Goal: Task Accomplishment & Management: Manage account settings

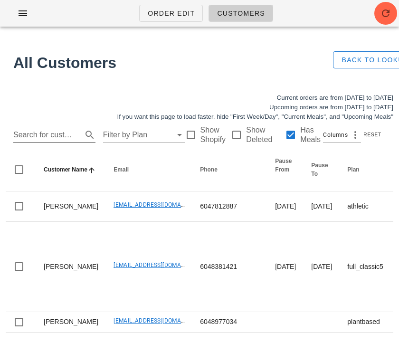
click at [37, 131] on input "Search for customer" at bounding box center [46, 134] width 67 height 15
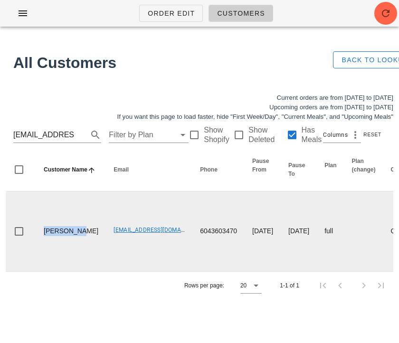
drag, startPoint x: 67, startPoint y: 247, endPoint x: 45, endPoint y: 234, distance: 26.0
click at [45, 234] on td "Lisa Adams" at bounding box center [71, 232] width 70 height 80
copy td "Lisa Adams"
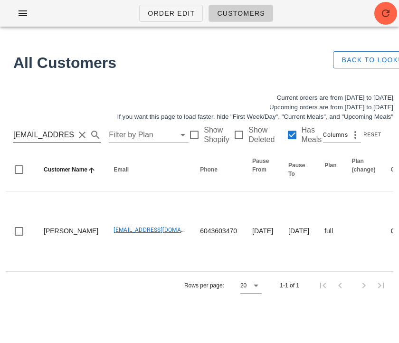
click at [29, 135] on input "lisaadams3145@gmail.com" at bounding box center [43, 134] width 61 height 15
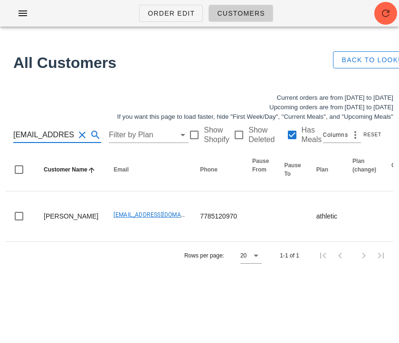
scroll to position [0, 32]
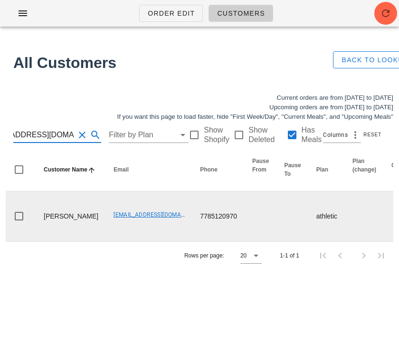
type input "[EMAIL_ADDRESS][DOMAIN_NAME]"
drag, startPoint x: 71, startPoint y: 224, endPoint x: 36, endPoint y: 209, distance: 38.6
copy td "[PERSON_NAME]"
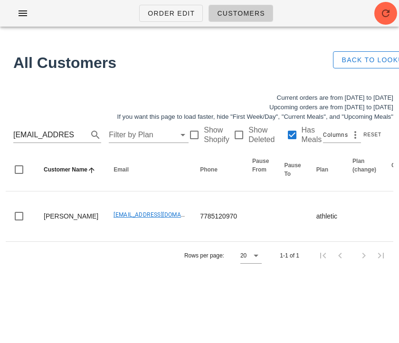
click at [105, 90] on div "Current orders are from Sunday Sep 14 to Saturday Sep 20 Upcoming orders are fr…" at bounding box center [199, 107] width 399 height 40
click at [387, 15] on icon "button" at bounding box center [385, 13] width 11 height 11
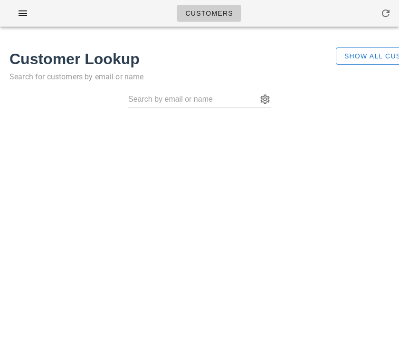
click at [376, 65] on div "Show All Customers" at bounding box center [362, 69] width 65 height 55
click at [373, 57] on span "Show All Customers" at bounding box center [388, 56] width 89 height 8
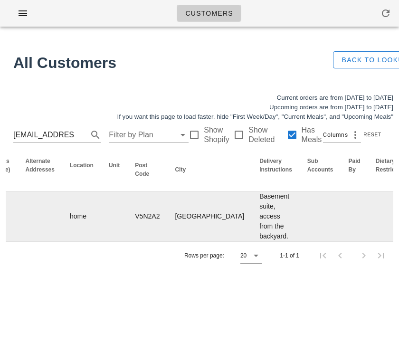
scroll to position [0, 764]
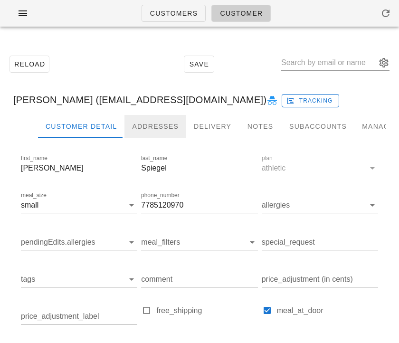
click at [160, 133] on div "Addresses" at bounding box center [156, 126] width 62 height 23
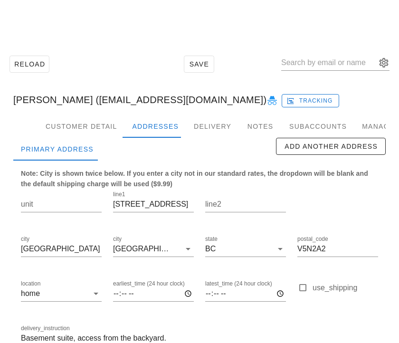
scroll to position [59, 0]
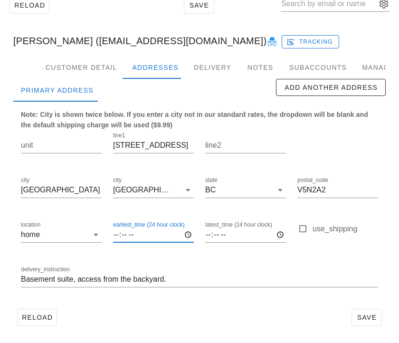
click at [114, 235] on input "earliest_time (24 hour clock)" at bounding box center [153, 234] width 81 height 15
type input "19:00"
click at [361, 319] on span "Save" at bounding box center [367, 318] width 22 height 8
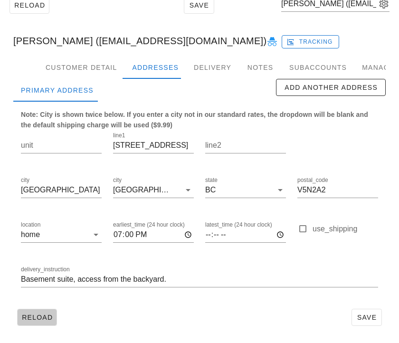
click at [42, 315] on span "Reload" at bounding box center [36, 318] width 31 height 8
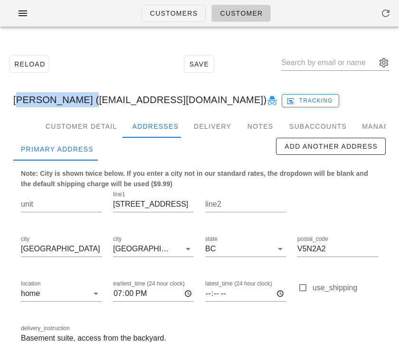
drag, startPoint x: 12, startPoint y: 97, endPoint x: 80, endPoint y: 96, distance: 68.5
click at [80, 96] on div "Rebeca Spiegel (rebecaspiegel@gmail.com) Tracking" at bounding box center [200, 100] width 388 height 30
copy div "Rebeca Spiegel"
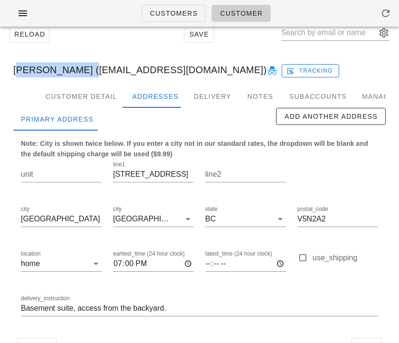
scroll to position [36, 0]
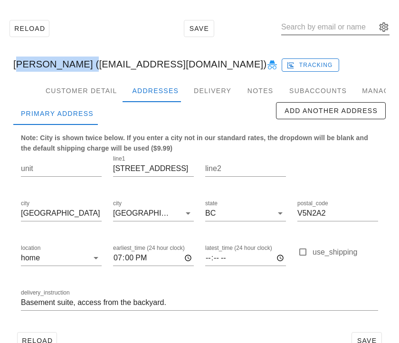
click at [325, 29] on input "text" at bounding box center [328, 26] width 95 height 15
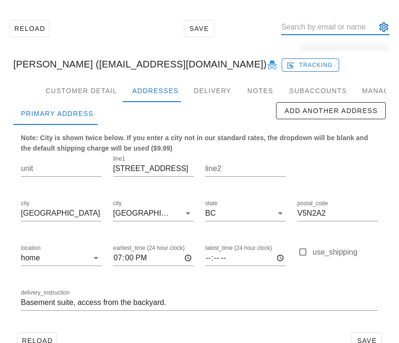
paste input "[EMAIL_ADDRESS][DOMAIN_NAME]"
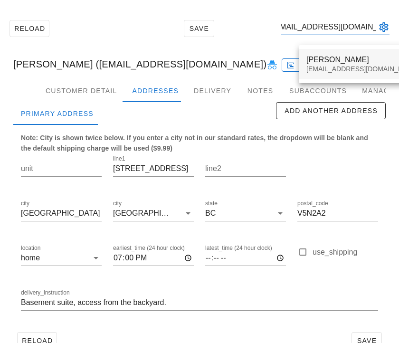
type input "[EMAIL_ADDRESS][DOMAIN_NAME]"
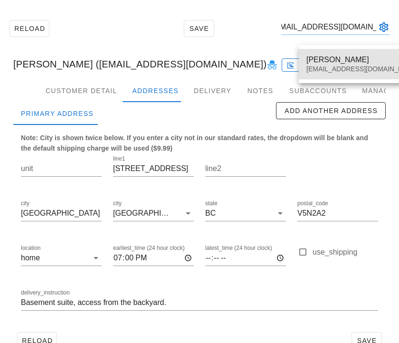
click at [326, 54] on div "Jenny Barnes footnotefarm@gmail.com" at bounding box center [363, 63] width 113 height 29
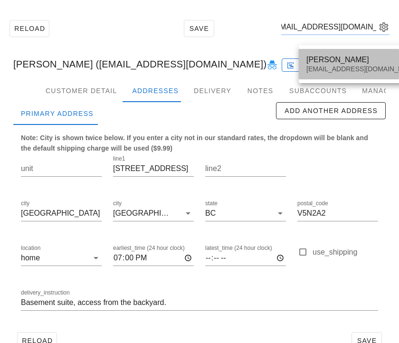
scroll to position [0, 0]
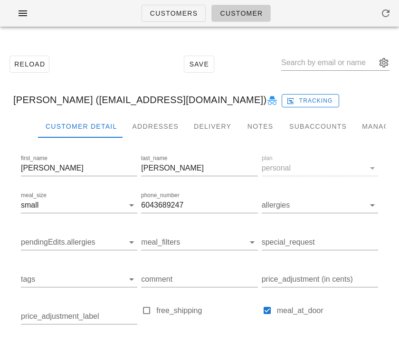
click at [53, 10] on div "Customers Customer" at bounding box center [199, 13] width 399 height 27
click at [74, 17] on div "Customers Customer" at bounding box center [199, 13] width 399 height 27
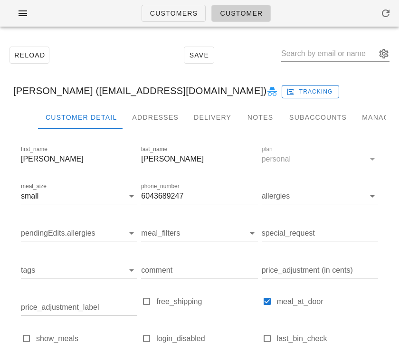
scroll to position [32, 0]
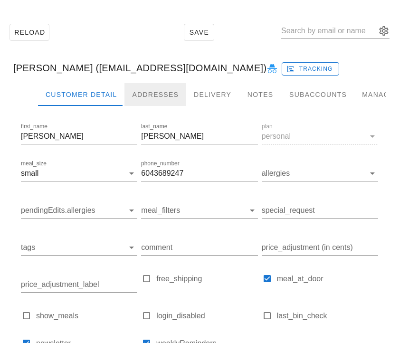
click at [140, 95] on div "Addresses" at bounding box center [156, 94] width 62 height 23
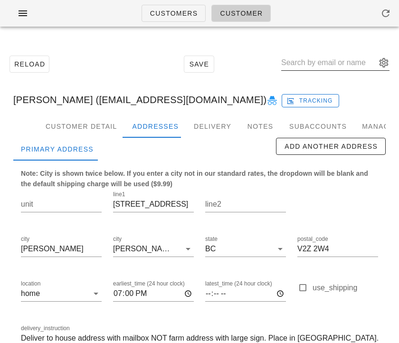
click at [314, 66] on input "text" at bounding box center [328, 62] width 95 height 15
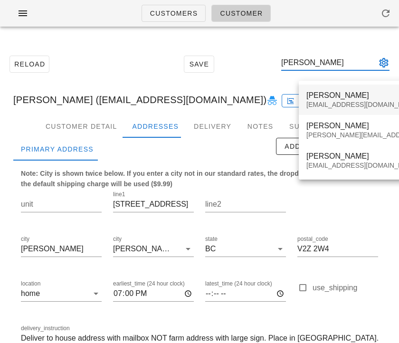
type input "rebeca"
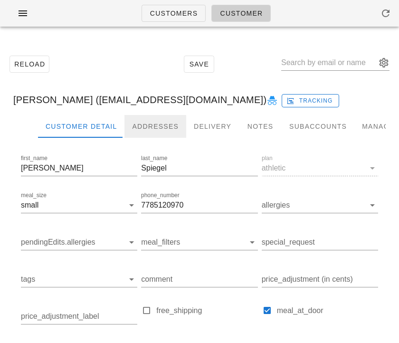
click at [147, 127] on div "Addresses" at bounding box center [156, 126] width 62 height 23
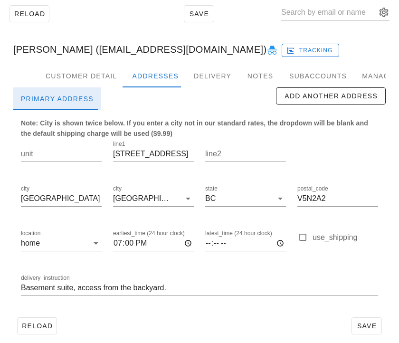
scroll to position [59, 0]
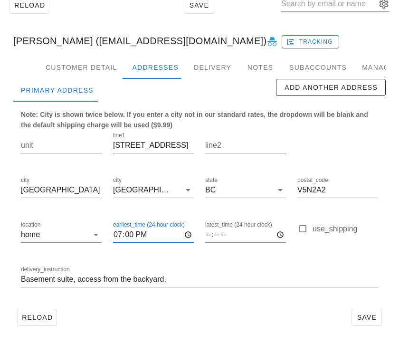
click at [147, 233] on input "19:00" at bounding box center [153, 234] width 81 height 15
click at [129, 234] on input "earliest_time (24 hour clock)" at bounding box center [153, 234] width 81 height 15
click at [116, 233] on input "earliest_time (24 hour clock)" at bounding box center [153, 234] width 81 height 15
click at [156, 298] on div "delivery_instruction Basement suite, access from the backyard." at bounding box center [199, 281] width 369 height 45
click at [366, 320] on span "Save" at bounding box center [367, 318] width 22 height 8
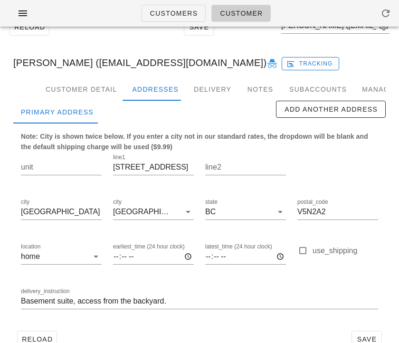
scroll to position [4, 0]
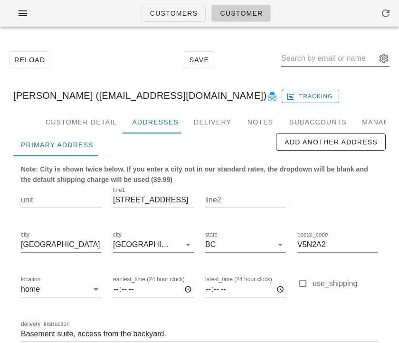
click at [312, 59] on input "text" at bounding box center [328, 58] width 95 height 15
type input "Jenny B"
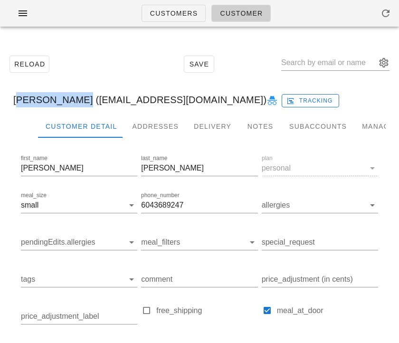
drag, startPoint x: 73, startPoint y: 100, endPoint x: 5, endPoint y: 100, distance: 67.5
click at [6, 100] on div "Jenny Barnes (footnotefarm@gmail.com) Tracking" at bounding box center [200, 100] width 388 height 30
copy div "Jenny Barnes"
click at [149, 128] on div "Addresses" at bounding box center [156, 126] width 62 height 23
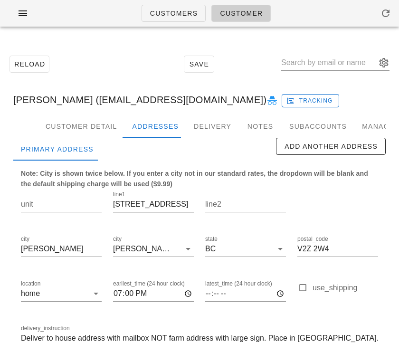
click at [130, 203] on input "22736 8 Ave" at bounding box center [153, 204] width 81 height 15
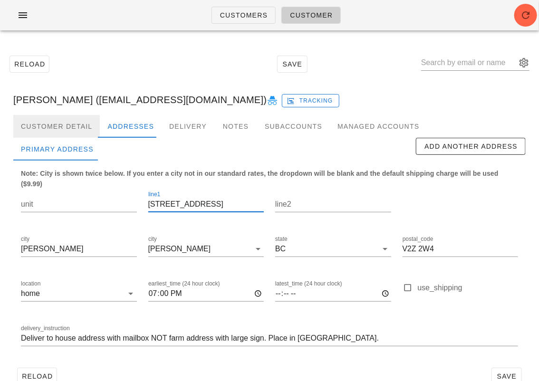
click at [63, 128] on div "Customer Detail" at bounding box center [56, 126] width 87 height 23
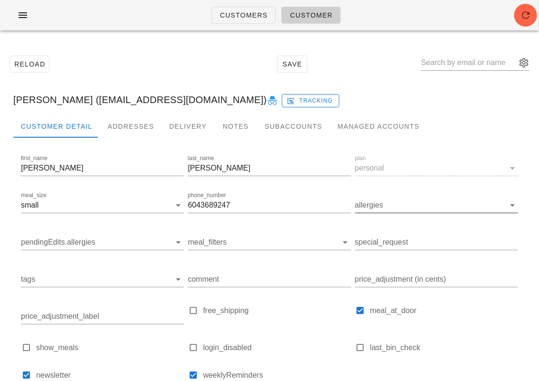
click at [381, 201] on input "allergies" at bounding box center [429, 205] width 148 height 15
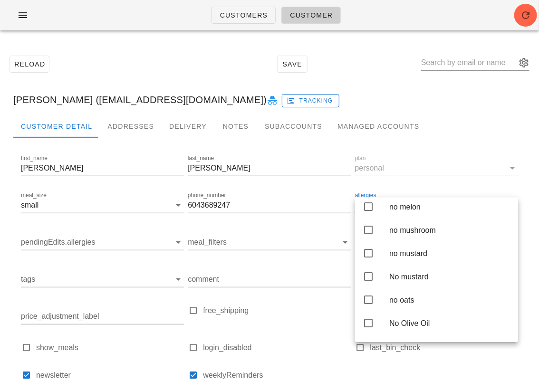
scroll to position [1337, 0]
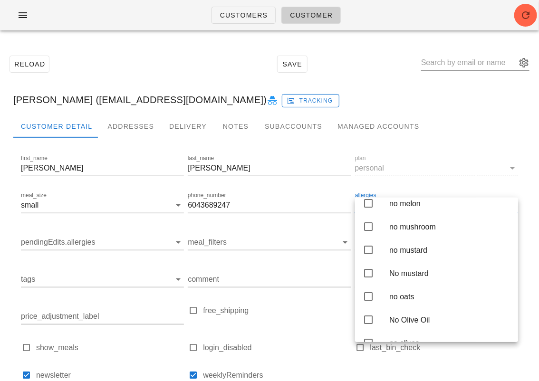
click at [399, 82] on div "Reload Save" at bounding box center [270, 64] width 528 height 41
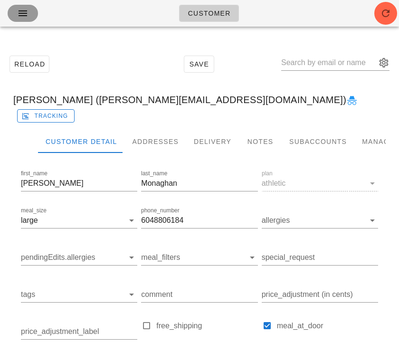
click at [28, 15] on icon "button" at bounding box center [22, 13] width 11 height 11
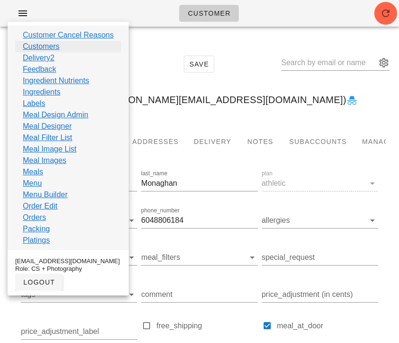
click at [48, 46] on link "Customers" at bounding box center [41, 46] width 37 height 11
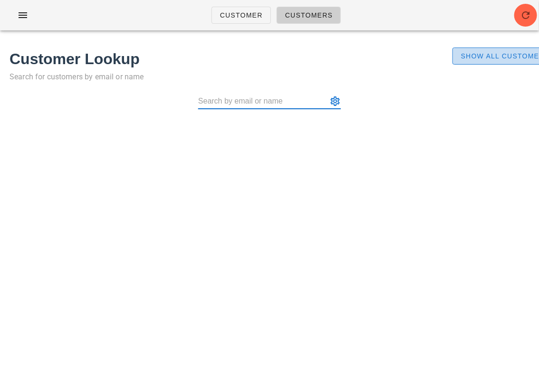
click at [399, 56] on span "Show All Customers" at bounding box center [505, 56] width 89 height 8
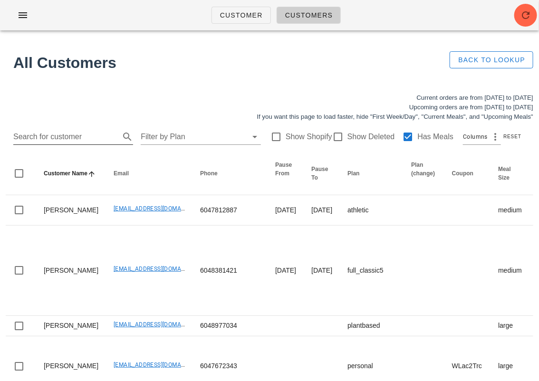
click at [83, 135] on input "Search for customer" at bounding box center [65, 136] width 105 height 15
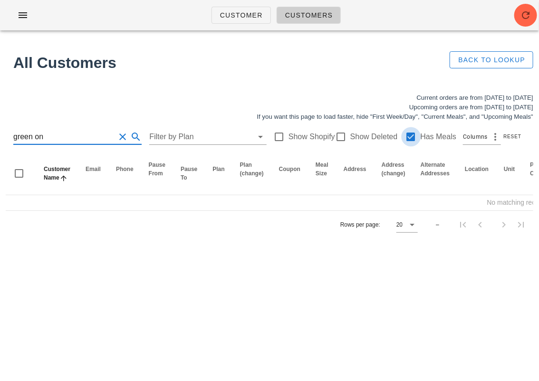
type input "green on"
click at [399, 135] on div at bounding box center [411, 137] width 16 height 16
click at [77, 135] on input "green on" at bounding box center [64, 136] width 102 height 15
click at [61, 138] on input "green onion" at bounding box center [64, 136] width 102 height 15
type input "green onion"
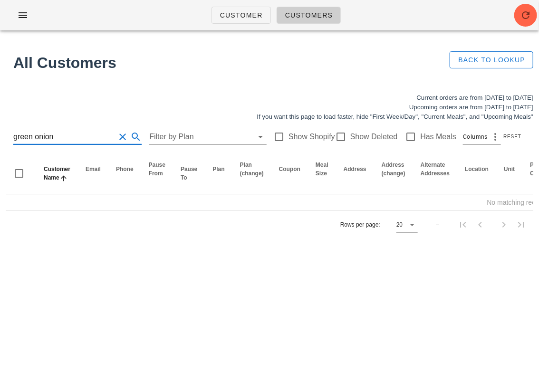
click at [212, 261] on div "Customer Customers All Customers Back to Lookup Current orders are from Sunday …" at bounding box center [269, 190] width 539 height 381
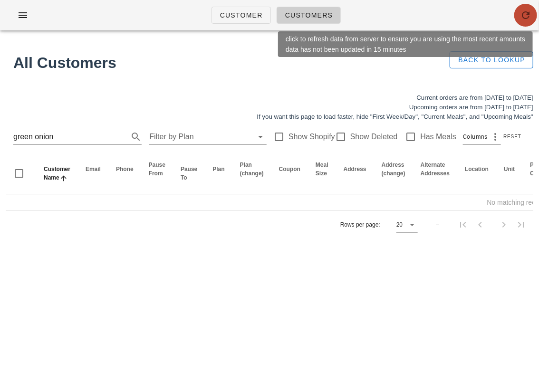
click at [399, 19] on icon "button" at bounding box center [525, 15] width 11 height 11
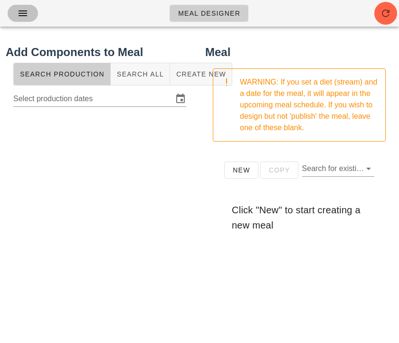
click at [26, 10] on icon "button" at bounding box center [22, 13] width 11 height 11
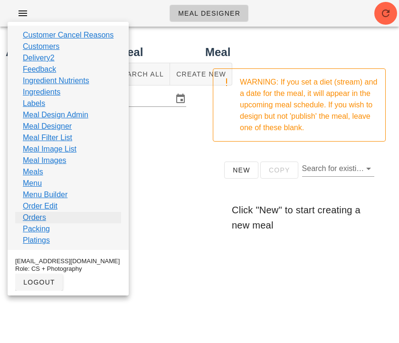
click at [37, 219] on link "Orders" at bounding box center [34, 217] width 23 height 11
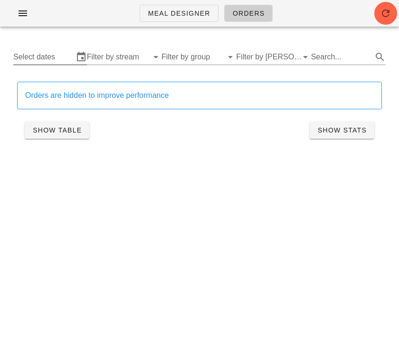
click at [55, 55] on input "Select dates" at bounding box center [43, 56] width 60 height 15
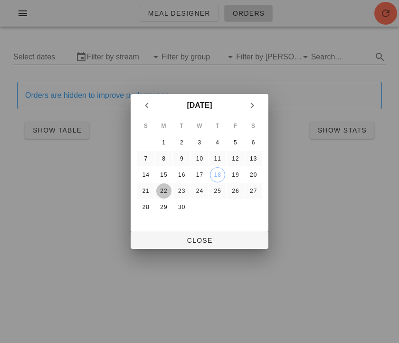
click at [164, 188] on div "22" at bounding box center [163, 191] width 15 height 7
click at [254, 190] on div "27" at bounding box center [253, 191] width 15 height 7
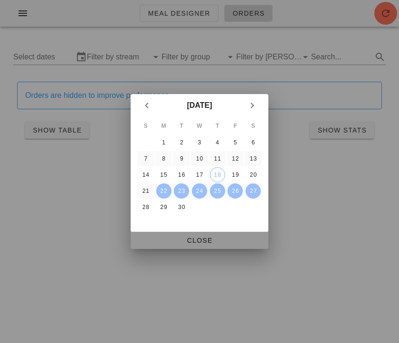
click at [208, 241] on span "Close" at bounding box center [199, 241] width 123 height 8
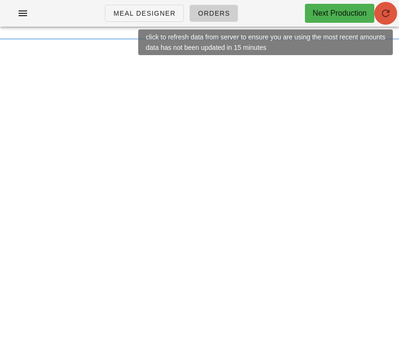
click at [389, 15] on icon "button" at bounding box center [385, 13] width 11 height 11
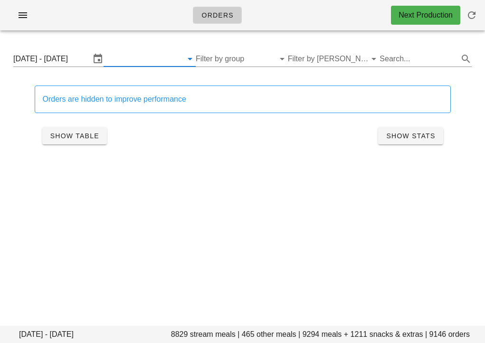
click at [162, 62] on input "text" at bounding box center [142, 58] width 77 height 15
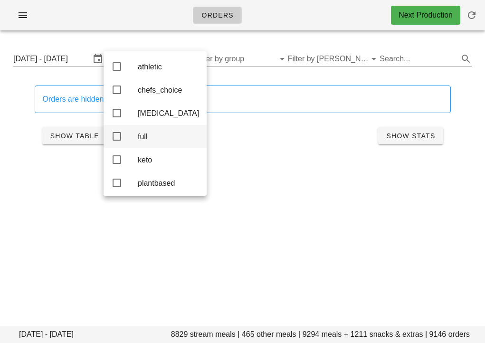
scroll to position [33, 0]
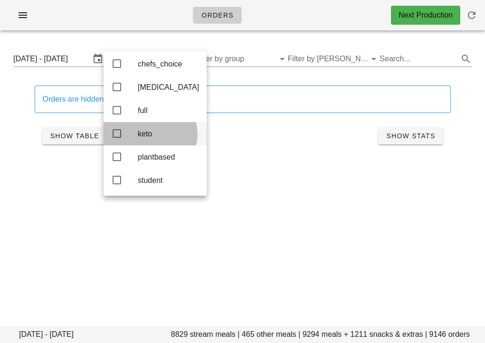
click at [118, 128] on icon at bounding box center [116, 133] width 11 height 11
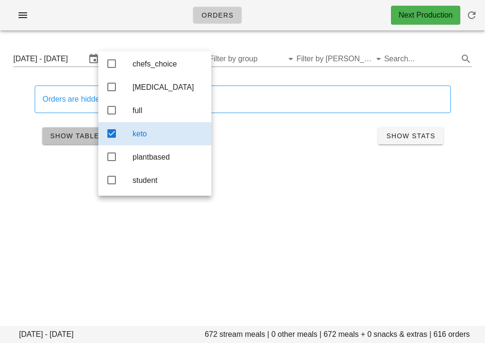
click at [59, 138] on span "Show Table" at bounding box center [74, 136] width 49 height 8
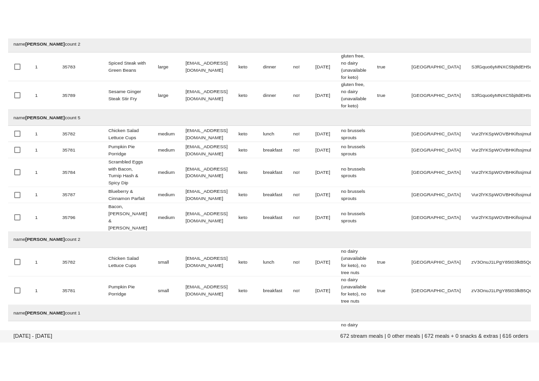
scroll to position [364, 0]
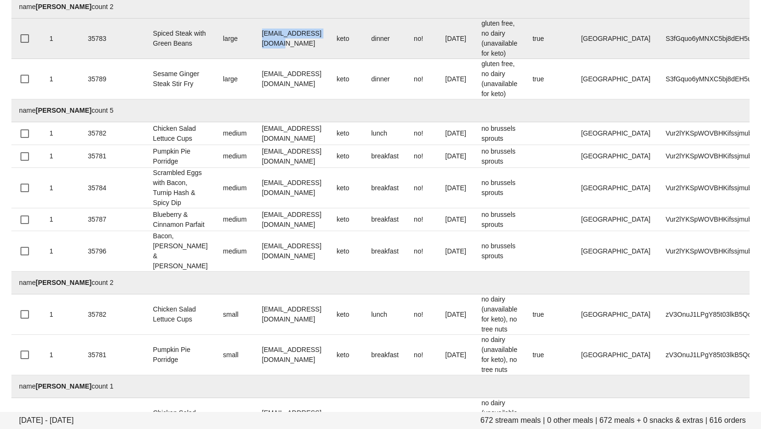
drag, startPoint x: 239, startPoint y: 166, endPoint x: 347, endPoint y: 166, distance: 108.4
click at [329, 59] on td "alexmack327@gmail.com" at bounding box center [291, 39] width 75 height 40
copy td "alexmack327@gmail.com"
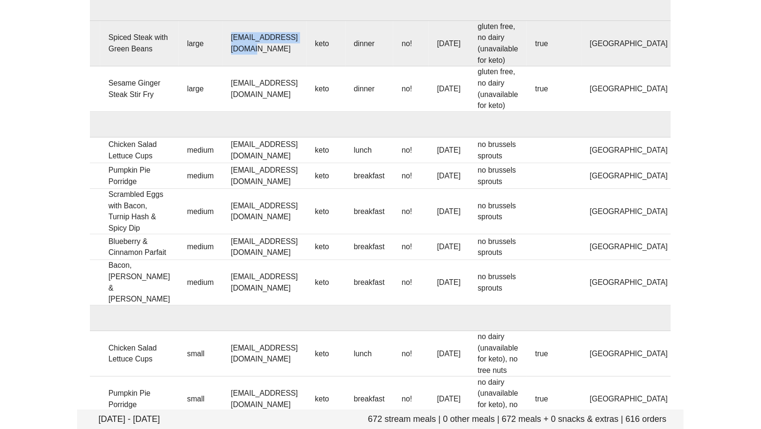
scroll to position [0, 35]
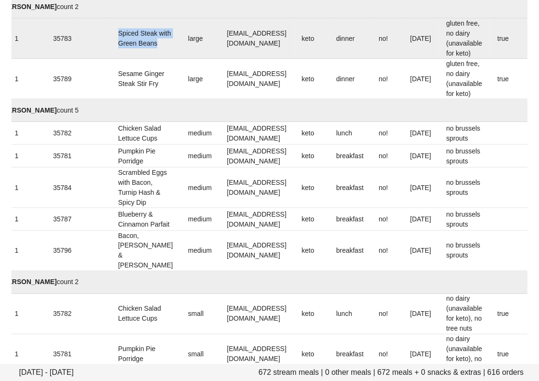
drag, startPoint x: 143, startPoint y: 180, endPoint x: 109, endPoint y: 156, distance: 41.3
click at [109, 59] on tr "1 35783 Spiced Steak with Green Beans large alexmack327@gmail.com keto dinner n…" at bounding box center [370, 39] width 786 height 40
copy tr "Spiced Steak with Green Beans"
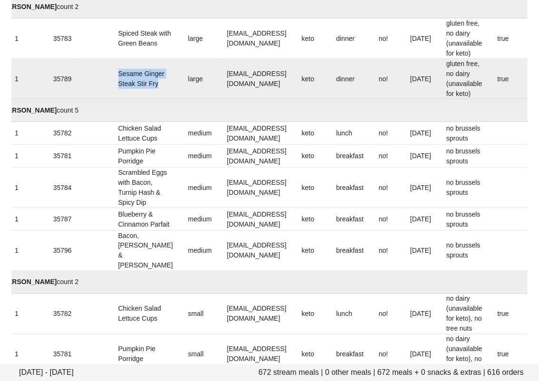
drag, startPoint x: 135, startPoint y: 221, endPoint x: 116, endPoint y: 188, distance: 38.3
click at [116, 99] on td "Sesame Ginger Steak Stir Fry" at bounding box center [146, 79] width 70 height 40
copy td "Sesame Ginger Steak Stir Fry"
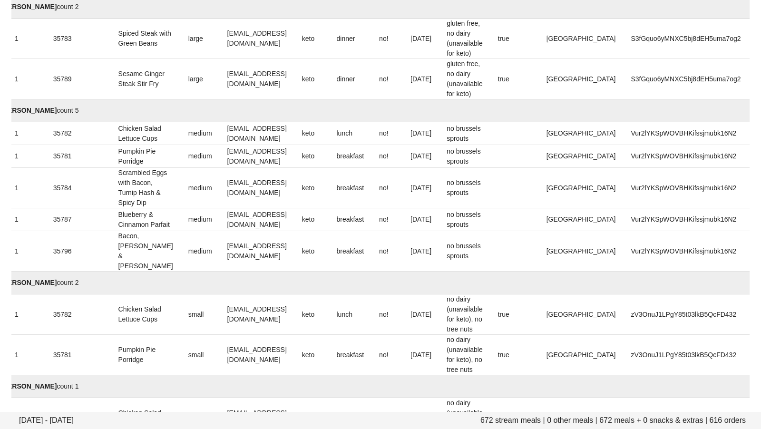
click at [263, 122] on td "name Allan Sproule count 5" at bounding box center [370, 110] width 786 height 23
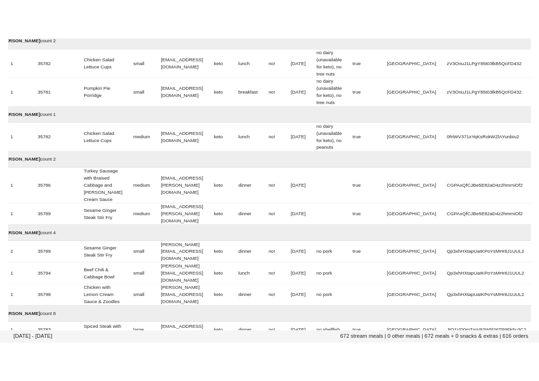
scroll to position [0, 0]
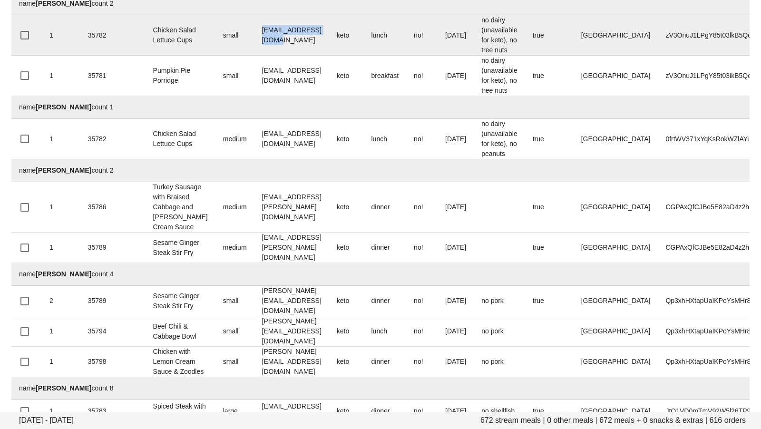
drag, startPoint x: 263, startPoint y: 227, endPoint x: 317, endPoint y: 231, distance: 54.4
click at [317, 56] on td "sassa_69@hotmail.com" at bounding box center [291, 35] width 75 height 40
copy td "sassa_69@hotmail.com"
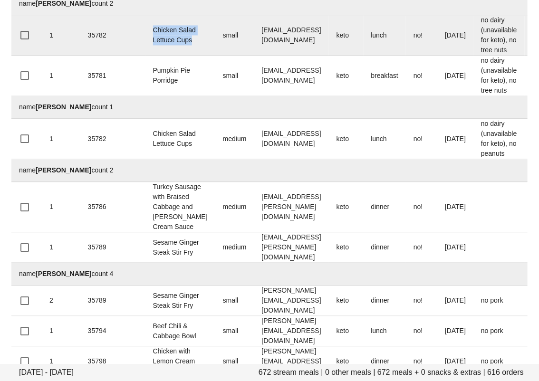
drag, startPoint x: 173, startPoint y: 242, endPoint x: 144, endPoint y: 216, distance: 39.4
click at [144, 56] on tr "1 35782 Chicken Salad Lettuce Cups small sassa_69@hotmail.com keto lunch no! Mo…" at bounding box center [404, 35] width 786 height 40
copy tr "Chicken Salad Lettuce Cups"
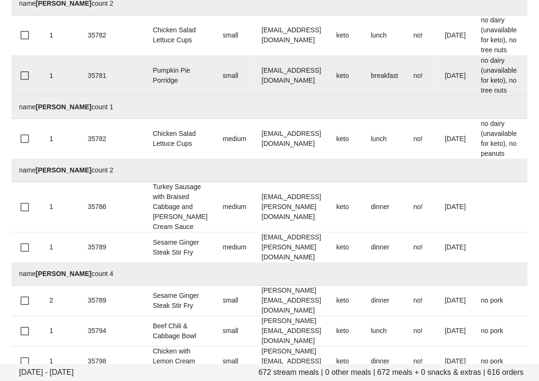
click at [215, 96] on td "small" at bounding box center [234, 76] width 39 height 40
drag, startPoint x: 182, startPoint y: 291, endPoint x: 132, endPoint y: 277, distance: 51.9
click at [132, 96] on tr "1 35781 Pumpkin Pie Porridge small sassa_69@hotmail.com keto breakfast no! Mond…" at bounding box center [404, 76] width 786 height 40
copy tr "Pumpkin Pie Porridge"
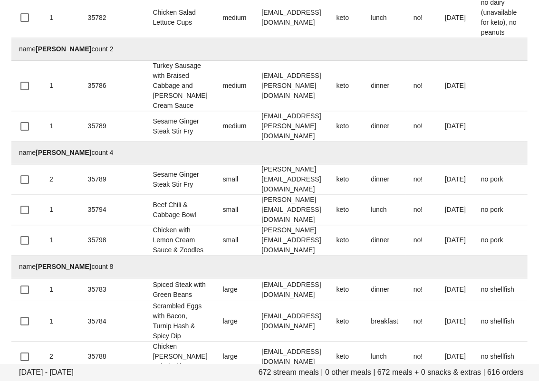
scroll to position [766, 0]
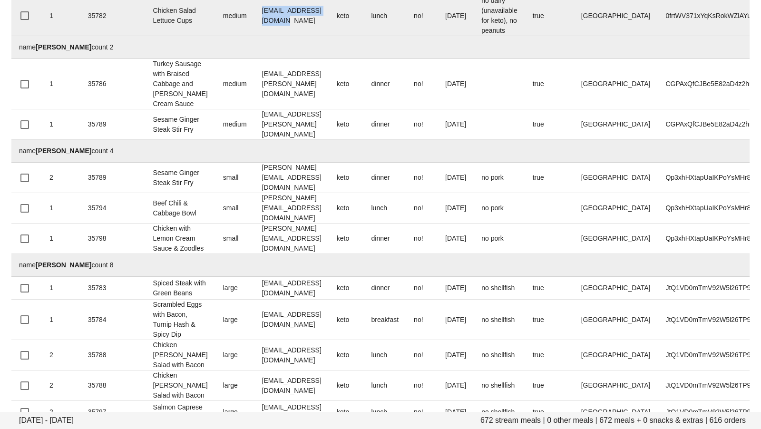
drag, startPoint x: 241, startPoint y: 227, endPoint x: 323, endPoint y: 225, distance: 82.2
click at [323, 36] on td "meanders05@hotmail.com" at bounding box center [291, 16] width 75 height 40
copy td "meanders05@hotmail.com"
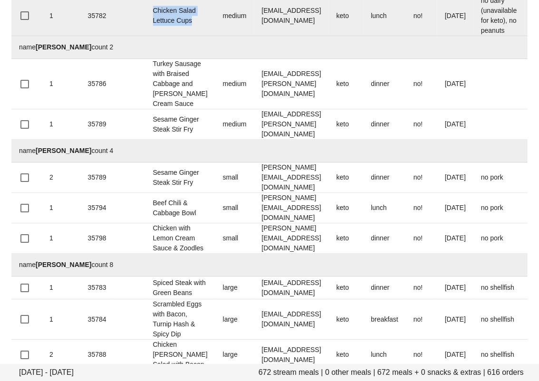
drag, startPoint x: 174, startPoint y: 238, endPoint x: 143, endPoint y: 210, distance: 42.1
click at [143, 36] on tr "1 35782 Chicken Salad Lettuce Cups medium meanders05@hotmail.com keto lunch no!…" at bounding box center [404, 16] width 786 height 40
copy tr "Chicken Salad Lettuce Cups"
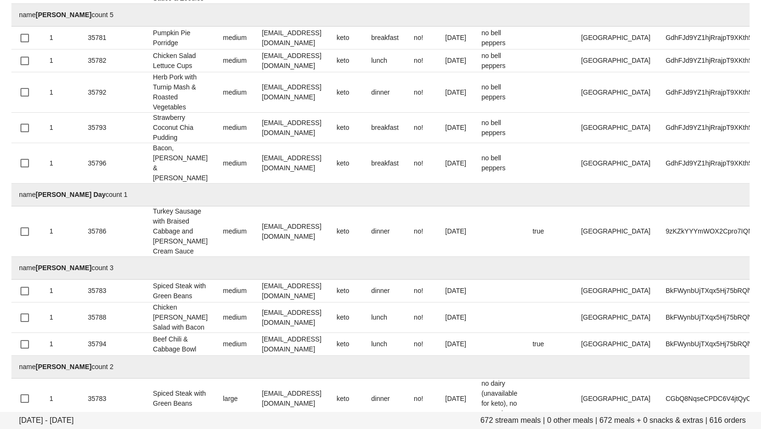
scroll to position [22733, 0]
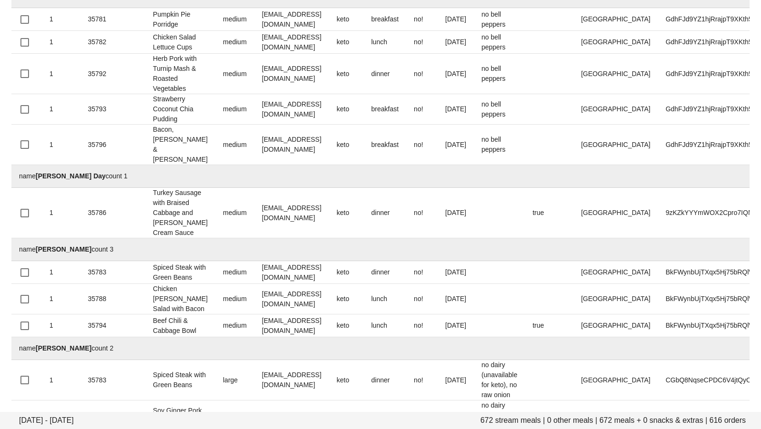
drag, startPoint x: 235, startPoint y: 177, endPoint x: 335, endPoint y: 179, distance: 99.4
copy td "Bodyposipower@gmail.com"
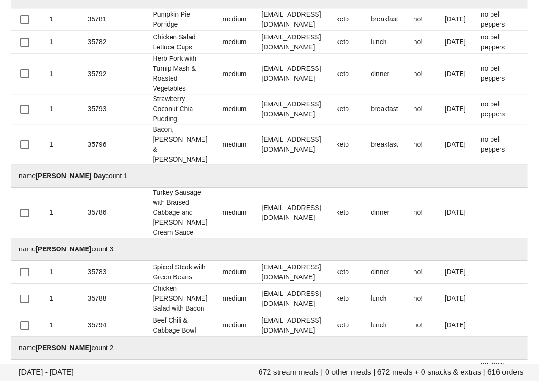
drag, startPoint x: 154, startPoint y: 164, endPoint x: 164, endPoint y: 192, distance: 29.2
copy td "Chicken Salad Lettuce Cup"
drag, startPoint x: 175, startPoint y: 237, endPoint x: 151, endPoint y: 208, distance: 37.5
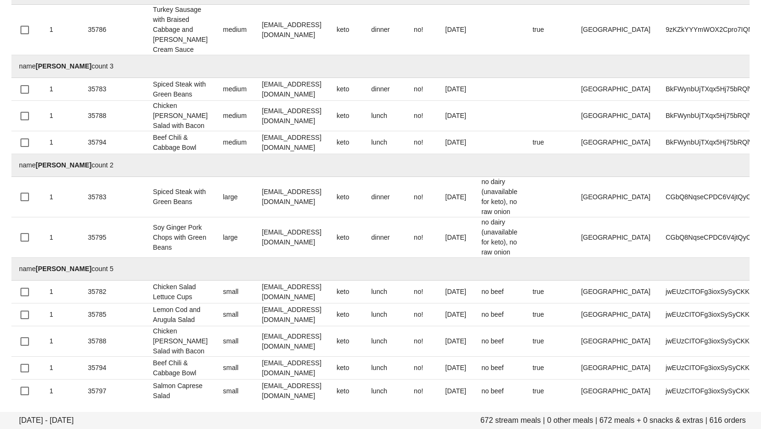
scroll to position [23122, 0]
drag, startPoint x: 345, startPoint y: 312, endPoint x: 315, endPoint y: 233, distance: 84.6
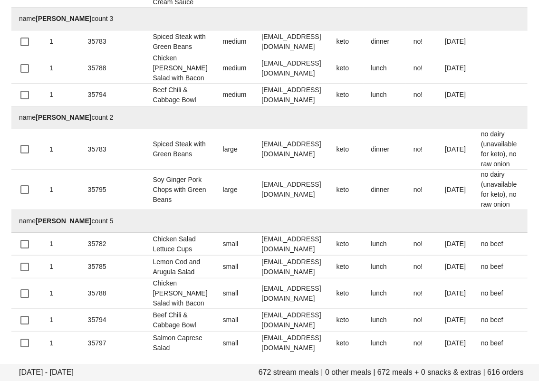
drag, startPoint x: 154, startPoint y: 216, endPoint x: 164, endPoint y: 247, distance: 32.5
drag, startPoint x: 163, startPoint y: 292, endPoint x: 153, endPoint y: 272, distance: 22.3
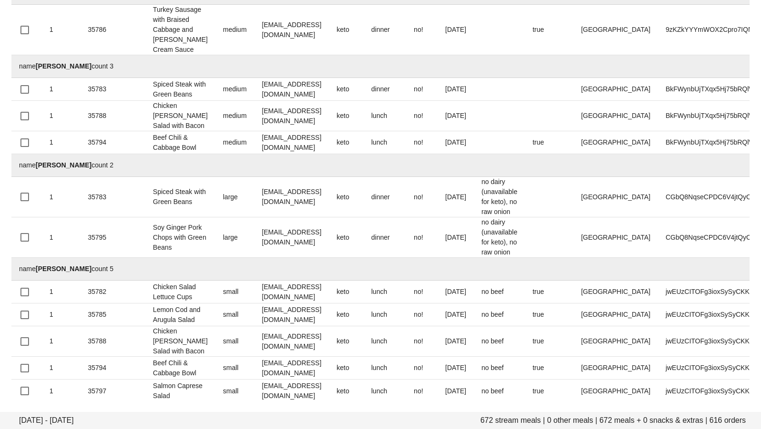
scroll to position [25955, 0]
drag, startPoint x: 355, startPoint y: 159, endPoint x: 317, endPoint y: 152, distance: 38.8
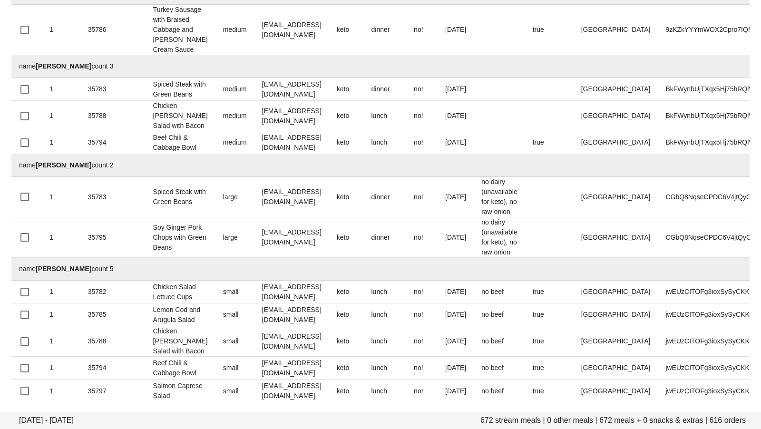
scroll to position [28215, 0]
drag, startPoint x: 244, startPoint y: 188, endPoint x: 329, endPoint y: 179, distance: 85.0
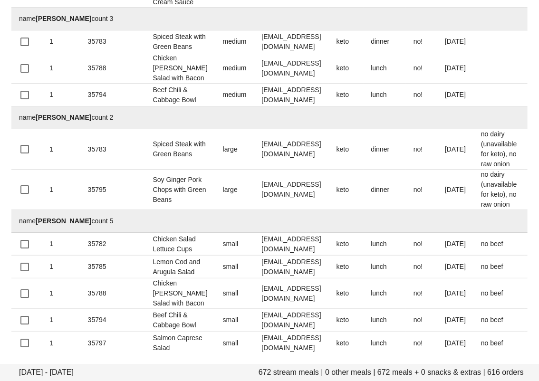
drag, startPoint x: 154, startPoint y: 142, endPoint x: 166, endPoint y: 213, distance: 72.0
drag, startPoint x: 163, startPoint y: 304, endPoint x: 136, endPoint y: 268, distance: 44.6
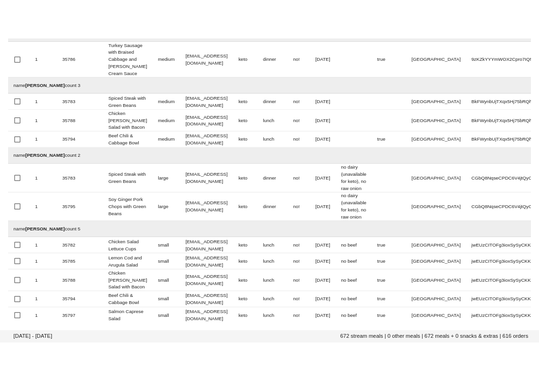
scroll to position [32094, 0]
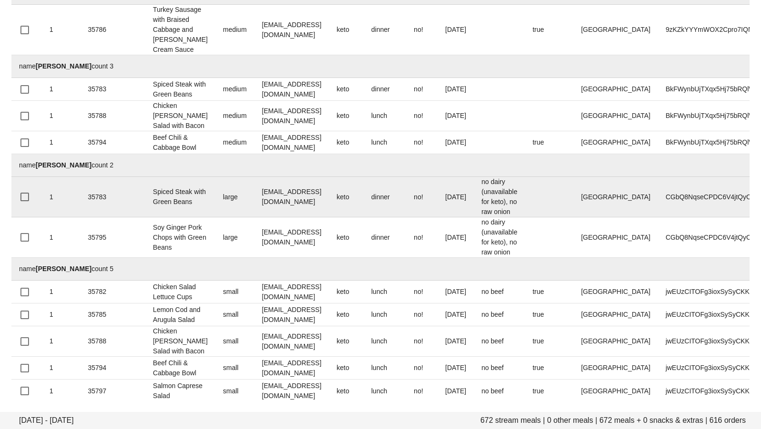
click at [277, 217] on td "saintyoga@gmail.com" at bounding box center [291, 197] width 75 height 40
drag, startPoint x: 277, startPoint y: 242, endPoint x: 309, endPoint y: 229, distance: 34.8
click at [309, 217] on td "saintyoga@gmail.com" at bounding box center [291, 197] width 75 height 40
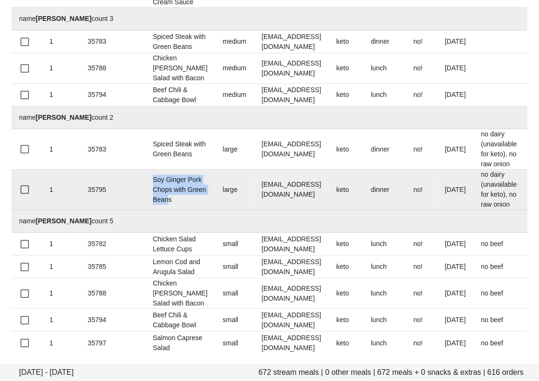
drag, startPoint x: 152, startPoint y: 259, endPoint x: 167, endPoint y: 296, distance: 39.9
click at [167, 210] on td "Soy Ginger Pork Chops with Green Beans" at bounding box center [180, 190] width 70 height 40
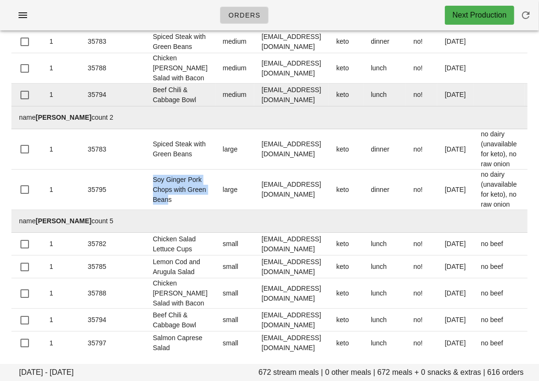
scroll to position [30911, 0]
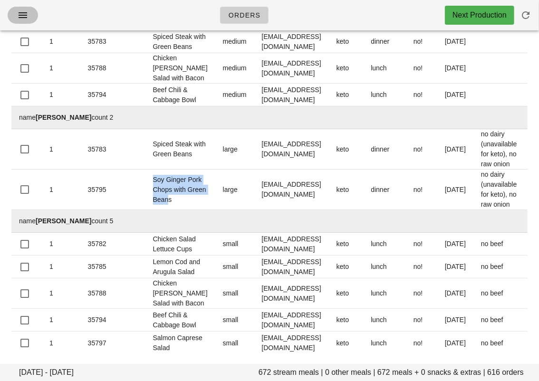
click at [27, 19] on icon "button" at bounding box center [22, 15] width 11 height 11
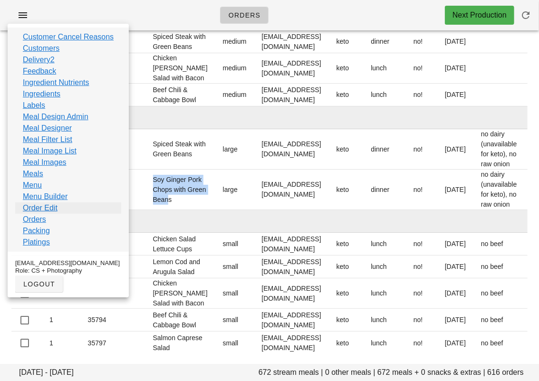
click at [44, 209] on link "Order Edit" at bounding box center [40, 207] width 35 height 11
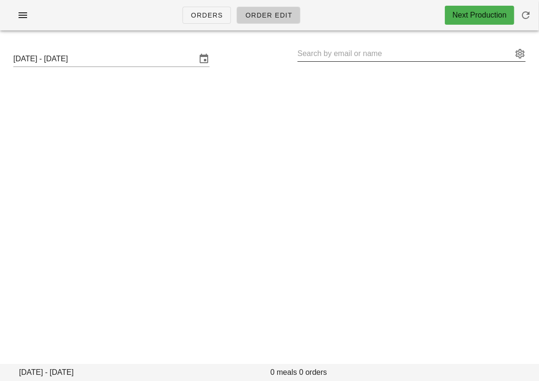
click at [332, 53] on input "text" at bounding box center [405, 53] width 215 height 15
paste input "monaghan.lth@gmail.com"
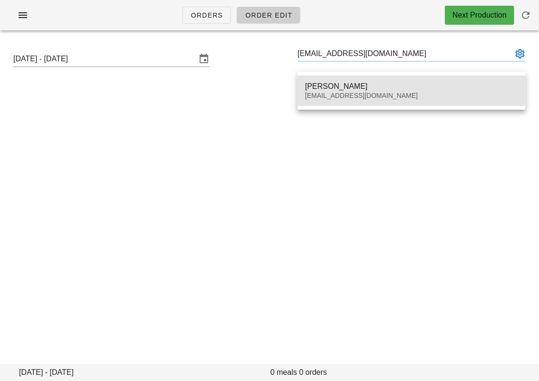
click at [331, 90] on div "Luke Monaghan" at bounding box center [411, 86] width 213 height 9
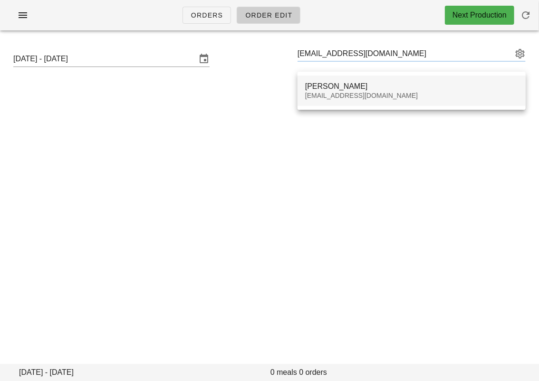
type input "Luke Monaghan (monaghan.lth@gmail.com)"
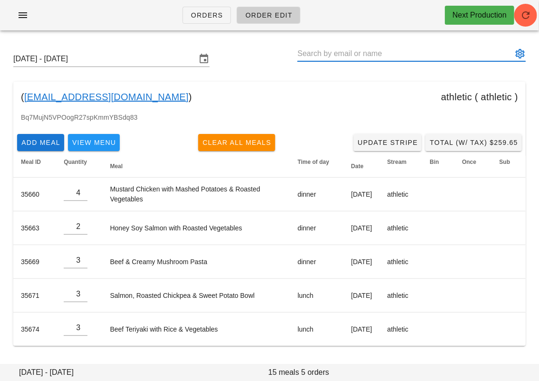
click at [333, 58] on input "text" at bounding box center [405, 53] width 215 height 15
paste input "michaelmiller89@me.com"
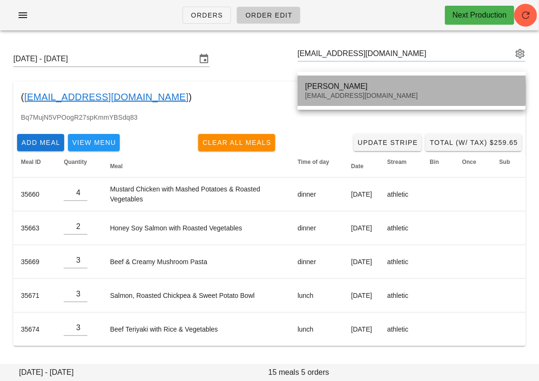
click at [340, 84] on div "Michael Miller" at bounding box center [411, 86] width 213 height 9
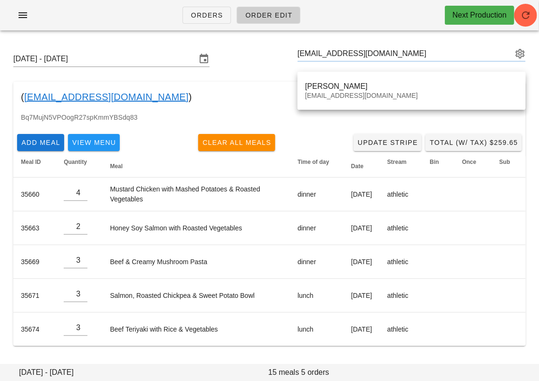
type input "Michael Miller (michaelmiller89@me.com)"
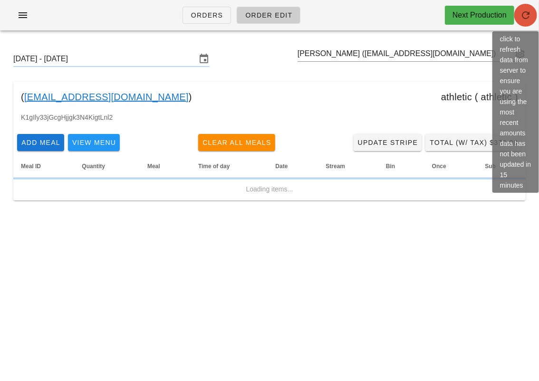
click at [399, 21] on button "button" at bounding box center [525, 15] width 23 height 23
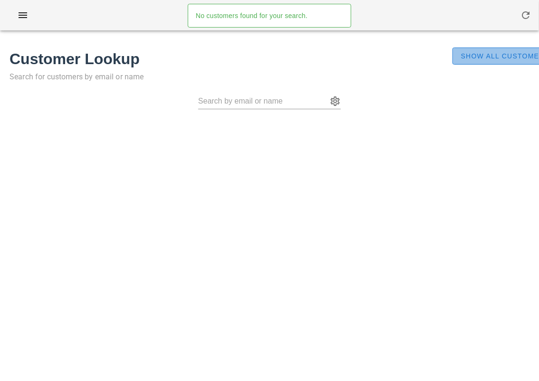
click at [514, 54] on span "Show All Customers" at bounding box center [505, 56] width 89 height 8
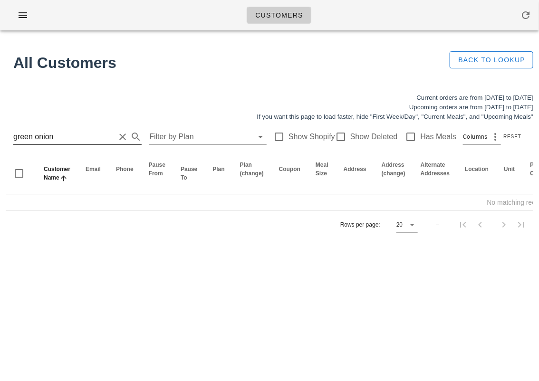
click at [72, 138] on input "green onion" at bounding box center [64, 136] width 102 height 15
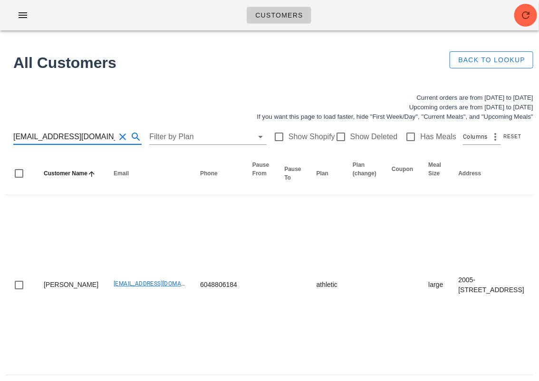
click at [64, 131] on input "[EMAIL_ADDRESS][DOMAIN_NAME]" at bounding box center [64, 136] width 102 height 15
click at [64, 131] on input "monaghan.lth@gmail.com" at bounding box center [64, 136] width 102 height 15
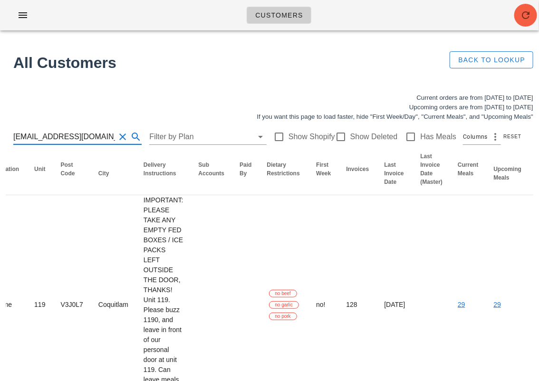
type input "[EMAIL_ADDRESS][DOMAIN_NAME]"
click at [524, 19] on icon "button" at bounding box center [525, 15] width 11 height 11
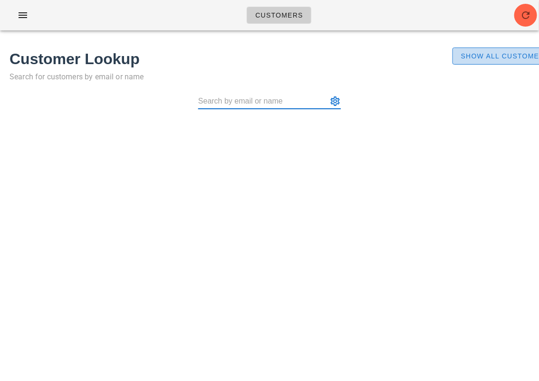
click at [475, 60] on span "Show All Customers" at bounding box center [505, 56] width 89 height 8
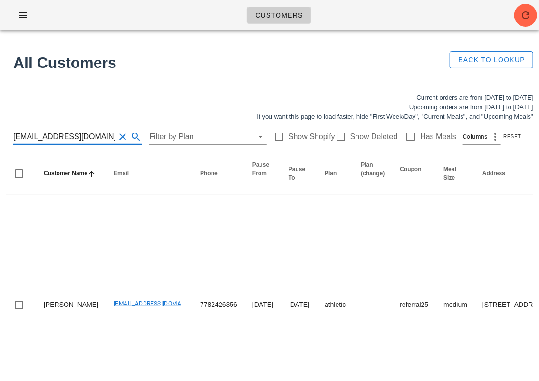
click at [99, 141] on input "michaelmiller89@me.com" at bounding box center [64, 136] width 102 height 15
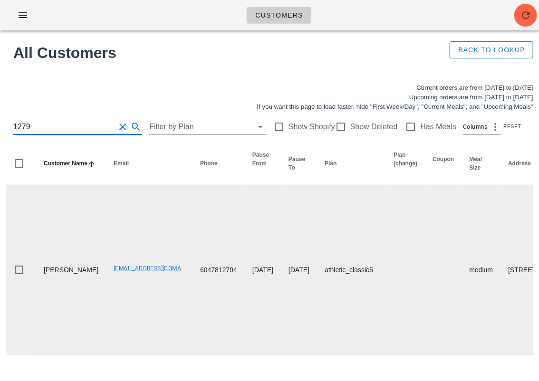
scroll to position [9, 0]
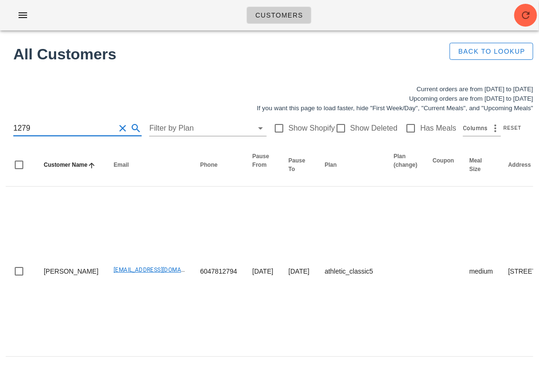
click at [13, 124] on input "1279" at bounding box center [64, 128] width 102 height 15
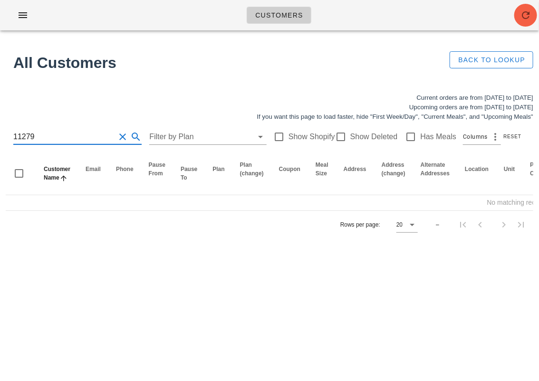
type input "11279"
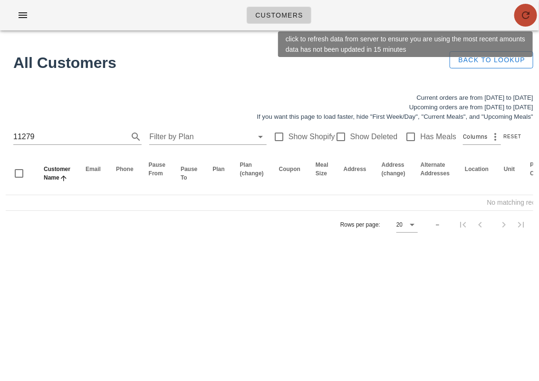
click at [525, 13] on icon "button" at bounding box center [525, 15] width 11 height 11
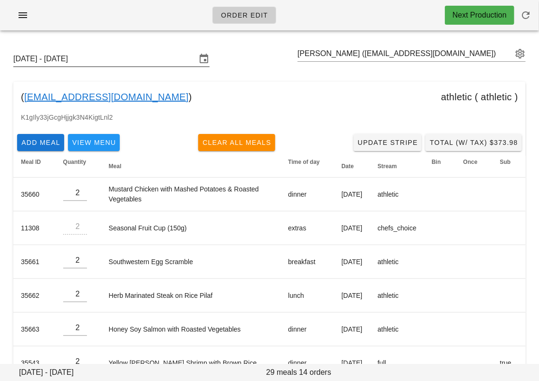
click at [102, 60] on input "[DATE] - [DATE]" at bounding box center [104, 58] width 183 height 15
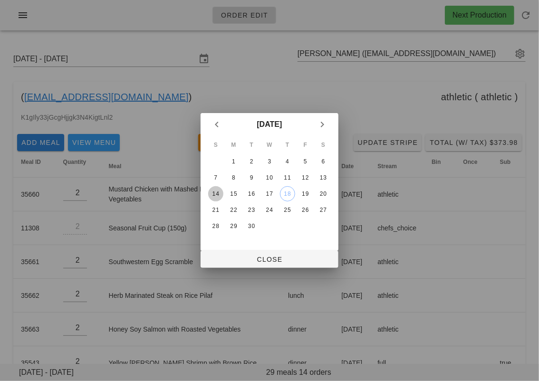
click at [215, 193] on div "14" at bounding box center [215, 194] width 15 height 7
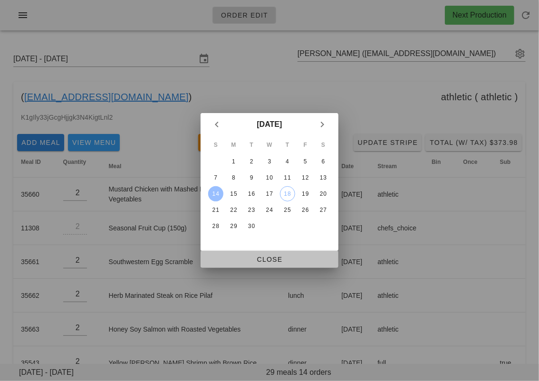
click at [229, 261] on span "Close" at bounding box center [269, 260] width 123 height 8
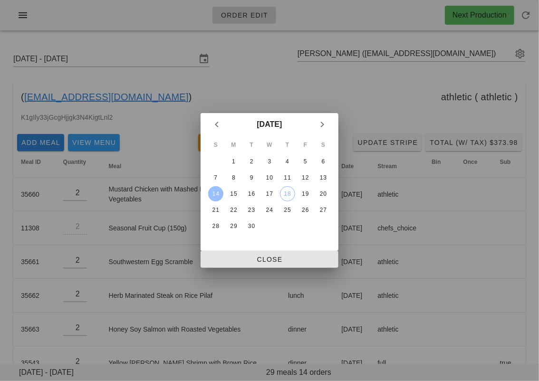
type input "[DATE] - [DATE]"
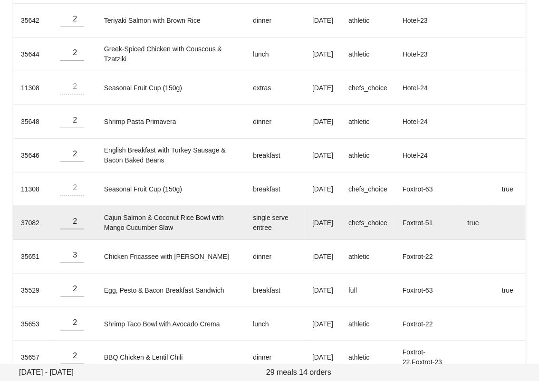
scroll to position [294, 0]
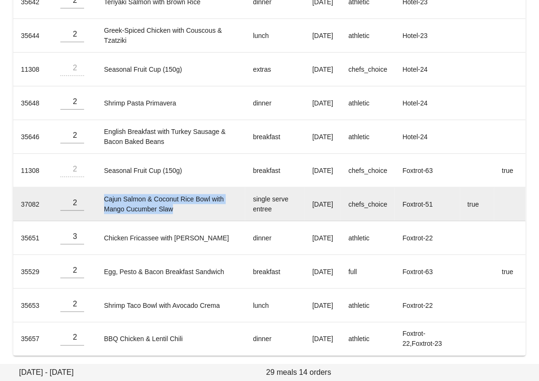
drag, startPoint x: 103, startPoint y: 196, endPoint x: 193, endPoint y: 214, distance: 92.6
click at [193, 214] on td "Cajun Salmon & Coconut Rice Bowl with Mango Cucumber Slaw" at bounding box center [170, 205] width 149 height 34
copy td "Cajun Salmon & Coconut Rice Bowl with Mango Cucumber Slaw"
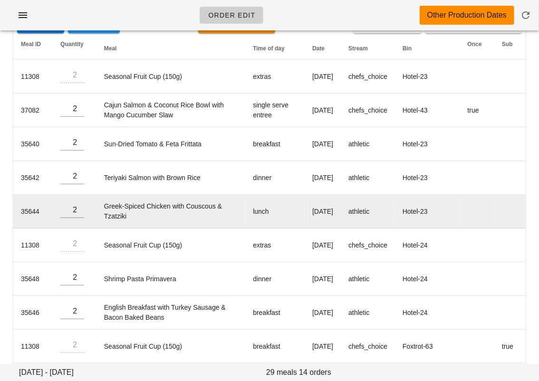
scroll to position [0, 0]
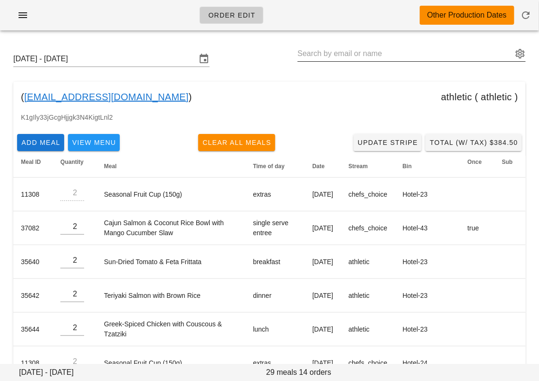
click at [364, 47] on input "text" at bounding box center [405, 53] width 215 height 15
drag, startPoint x: 145, startPoint y: 97, endPoint x: 25, endPoint y: 94, distance: 120.3
click at [25, 94] on div "( [EMAIL_ADDRESS][DOMAIN_NAME] ) athletic ( athletic )" at bounding box center [269, 97] width 512 height 30
copy div "[EMAIL_ADDRESS][DOMAIN_NAME] )"
click at [314, 54] on input "text" at bounding box center [405, 53] width 215 height 15
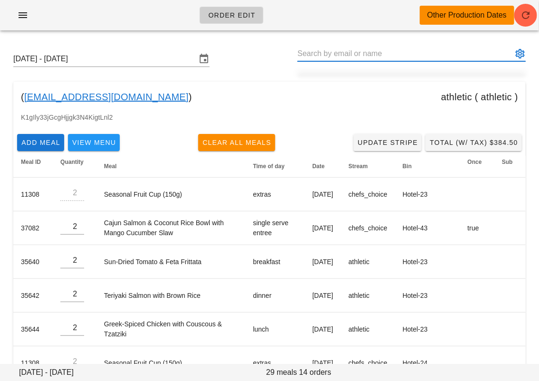
paste input "[EMAIL_ADDRESS][DOMAIN_NAME]"
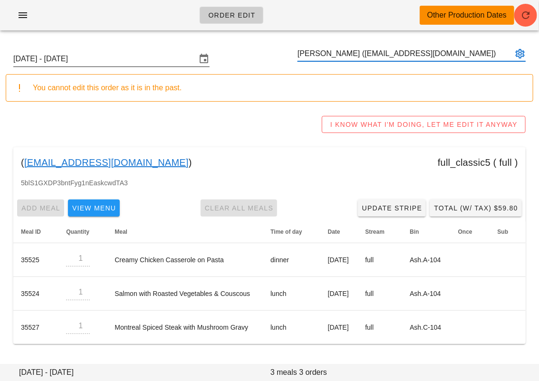
type input "[PERSON_NAME] ([EMAIL_ADDRESS][DOMAIN_NAME])"
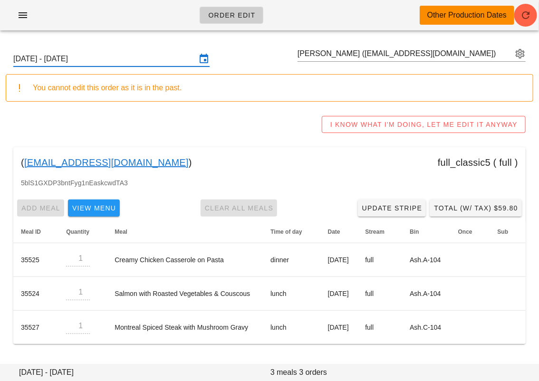
click at [130, 55] on input "[DATE] - [DATE]" at bounding box center [104, 58] width 183 height 15
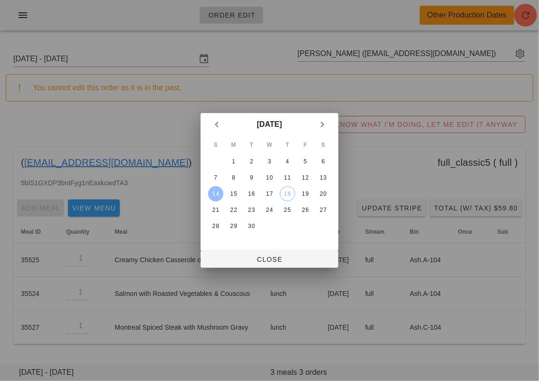
click at [217, 191] on div "14" at bounding box center [215, 194] width 15 height 7
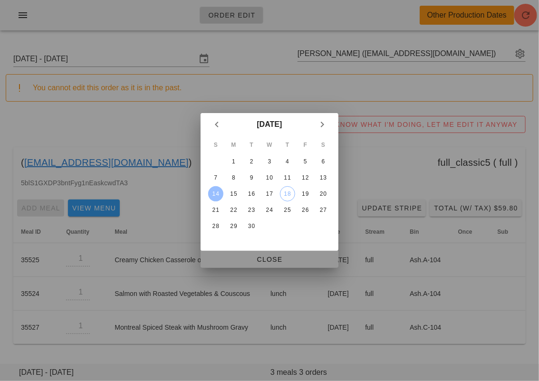
click at [230, 258] on span "Close" at bounding box center [269, 260] width 123 height 8
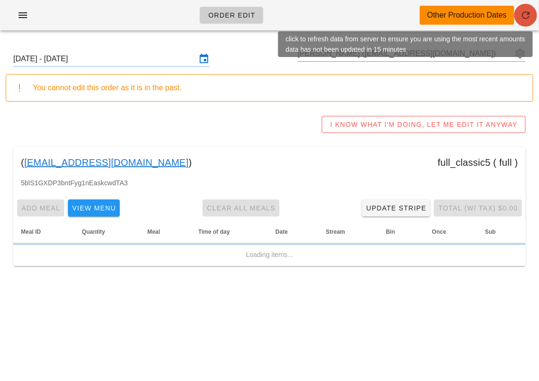
click at [525, 13] on icon "button" at bounding box center [525, 15] width 11 height 11
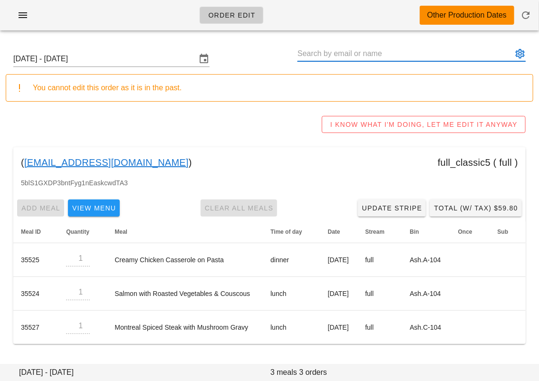
click at [368, 49] on input "text" at bounding box center [405, 53] width 215 height 15
click at [178, 107] on div "[DATE] - [DATE] You cannot edit this order as it is in the past. I KNOW WHAT I'…" at bounding box center [269, 197] width 539 height 319
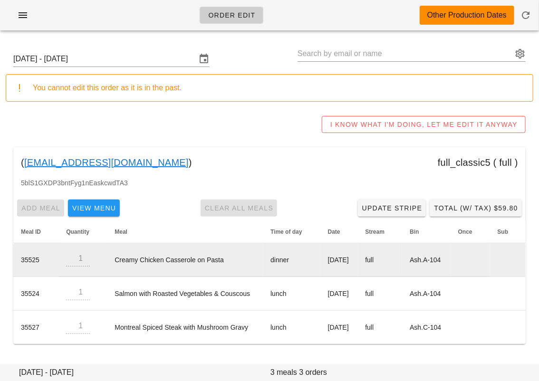
drag, startPoint x: 312, startPoint y: 264, endPoint x: 297, endPoint y: 256, distance: 17.2
click at [297, 256] on tr "35525 1 Creamy Chicken Casserole on Pasta dinner [DATE] full Ash.A-104" at bounding box center [269, 260] width 512 height 34
copy tr "[DATE]"
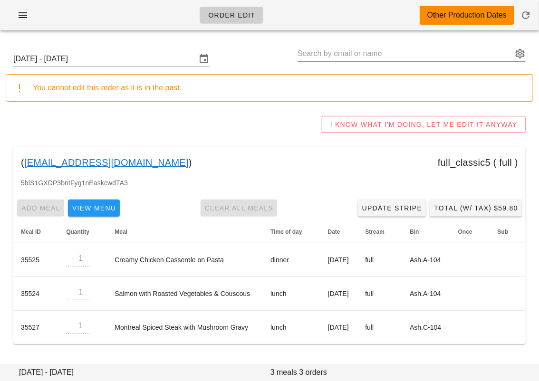
click at [6, 279] on div "[DATE] - [DATE] You cannot edit this order as it is in the past. I KNOW WHAT I'…" at bounding box center [269, 197] width 539 height 319
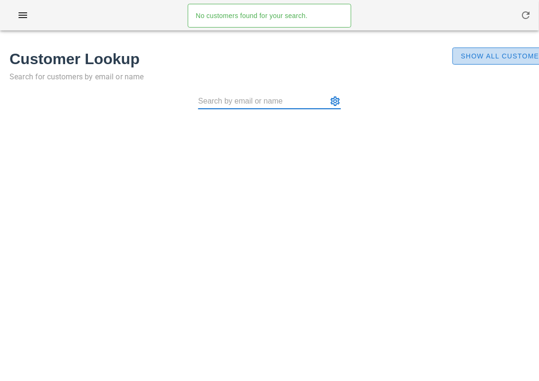
click at [508, 60] on span "Show All Customers" at bounding box center [505, 56] width 89 height 8
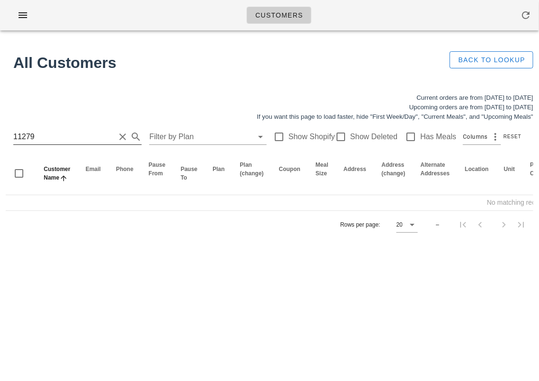
click at [18, 135] on input "11279" at bounding box center [64, 136] width 102 height 15
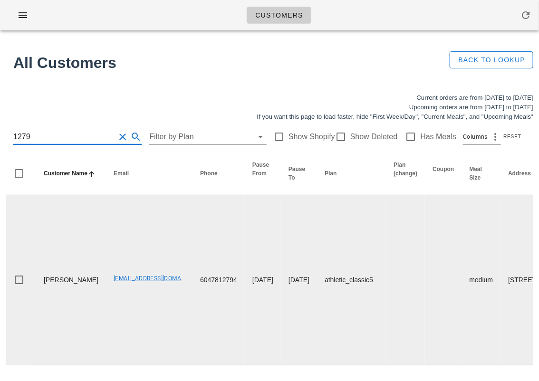
type input "1279"
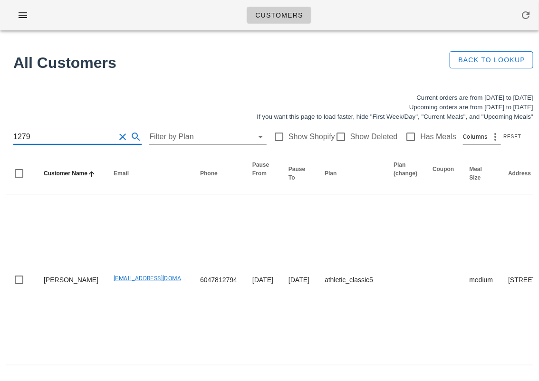
click at [67, 143] on input "1279" at bounding box center [64, 136] width 102 height 15
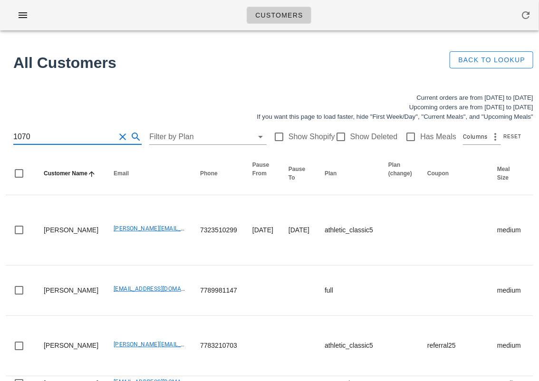
click at [15, 137] on input "1070" at bounding box center [64, 136] width 102 height 15
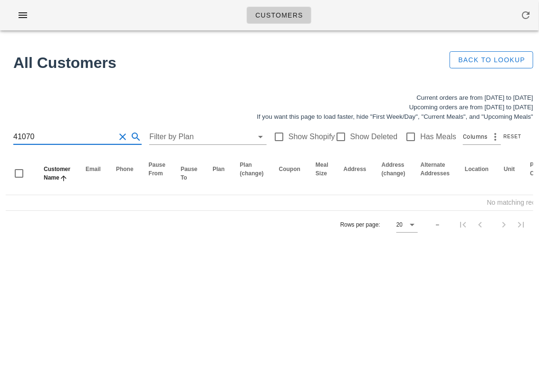
type input "41070"
click at [35, 132] on input "41070" at bounding box center [64, 136] width 102 height 15
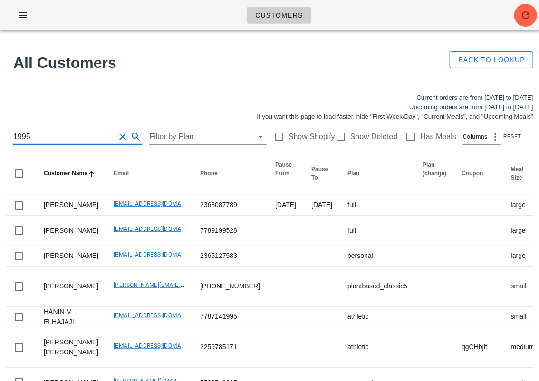
click at [15, 134] on input "1995" at bounding box center [64, 136] width 102 height 15
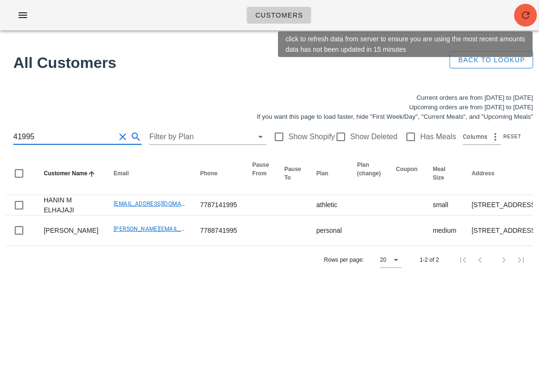
type input "41995"
click at [529, 15] on icon "button" at bounding box center [525, 15] width 11 height 11
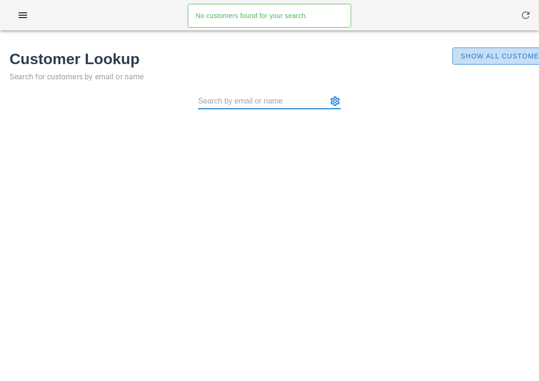
click at [469, 52] on span "Show All Customers" at bounding box center [505, 56] width 89 height 8
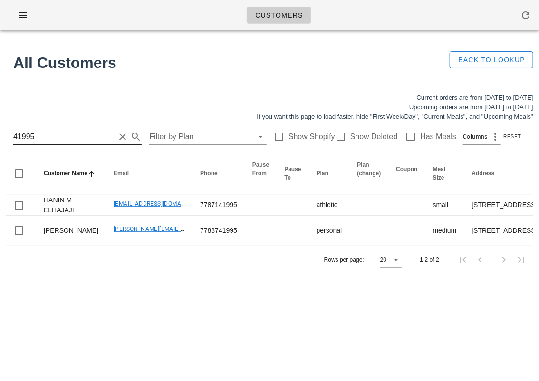
click at [57, 144] on input "41995" at bounding box center [64, 136] width 102 height 15
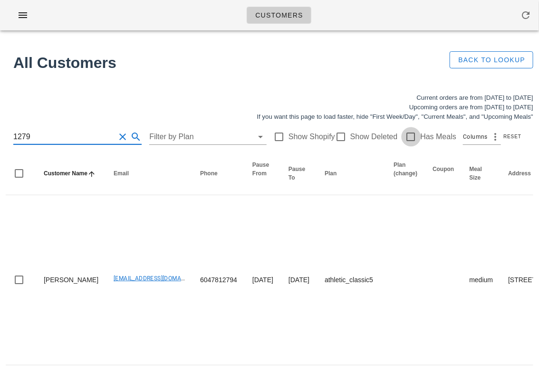
type input "1279"
click at [405, 133] on div at bounding box center [411, 137] width 16 height 16
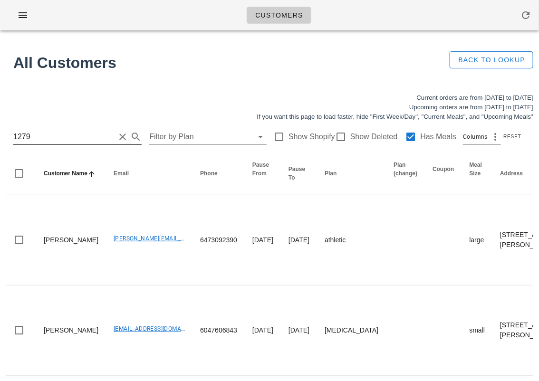
click at [14, 130] on input "1279" at bounding box center [64, 136] width 102 height 15
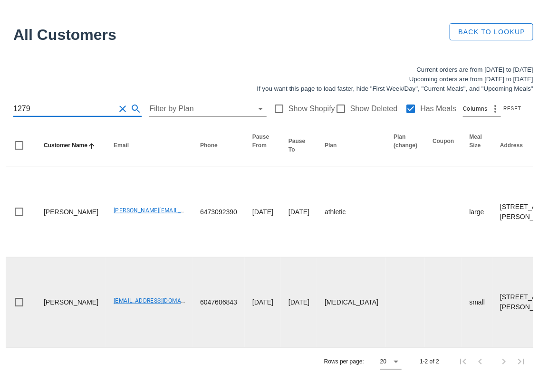
scroll to position [67, 0]
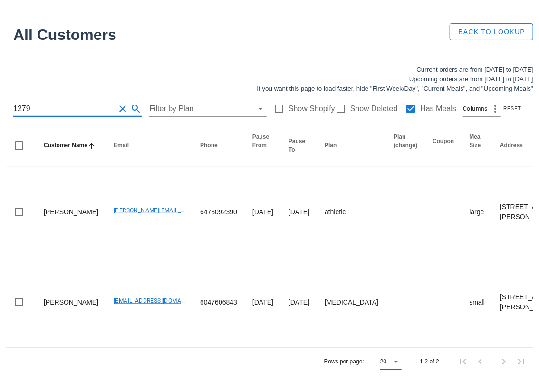
click at [400, 359] on icon at bounding box center [395, 361] width 11 height 11
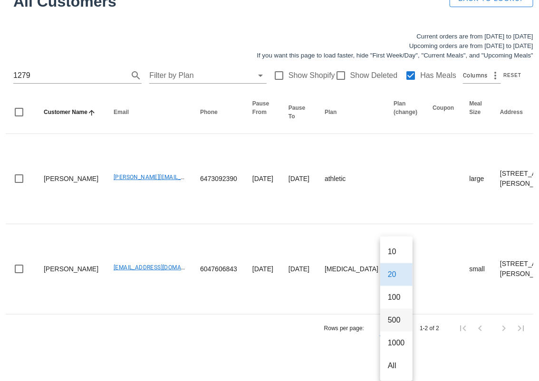
click at [401, 316] on div "500" at bounding box center [396, 320] width 17 height 9
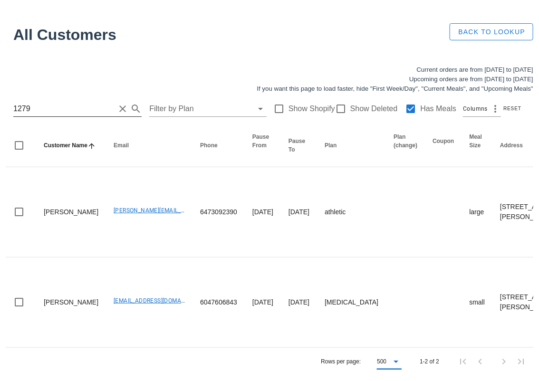
click at [69, 101] on input "1279" at bounding box center [64, 108] width 102 height 15
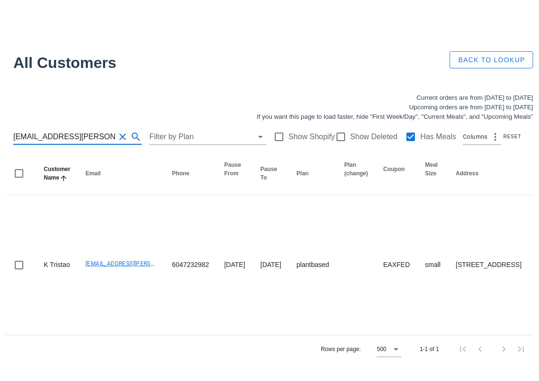
click at [69, 129] on input "[EMAIL_ADDRESS][PERSON_NAME][DOMAIN_NAME]" at bounding box center [64, 136] width 102 height 15
drag, startPoint x: 69, startPoint y: 67, endPoint x: -22, endPoint y: 67, distance: 91.3
click at [0, 67] on html "Customers No customers found for your search. All Customers Back to Lookup Curr…" at bounding box center [269, 190] width 539 height 381
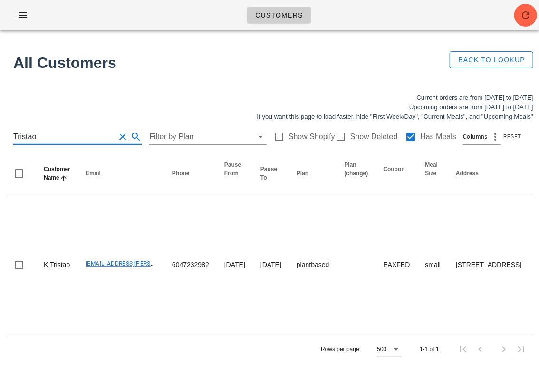
drag, startPoint x: 41, startPoint y: 133, endPoint x: -14, endPoint y: 133, distance: 55.1
click at [0, 133] on html "Customers No customers found for your search. All Customers Back to Lookup Curr…" at bounding box center [269, 190] width 539 height 381
click at [63, 136] on input "Tristao" at bounding box center [64, 136] width 102 height 15
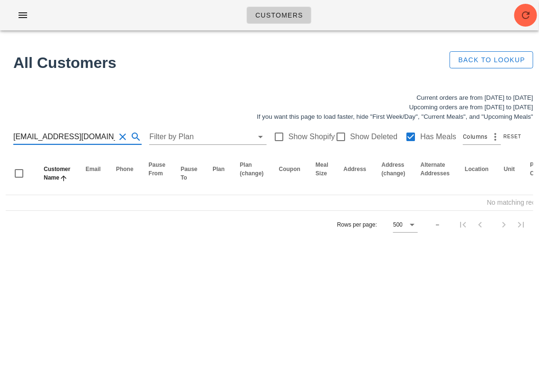
scroll to position [0, 0]
click at [16, 137] on input "[EMAIL_ADDRESS][DOMAIN_NAME]" at bounding box center [64, 136] width 102 height 15
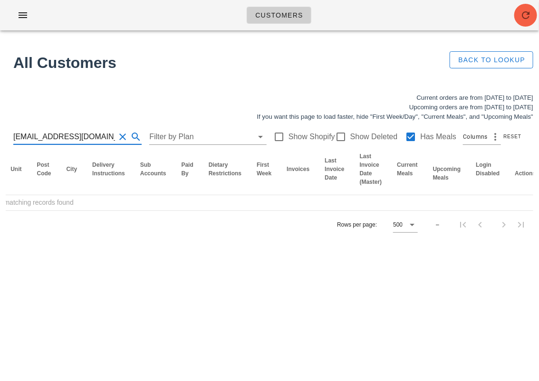
type input "[EMAIL_ADDRESS][DOMAIN_NAME]"
click at [526, 17] on icon "button" at bounding box center [525, 15] width 11 height 11
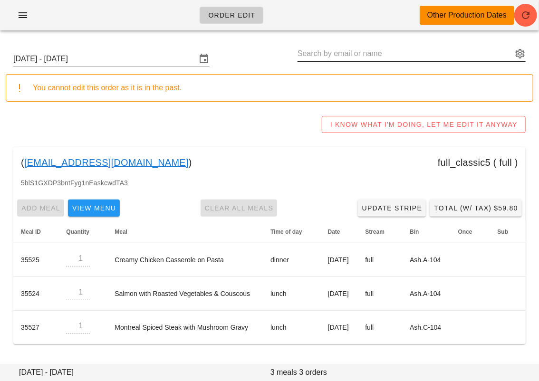
click at [320, 59] on input "text" at bounding box center [405, 53] width 215 height 15
paste input "[EMAIL_ADDRESS][DOMAIN_NAME]"
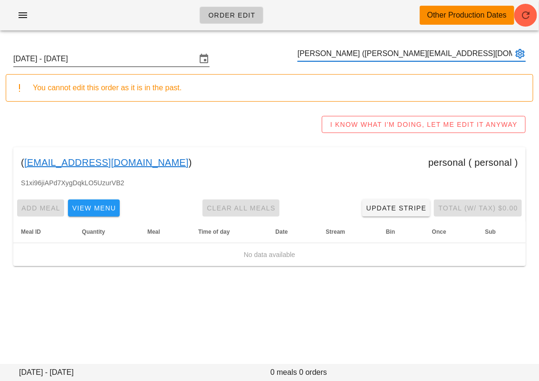
type input "[PERSON_NAME] ([PERSON_NAME][EMAIL_ADDRESS][DOMAIN_NAME])"
click at [155, 63] on input "[DATE] - [DATE]" at bounding box center [104, 58] width 183 height 15
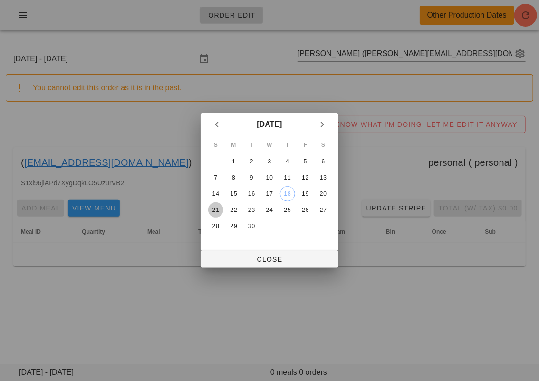
click at [220, 204] on button "21" at bounding box center [215, 209] width 15 height 15
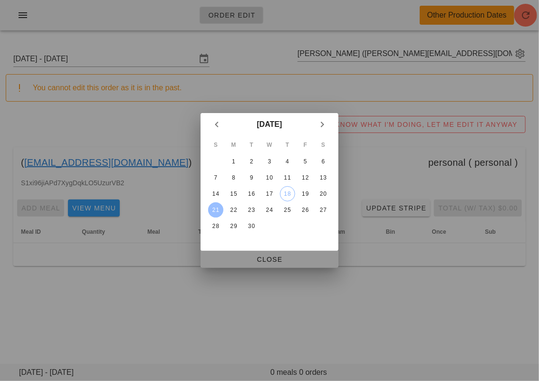
click at [222, 265] on button "Close" at bounding box center [270, 259] width 138 height 17
type input "Sunday September 21 - Saturday September 27"
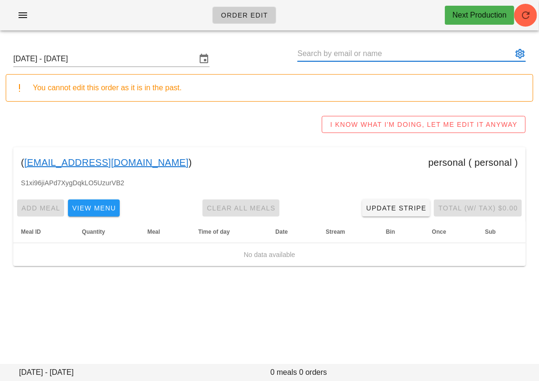
click at [334, 49] on input "text" at bounding box center [405, 53] width 215 height 15
paste input "[EMAIL_ADDRESS][DOMAIN_NAME]"
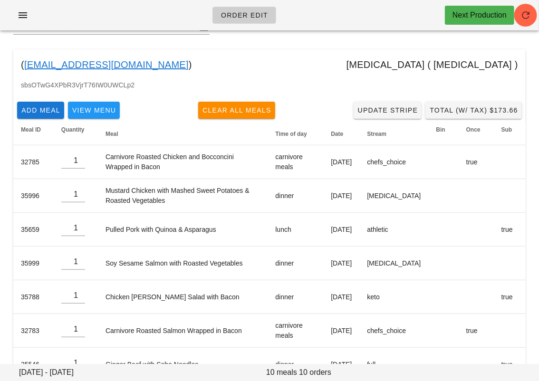
scroll to position [24, 0]
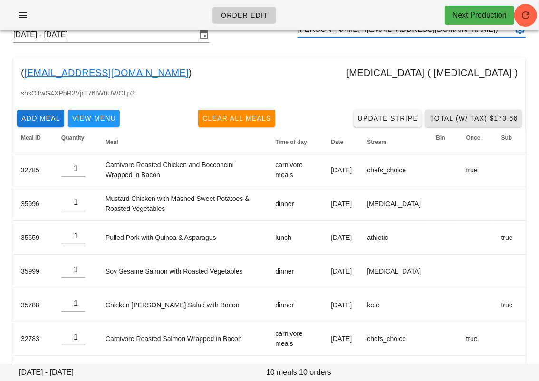
type input "Patrice Campbell (patsnewlife2014@gmail.com)"
click at [464, 122] on span "Total (w/ Tax) $173.66" at bounding box center [473, 119] width 89 height 8
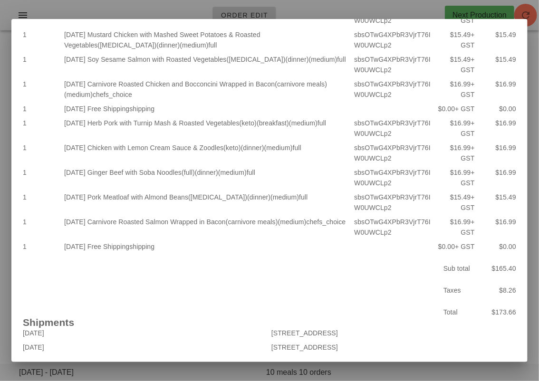
scroll to position [108, 0]
click at [200, 370] on div at bounding box center [269, 190] width 539 height 381
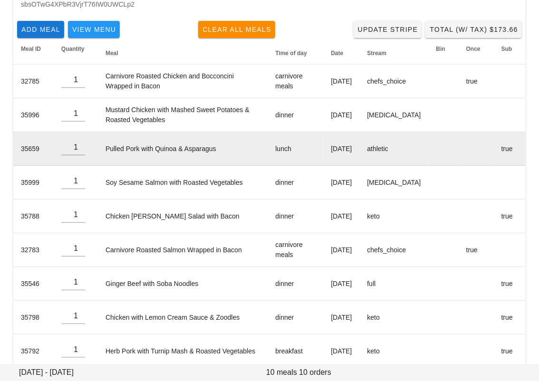
scroll to position [26, 0]
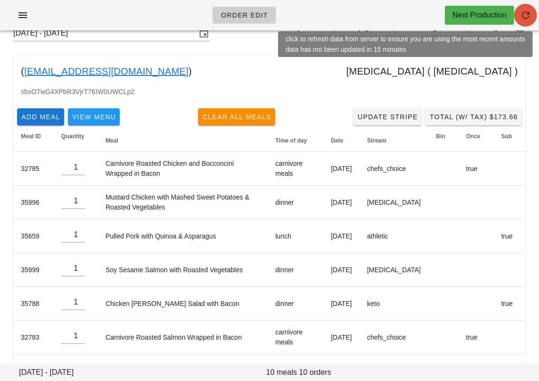
click at [523, 16] on icon "button" at bounding box center [525, 15] width 11 height 11
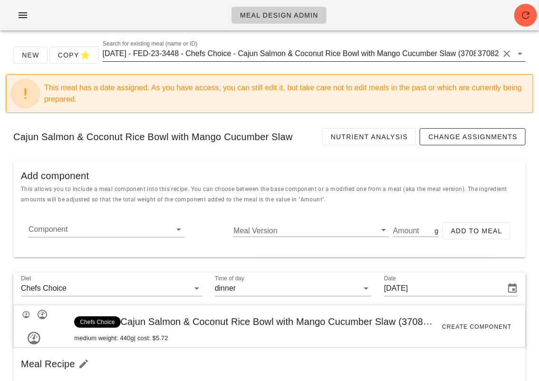
click at [221, 51] on input "[DATE] - FED-23-3448 - Chefs Choice - Cajun Salmon & Coconut Rice Bowl with Man…" at bounding box center [290, 53] width 374 height 15
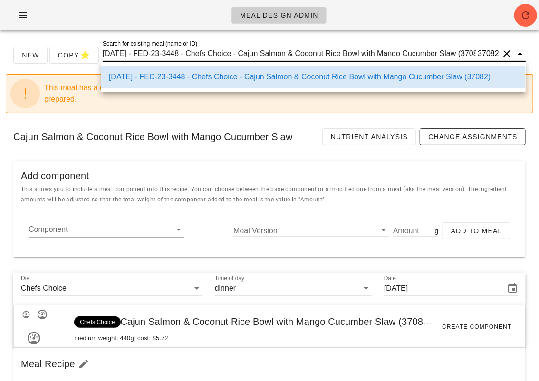
click at [207, 121] on div "Cajun Salmon & Coconut Rice Bowl with Mango Cucumber Slaw Nutrient Analysis Cha…" at bounding box center [270, 137] width 528 height 32
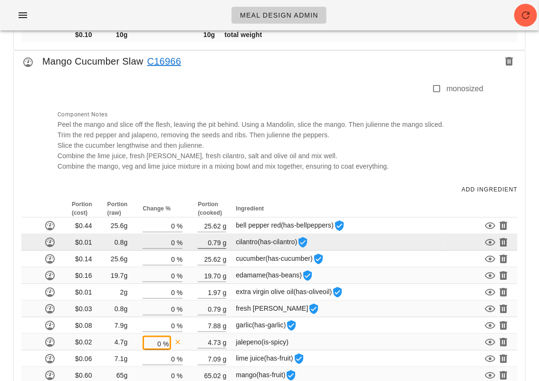
scroll to position [1354, 0]
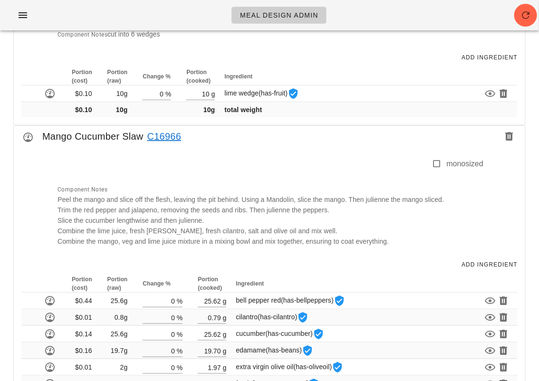
drag, startPoint x: 42, startPoint y: 131, endPoint x: 143, endPoint y: 130, distance: 101.2
click at [143, 130] on div "Mango Cucumber Slaw C16966" at bounding box center [269, 139] width 511 height 27
copy div "Mango Cucumber Slaw"
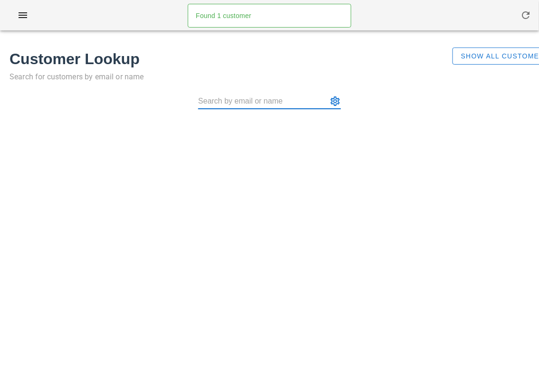
type input "[EMAIL_ADDRESS][DOMAIN_NAME]"
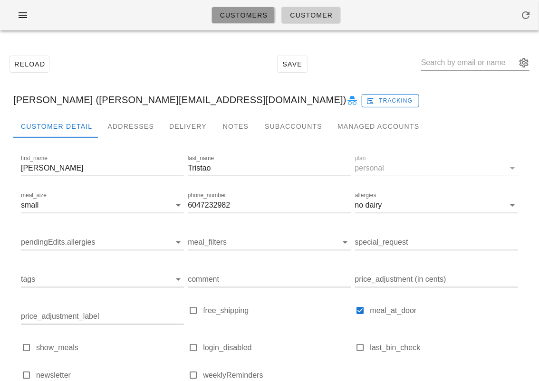
click at [249, 13] on span "Customers" at bounding box center [244, 15] width 48 height 8
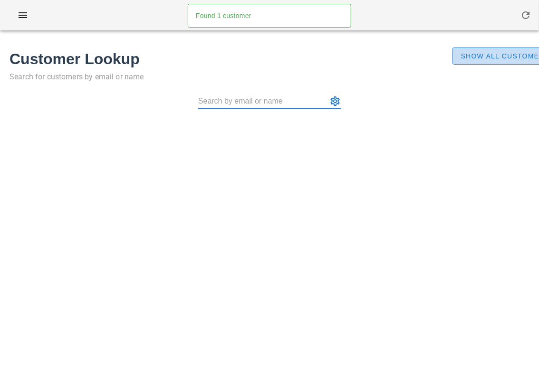
click at [469, 61] on button "Show All Customers" at bounding box center [506, 56] width 106 height 17
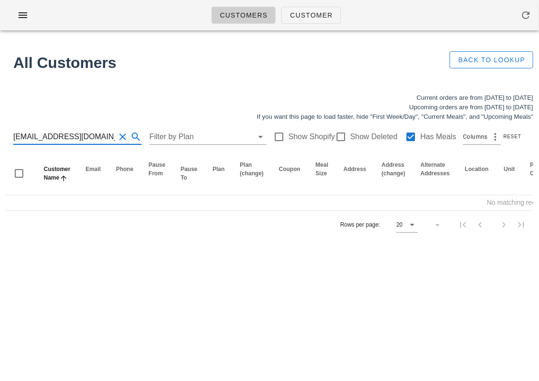
click at [83, 137] on input "[EMAIL_ADDRESS][DOMAIN_NAME]" at bounding box center [64, 136] width 102 height 15
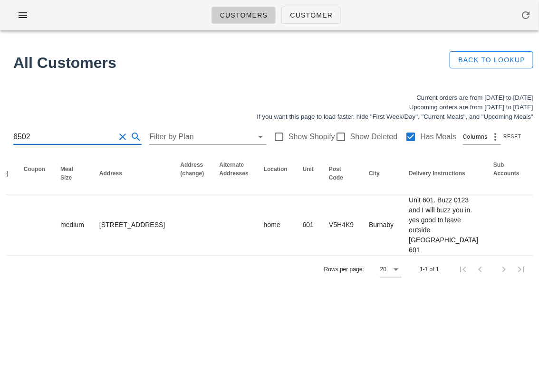
scroll to position [0, 630]
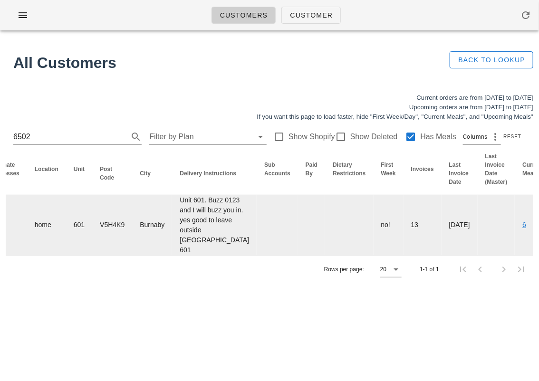
click at [325, 217] on td at bounding box center [349, 225] width 48 height 60
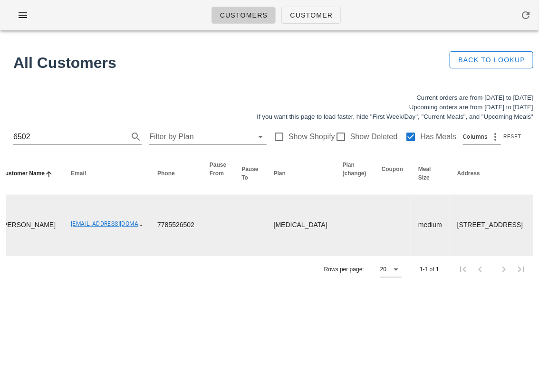
scroll to position [0, 26]
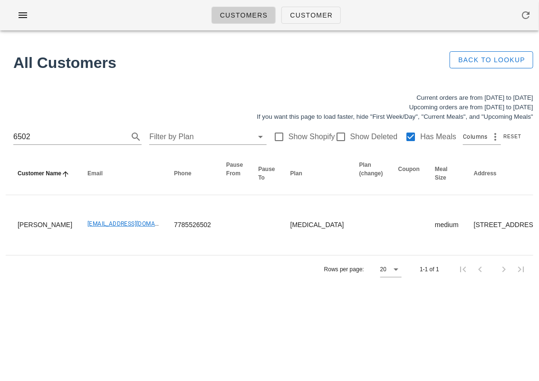
click at [217, 319] on div "Customers Customer Found 1 customer All Customers Back to Lookup Current orders…" at bounding box center [269, 190] width 539 height 381
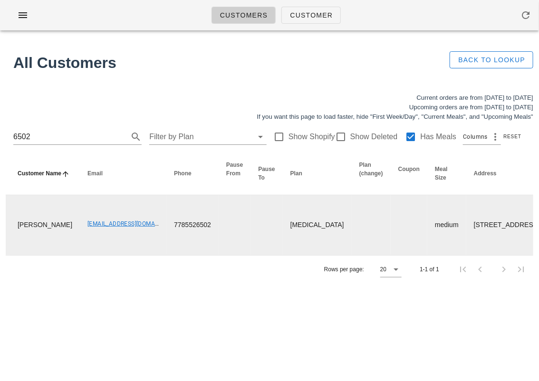
drag, startPoint x: 58, startPoint y: 233, endPoint x: 130, endPoint y: 232, distance: 71.8
click at [130, 232] on td "[EMAIL_ADDRESS][DOMAIN_NAME]" at bounding box center [123, 225] width 87 height 60
drag, startPoint x: 55, startPoint y: 237, endPoint x: 139, endPoint y: 237, distance: 84.6
click at [139, 237] on td "[EMAIL_ADDRESS][DOMAIN_NAME]" at bounding box center [123, 225] width 87 height 60
copy link "[EMAIL_ADDRESS][DOMAIN_NAME]"
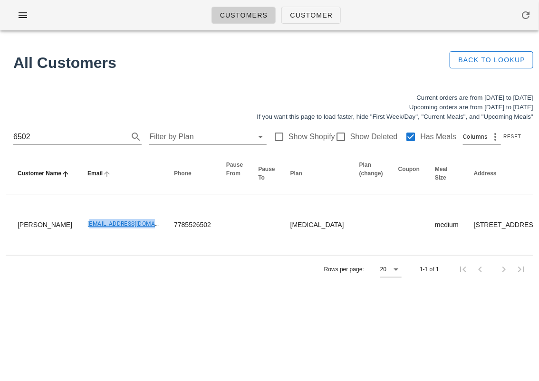
copy link "[EMAIL_ADDRESS][DOMAIN_NAME]"
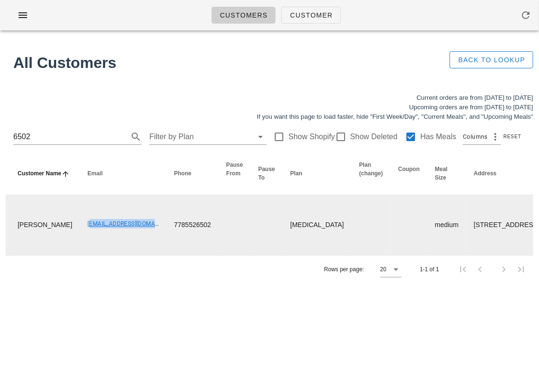
copy link "[EMAIL_ADDRESS][DOMAIN_NAME]"
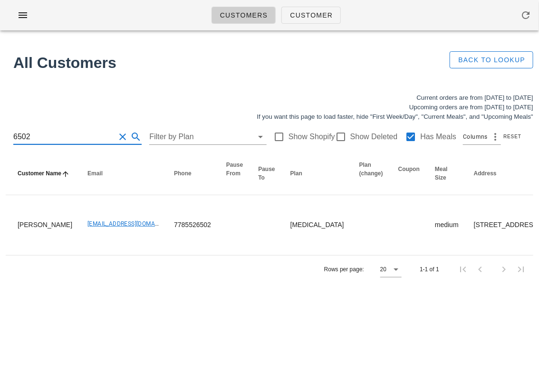
click at [72, 135] on input "6502" at bounding box center [64, 136] width 102 height 15
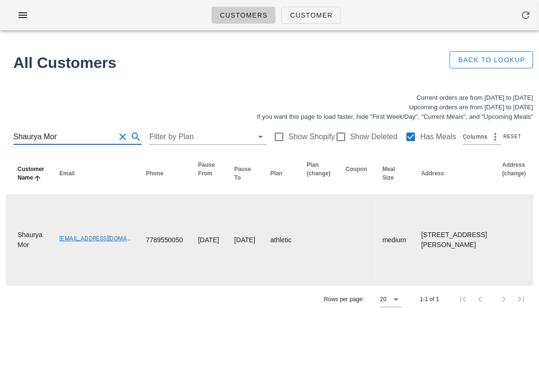
type input "Shaurya Mor"
drag, startPoint x: 54, startPoint y: 273, endPoint x: 140, endPoint y: 272, distance: 86.0
copy link "shauryamor88@gmail.com"
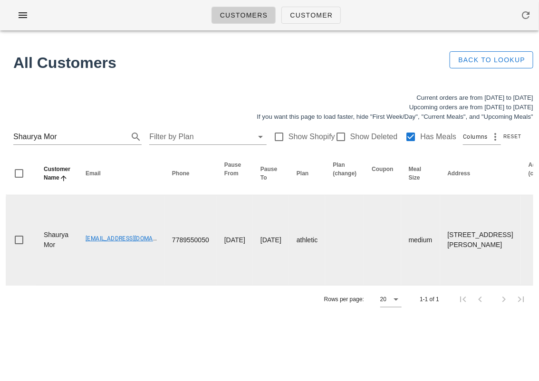
click at [448, 285] on td "9029-6122 Walter Gage Rd, Vancouver, V6T1Z1" at bounding box center [480, 240] width 81 height 90
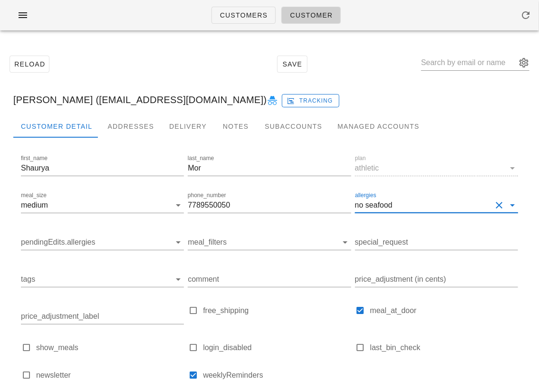
click at [421, 204] on input "allergies" at bounding box center [443, 205] width 97 height 15
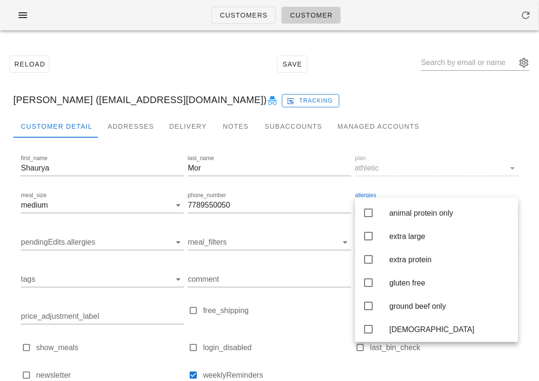
click at [526, 182] on div "Customer Detail Addresses Delivery Notes Subaccounts Managed Accounts first_nam…" at bounding box center [270, 284] width 528 height 339
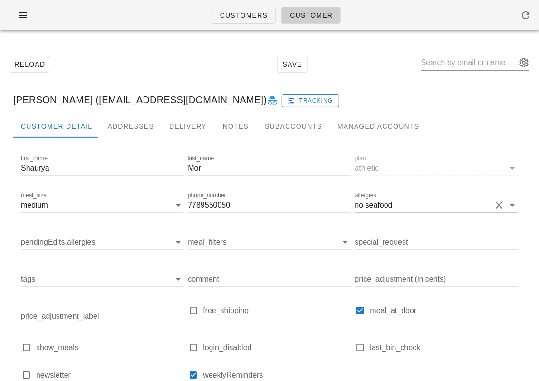
click at [496, 205] on button "Clear allergies" at bounding box center [498, 205] width 11 height 11
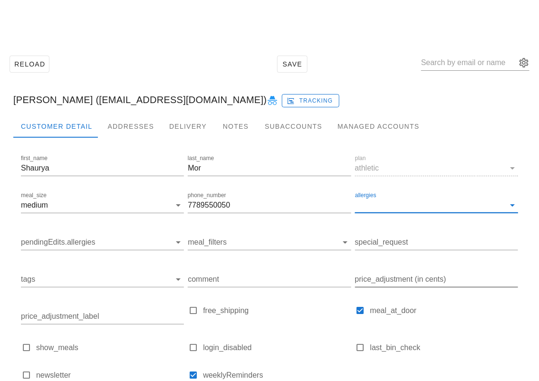
scroll to position [78, 0]
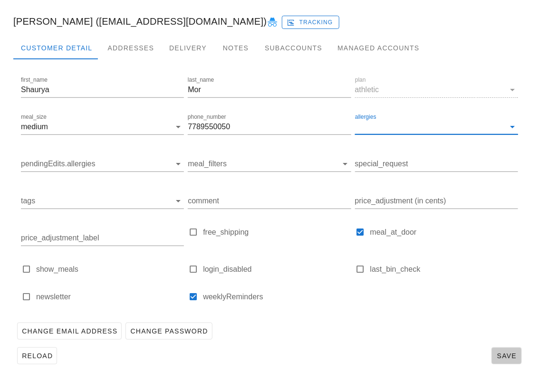
click at [503, 352] on span "Save" at bounding box center [507, 356] width 22 height 8
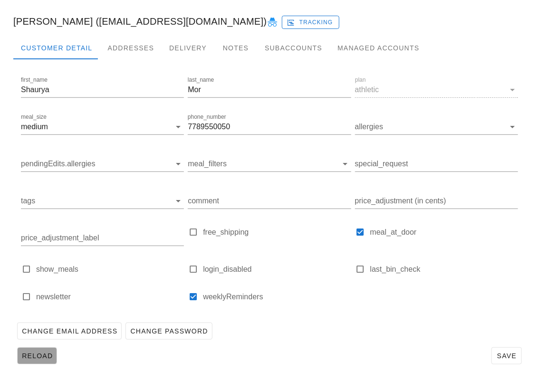
click at [34, 354] on span "Reload" at bounding box center [36, 356] width 31 height 8
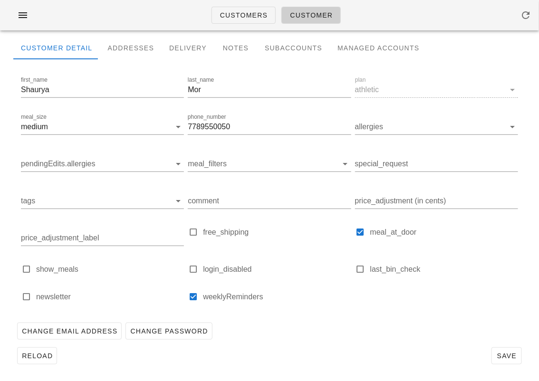
scroll to position [0, 0]
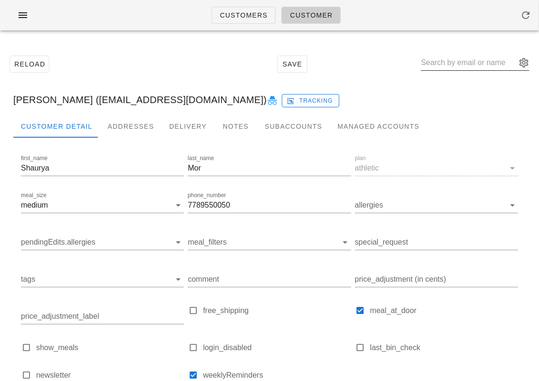
click at [466, 65] on input "text" at bounding box center [468, 62] width 95 height 15
paste input "Sanya Arora"
type input "Sanya Arora"
click at [463, 59] on input "text" at bounding box center [468, 62] width 95 height 15
paste input "ani_devries@hotmail.com"
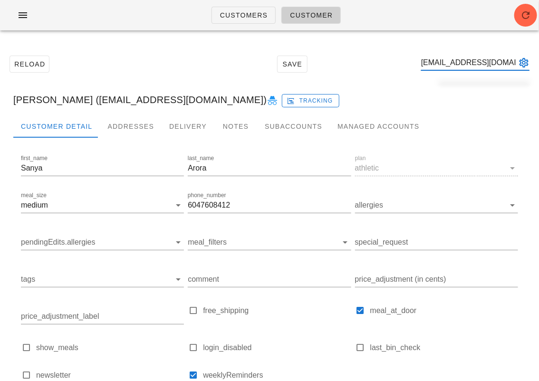
scroll to position [0, 8]
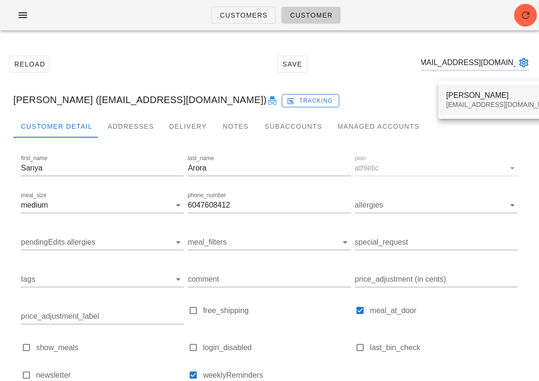
type input "ani_devries@hotmail.com"
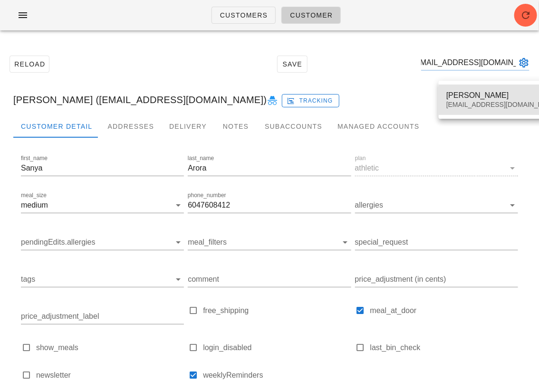
click at [452, 100] on div "Ann de Vries ani_devries@hotmail.com" at bounding box center [502, 99] width 113 height 29
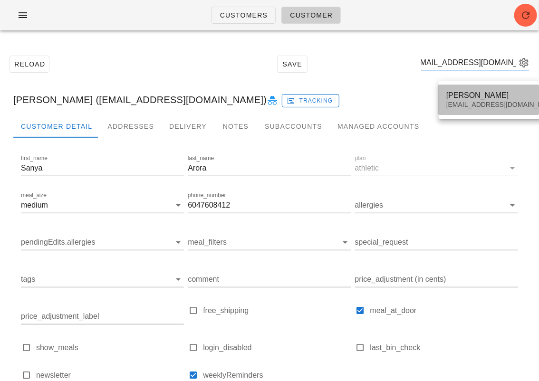
scroll to position [0, 0]
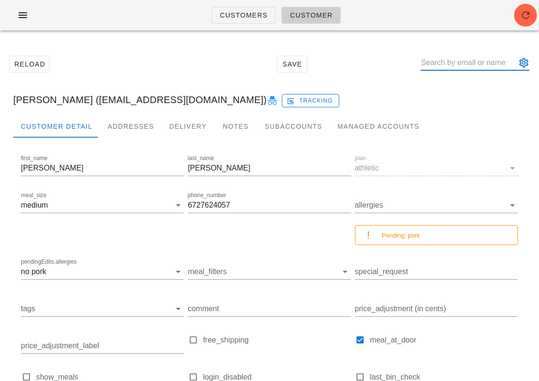
click at [474, 61] on input "text" at bounding box center [468, 62] width 95 height 15
paste input "kuhn.mark@outlook.com"
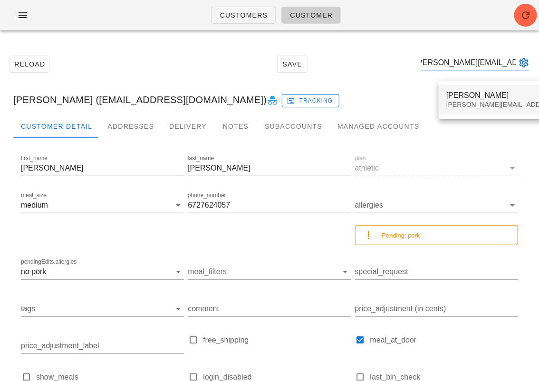
type input "kuhn.mark@outlook.com"
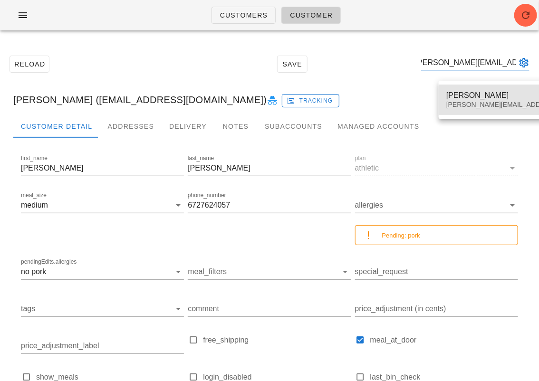
click at [468, 102] on div "kuhn.mark@outlook.com" at bounding box center [529, 105] width 167 height 8
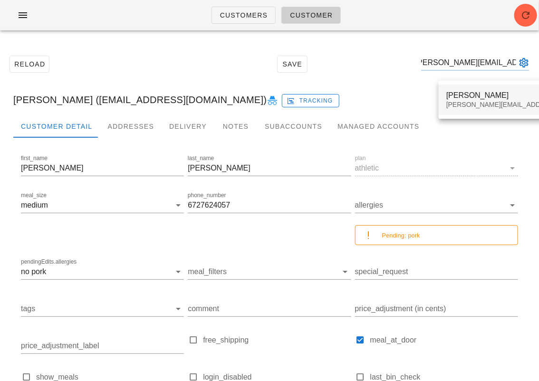
scroll to position [0, 0]
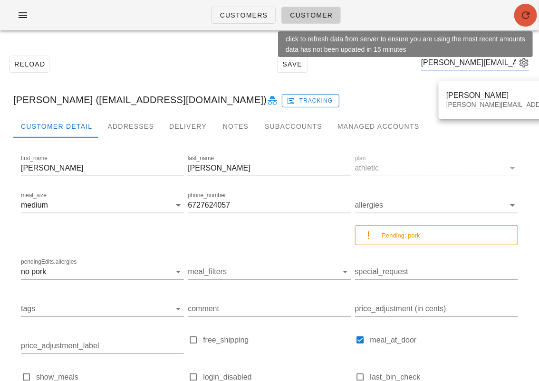
click at [527, 14] on icon "button" at bounding box center [525, 15] width 11 height 11
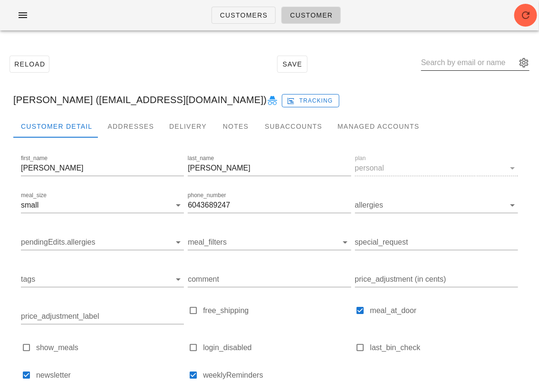
click at [473, 59] on input "text" at bounding box center [468, 62] width 95 height 15
paste input "[EMAIL_ADDRESS][DOMAIN_NAME]"
type input "[EMAIL_ADDRESS][DOMAIN_NAME]"
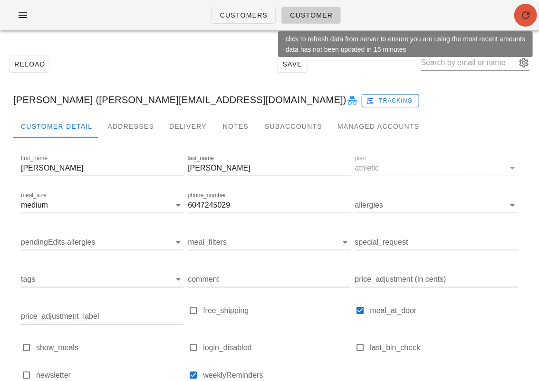
click at [525, 10] on icon "button" at bounding box center [525, 15] width 11 height 11
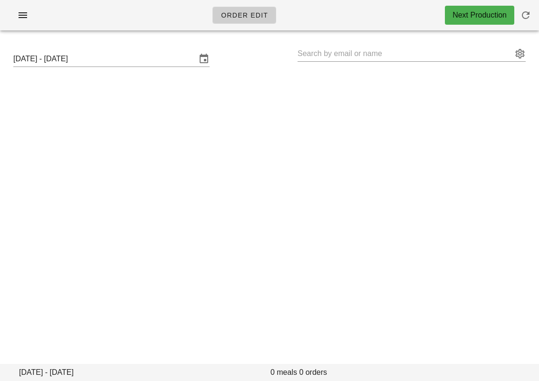
type input "[PERSON_NAME] ([EMAIL_ADDRESS][DOMAIN_NAME])"
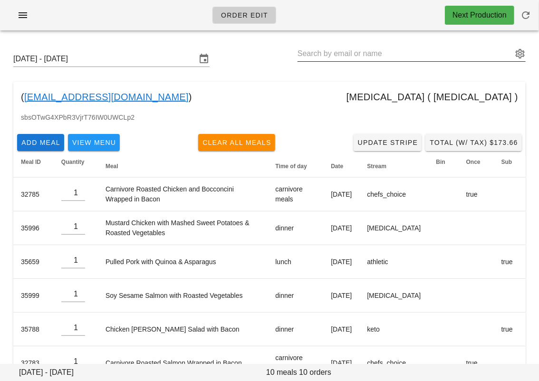
click at [334, 58] on input "text" at bounding box center [405, 53] width 215 height 15
paste input "arongoldberg@hotmail.com"
type input "Aron Goldberg (arongoldberg@hotmail.com)"
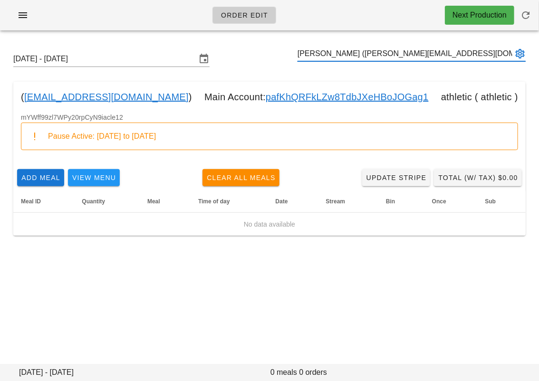
click at [356, 55] on input "Aron Goldberg (arongoldberg@hotmail.com)" at bounding box center [405, 53] width 215 height 15
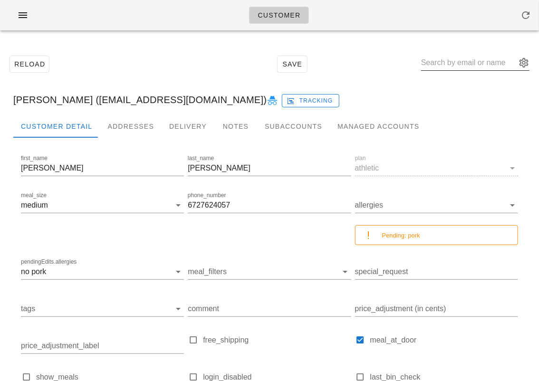
click at [454, 67] on input "text" at bounding box center [468, 62] width 95 height 15
paste input "[PERSON_NAME][EMAIL_ADDRESS][DOMAIN_NAME]"
type input "[PERSON_NAME][EMAIL_ADDRESS][DOMAIN_NAME]"
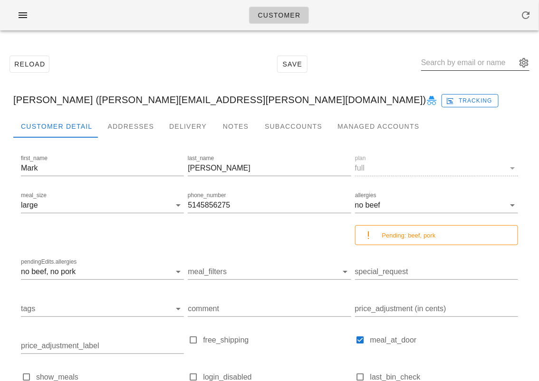
click at [457, 63] on input "text" at bounding box center [468, 62] width 95 height 15
paste input "[EMAIL_ADDRESS][DOMAIN_NAME]"
type input "[EMAIL_ADDRESS][DOMAIN_NAME]"
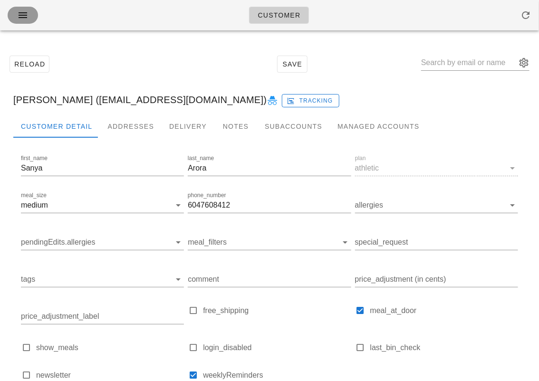
click at [22, 14] on icon "button" at bounding box center [22, 15] width 11 height 11
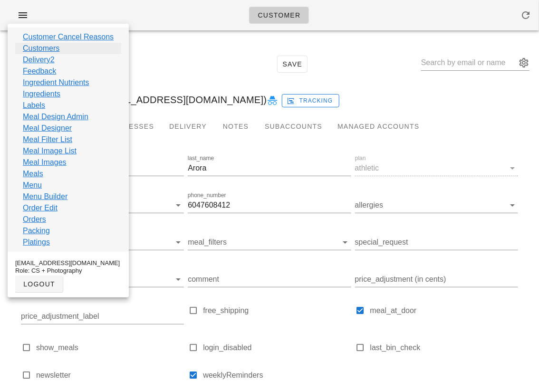
click at [48, 48] on link "Customers" at bounding box center [41, 48] width 37 height 11
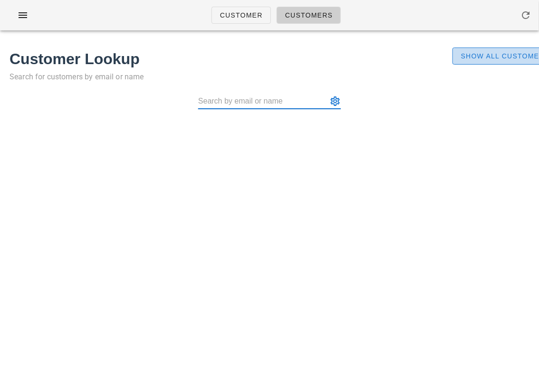
click at [481, 57] on span "Show All Customers" at bounding box center [505, 56] width 89 height 8
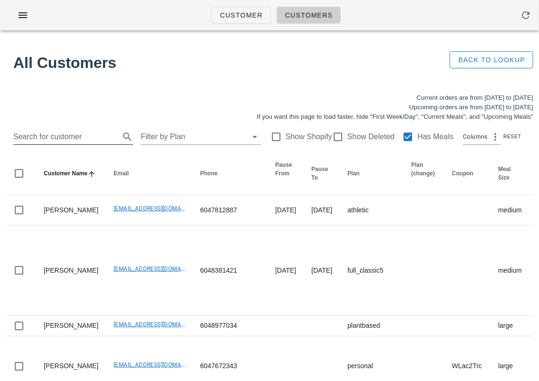
click at [75, 134] on input "Search for customer" at bounding box center [65, 136] width 105 height 15
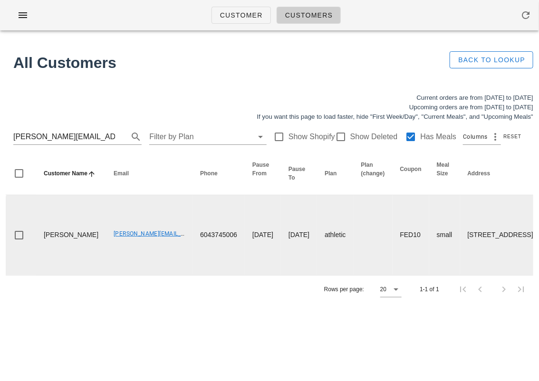
drag, startPoint x: 431, startPoint y: 243, endPoint x: 463, endPoint y: 296, distance: 62.5
click at [463, 275] on td "4707-4730 Lougheed Highway, Burnaby, V5C0M9" at bounding box center [500, 235] width 81 height 80
copy td "4707-4730 Lougheed Highway, Burnaby, V5C0M9"
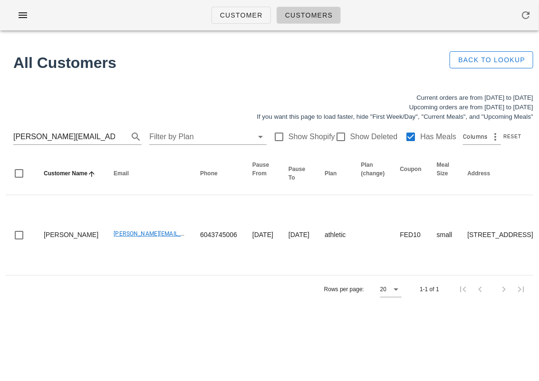
click at [66, 145] on div "samantha.haberl@gmail.com Filter by Plan Show Shopify Show Deleted Has Meals Co…" at bounding box center [270, 137] width 528 height 30
click at [68, 137] on input "samantha.haberl@gmail.com" at bounding box center [64, 136] width 102 height 15
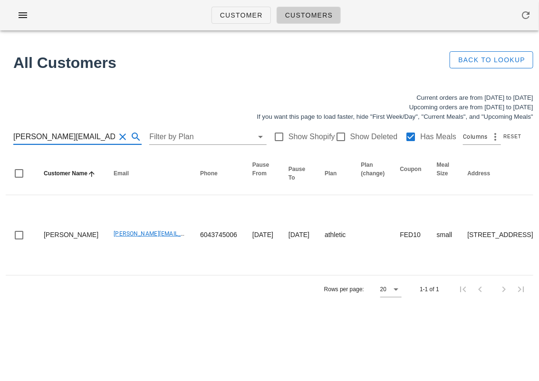
click at [68, 137] on input "samantha.haberl@gmail.com" at bounding box center [64, 136] width 102 height 15
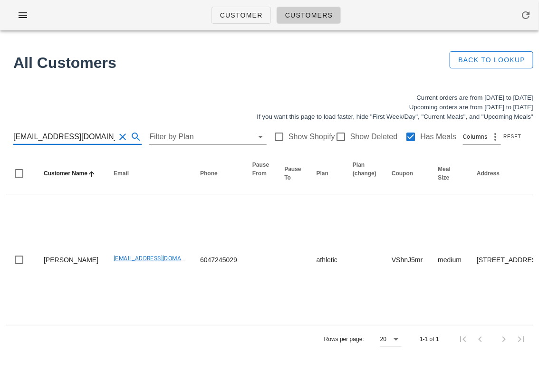
type input "[EMAIL_ADDRESS][DOMAIN_NAME]"
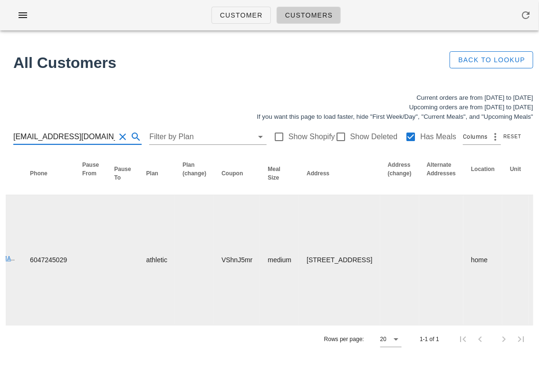
scroll to position [0, 138]
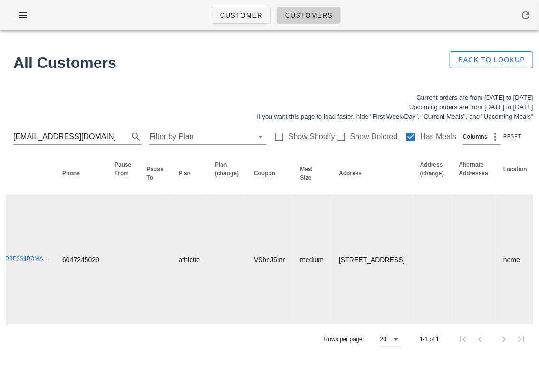
drag, startPoint x: 302, startPoint y: 256, endPoint x: 328, endPoint y: 273, distance: 31.1
click at [331, 273] on td "4707-4730 Lougheed Highway, Burnaby, V5C0M9" at bounding box center [371, 260] width 81 height 130
copy td "4730 Lougheed Highway"
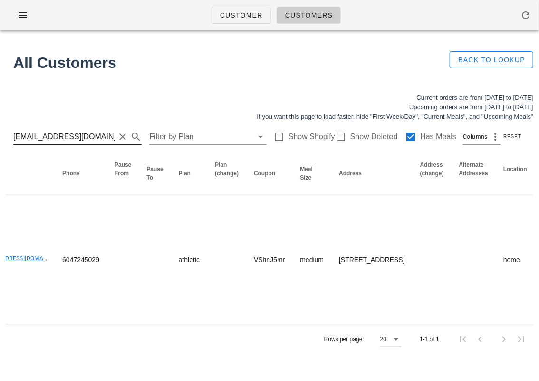
click at [117, 136] on button "Clear Search for customer" at bounding box center [122, 136] width 11 height 11
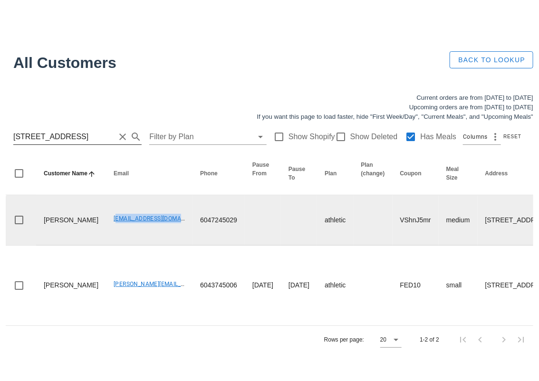
drag, startPoint x: 82, startPoint y: 120, endPoint x: 164, endPoint y: 120, distance: 81.8
click at [164, 195] on td "[EMAIL_ADDRESS][DOMAIN_NAME]" at bounding box center [149, 220] width 87 height 50
copy link "[EMAIL_ADDRESS][DOMAIN_NAME]"
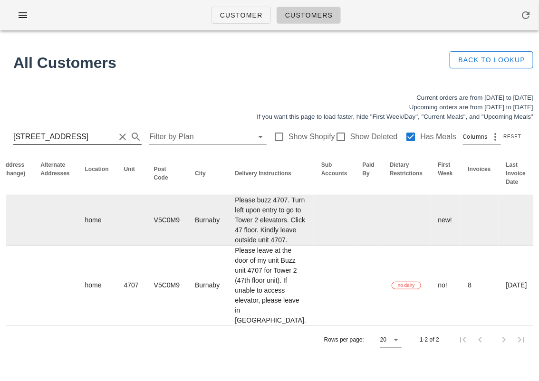
scroll to position [0, 647]
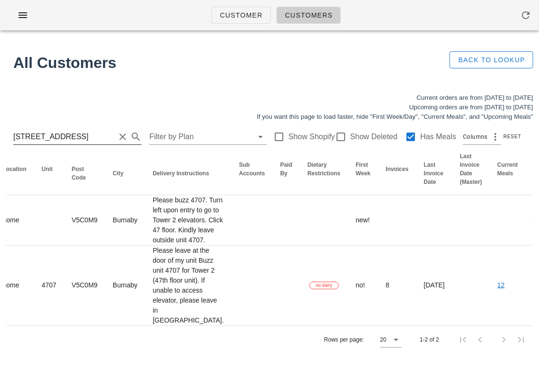
click at [96, 129] on input "4730 Lougheed Highway" at bounding box center [64, 136] width 102 height 15
click at [104, 129] on input "4730 Lougheed Highway" at bounding box center [64, 136] width 102 height 15
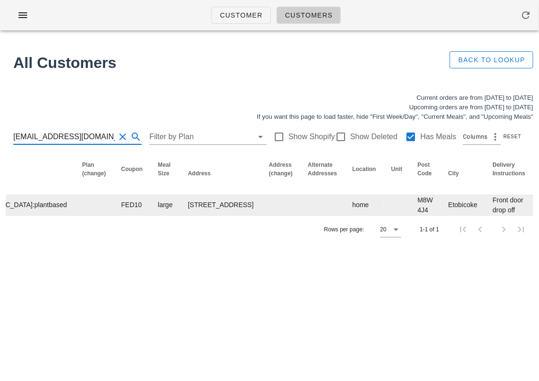
scroll to position [0, 340]
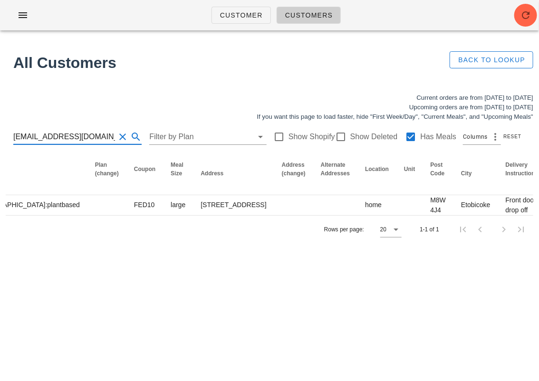
click at [50, 134] on input "amandas110@hotmail.com" at bounding box center [64, 136] width 102 height 15
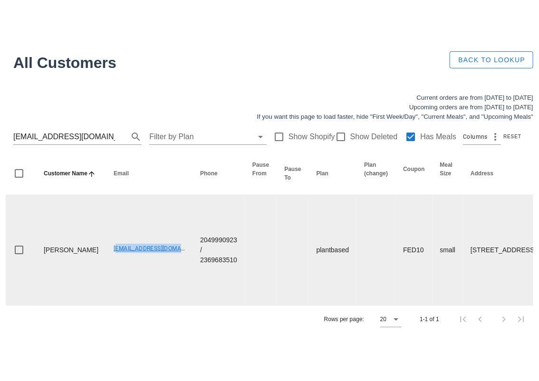
drag, startPoint x: 84, startPoint y: 263, endPoint x: 160, endPoint y: 265, distance: 76.6
click at [160, 265] on td "[EMAIL_ADDRESS][DOMAIN_NAME]" at bounding box center [149, 250] width 87 height 110
copy link "[EMAIL_ADDRESS][DOMAIN_NAME]"
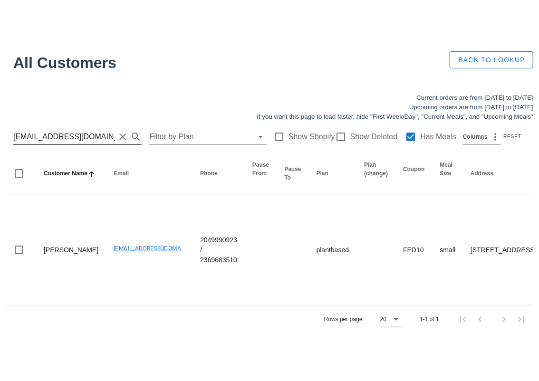
click at [82, 129] on input "[EMAIL_ADDRESS][DOMAIN_NAME]" at bounding box center [64, 136] width 102 height 15
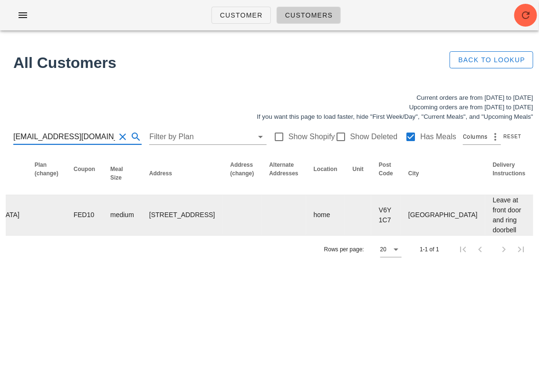
scroll to position [0, 617]
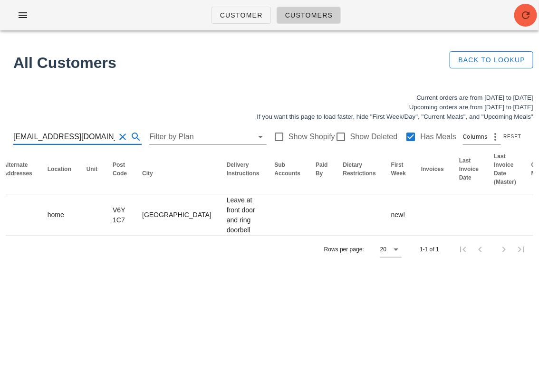
type input "wwplpmpn@gmail.com"
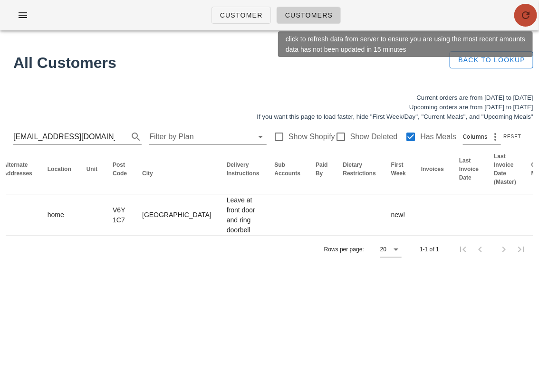
click at [524, 17] on icon "button" at bounding box center [525, 15] width 11 height 11
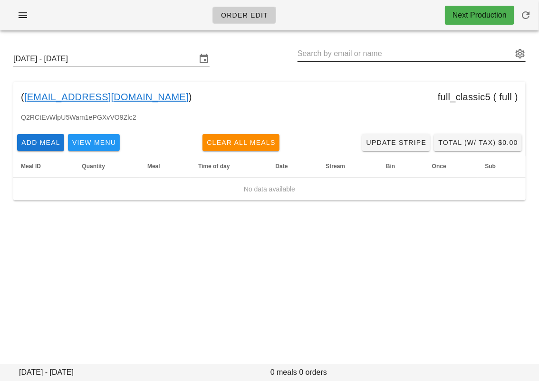
click at [336, 55] on input "text" at bounding box center [405, 53] width 215 height 15
paste input "[EMAIL_ADDRESS][DOMAIN_NAME]"
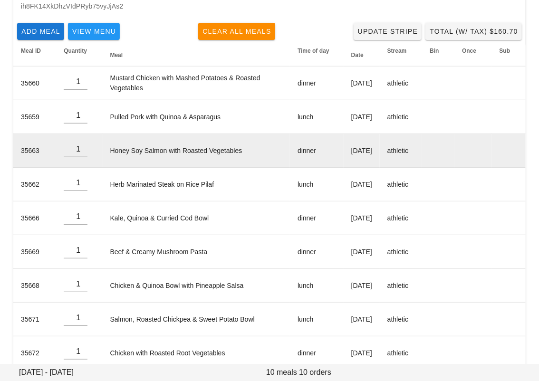
scroll to position [160, 0]
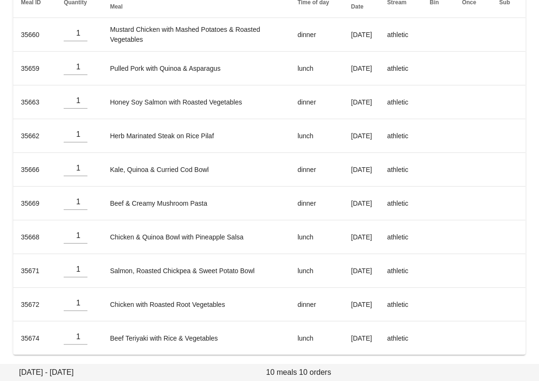
type input "[PERSON_NAME] ([PERSON_NAME][EMAIL_ADDRESS][DOMAIN_NAME])"
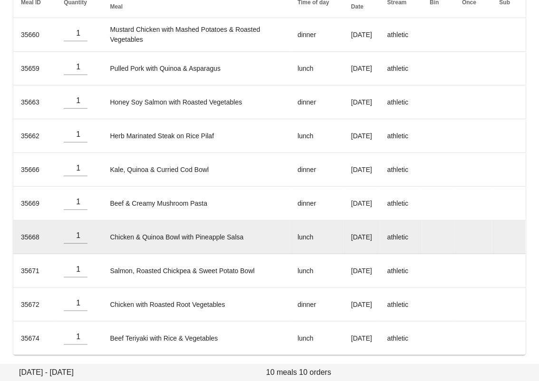
scroll to position [0, 0]
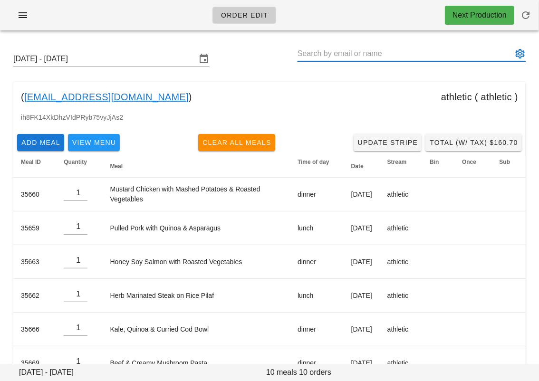
paste input "[EMAIL_ADDRESS][DOMAIN_NAME]"
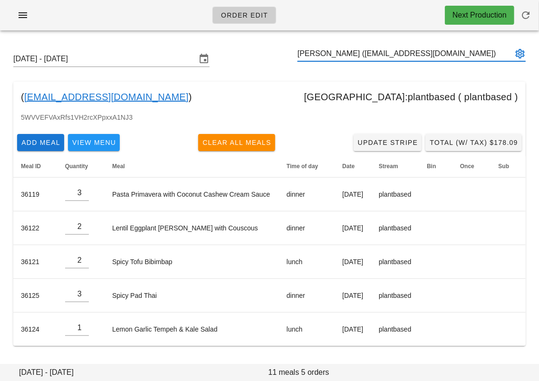
type input "[PERSON_NAME] ([EMAIL_ADDRESS][DOMAIN_NAME])"
paste input "[EMAIL_ADDRESS][DOMAIN_NAME]"
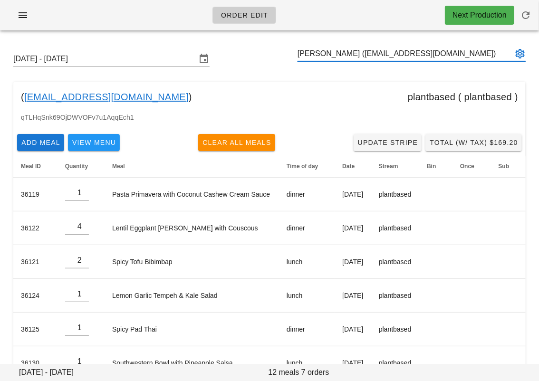
type input "[PERSON_NAME] ([EMAIL_ADDRESS][DOMAIN_NAME])"
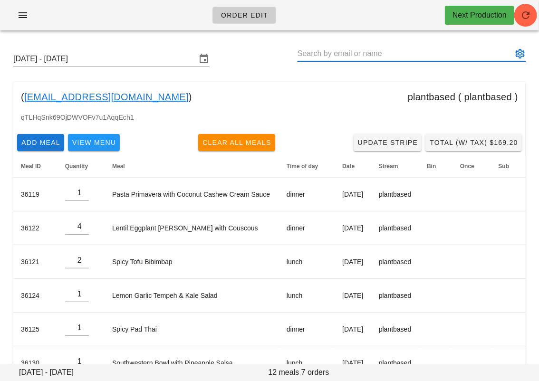
click at [363, 59] on input "text" at bounding box center [405, 53] width 215 height 15
paste input "[EMAIL_ADDRESS][DOMAIN_NAME]"
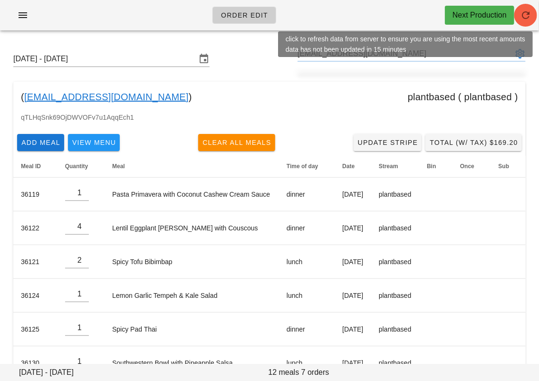
type input "[EMAIL_ADDRESS][DOMAIN_NAME]"
click at [524, 19] on icon "button" at bounding box center [525, 15] width 11 height 11
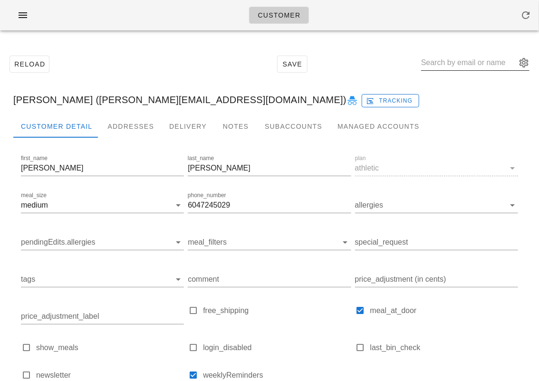
click at [455, 63] on input "text" at bounding box center [468, 62] width 95 height 15
paste input "[EMAIL_ADDRESS][DOMAIN_NAME]"
type input "[EMAIL_ADDRESS][DOMAIN_NAME]"
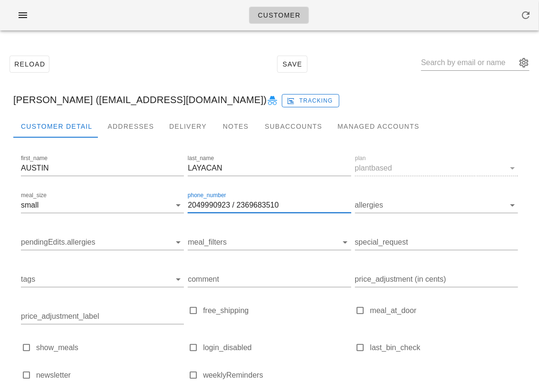
scroll to position [0, 0]
drag, startPoint x: 286, startPoint y: 208, endPoint x: 236, endPoint y: 207, distance: 49.4
click at [236, 207] on input "2049990923 / 2369683510" at bounding box center [269, 205] width 163 height 15
type input "2049990923"
click at [125, 131] on div "Addresses" at bounding box center [131, 126] width 62 height 23
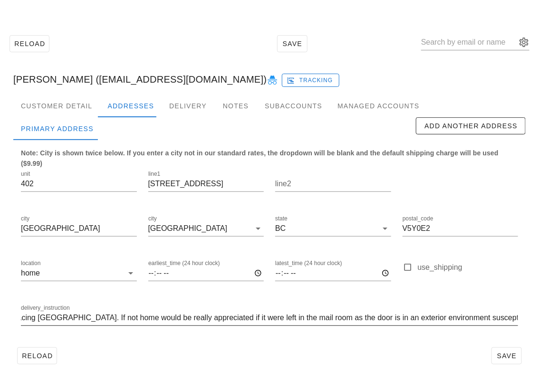
scroll to position [0, 200]
click at [519, 317] on div "delivery_instruction buzzcode dial 1563 level 4, entrance will be facing [GEOGR…" at bounding box center [269, 319] width 509 height 45
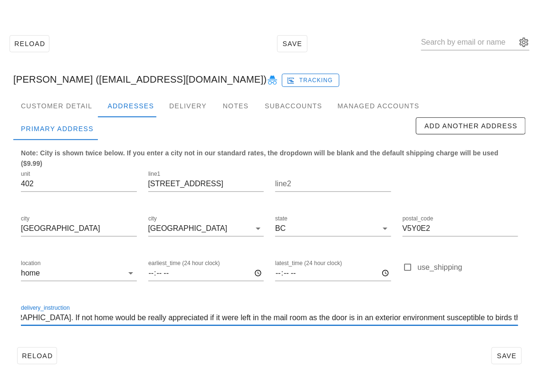
click at [517, 317] on input "buzzcode dial 1563 level 4, entrance will be facing [GEOGRAPHIC_DATA]. If not h…" at bounding box center [269, 317] width 497 height 15
paste input "2369683510"
click at [489, 320] on input "buzzcode dial 1563 level 4, entrance will be facing [GEOGRAPHIC_DATA]. If not h…" at bounding box center [269, 317] width 497 height 15
click at [504, 318] on input "buzzcode dial 1563 level 4, entrance will be facing [GEOGRAPHIC_DATA]. If not h…" at bounding box center [269, 317] width 497 height 15
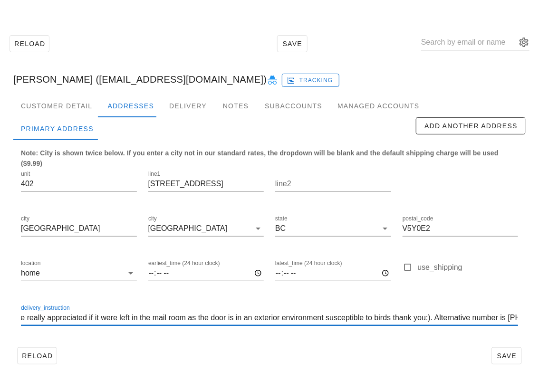
scroll to position [0, 326]
click at [470, 319] on input "buzzcode dial 1563 level 4, entrance will be facing [GEOGRAPHIC_DATA]. If not h…" at bounding box center [269, 317] width 497 height 15
type input "buzzcode dial 1563 level 4, entrance will be facing [GEOGRAPHIC_DATA]. If not h…"
click at [508, 356] on span "Save" at bounding box center [507, 356] width 22 height 8
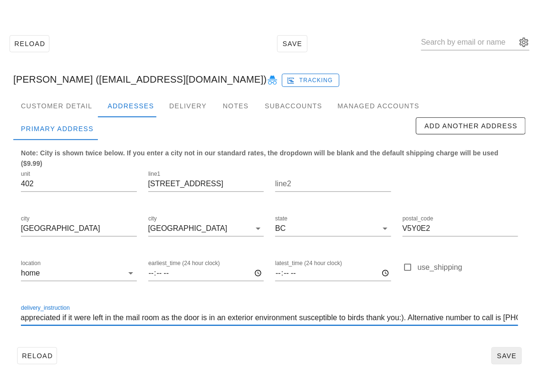
scroll to position [0, 0]
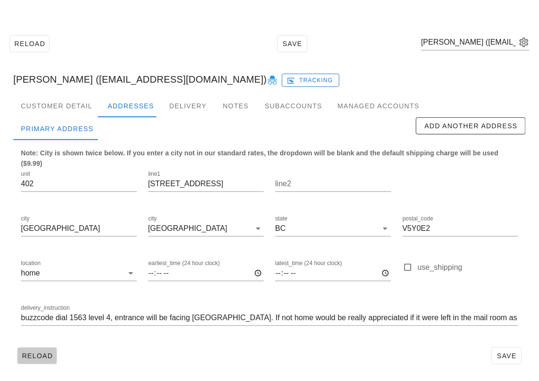
click at [29, 354] on span "Reload" at bounding box center [36, 356] width 31 height 8
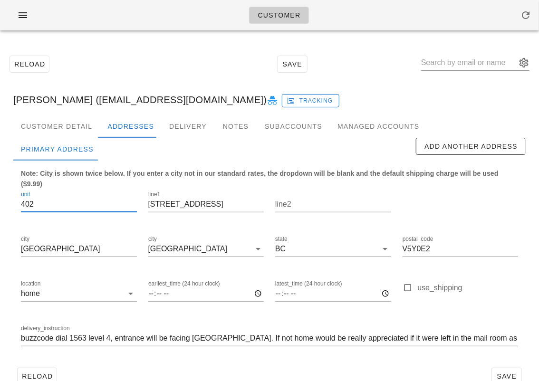
scroll to position [0, 0]
drag, startPoint x: 37, startPoint y: 205, endPoint x: 15, endPoint y: 205, distance: 21.9
click at [15, 205] on div "Note: City is shown twice below. If you enter a city not in our standard rates,…" at bounding box center [269, 262] width 512 height 203
click at [87, 337] on input "buzzcode dial 1563 level 4, entrance will be facing [GEOGRAPHIC_DATA]. If not h…" at bounding box center [269, 338] width 497 height 15
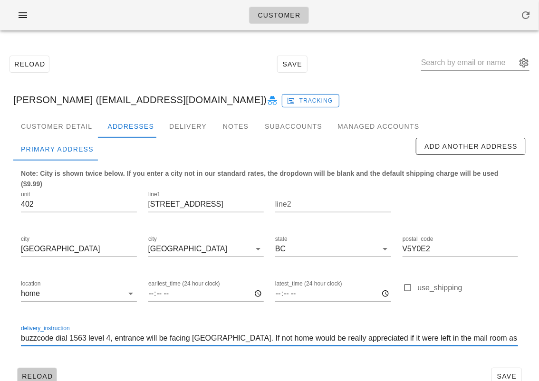
click at [44, 373] on span "Reload" at bounding box center [36, 377] width 31 height 8
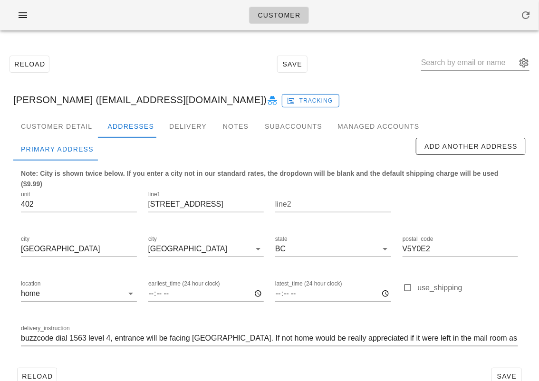
click at [86, 337] on input "buzzcode dial 1563 level 4, entrance will be facing [GEOGRAPHIC_DATA]. If not h…" at bounding box center [269, 338] width 497 height 15
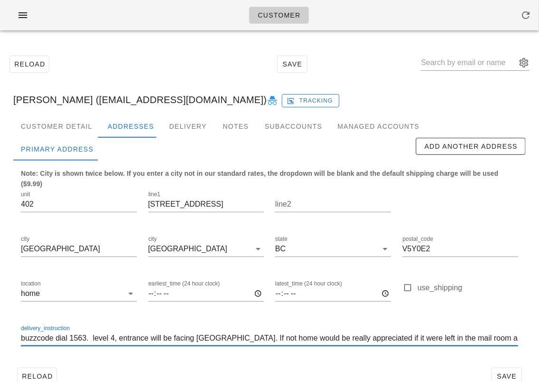
paste input "402"
click at [91, 335] on input "buzzcode dial 1563. 402 level 4, entrance will be facing [GEOGRAPHIC_DATA]. If …" at bounding box center [269, 338] width 497 height 15
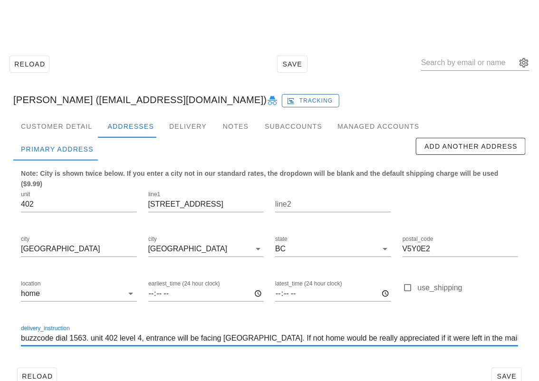
scroll to position [20, 0]
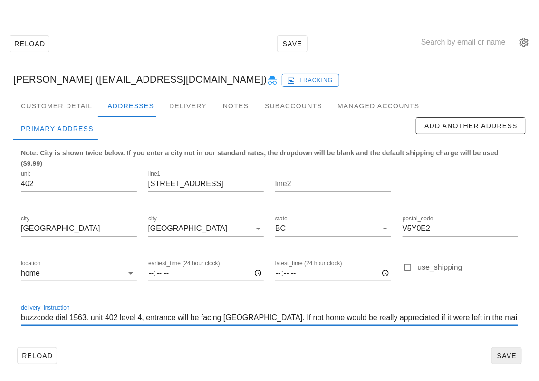
type input "buzzcode dial 1563. unit 402 level 4, entrance will be facing [GEOGRAPHIC_DATA]…"
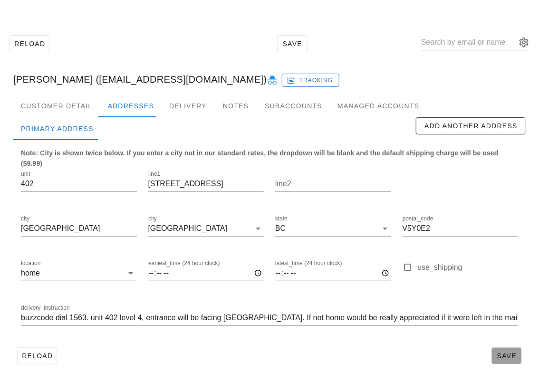
click at [517, 354] on span "Save" at bounding box center [507, 356] width 22 height 8
type input "[PERSON_NAME] ([EMAIL_ADDRESS][DOMAIN_NAME])"
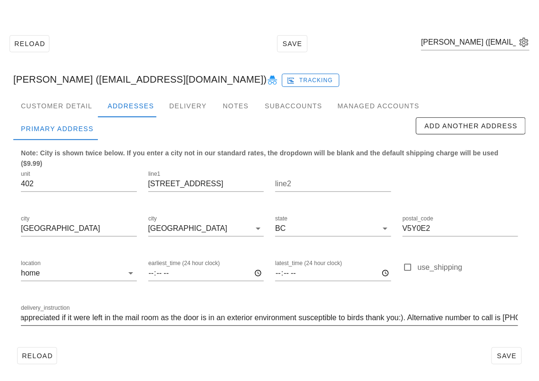
scroll to position [0, 0]
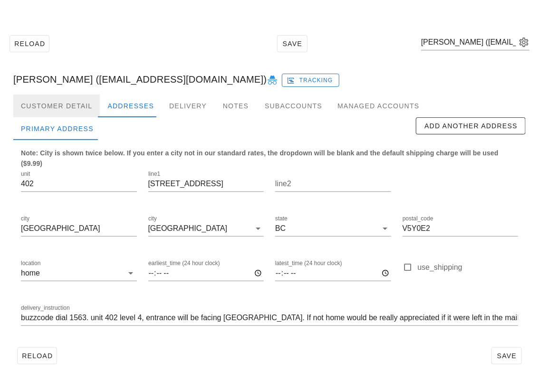
click at [66, 106] on div "Customer Detail" at bounding box center [56, 106] width 87 height 23
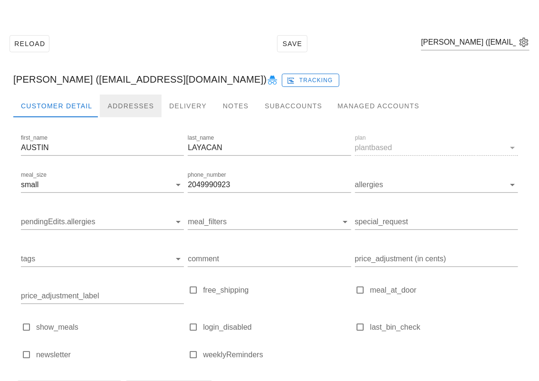
click at [121, 106] on div "Addresses" at bounding box center [131, 106] width 62 height 23
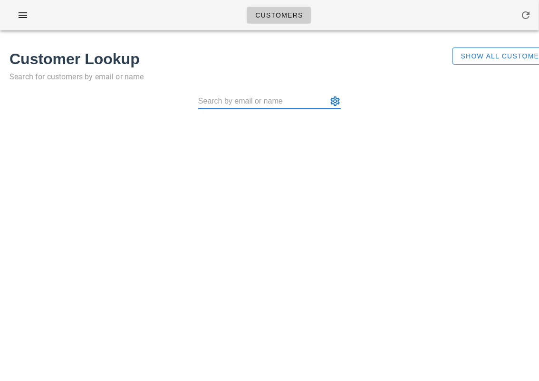
paste input "wwplpmpn@gmail.com"
type input "wwplpmpn@gmail.com"
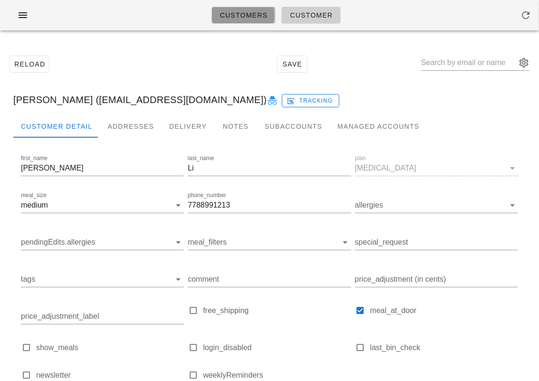
click at [243, 16] on span "Customers" at bounding box center [244, 15] width 48 height 8
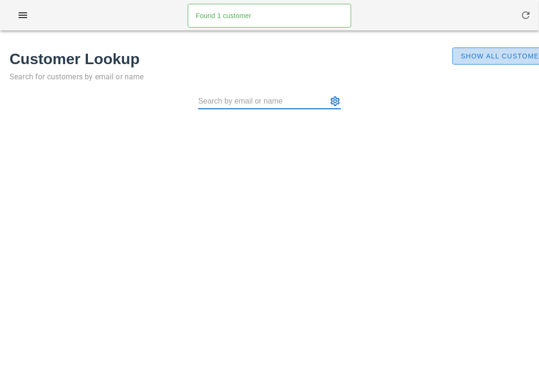
click at [482, 55] on span "Show All Customers" at bounding box center [505, 56] width 89 height 8
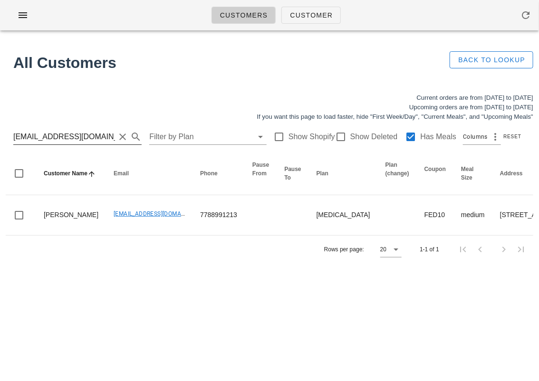
click at [52, 139] on input "wwplpmpn@gmail.com" at bounding box center [64, 136] width 102 height 15
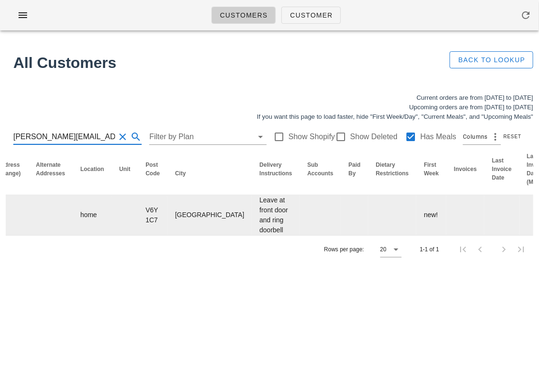
scroll to position [0, 602]
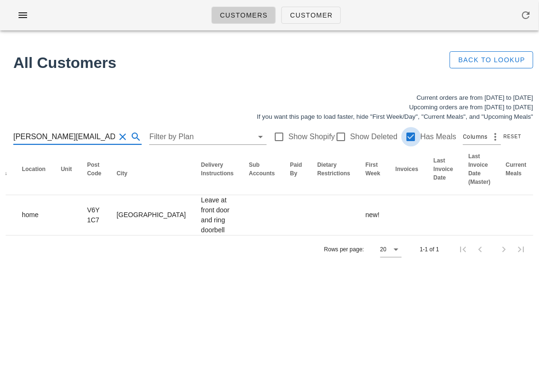
type input "jerry.y.kou@gmail.com"
click at [404, 135] on div at bounding box center [411, 137] width 16 height 16
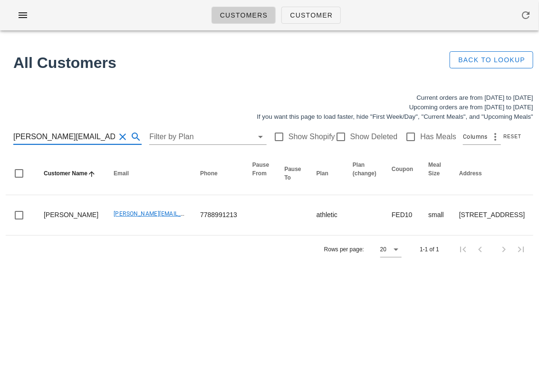
click at [84, 138] on input "jerry.y.kou@gmail.com" at bounding box center [64, 136] width 102 height 15
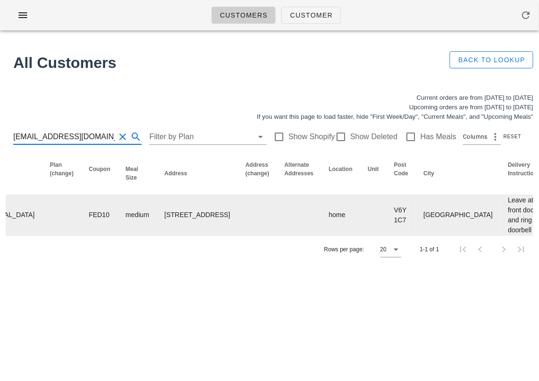
scroll to position [0, 617]
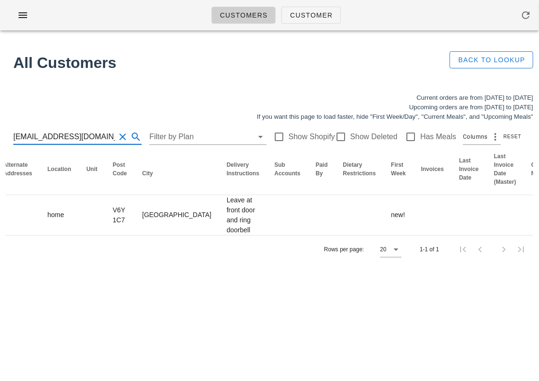
type input "wwplpmpn@gmail.com"
click at [117, 136] on button "Clear Search for customer" at bounding box center [122, 136] width 11 height 11
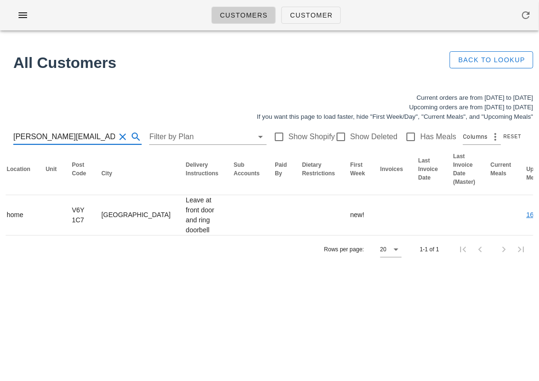
scroll to position [0, 602]
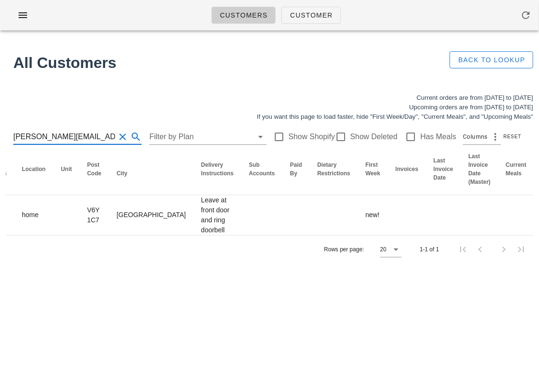
click at [15, 138] on input "jerry.y.kou@gmail.com" at bounding box center [64, 136] width 102 height 15
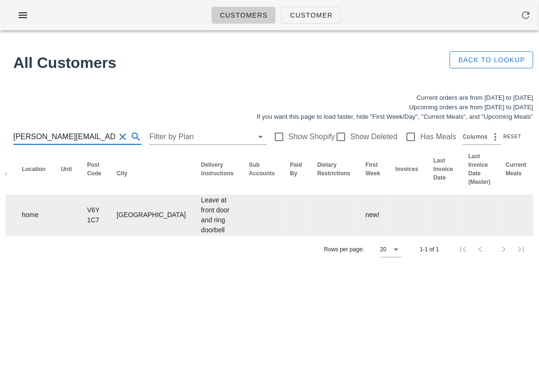
type input "jerry.y.kou@gmail.com"
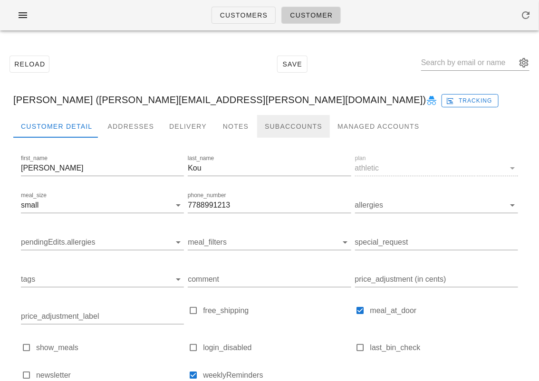
click at [264, 130] on div "Subaccounts" at bounding box center [293, 126] width 73 height 23
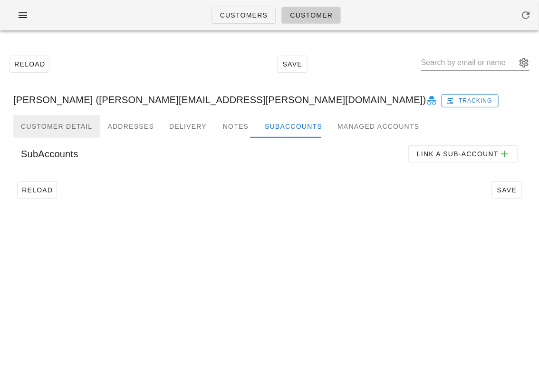
click at [69, 124] on div "Customer Detail" at bounding box center [56, 126] width 87 height 23
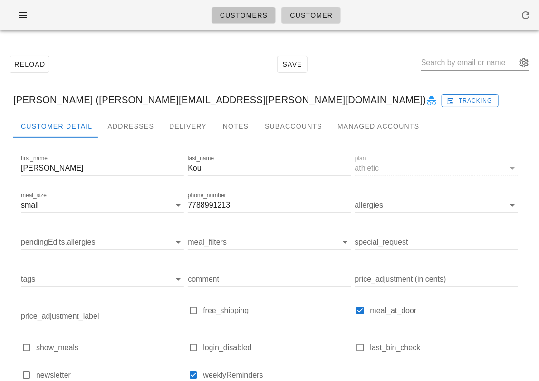
click at [239, 11] on span "Customers" at bounding box center [244, 15] width 48 height 8
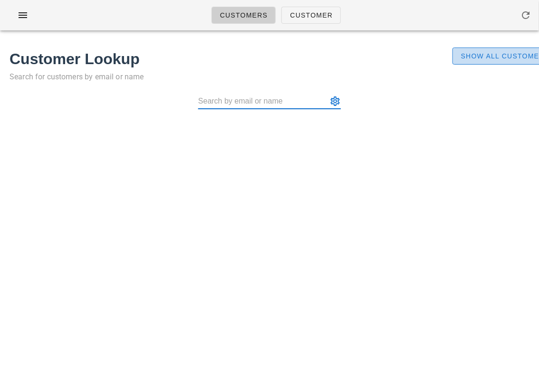
click at [497, 59] on span "Show All Customers" at bounding box center [505, 56] width 89 height 8
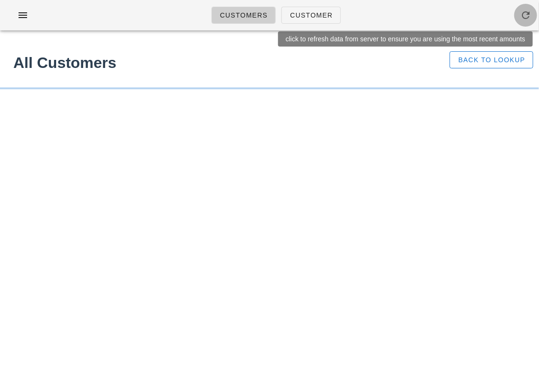
click at [521, 15] on icon "button" at bounding box center [525, 15] width 11 height 11
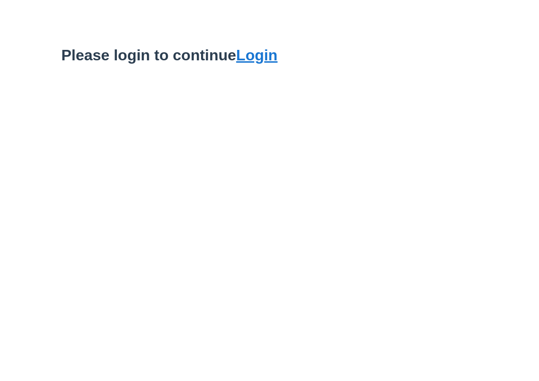
click at [260, 57] on link "Login" at bounding box center [256, 55] width 41 height 17
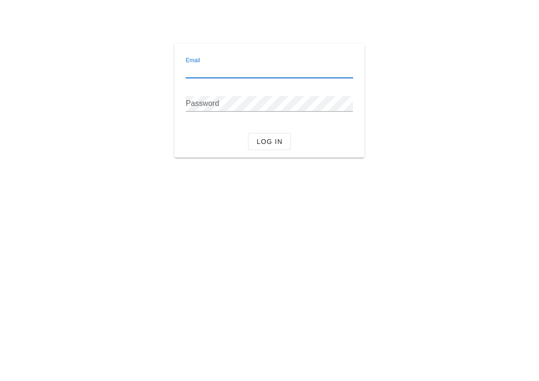
click at [241, 67] on input "Email" at bounding box center [269, 70] width 167 height 15
type input "[EMAIL_ADDRESS][DOMAIN_NAME]"
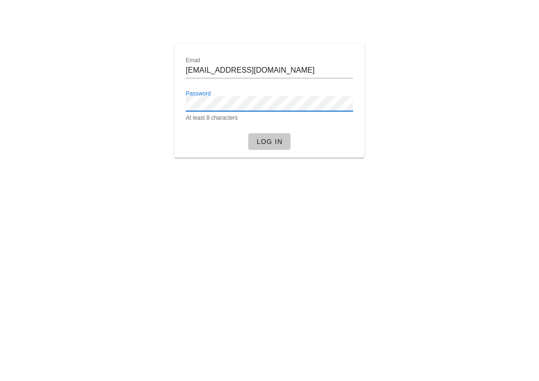
click at [272, 138] on span "Log in" at bounding box center [269, 142] width 27 height 8
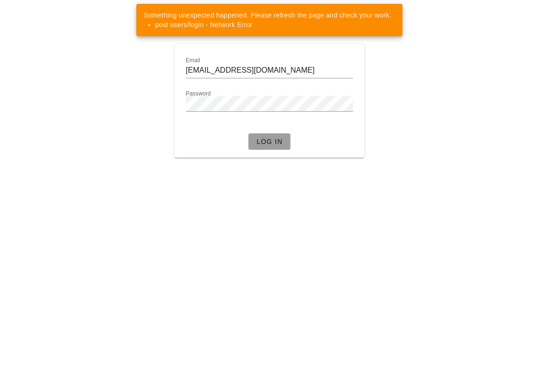
click at [266, 140] on span "Log in" at bounding box center [269, 142] width 27 height 8
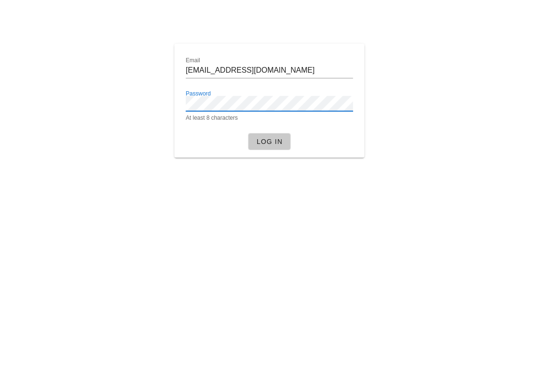
click at [268, 134] on button "Log in" at bounding box center [269, 141] width 43 height 17
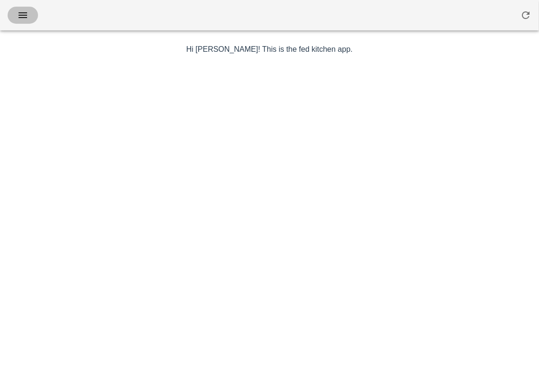
click at [27, 16] on icon "button" at bounding box center [22, 15] width 11 height 11
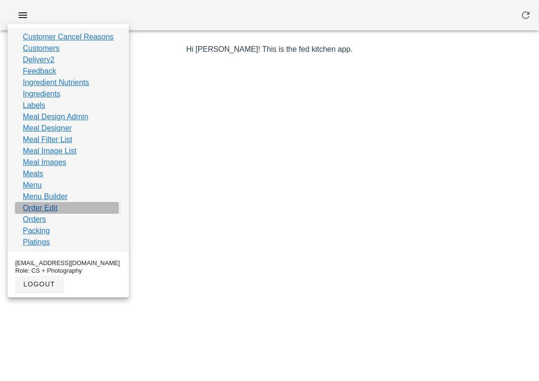
click at [34, 209] on link "Order Edit" at bounding box center [40, 207] width 35 height 11
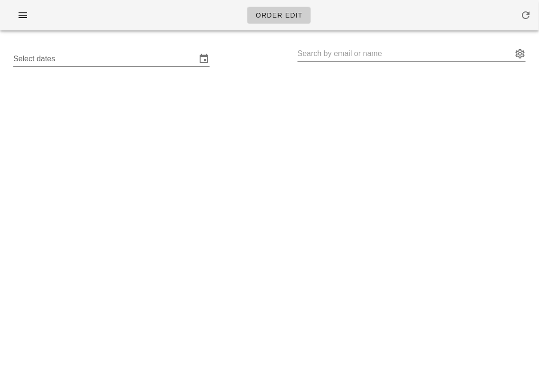
click at [160, 64] on input "Select dates" at bounding box center [104, 58] width 183 height 15
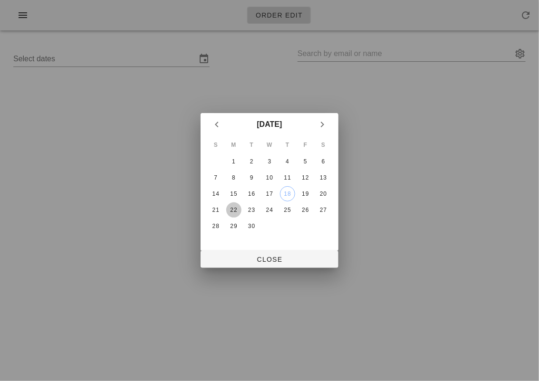
click at [238, 208] on div "22" at bounding box center [233, 210] width 15 height 7
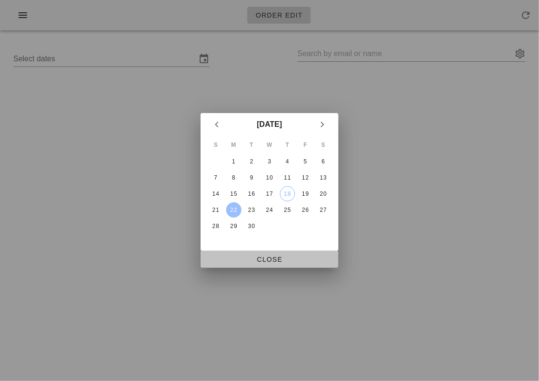
click at [237, 259] on span "Close" at bounding box center [269, 260] width 123 height 8
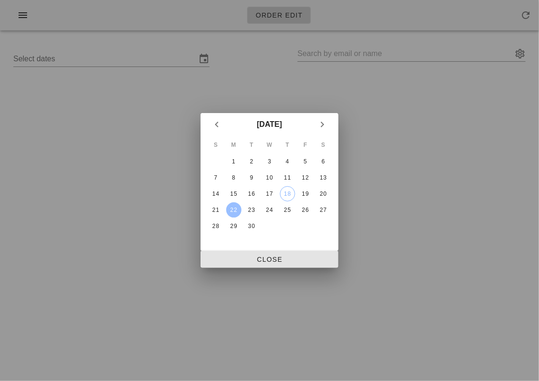
type input "[DATE] - [DATE]"
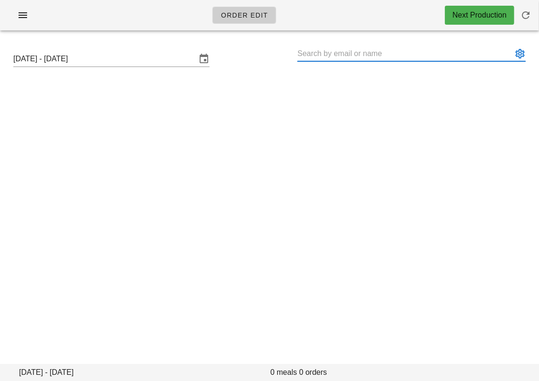
click at [344, 50] on input "text" at bounding box center [405, 53] width 215 height 15
paste input "crane@zircondigital.com"
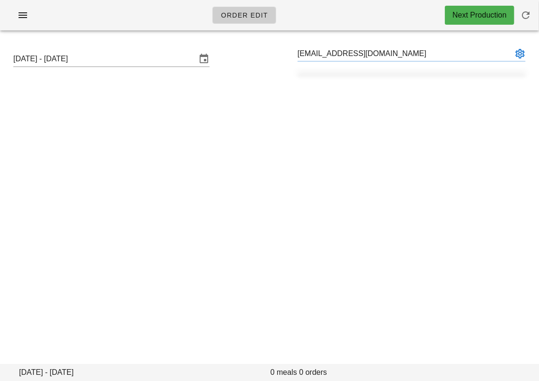
click at [304, 52] on input "crane@zircondigital.com" at bounding box center [405, 53] width 215 height 15
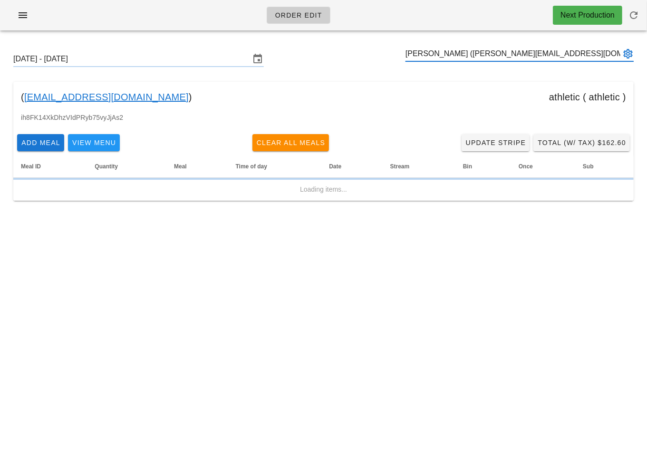
type input "Liam Adams (crane@zircondigital.com)"
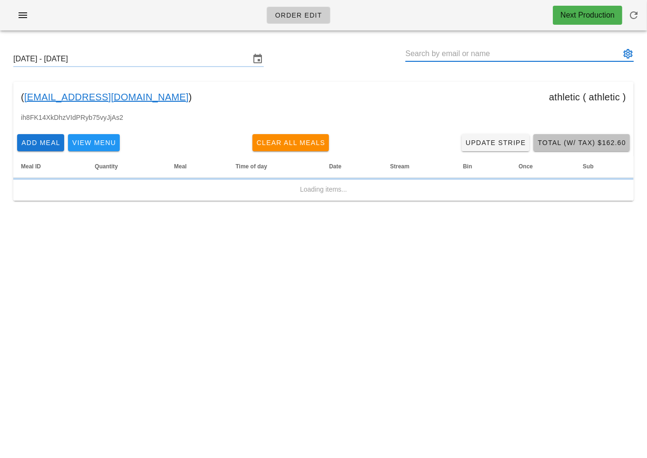
click at [539, 145] on span "Total (w/ Tax) $162.60" at bounding box center [581, 143] width 89 height 8
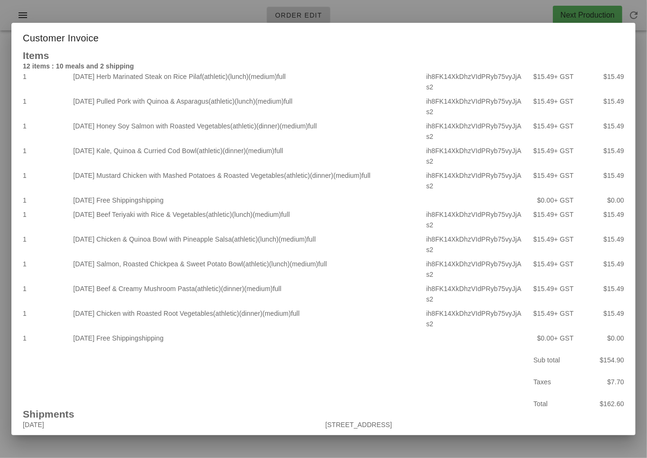
click at [539, 326] on div at bounding box center [323, 229] width 647 height 458
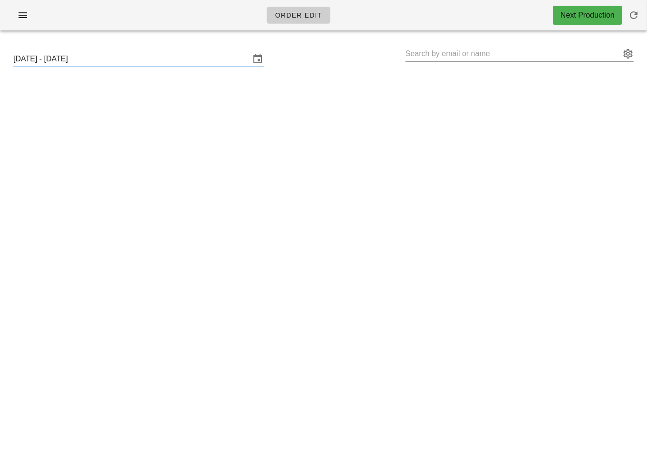
type input "[PERSON_NAME] ([PERSON_NAME][EMAIL_ADDRESS][DOMAIN_NAME])"
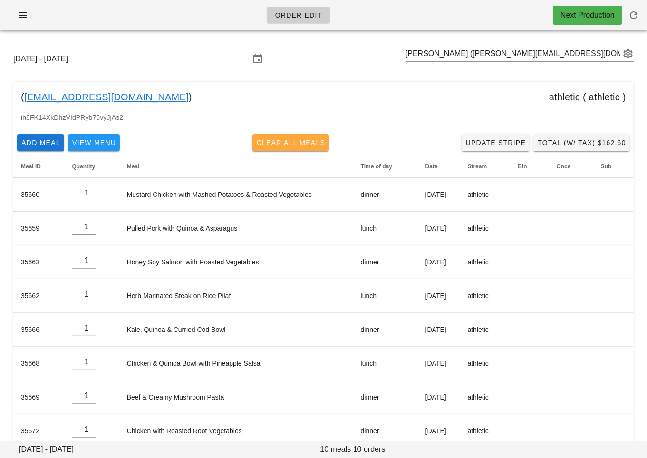
click at [297, 137] on button "Clear All Meals" at bounding box center [290, 142] width 77 height 17
type input "0"
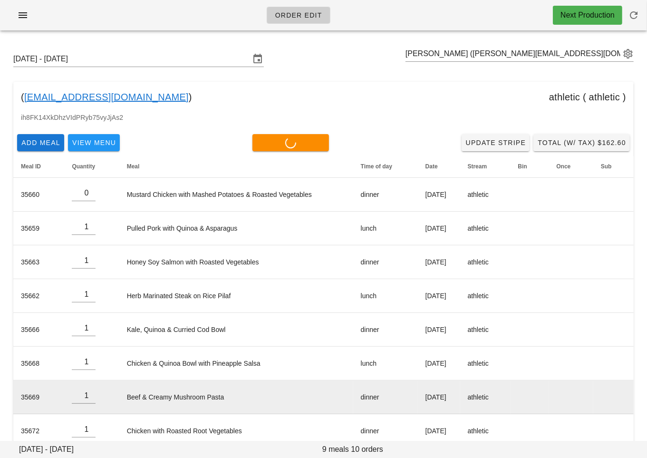
type input "0"
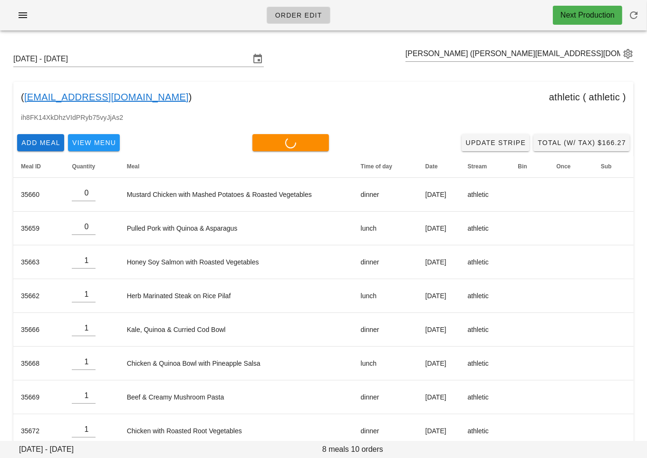
type input "0"
click at [491, 49] on input "text" at bounding box center [512, 53] width 215 height 15
drag, startPoint x: 146, startPoint y: 96, endPoint x: 24, endPoint y: 97, distance: 121.7
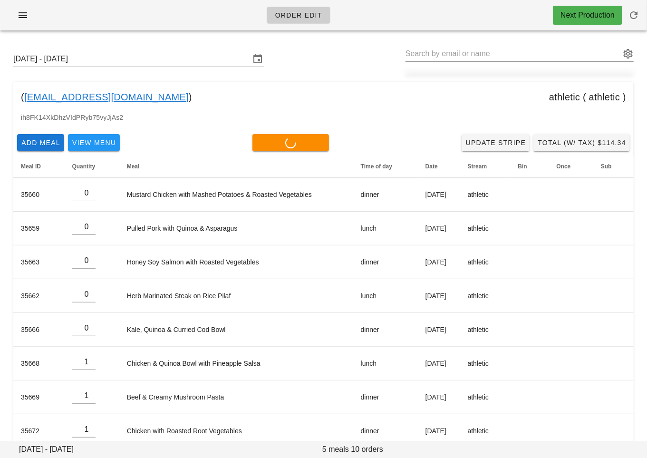
click at [24, 97] on div "( [EMAIL_ADDRESS][DOMAIN_NAME] ) athletic ( athletic )" at bounding box center [323, 97] width 620 height 30
type input "0"
copy div "[EMAIL_ADDRESS][DOMAIN_NAME] )"
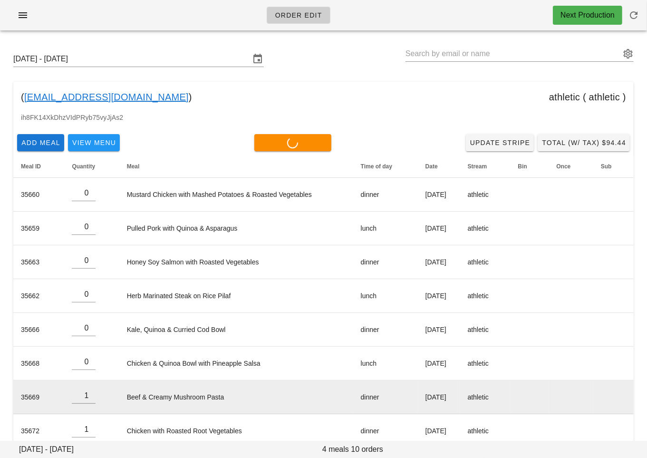
type input "0"
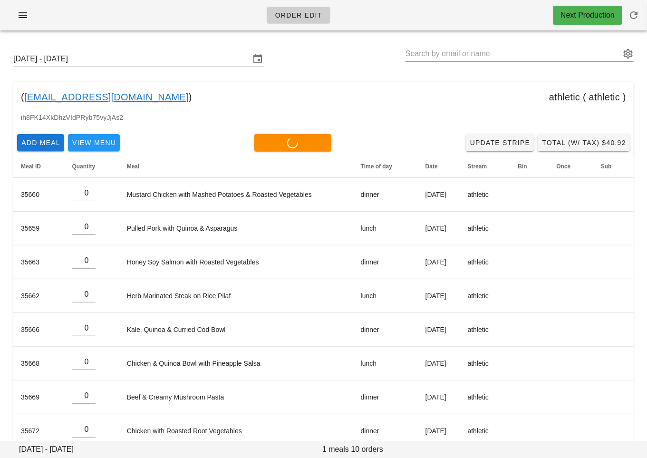
type input "0"
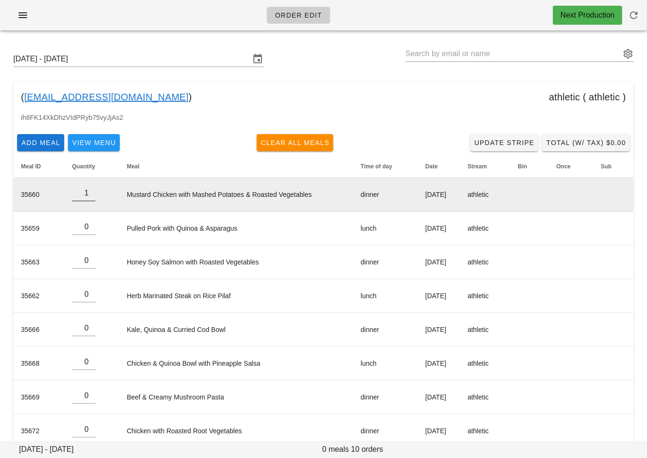
type input "1"
click at [90, 189] on input "1" at bounding box center [84, 192] width 24 height 15
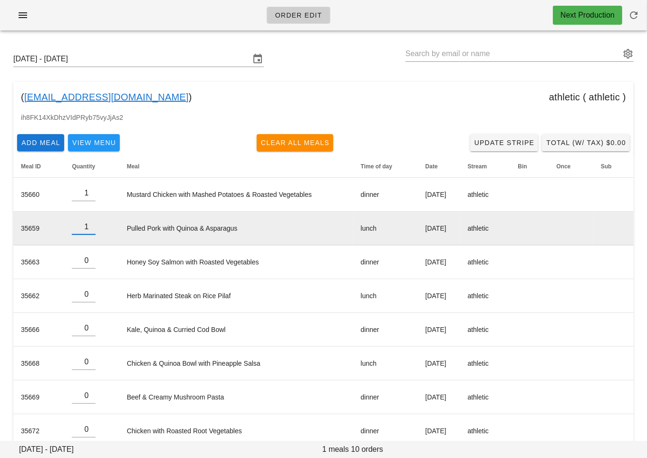
type input "1"
click at [90, 224] on input "1" at bounding box center [84, 226] width 24 height 15
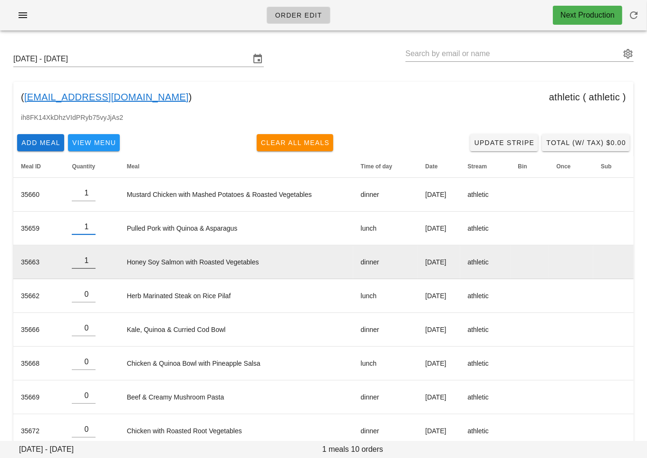
type input "1"
click at [91, 257] on input "1" at bounding box center [84, 260] width 24 height 15
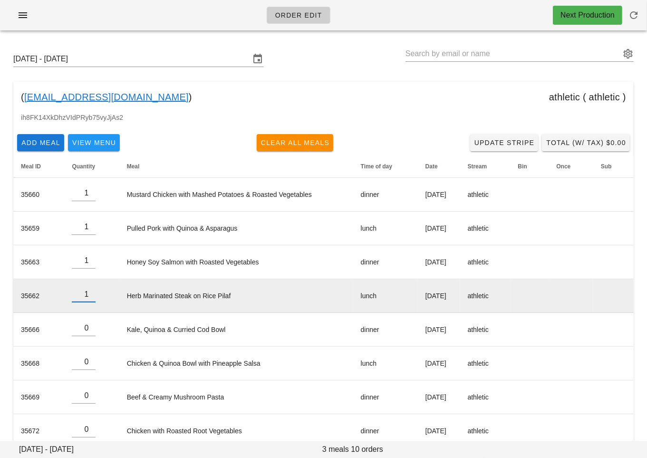
type input "1"
click at [90, 289] on input "1" at bounding box center [84, 294] width 24 height 15
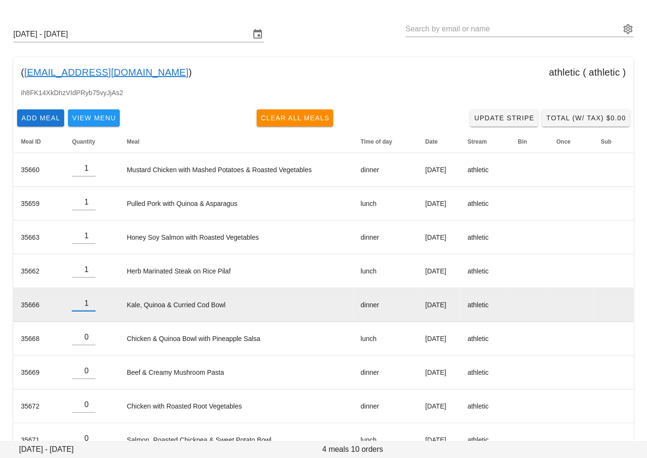
type input "1"
click at [87, 302] on input "1" at bounding box center [84, 303] width 24 height 15
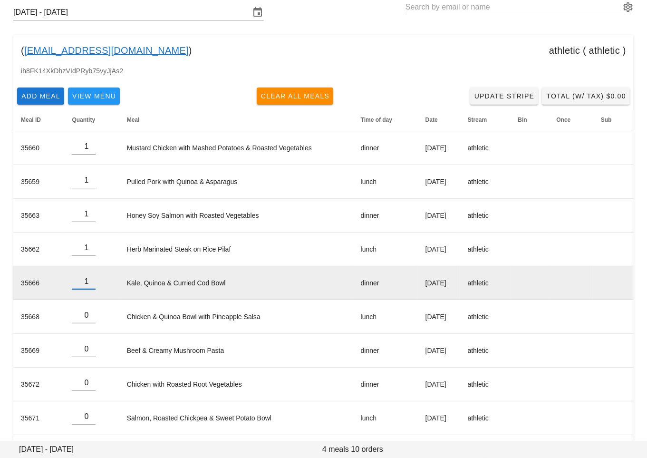
scroll to position [50, 0]
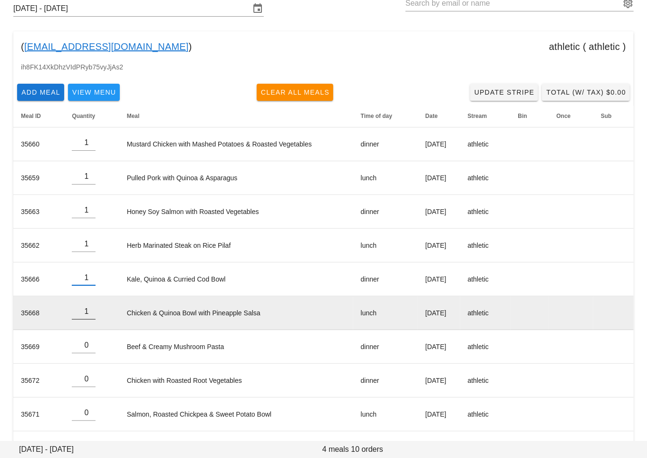
type input "1"
click at [90, 309] on input "1" at bounding box center [84, 311] width 24 height 15
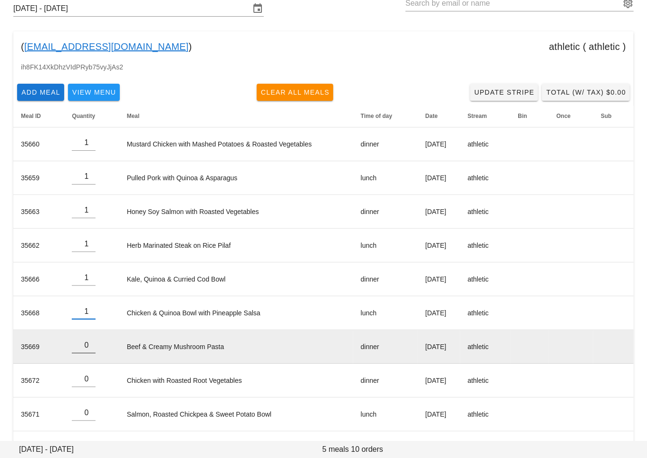
click at [90, 338] on input "0" at bounding box center [84, 344] width 24 height 15
type input "1"
click at [90, 342] on input "1" at bounding box center [84, 344] width 24 height 15
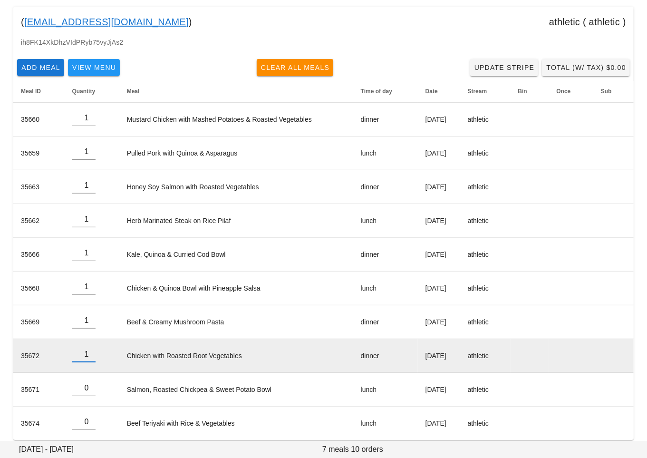
type input "1"
click at [89, 352] on input "1" at bounding box center [84, 354] width 24 height 15
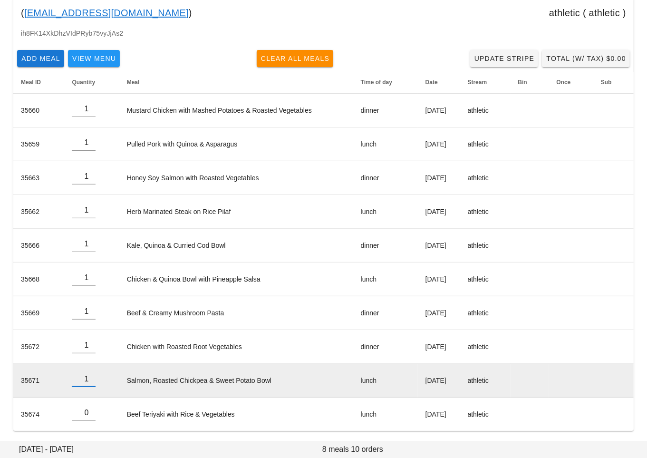
type input "1"
click at [89, 374] on input "1" at bounding box center [84, 378] width 24 height 15
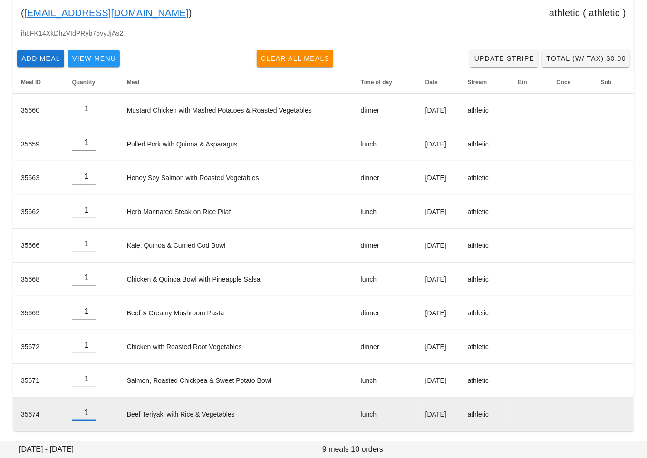
type input "1"
click at [90, 407] on input "1" at bounding box center [84, 412] width 24 height 15
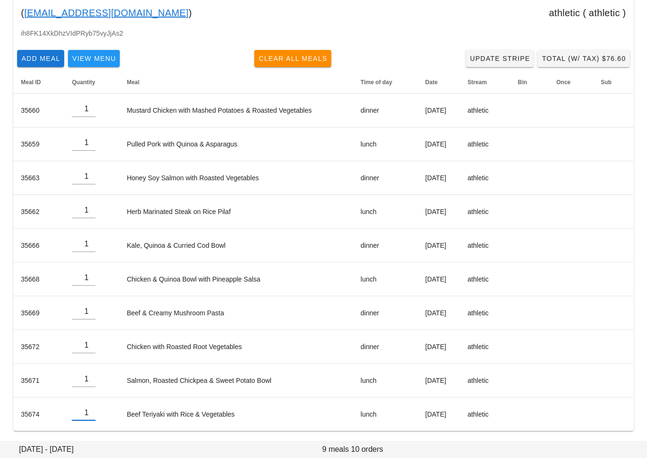
click at [208, 32] on div "ih8FK14XkDhzVIdPRyb75vyJjAs2" at bounding box center [323, 37] width 620 height 18
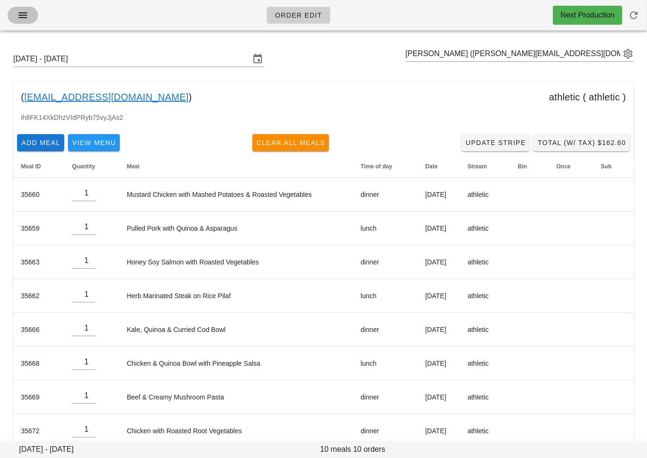
click at [20, 12] on icon "button" at bounding box center [22, 15] width 11 height 11
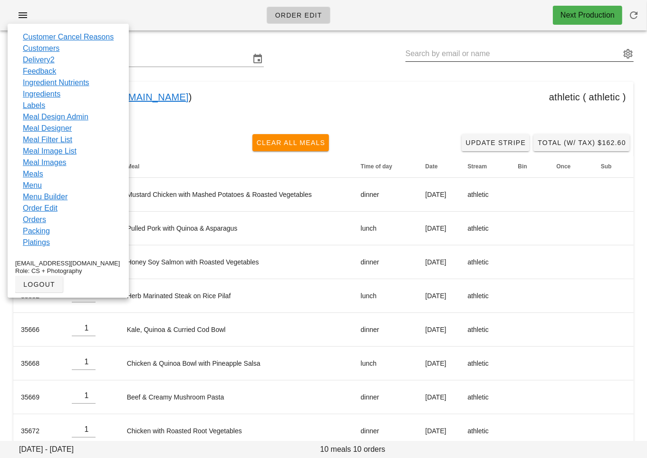
click at [451, 52] on input "text" at bounding box center [512, 53] width 215 height 15
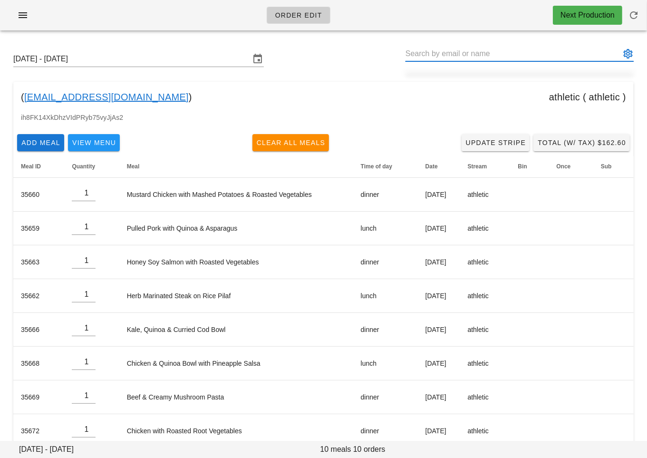
paste input "[EMAIL_ADDRESS][DOMAIN_NAME]"
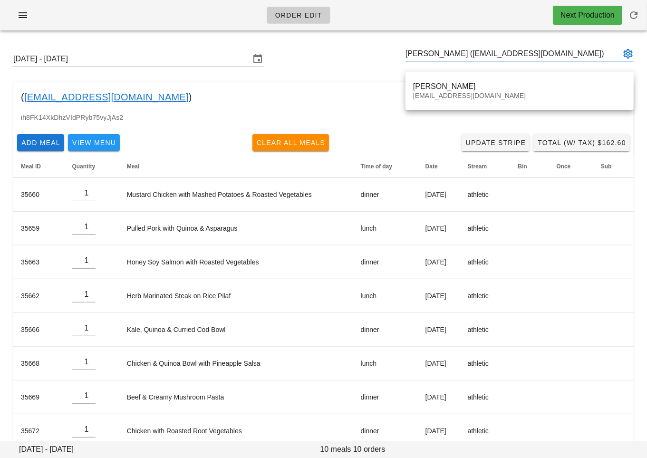
type input "[PERSON_NAME] ([EMAIL_ADDRESS][DOMAIN_NAME])"
click at [446, 86] on div "( [EMAIL_ADDRESS][DOMAIN_NAME] ) athletic ( athletic )" at bounding box center [323, 97] width 620 height 30
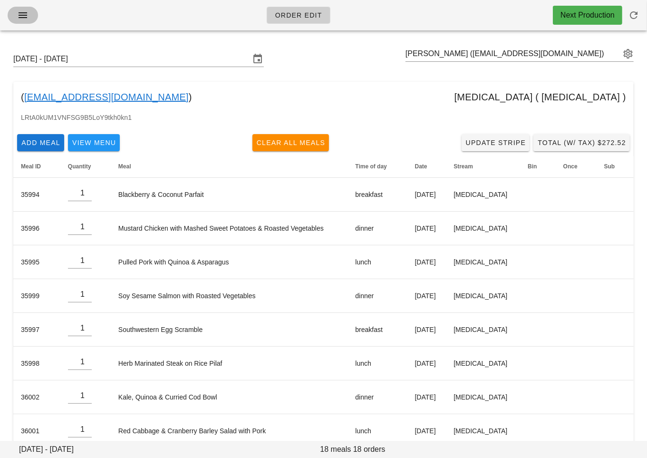
click at [22, 15] on icon "button" at bounding box center [22, 15] width 11 height 11
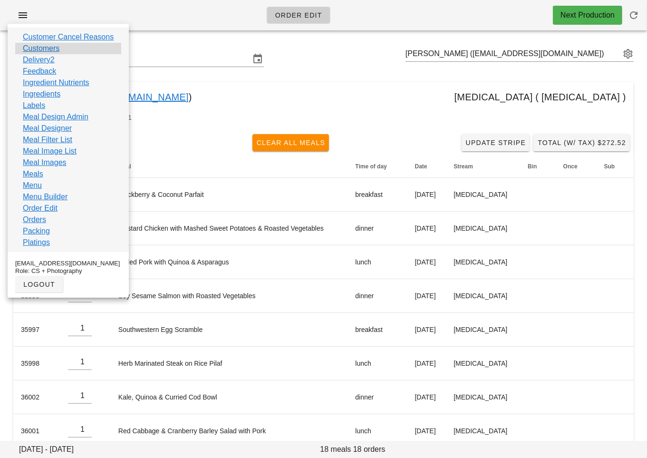
click at [61, 48] on div "Customers" at bounding box center [68, 48] width 106 height 11
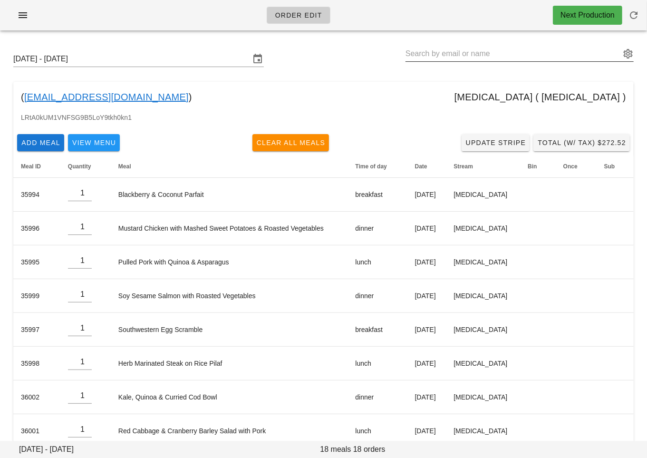
click at [428, 55] on input "text" at bounding box center [512, 53] width 215 height 15
paste input "[PERSON_NAME][EMAIL_ADDRESS][PERSON_NAME][DOMAIN_NAME]"
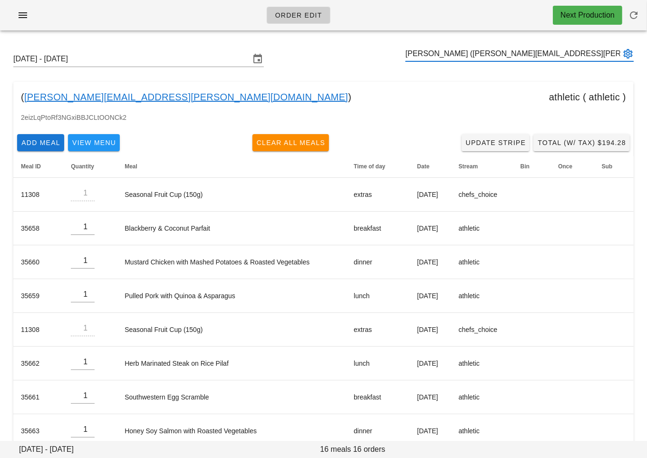
type input "[PERSON_NAME] ([PERSON_NAME][EMAIL_ADDRESS][PERSON_NAME][DOMAIN_NAME])"
paste input "[PERSON_NAME][EMAIL_ADDRESS][DOMAIN_NAME]"
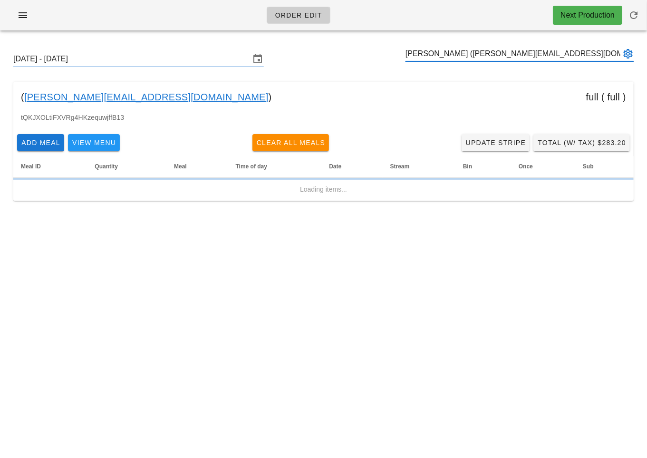
type input "[PERSON_NAME] ([PERSON_NAME][EMAIL_ADDRESS][DOMAIN_NAME])"
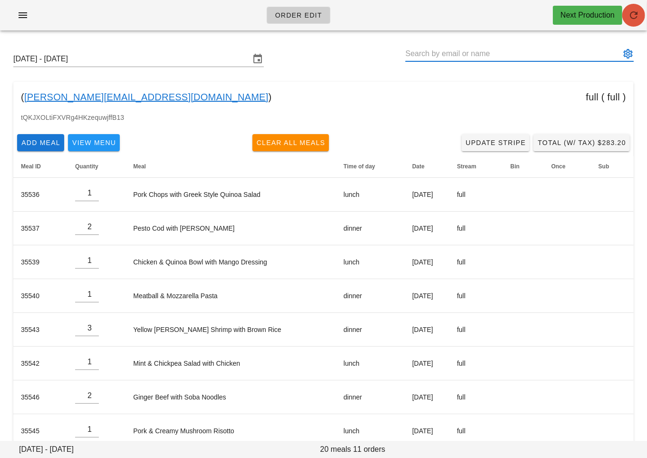
click at [628, 18] on icon "button" at bounding box center [633, 15] width 11 height 11
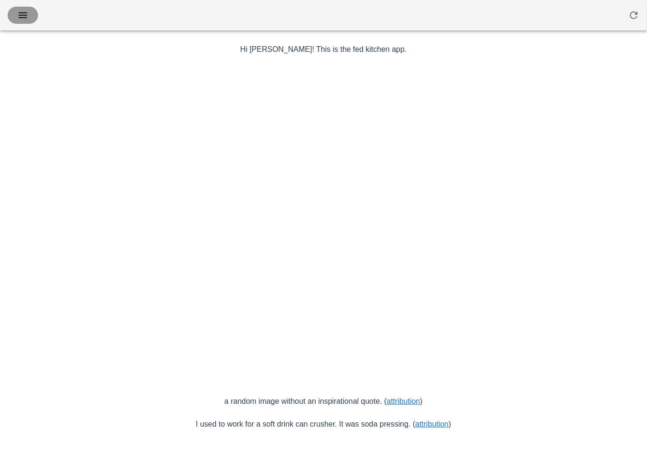
click at [24, 12] on icon "button" at bounding box center [22, 15] width 11 height 11
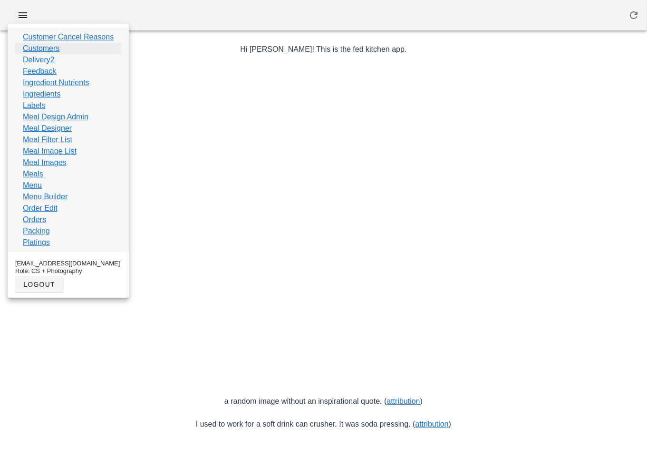
click at [40, 49] on link "Customers" at bounding box center [41, 48] width 37 height 11
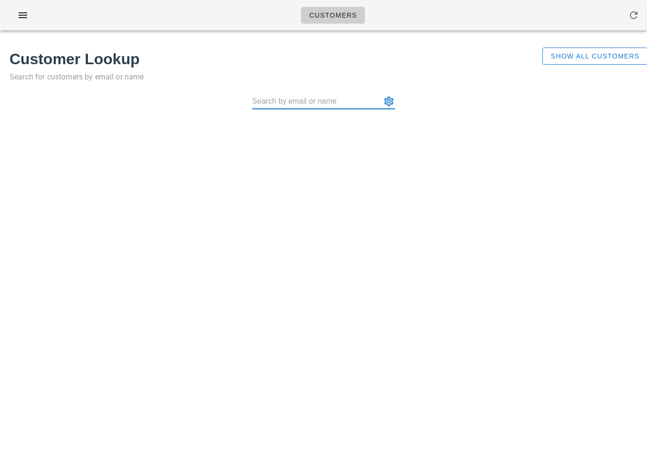
type input "[EMAIL_ADDRESS][DOMAIN_NAME]"
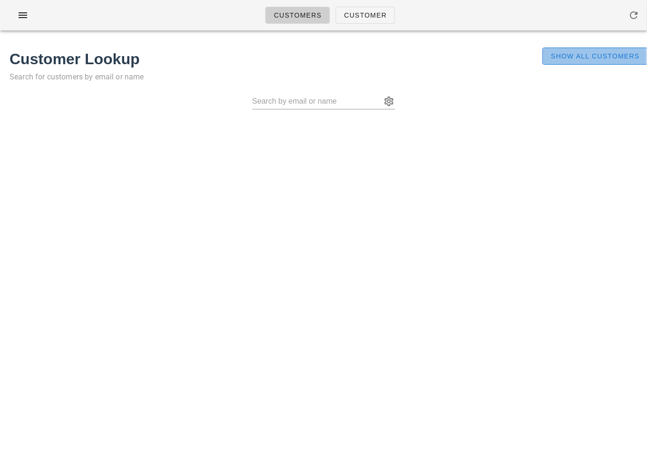
click at [578, 59] on span "Show All Customers" at bounding box center [594, 56] width 89 height 8
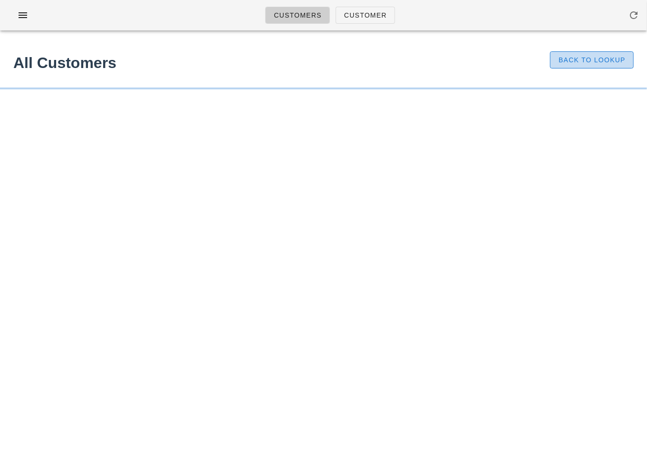
click at [581, 59] on span "Back to Lookup" at bounding box center [591, 60] width 67 height 8
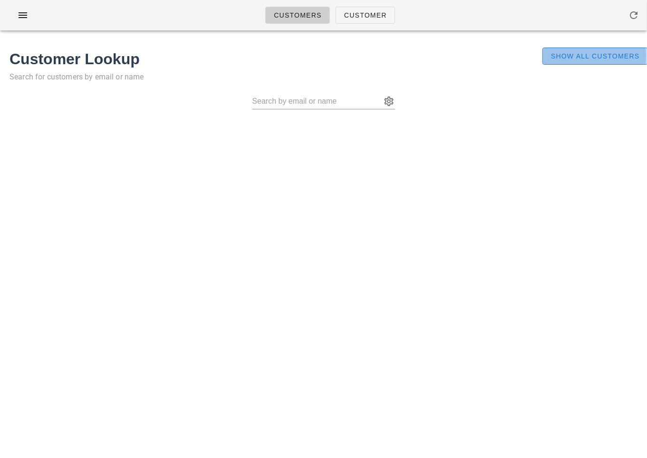
click at [581, 59] on span "Show All Customers" at bounding box center [594, 56] width 89 height 8
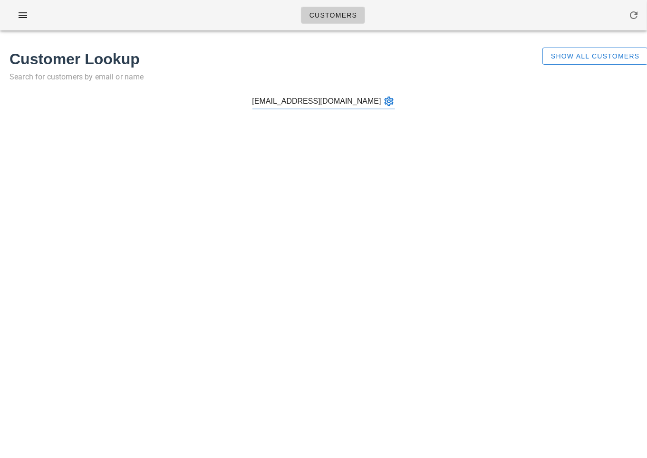
type input "[EMAIL_ADDRESS][DOMAIN_NAME]"
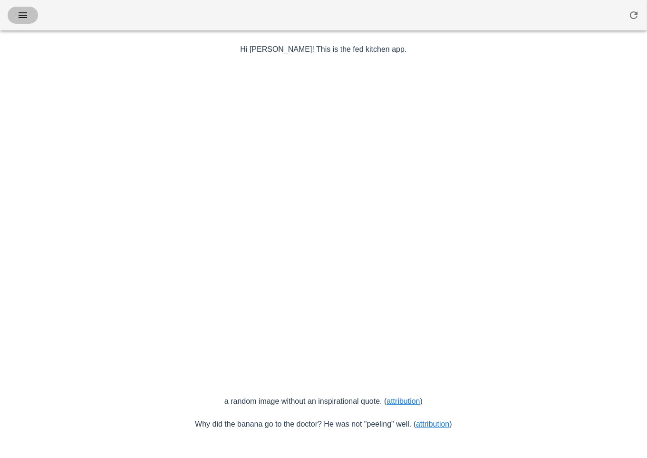
click at [20, 15] on icon "button" at bounding box center [22, 15] width 11 height 11
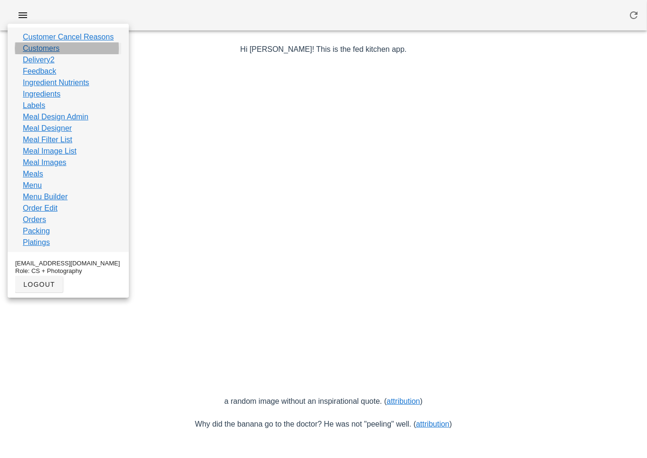
click at [48, 49] on link "Customers" at bounding box center [41, 48] width 37 height 11
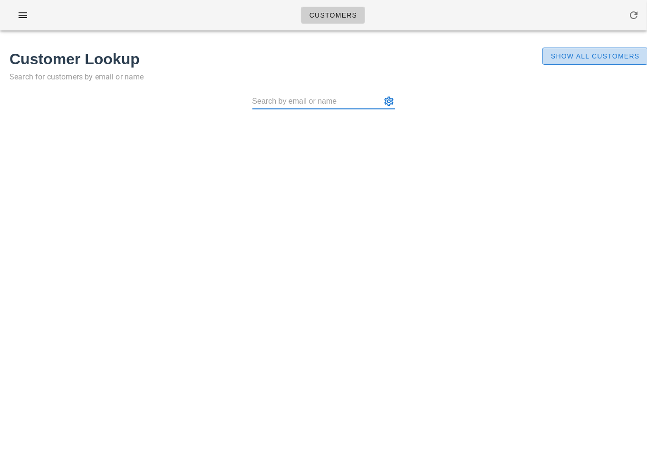
click at [587, 56] on span "Show All Customers" at bounding box center [594, 56] width 89 height 8
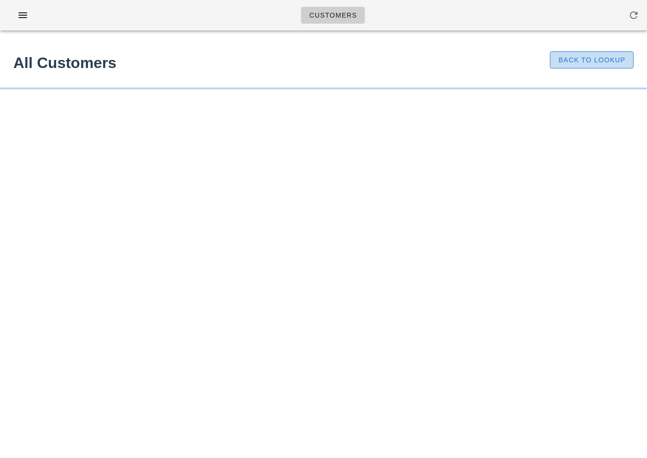
click at [567, 58] on span "Back to Lookup" at bounding box center [591, 60] width 67 height 8
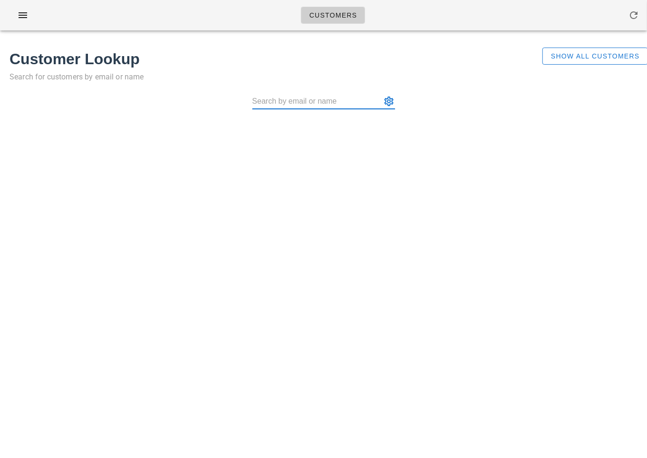
click at [326, 100] on input "text" at bounding box center [316, 101] width 129 height 15
paste input "[EMAIL_ADDRESS][DOMAIN_NAME]"
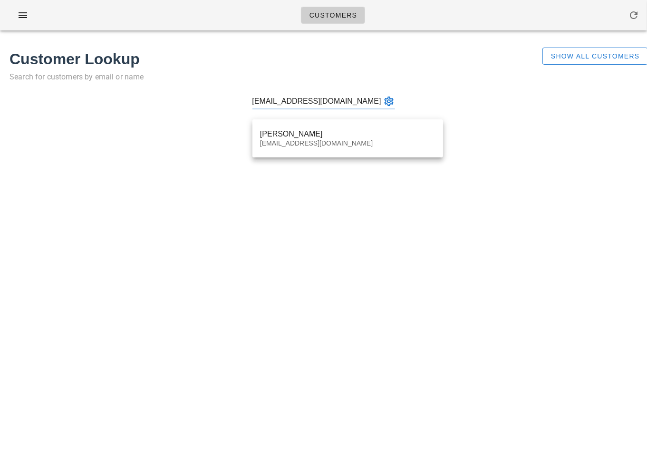
type input "[PERSON_NAME] ([EMAIL_ADDRESS][DOMAIN_NAME])"
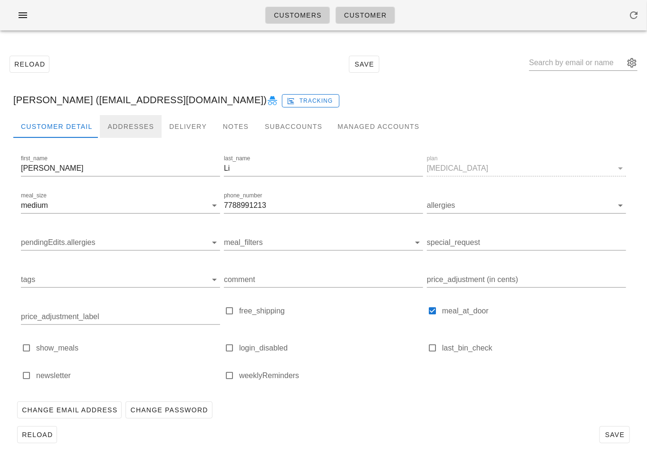
click at [144, 121] on div "Addresses" at bounding box center [131, 126] width 62 height 23
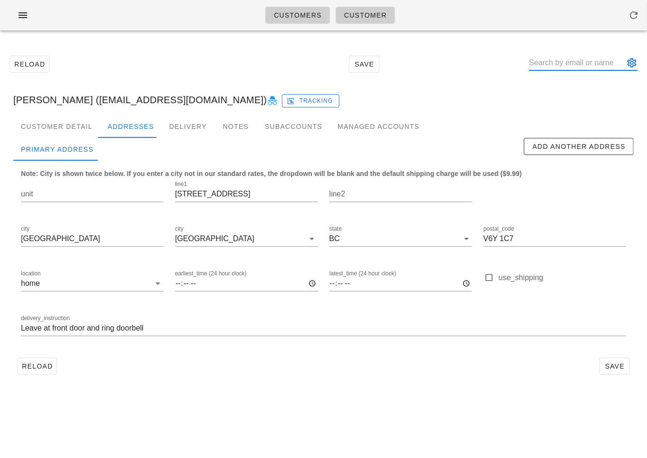
click at [576, 64] on input "text" at bounding box center [576, 62] width 95 height 15
paste input "[PERSON_NAME][EMAIL_ADDRESS][PERSON_NAME][DOMAIN_NAME]"
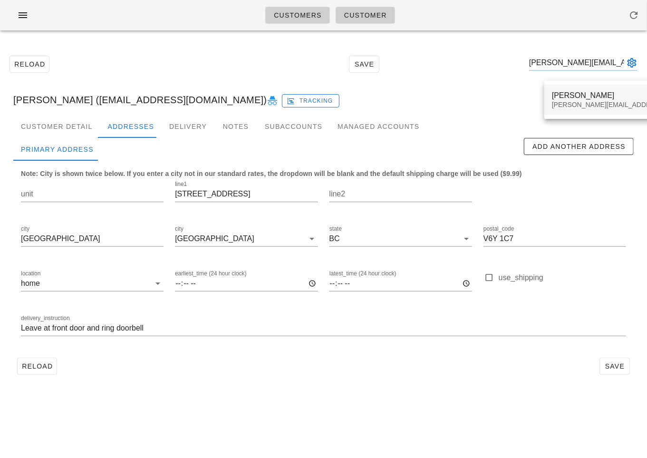
type input "[PERSON_NAME][EMAIL_ADDRESS][PERSON_NAME][DOMAIN_NAME]"
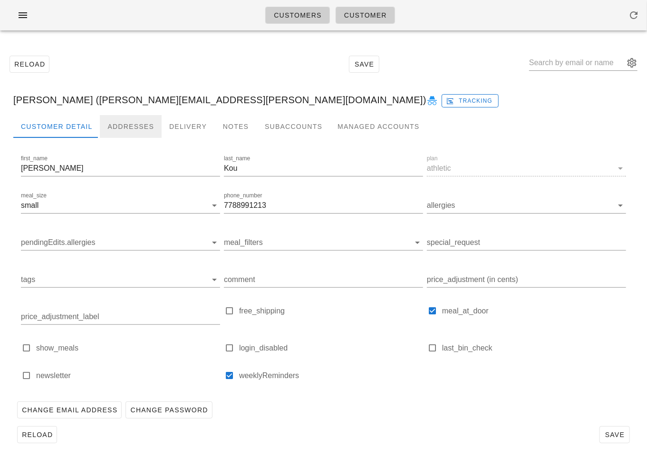
click at [152, 125] on div "Addresses" at bounding box center [131, 126] width 62 height 23
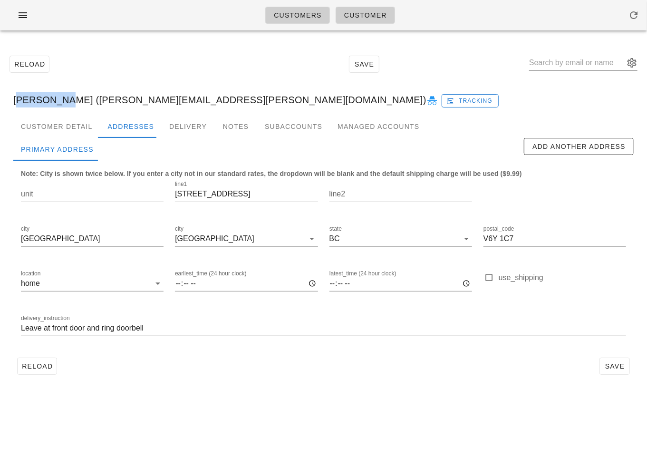
drag, startPoint x: 54, startPoint y: 102, endPoint x: 14, endPoint y: 100, distance: 40.4
click at [14, 100] on div "[PERSON_NAME] ([PERSON_NAME][EMAIL_ADDRESS][PERSON_NAME][DOMAIN_NAME]) Tracking" at bounding box center [324, 100] width 636 height 30
copy div "[PERSON_NAME]"
drag, startPoint x: 60, startPoint y: 99, endPoint x: 156, endPoint y: 96, distance: 96.1
click at [156, 96] on div "[PERSON_NAME] ([PERSON_NAME][EMAIL_ADDRESS][PERSON_NAME][DOMAIN_NAME]) Tracking" at bounding box center [324, 100] width 636 height 30
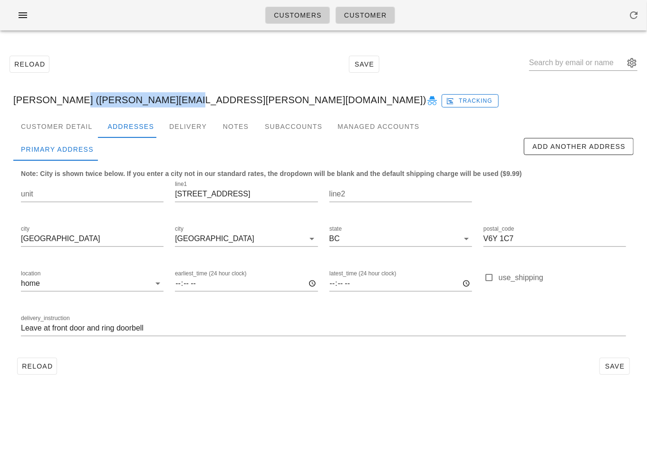
copy div "[PERSON_NAME][EMAIL_ADDRESS][PERSON_NAME][DOMAIN_NAME]"
click at [71, 125] on div "Customer Detail" at bounding box center [56, 126] width 87 height 23
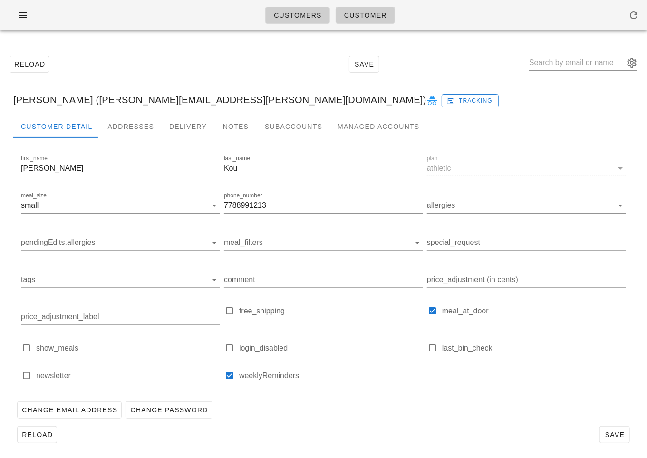
click at [494, 48] on div "Reload Save" at bounding box center [324, 64] width 636 height 41
click at [302, 13] on span "Customers" at bounding box center [297, 15] width 48 height 8
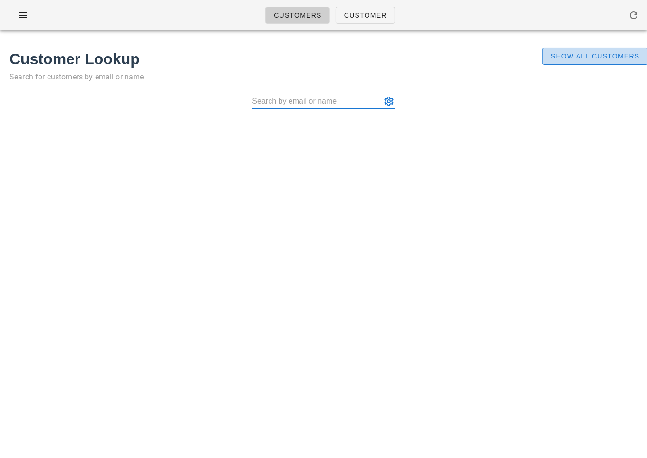
click at [564, 54] on span "Show All Customers" at bounding box center [594, 56] width 89 height 8
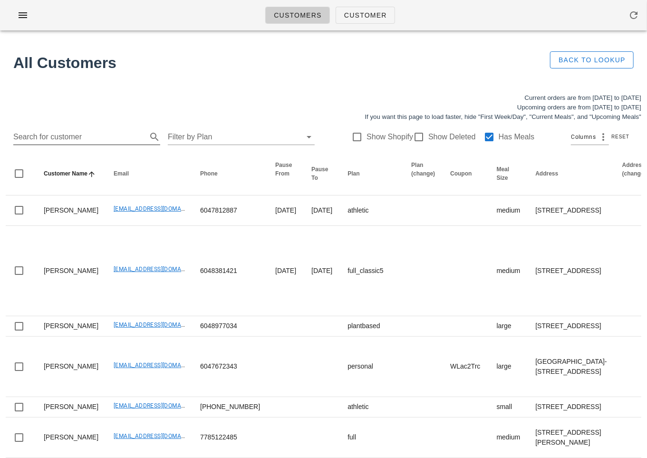
click at [108, 139] on input "Search for customer" at bounding box center [79, 136] width 132 height 15
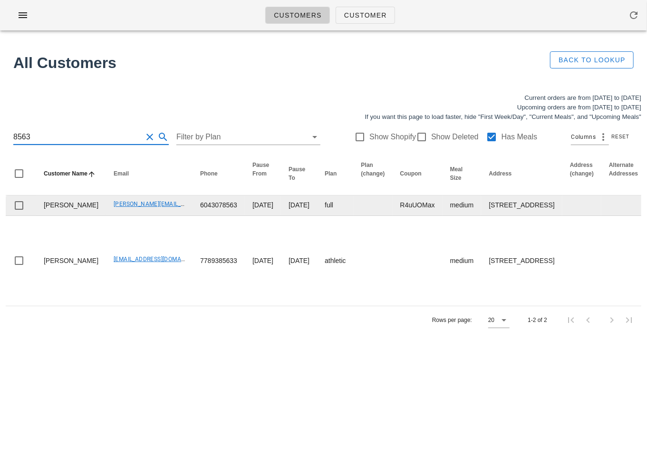
type input "8563"
drag, startPoint x: 83, startPoint y: 219, endPoint x: 153, endPoint y: 217, distance: 69.9
click at [153, 216] on td "[PERSON_NAME][EMAIL_ADDRESS][DOMAIN_NAME]" at bounding box center [149, 205] width 87 height 20
copy link "[PERSON_NAME][EMAIL_ADDRESS][DOMAIN_NAME]"
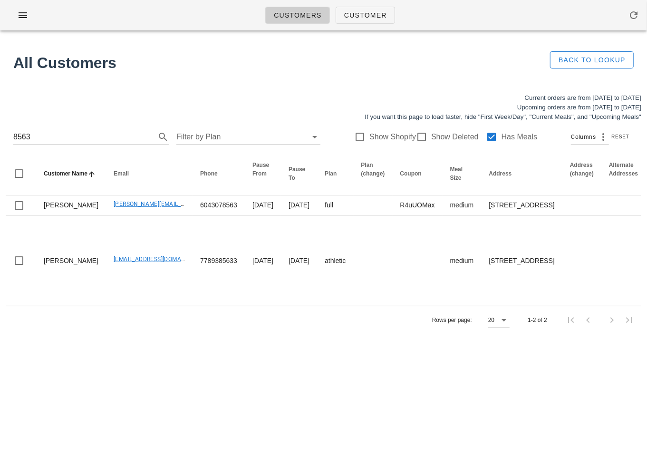
click at [237, 334] on div "Rows per page: 20 1-2 of 2" at bounding box center [324, 320] width 636 height 28
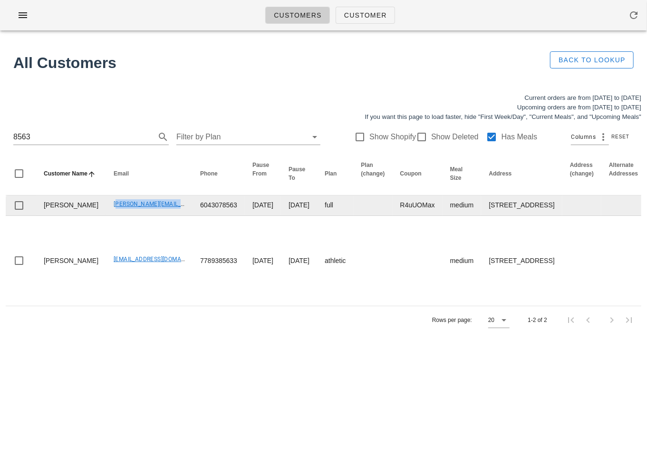
drag, startPoint x: 77, startPoint y: 219, endPoint x: 153, endPoint y: 222, distance: 75.2
click at [153, 216] on td "[PERSON_NAME][EMAIL_ADDRESS][DOMAIN_NAME]" at bounding box center [149, 205] width 87 height 20
copy link "[PERSON_NAME][EMAIL_ADDRESS][DOMAIN_NAME]"
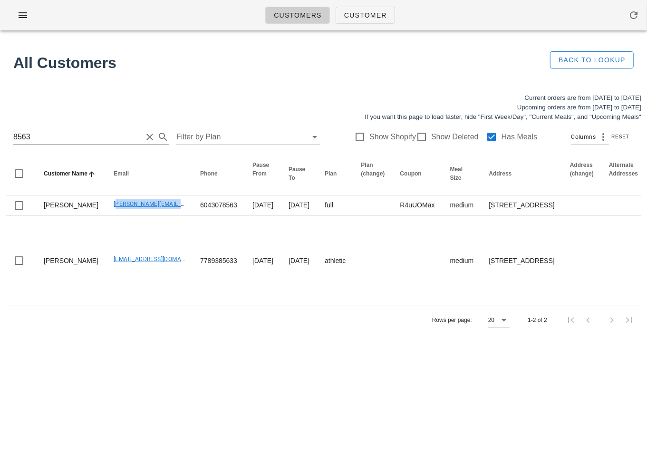
click at [74, 132] on input "8563" at bounding box center [77, 136] width 129 height 15
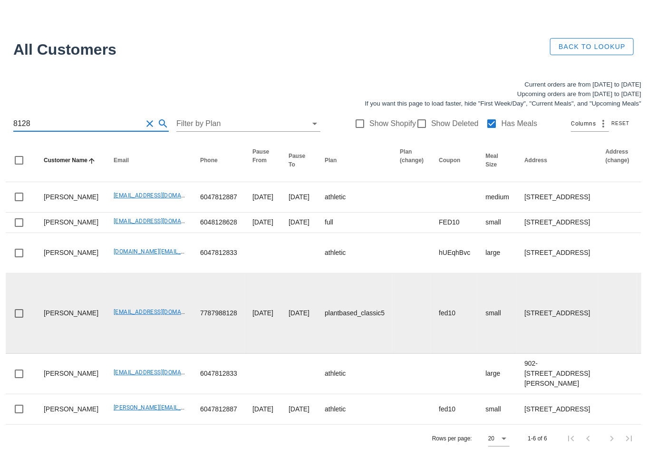
scroll to position [252, 0]
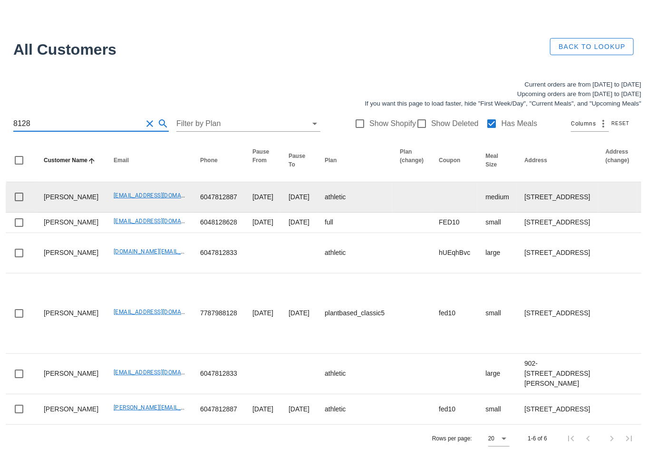
type input "8128"
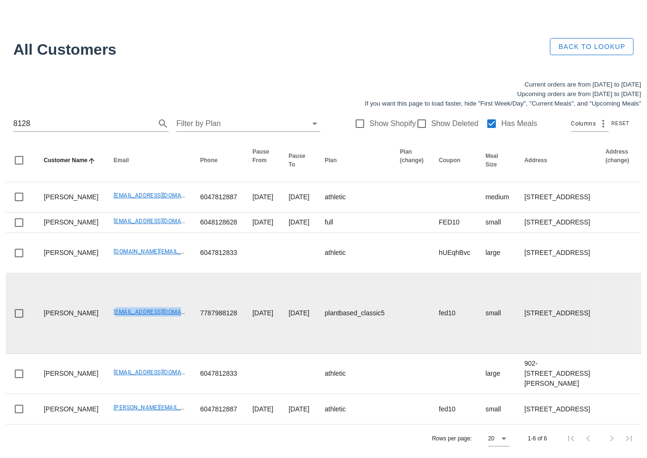
drag, startPoint x: 80, startPoint y: 222, endPoint x: 162, endPoint y: 224, distance: 81.8
click at [162, 273] on td "meganchua99@gmail.com" at bounding box center [149, 313] width 87 height 80
copy link "meganchua99@gmail.com"
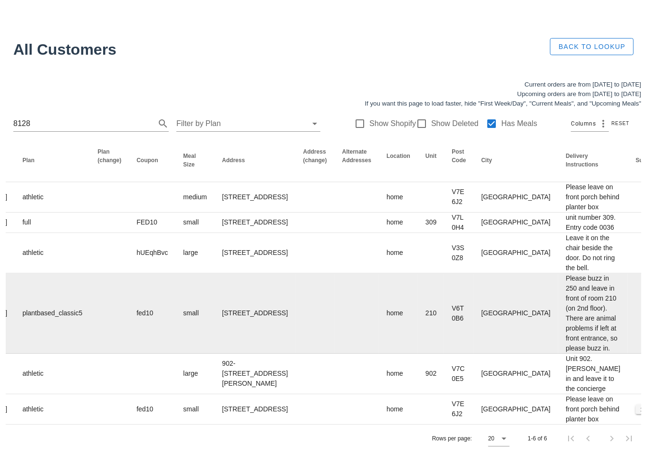
scroll to position [0, 660]
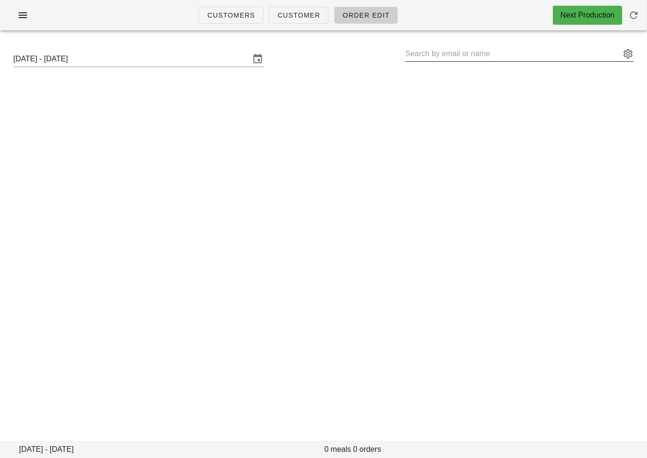
click at [443, 52] on input "text" at bounding box center [512, 53] width 215 height 15
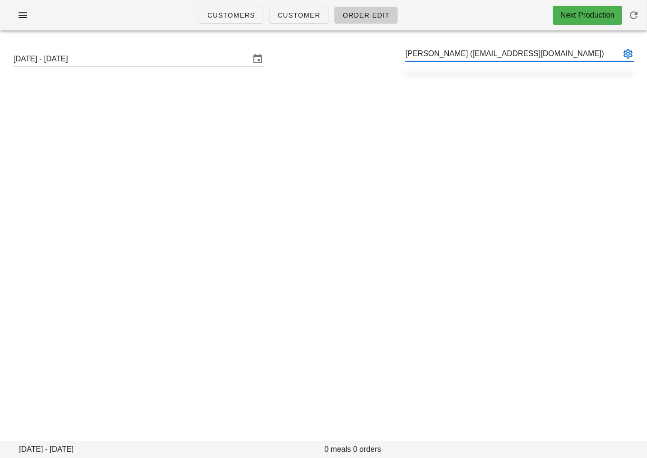
paste input "meganchua99@gmail.com"
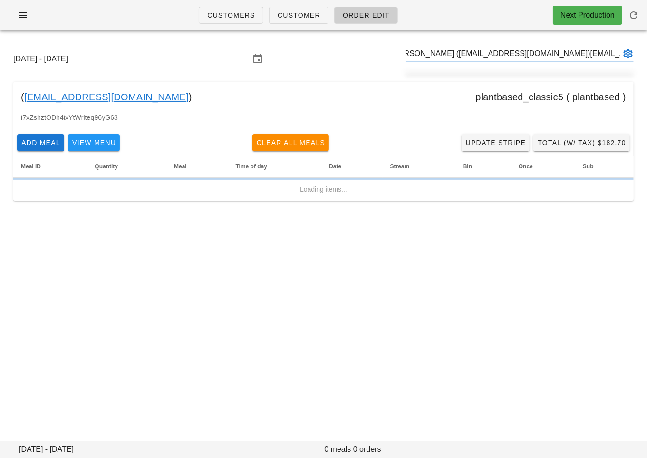
scroll to position [0, 14]
drag, startPoint x: 534, startPoint y: 52, endPoint x: 680, endPoint y: 45, distance: 146.1
click at [646, 45] on html "Customers Customer Order Edit Next Production Sunday September 21 - Saturday Se…" at bounding box center [323, 229] width 647 height 458
drag, startPoint x: 531, startPoint y: 53, endPoint x: 645, endPoint y: 61, distance: 113.9
click at [645, 61] on div "Sunday September 21 - Saturday September 27 Megan Chua (meganchua99@gmail.com)m…" at bounding box center [323, 126] width 647 height 176
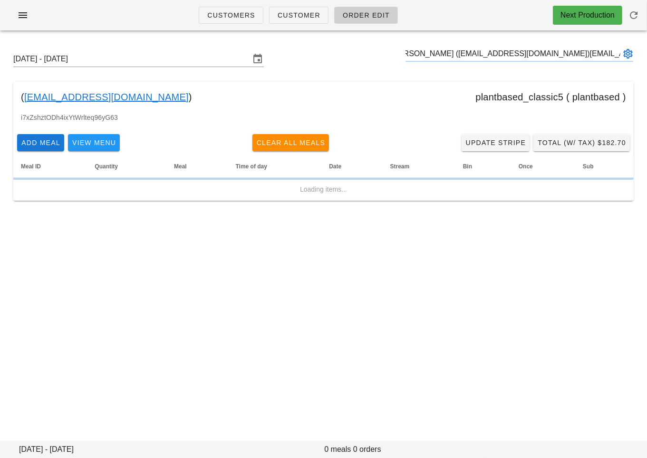
type input "Megan Chua (meganchua99@gmail.com)"
click at [583, 145] on span "Total (w/ Tax) $182.70" at bounding box center [581, 143] width 89 height 8
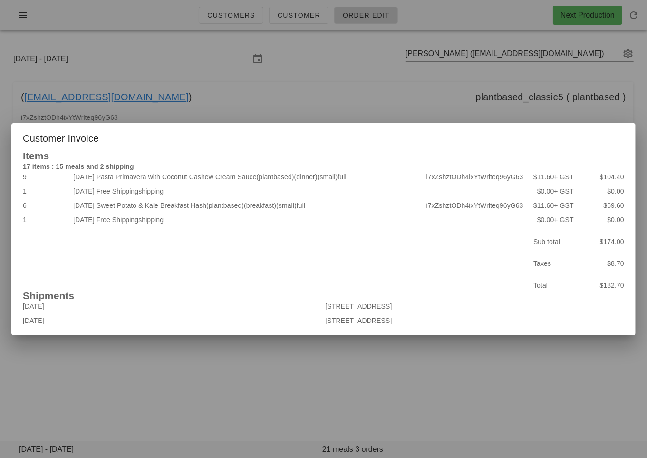
click at [198, 364] on div at bounding box center [323, 229] width 647 height 458
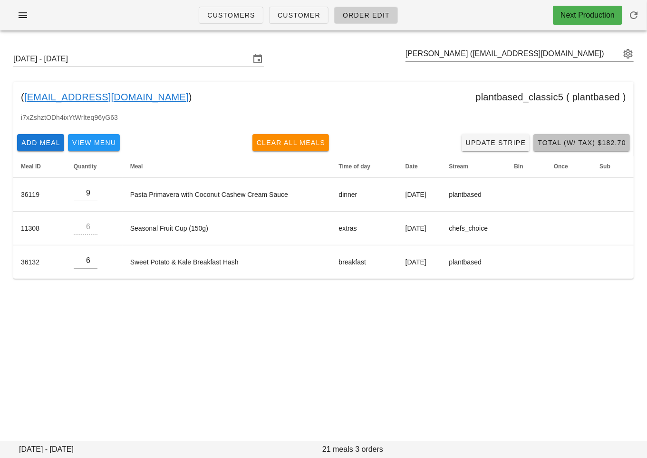
click at [559, 140] on span "Total (w/ Tax) $182.70" at bounding box center [581, 143] width 89 height 8
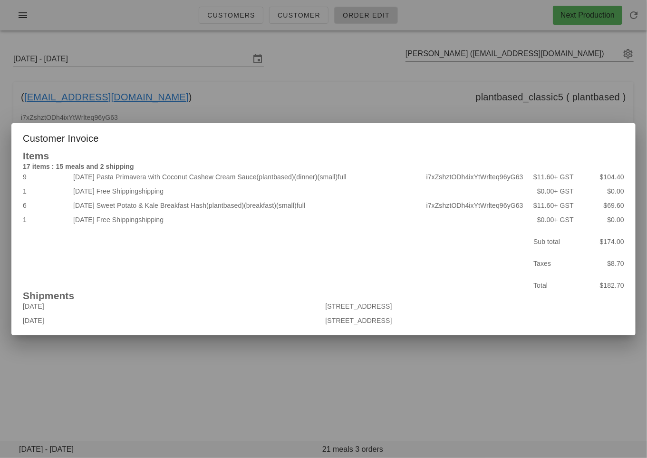
click at [111, 364] on div at bounding box center [323, 229] width 647 height 458
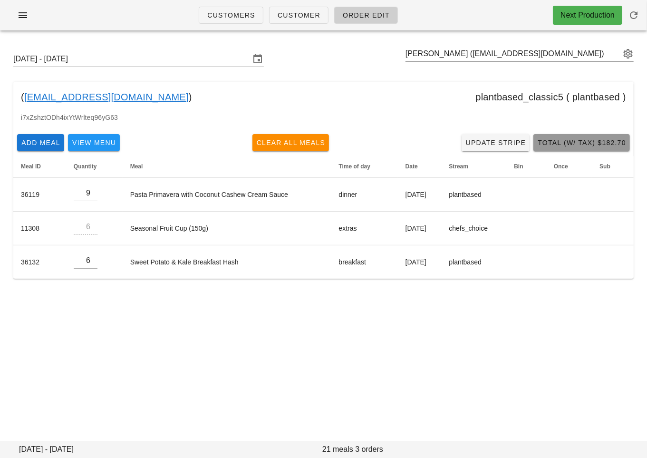
click at [561, 143] on span "Total (w/ Tax) $182.70" at bounding box center [581, 143] width 89 height 8
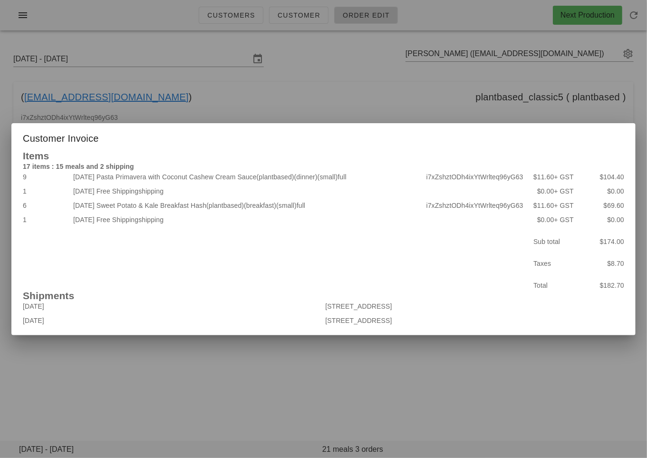
click at [82, 384] on div at bounding box center [323, 229] width 647 height 458
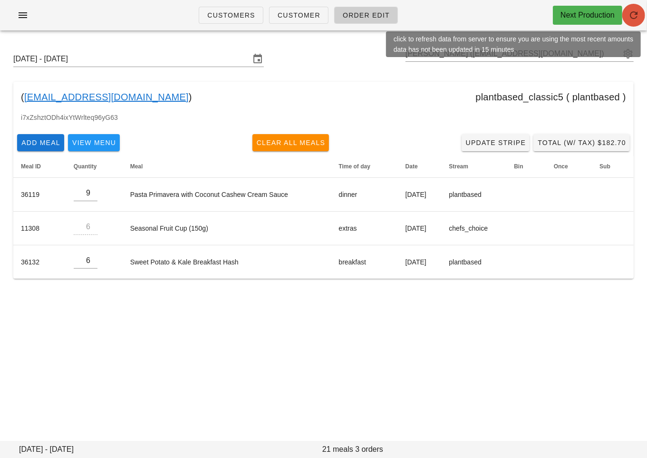
click at [633, 18] on icon "button" at bounding box center [633, 15] width 11 height 11
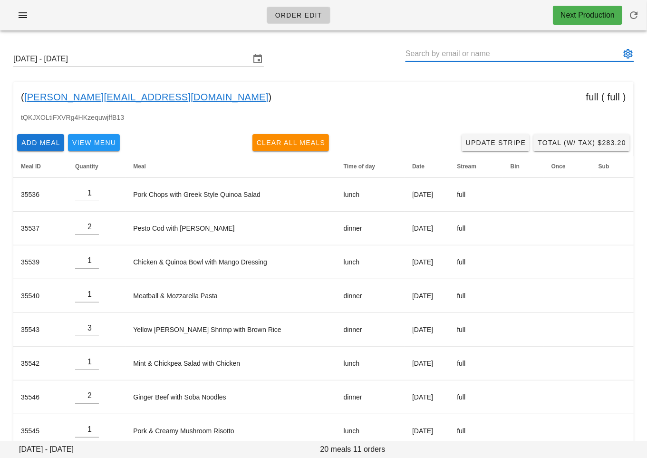
click at [450, 56] on input "text" at bounding box center [512, 53] width 215 height 15
paste input "[EMAIL_ADDRESS][DOMAIN_NAME]"
type input "[EMAIL_ADDRESS][DOMAIN_NAME]"
click at [443, 51] on input "text" at bounding box center [512, 53] width 215 height 15
paste input "[EMAIL_ADDRESS][DOMAIN_NAME]"
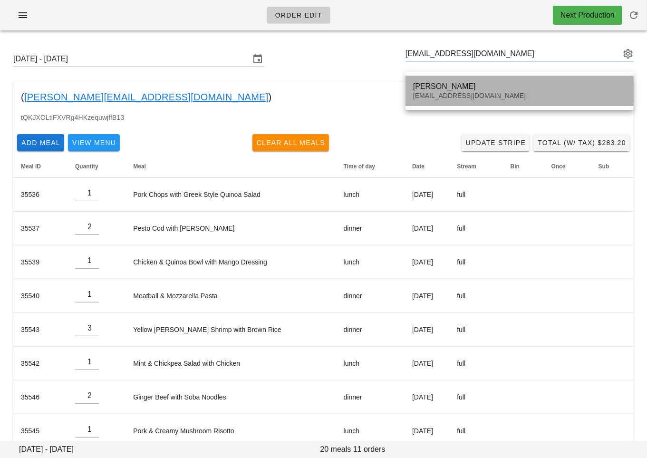
click at [452, 83] on div "[PERSON_NAME]" at bounding box center [519, 86] width 213 height 9
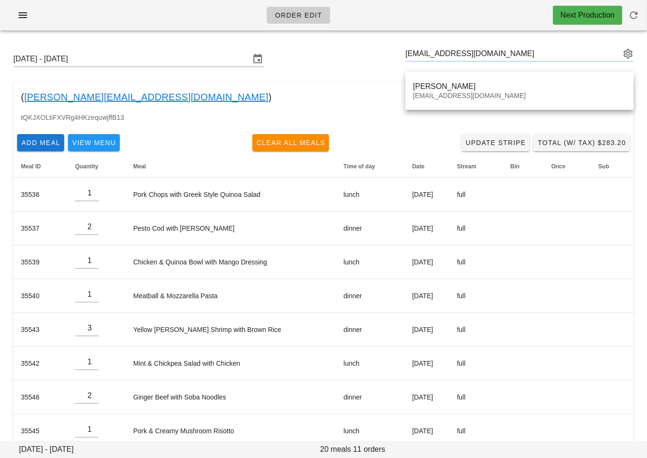
type input "[PERSON_NAME] ([EMAIL_ADDRESS][DOMAIN_NAME])"
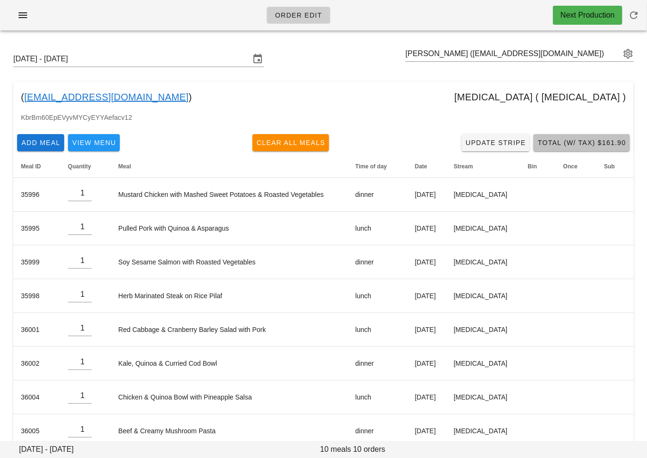
click at [558, 140] on span "Total (w/ Tax) $161.90" at bounding box center [581, 143] width 89 height 8
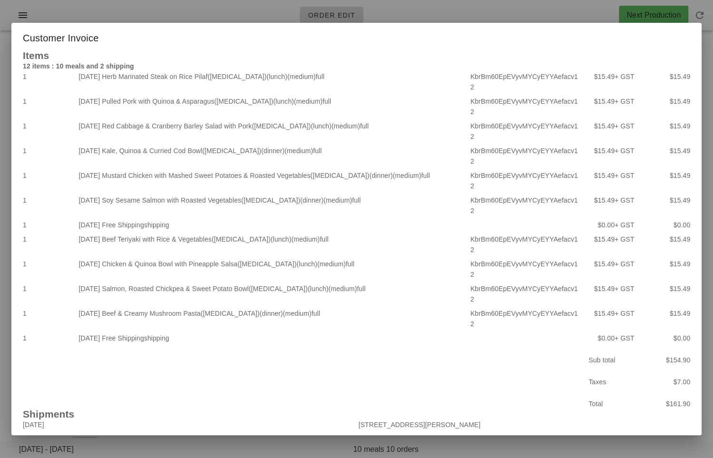
click at [418, 43] on div at bounding box center [356, 229] width 713 height 458
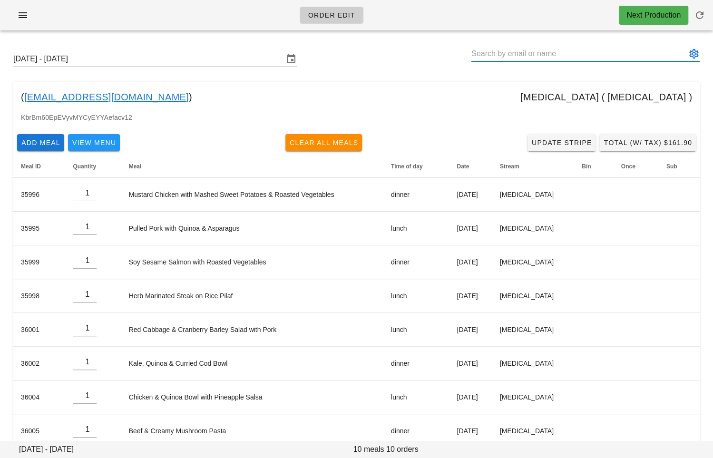
click at [500, 50] on input "text" at bounding box center [578, 53] width 215 height 15
paste input "[EMAIL_ADDRESS][PERSON_NAME][DOMAIN_NAME]"
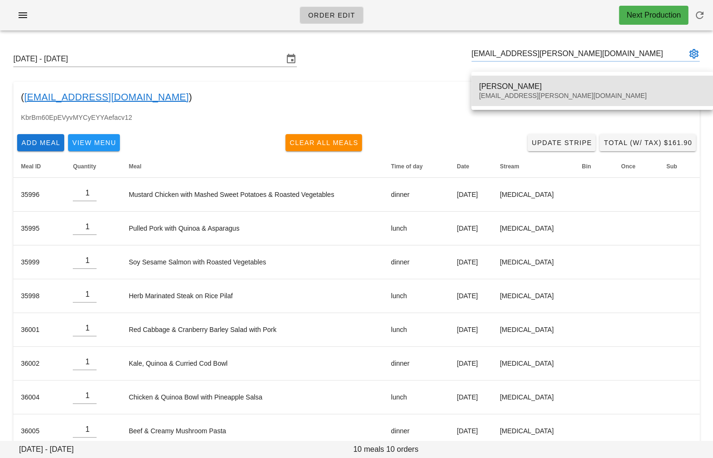
click at [499, 96] on div "[EMAIL_ADDRESS][PERSON_NAME][DOMAIN_NAME]" at bounding box center [592, 96] width 226 height 8
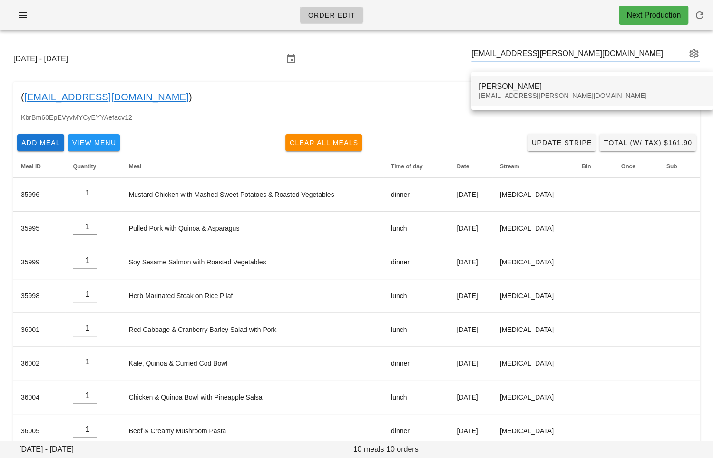
type input "[PERSON_NAME] ([PERSON_NAME][EMAIL_ADDRESS][PERSON_NAME][DOMAIN_NAME])"
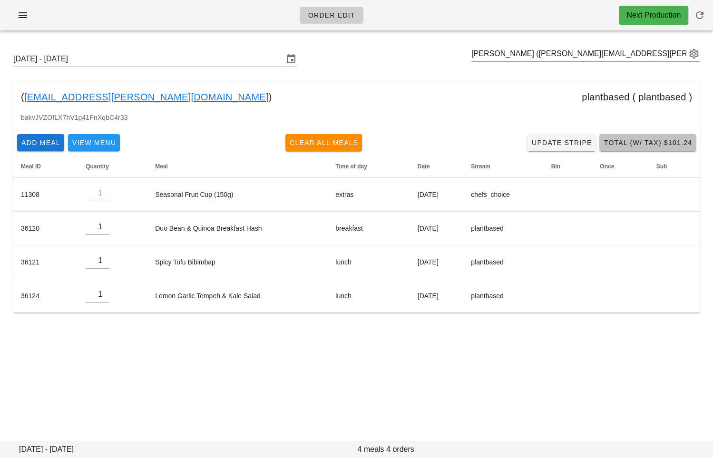
click at [639, 142] on span "Total (w/ Tax) $101.24" at bounding box center [647, 143] width 89 height 8
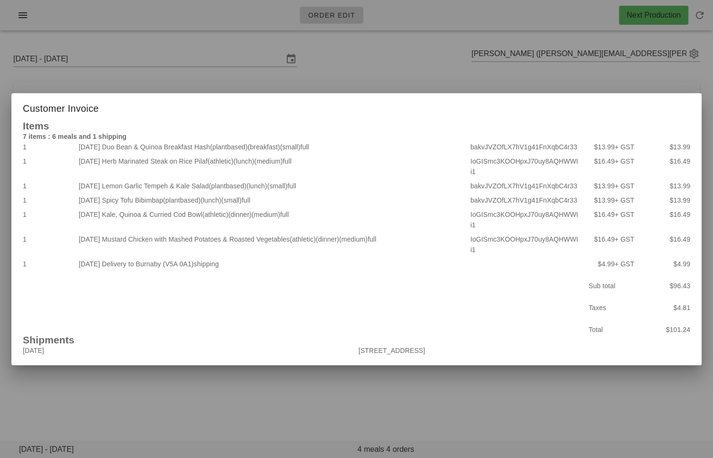
click at [367, 63] on div at bounding box center [356, 229] width 713 height 458
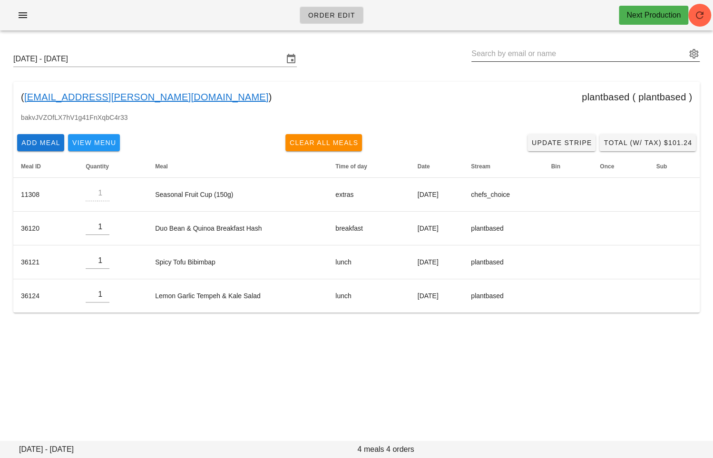
click at [498, 53] on input "text" at bounding box center [578, 53] width 215 height 15
paste input "[PERSON_NAME][EMAIL_ADDRESS][PERSON_NAME][DOMAIN_NAME]"
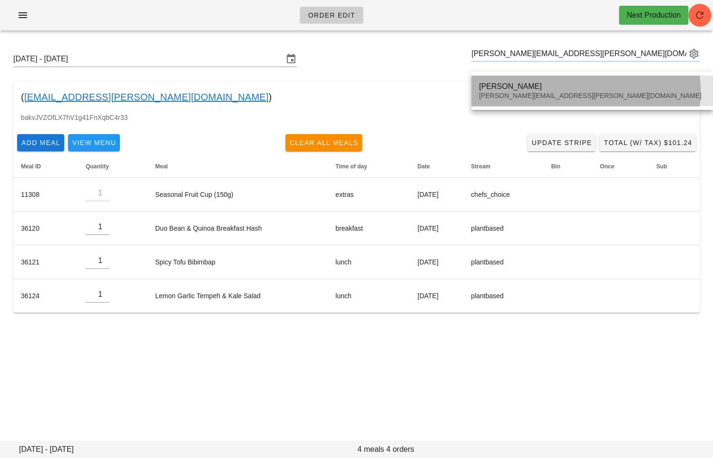
click at [492, 87] on div "[PERSON_NAME]" at bounding box center [592, 86] width 226 height 9
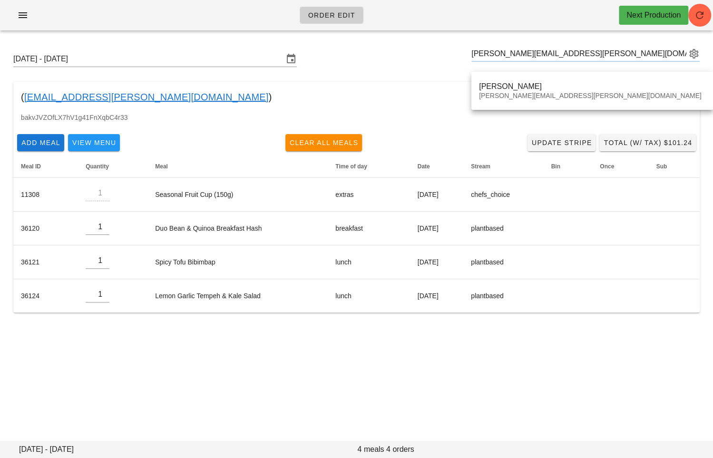
type input "[PERSON_NAME] ([PERSON_NAME][EMAIL_ADDRESS][PERSON_NAME][DOMAIN_NAME])"
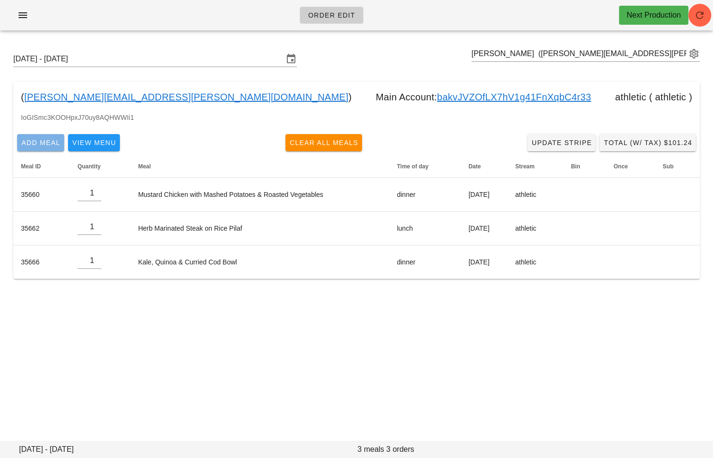
click at [50, 143] on span "Add Meal" at bounding box center [40, 143] width 39 height 8
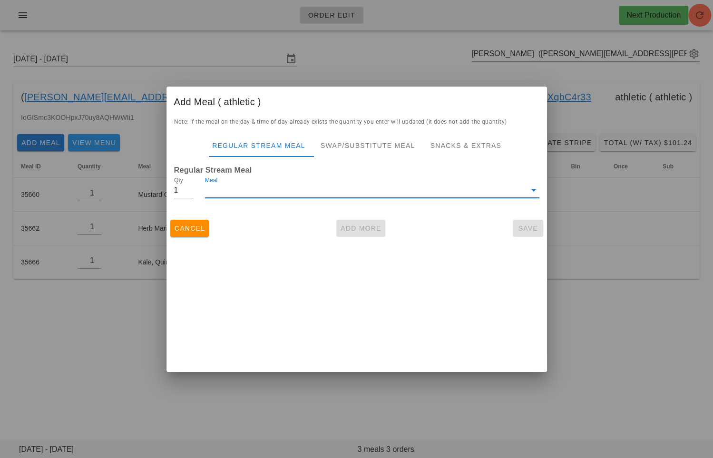
click at [275, 195] on input "Meal" at bounding box center [365, 190] width 320 height 15
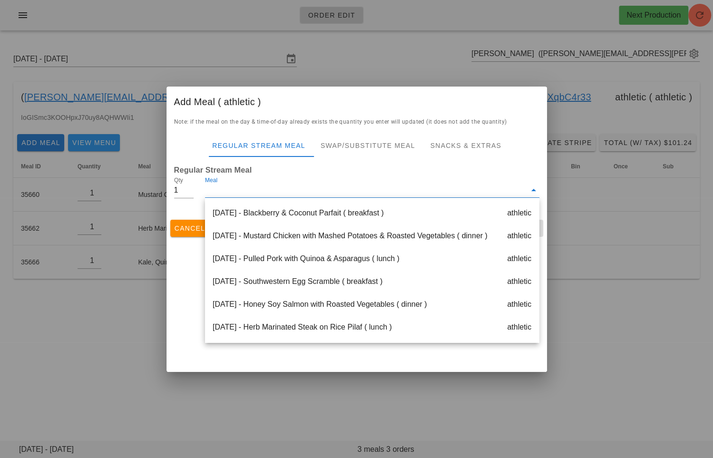
click at [23, 383] on div at bounding box center [356, 229] width 713 height 458
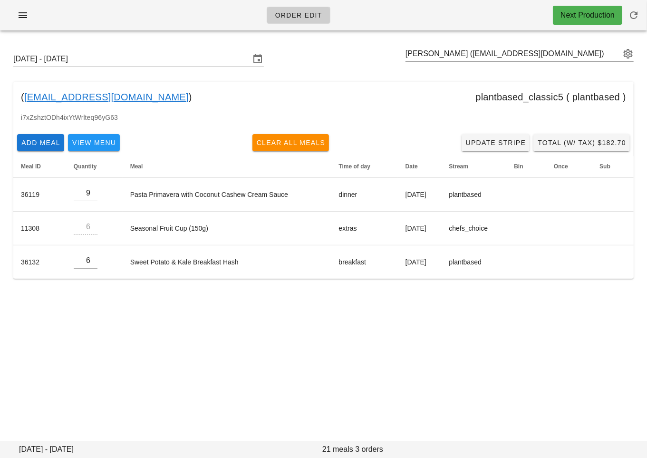
click at [352, 328] on div "Order Edit Next Production [DATE] - [DATE] [PERSON_NAME] ([EMAIL_ADDRESS][DOMAI…" at bounding box center [323, 229] width 647 height 458
click at [171, 307] on div "Order Edit Next Production [DATE] - [DATE] [PERSON_NAME] ([EMAIL_ADDRESS][DOMAI…" at bounding box center [323, 229] width 647 height 458
click at [155, 98] on div "( [EMAIL_ADDRESS][DOMAIN_NAME] ) plantbased_classic5 ( plantbased )" at bounding box center [323, 97] width 620 height 30
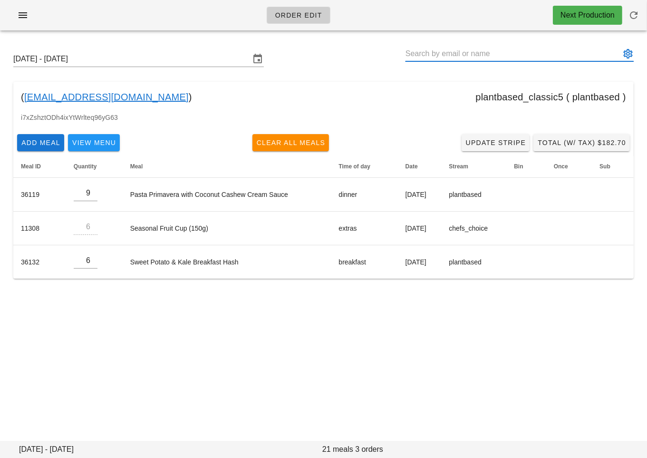
drag, startPoint x: 454, startPoint y: 55, endPoint x: 564, endPoint y: 57, distance: 110.3
click at [564, 57] on input "text" at bounding box center [512, 53] width 215 height 15
drag, startPoint x: 148, startPoint y: 96, endPoint x: 24, endPoint y: 103, distance: 123.8
click at [24, 103] on div "( [EMAIL_ADDRESS][DOMAIN_NAME] ) plantbased_classic5 ( plantbased )" at bounding box center [323, 97] width 620 height 30
copy div "[EMAIL_ADDRESS][DOMAIN_NAME] )"
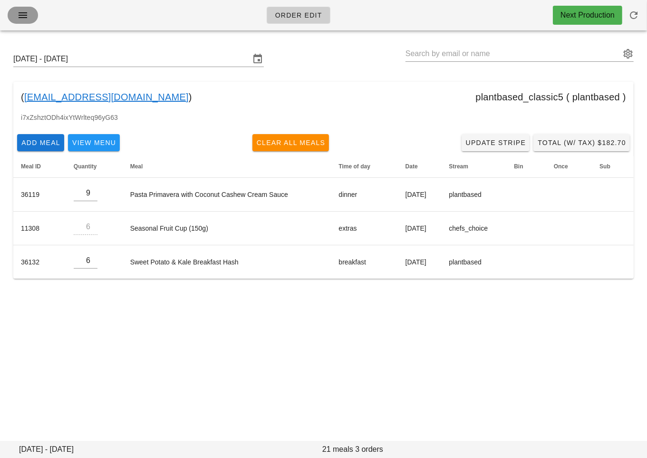
click at [21, 12] on icon "button" at bounding box center [22, 15] width 11 height 11
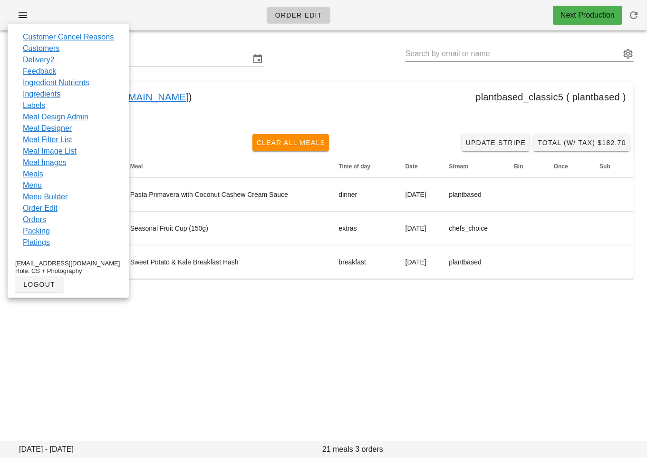
click at [240, 90] on div "( [EMAIL_ADDRESS][DOMAIN_NAME] ) plantbased_classic5 ( plantbased )" at bounding box center [323, 97] width 620 height 30
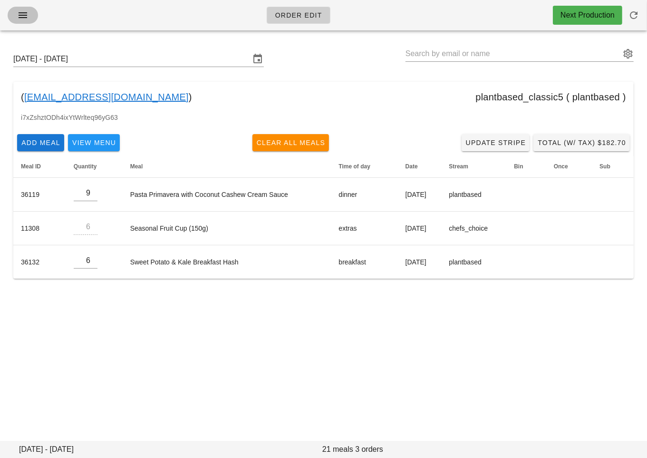
click at [24, 17] on icon "button" at bounding box center [22, 15] width 11 height 11
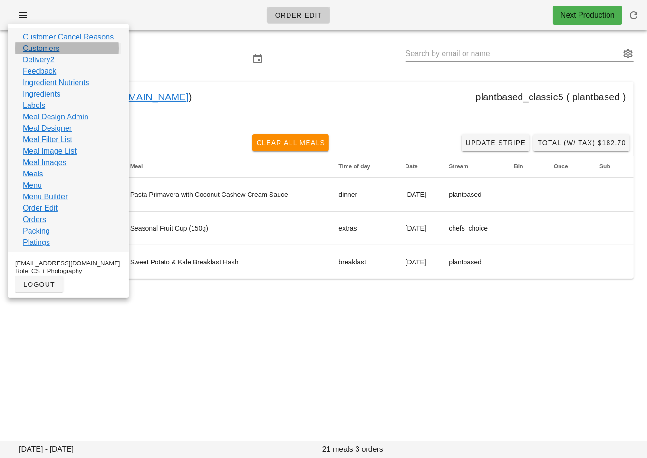
click at [53, 48] on link "Customers" at bounding box center [41, 48] width 37 height 11
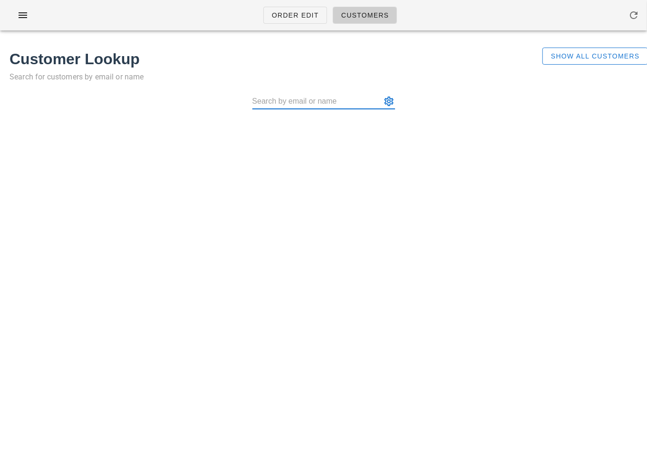
type input "[EMAIL_ADDRESS][DOMAIN_NAME]"
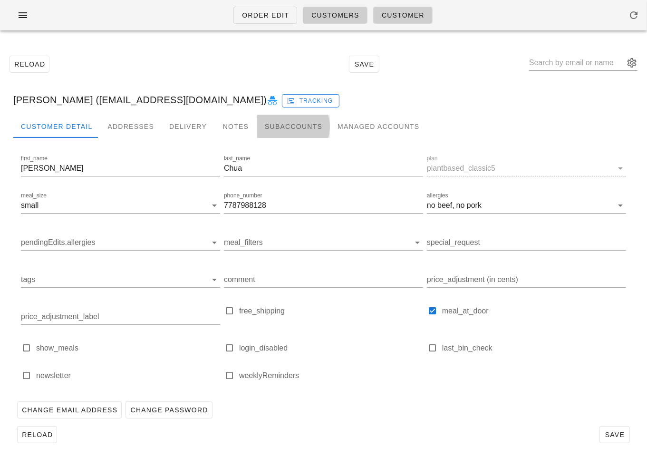
click at [274, 129] on div "Subaccounts" at bounding box center [293, 126] width 73 height 23
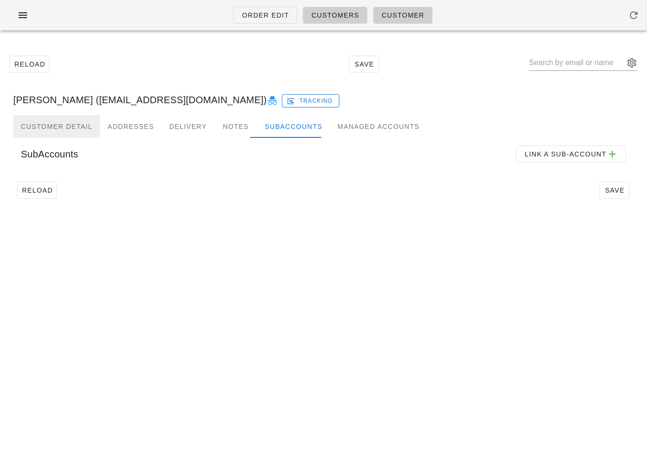
click at [46, 129] on div "Customer Detail" at bounding box center [56, 126] width 87 height 23
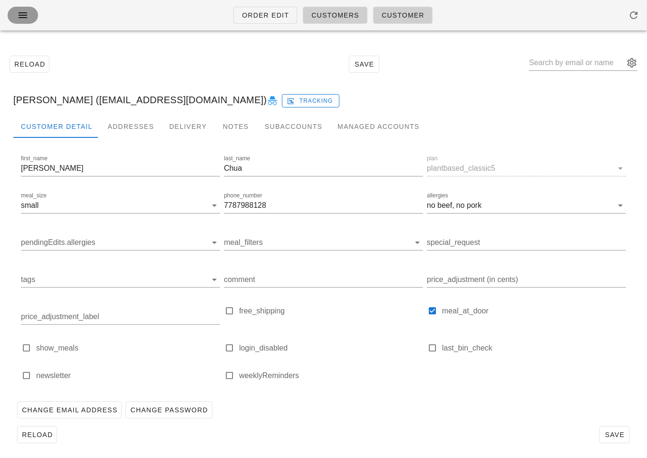
click at [19, 18] on icon "button" at bounding box center [22, 15] width 11 height 11
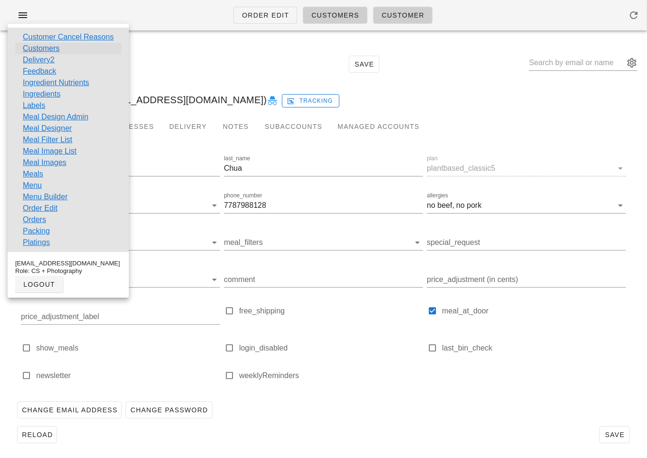
click at [36, 48] on link "Customers" at bounding box center [41, 48] width 37 height 11
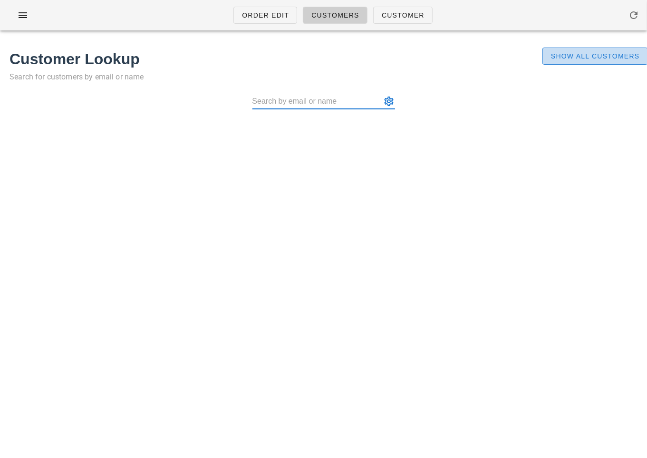
click at [578, 57] on span "Show All Customers" at bounding box center [594, 56] width 89 height 8
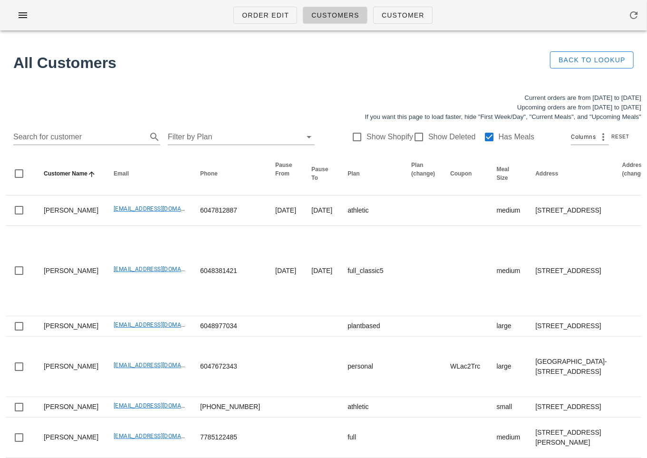
click at [77, 140] on input "Search for customer" at bounding box center [79, 136] width 132 height 15
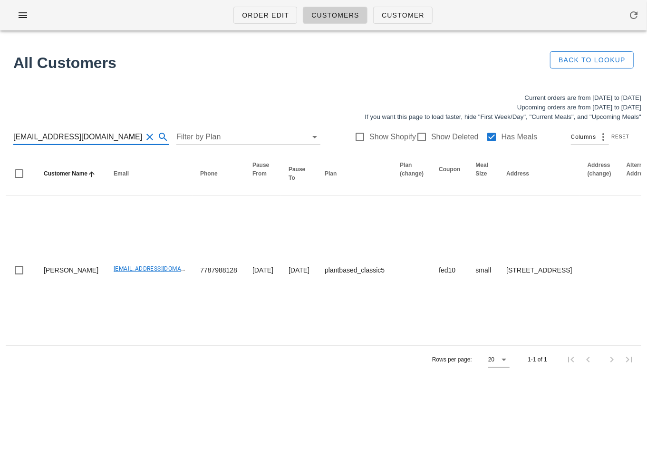
type input "meganchua99@gmail.com"
click at [144, 134] on button "Clear Search for customer" at bounding box center [149, 136] width 11 height 11
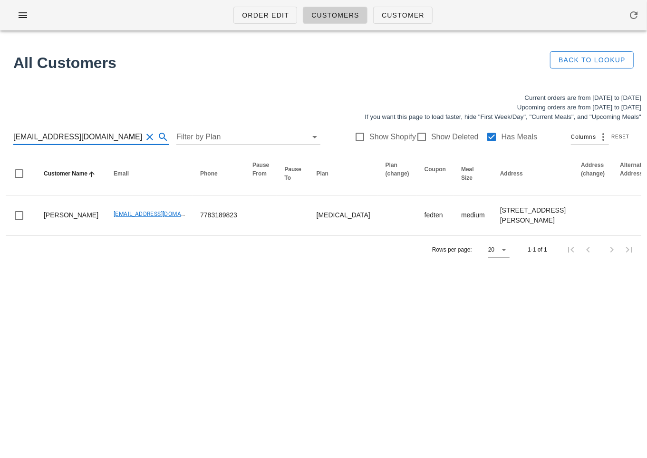
type input "reannapalia@gmail.com"
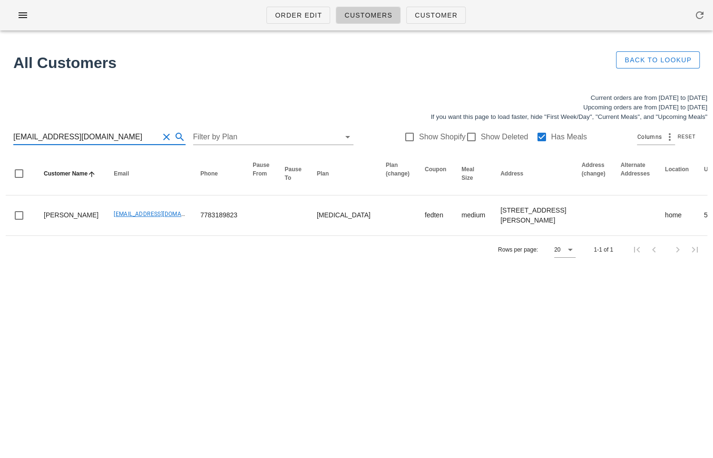
click at [94, 136] on input "reannapalia@gmail.com" at bounding box center [85, 136] width 145 height 15
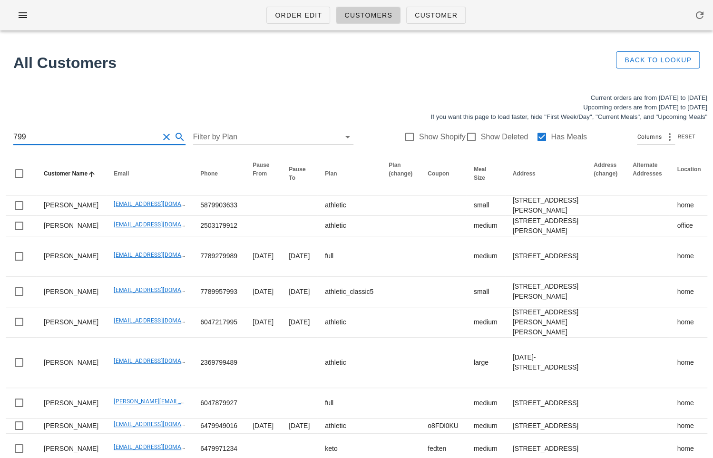
type input "7997"
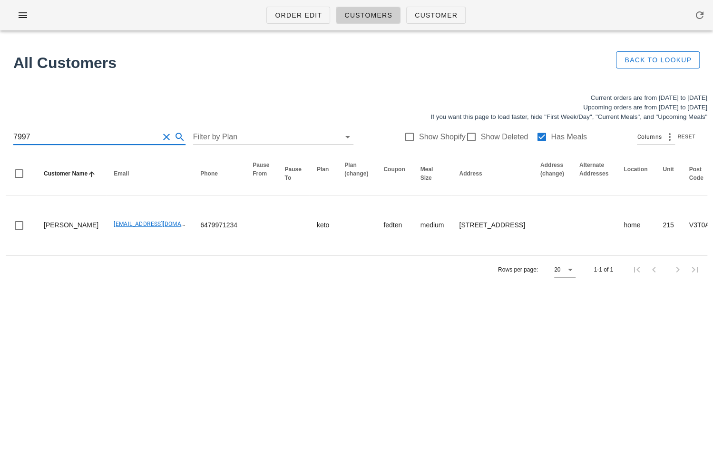
click at [48, 130] on input "7997" at bounding box center [85, 136] width 145 height 15
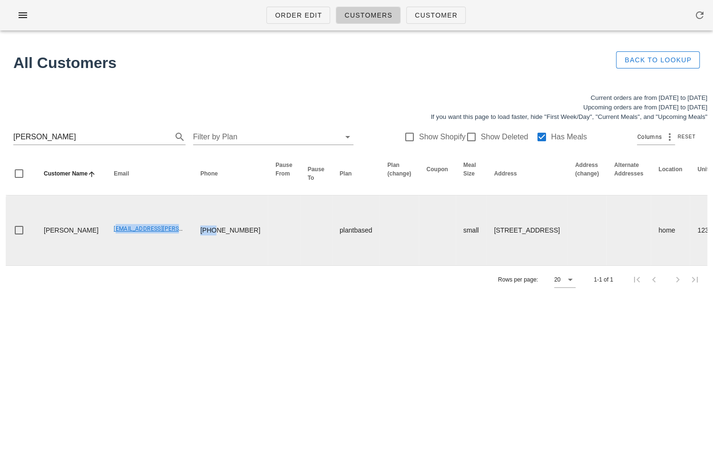
drag, startPoint x: 82, startPoint y: 230, endPoint x: 159, endPoint y: 230, distance: 77.5
click at [159, 230] on tr "Jodi Lough lough.jodi@outlook.com 672-513-7387 plantbased small 123-9191 Univer…" at bounding box center [666, 230] width 1321 height 70
click at [155, 231] on td "lough.jodi@outlook.com" at bounding box center [149, 230] width 87 height 70
drag, startPoint x: 154, startPoint y: 230, endPoint x: 84, endPoint y: 229, distance: 69.9
click at [106, 229] on td "lough.jodi@outlook.com" at bounding box center [149, 230] width 87 height 70
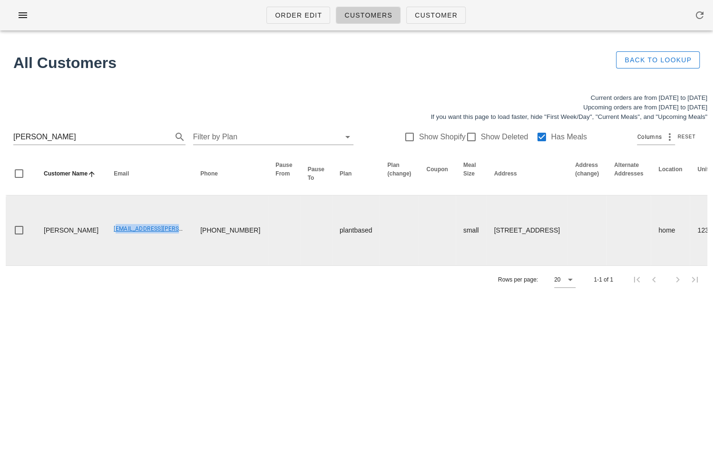
copy link "lough.jodi@outlook.com"
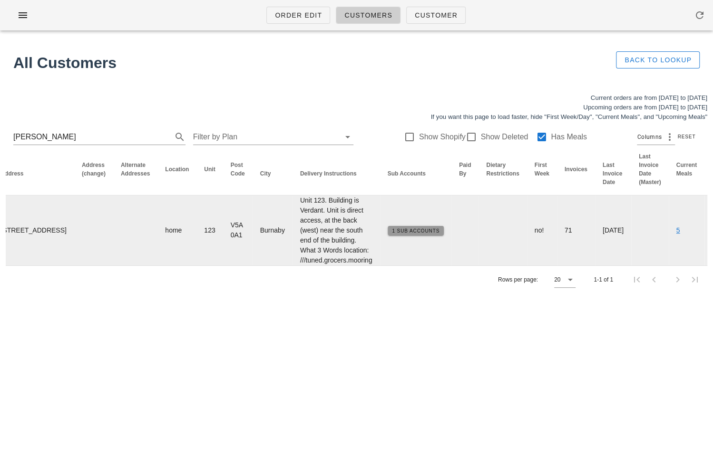
click at [391, 231] on span "1 Sub Accounts" at bounding box center [415, 230] width 48 height 5
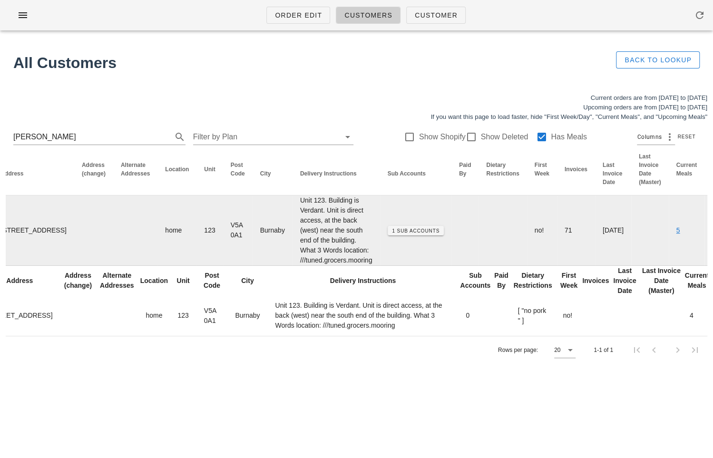
scroll to position [0, 0]
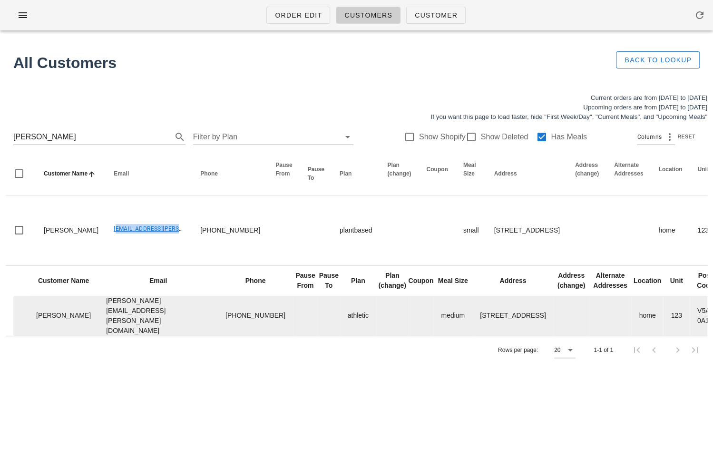
drag, startPoint x: 68, startPoint y: 316, endPoint x: 151, endPoint y: 318, distance: 82.7
click at [151, 318] on tr "Jodi Stewart jodi.m.lough@gmail.com 672-513-7387 athletic medium 123-9191 Unive…" at bounding box center [666, 316] width 1306 height 40
copy tr "[PERSON_NAME][EMAIL_ADDRESS][PERSON_NAME][DOMAIN_NAME]"
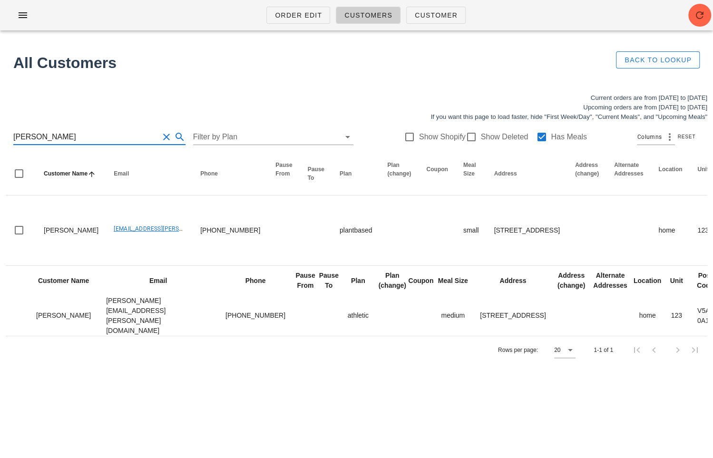
click at [101, 134] on input "jodi lough" at bounding box center [85, 136] width 145 height 15
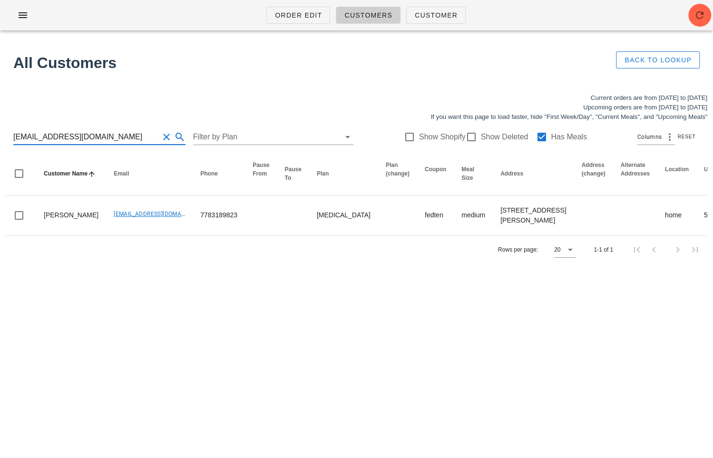
drag, startPoint x: 106, startPoint y: 137, endPoint x: -19, endPoint y: 132, distance: 125.6
click at [0, 132] on html "Order Edit Customers Customer All Customers Back to Lookup Current orders are f…" at bounding box center [356, 229] width 713 height 458
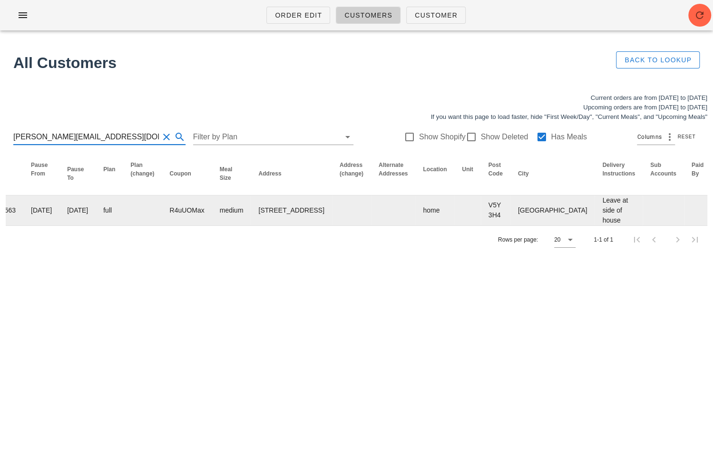
scroll to position [0, 451]
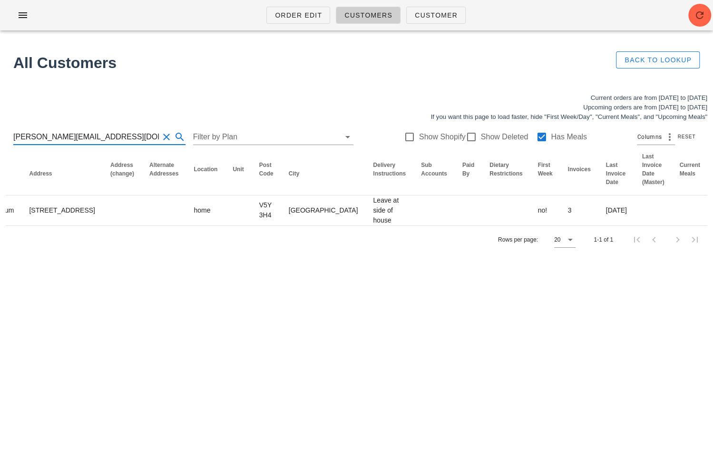
drag, startPoint x: 110, startPoint y: 133, endPoint x: -3, endPoint y: 131, distance: 113.1
click at [0, 131] on html "Order Edit Customers Customer All Customers Back to Lookup Current orders are f…" at bounding box center [356, 229] width 713 height 458
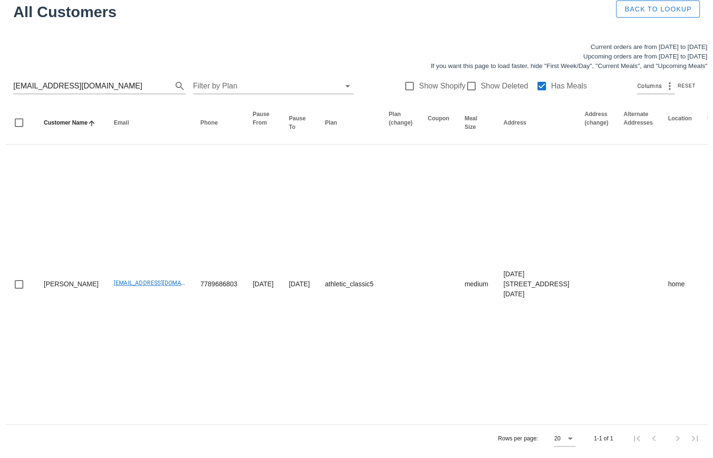
click at [105, 71] on div "edwangpdt@gmail.com Filter by Plan Show Shopify Show Deleted Has Meals Columns …" at bounding box center [356, 86] width 701 height 30
click at [95, 78] on input "edwangpdt@gmail.com" at bounding box center [85, 85] width 145 height 15
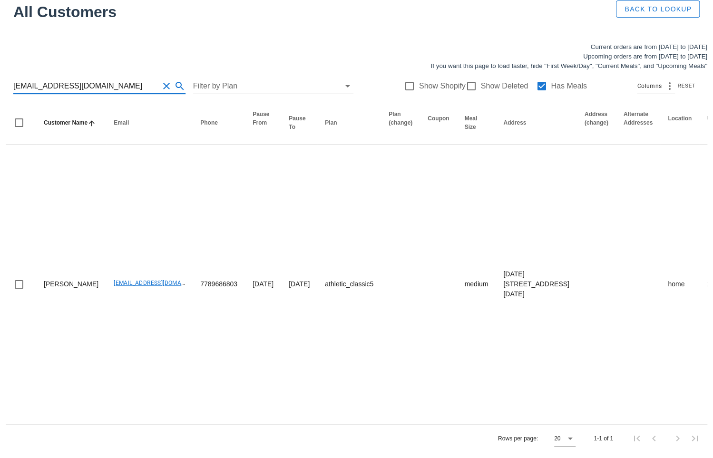
click at [95, 78] on input "edwangpdt@gmail.com" at bounding box center [85, 85] width 145 height 15
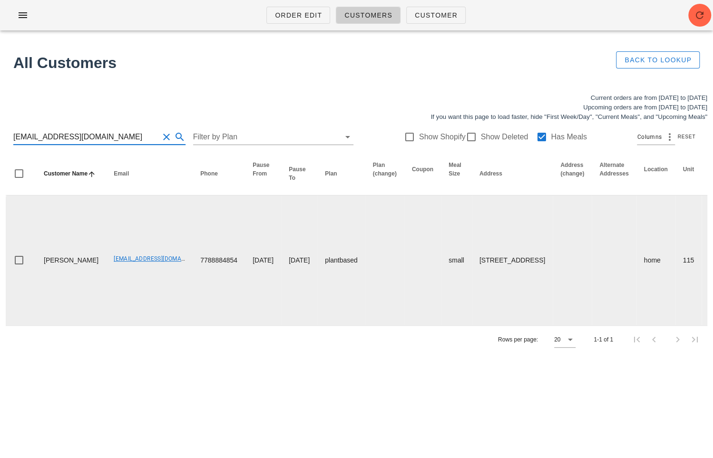
scroll to position [0, 455]
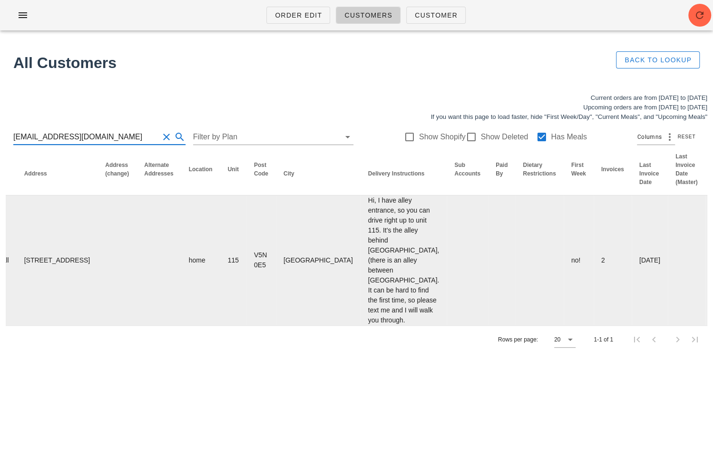
type input "brendaschedel@gmail.com"
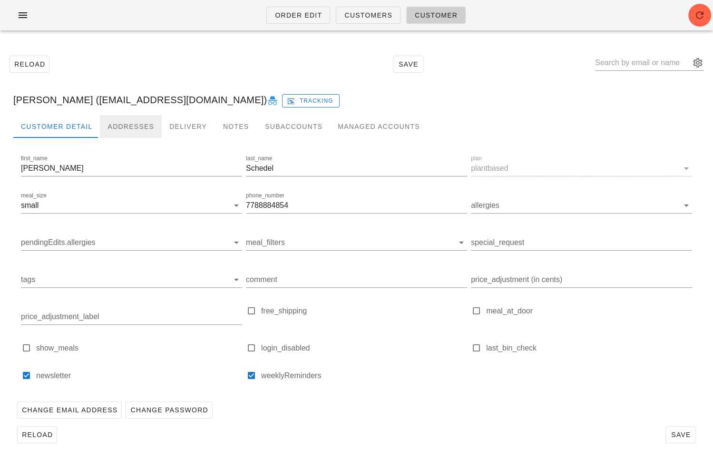
click at [135, 127] on div "Addresses" at bounding box center [131, 126] width 62 height 23
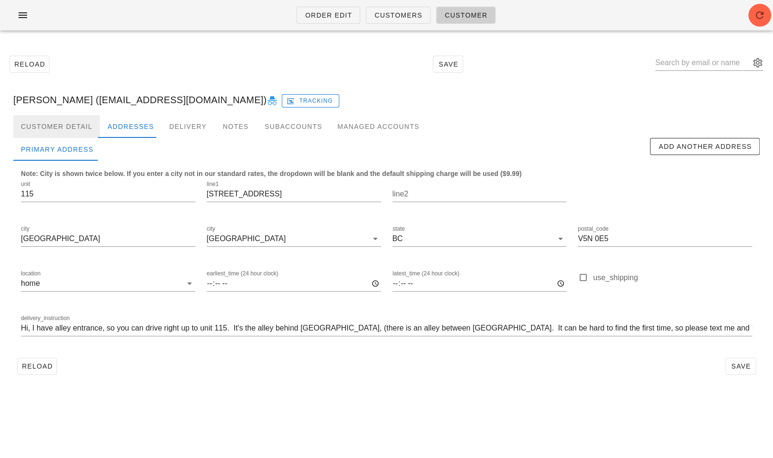
click at [64, 127] on div "Customer Detail" at bounding box center [56, 126] width 87 height 23
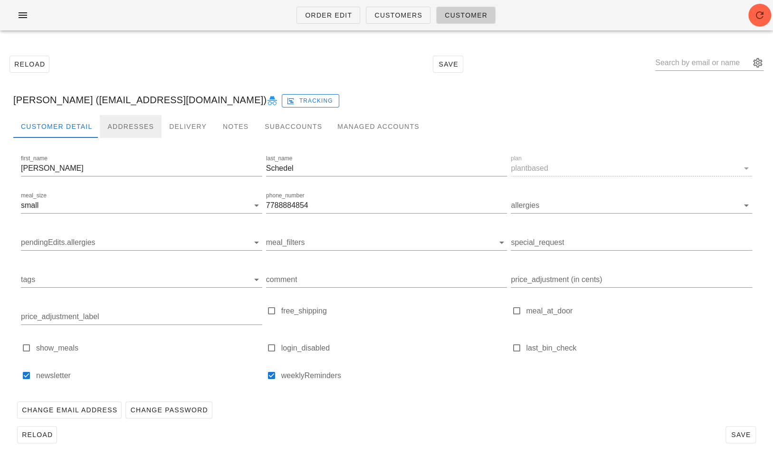
click at [132, 126] on div "Addresses" at bounding box center [131, 126] width 62 height 23
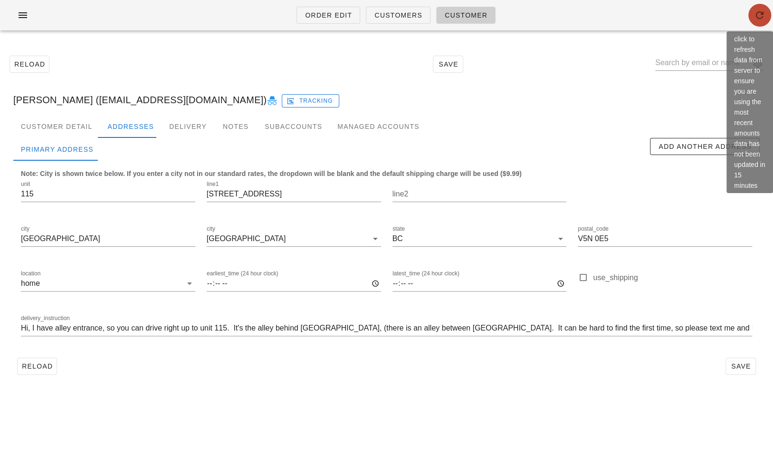
click at [646, 17] on icon "button" at bounding box center [759, 15] width 11 height 11
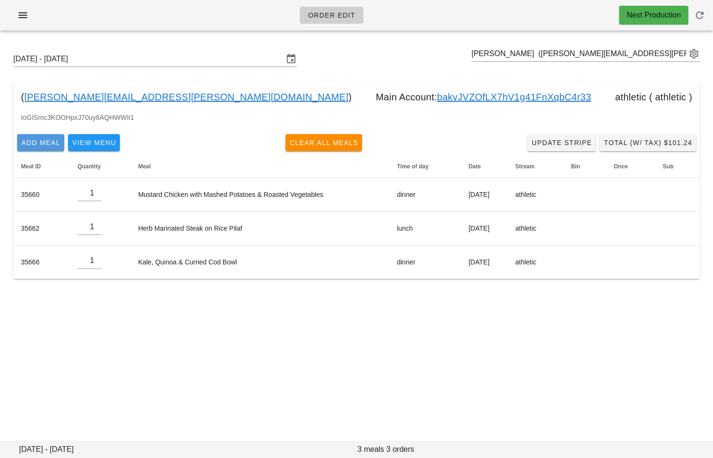
click at [46, 144] on span "Add Meal" at bounding box center [40, 143] width 39 height 8
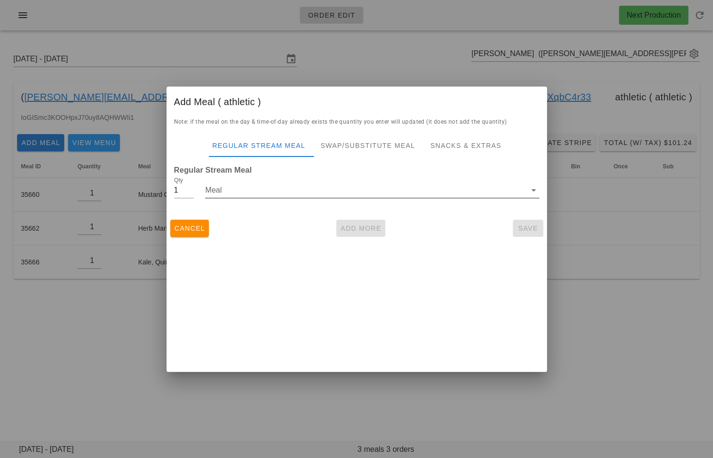
click at [224, 195] on input "Meal" at bounding box center [365, 190] width 320 height 15
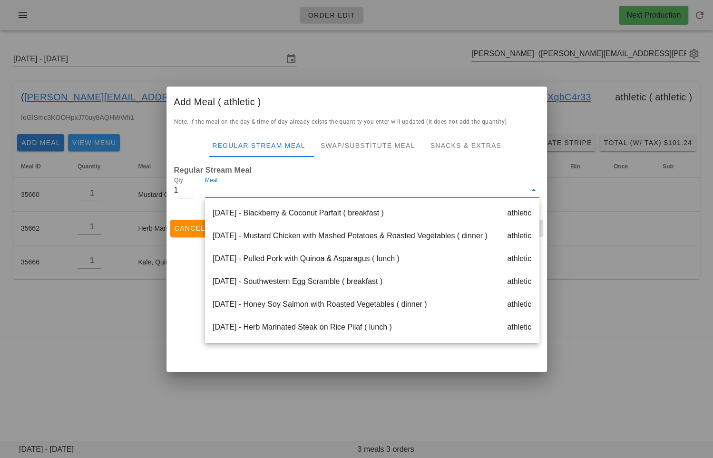
click at [48, 334] on div at bounding box center [356, 229] width 713 height 458
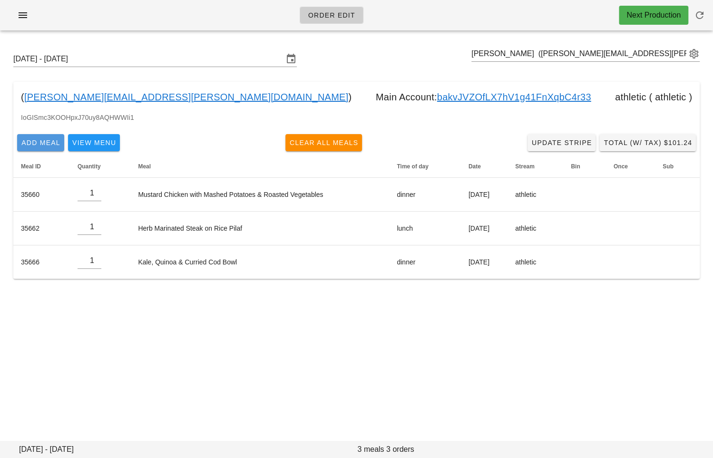
click at [44, 146] on span "Add Meal" at bounding box center [40, 143] width 39 height 8
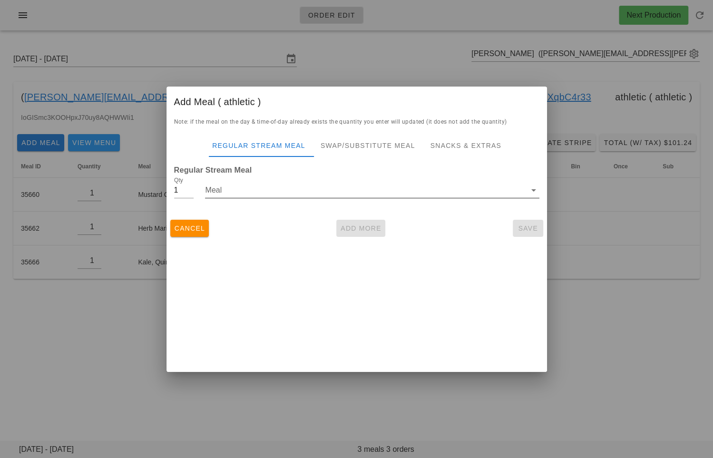
click at [341, 188] on input "Meal" at bounding box center [365, 190] width 320 height 15
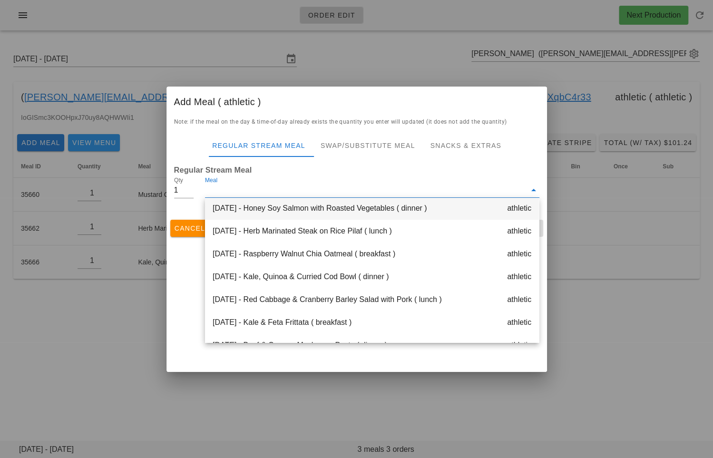
scroll to position [77, 0]
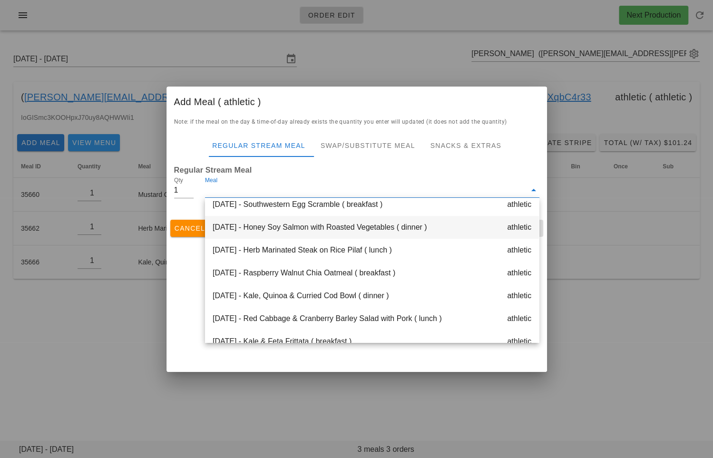
click at [328, 233] on div "Tuesday Sep 23 - Honey Soy Salmon with Roasted Vegetables ( dinner ) athletic" at bounding box center [372, 227] width 334 height 23
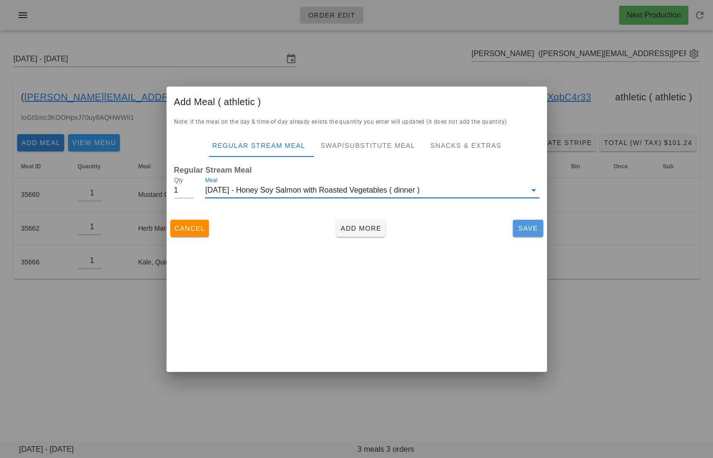
click at [520, 229] on span "Save" at bounding box center [527, 228] width 23 height 8
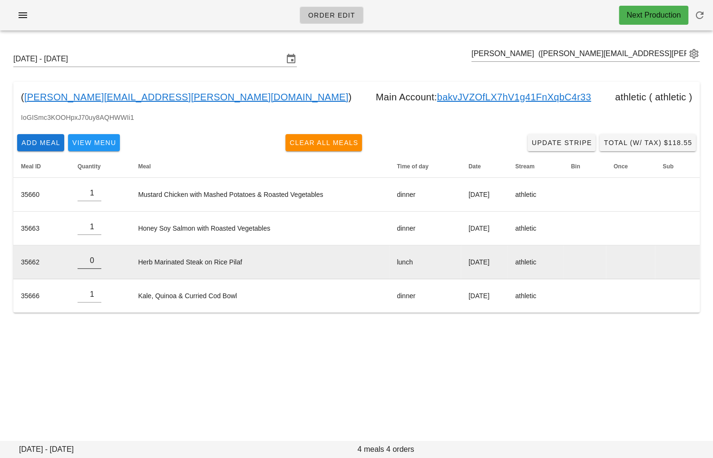
type input "0"
click at [95, 262] on input "0" at bounding box center [89, 260] width 24 height 15
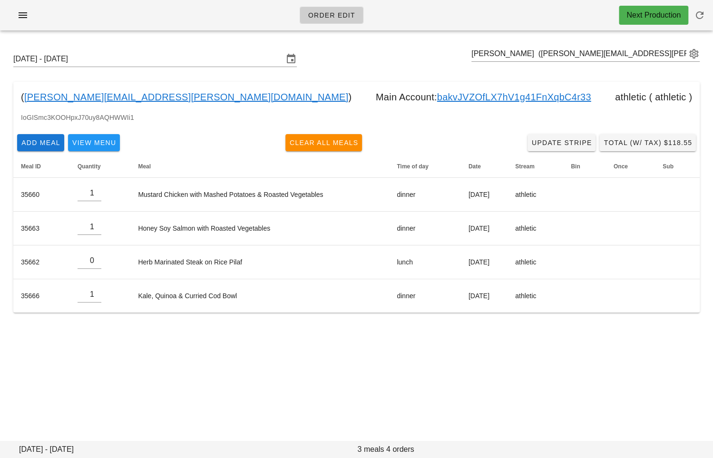
click at [87, 342] on div "Order Edit Next Production Sunday September 21 - Saturday September 27 Jodi Ste…" at bounding box center [356, 229] width 713 height 458
click at [539, 51] on input "text" at bounding box center [578, 53] width 215 height 15
click at [146, 342] on div "Order Edit Next Production Sunday September 21 - Saturday September 27 ( jodi.m…" at bounding box center [356, 229] width 713 height 458
drag, startPoint x: 145, startPoint y: 98, endPoint x: 23, endPoint y: 100, distance: 121.2
click at [23, 100] on div "( jodi.m.lough@gmail.com ) Main Account: bakvJVZOfLX7hV1g41FnXqbC4r33 athletic …" at bounding box center [356, 97] width 686 height 30
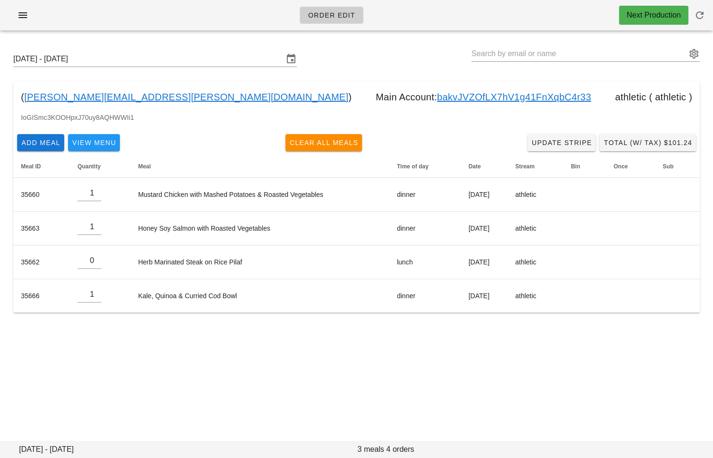
copy div "jodi.m.lough@gmail.com )"
click at [136, 413] on div "Order Edit Next Production Sunday September 21 - Saturday September 27 ( jodi.m…" at bounding box center [356, 229] width 713 height 458
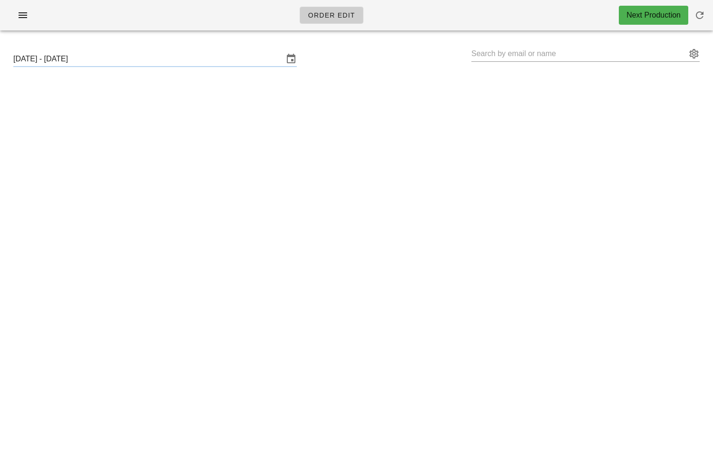
type input "[PERSON_NAME] ([PERSON_NAME][EMAIL_ADDRESS][PERSON_NAME][DOMAIN_NAME])"
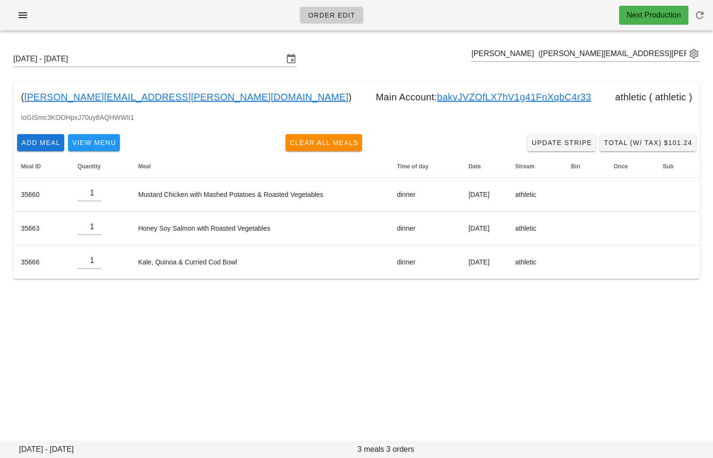
click at [108, 316] on div "Order Edit Next Production [DATE] - [DATE] [PERSON_NAME] ([PERSON_NAME][EMAIL_A…" at bounding box center [356, 229] width 713 height 458
click at [529, 49] on input "text" at bounding box center [578, 53] width 215 height 15
paste input "[EMAIL_ADDRESS][DOMAIN_NAME]"
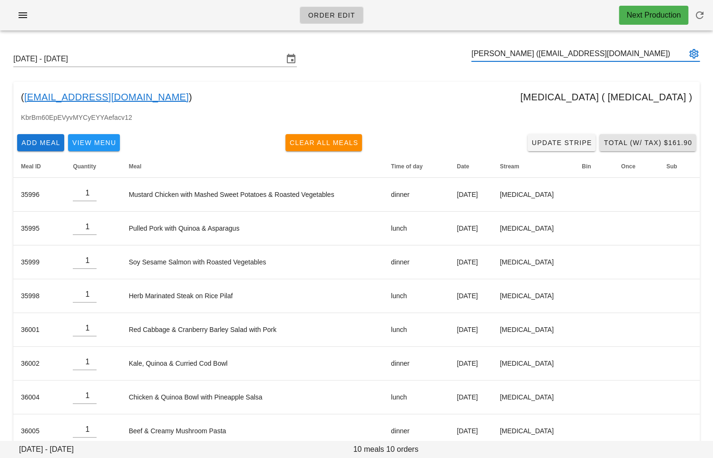
type input "[PERSON_NAME] ([EMAIL_ADDRESS][DOMAIN_NAME])"
click at [614, 142] on span "Total (w/ Tax) $161.90" at bounding box center [647, 143] width 89 height 8
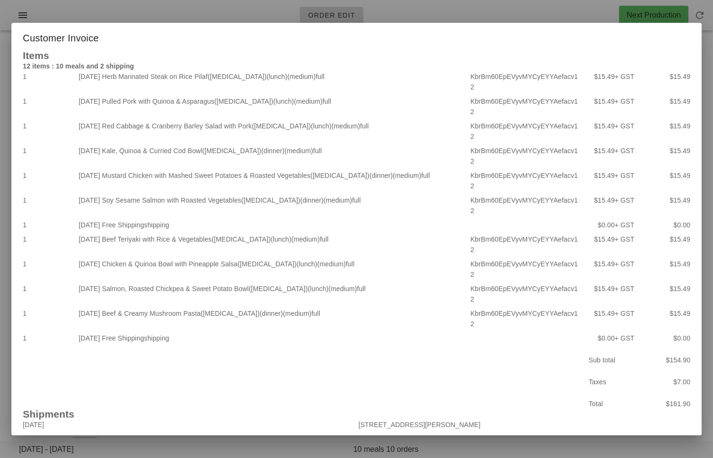
click at [419, 40] on div at bounding box center [356, 229] width 713 height 458
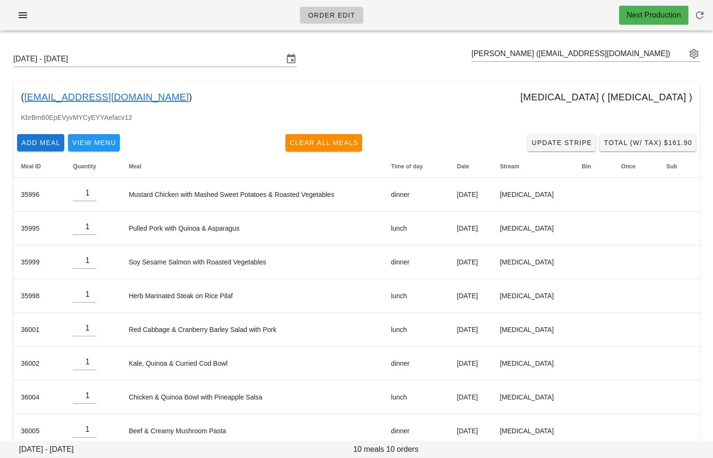
click at [104, 28] on div "Order Edit Next Production" at bounding box center [356, 15] width 713 height 30
click at [23, 18] on icon "button" at bounding box center [22, 15] width 11 height 11
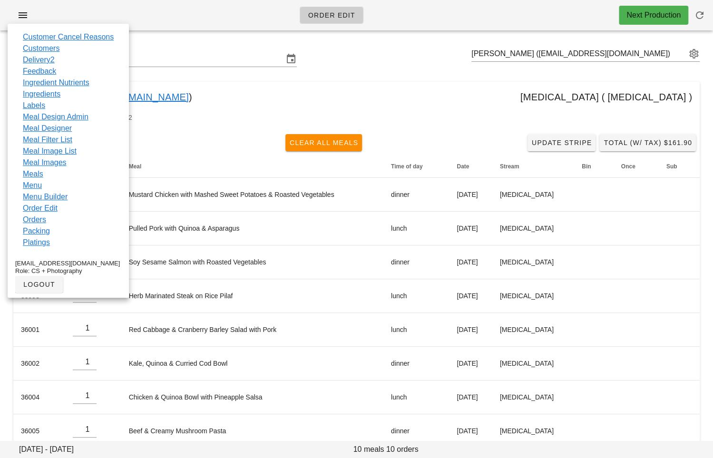
click at [176, 28] on div "Order Edit Next Production" at bounding box center [356, 15] width 713 height 30
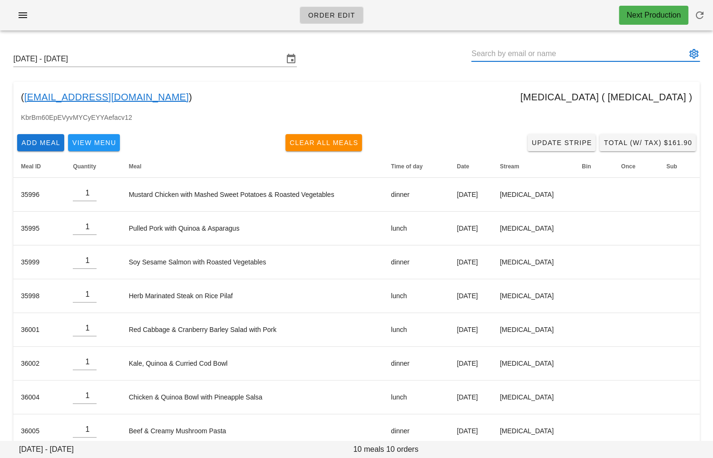
drag, startPoint x: 598, startPoint y: 54, endPoint x: 547, endPoint y: 53, distance: 51.3
click at [547, 53] on input "text" at bounding box center [578, 53] width 215 height 15
drag, startPoint x: 157, startPoint y: 98, endPoint x: 24, endPoint y: 100, distance: 133.1
click at [24, 100] on div "( reannapalia@gmail.com ) diabetes ( diabetes )" at bounding box center [356, 97] width 686 height 30
copy div "reannapalia@gmail.com )"
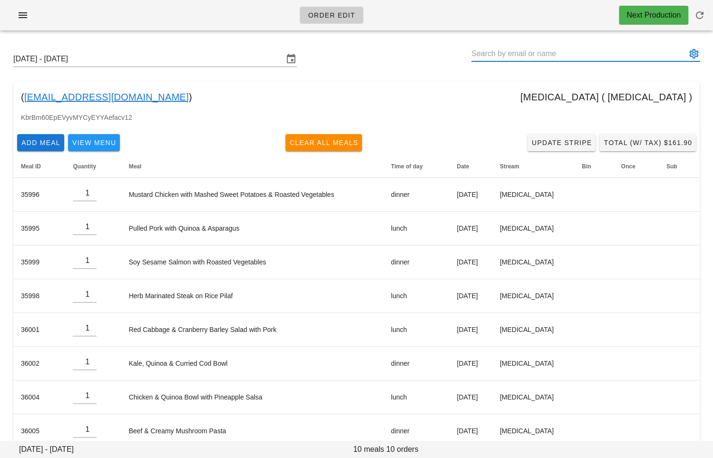
click at [499, 51] on input "text" at bounding box center [578, 53] width 215 height 15
paste input "craig.leesun@gmail.com"
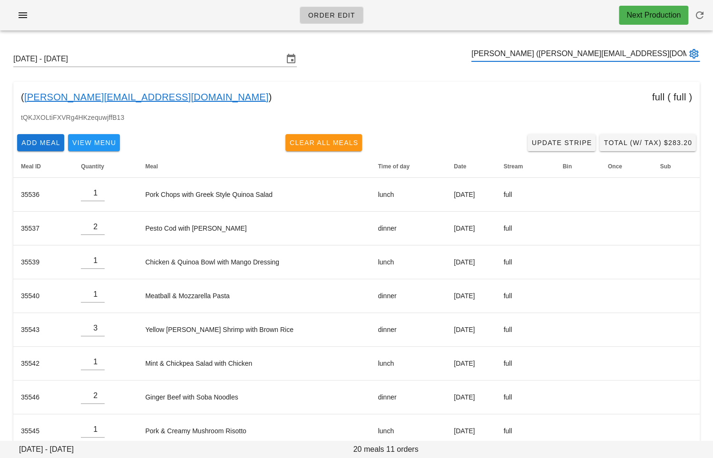
type input "Craig Lee-Sun (craig.leesun@gmail.com)"
click at [345, 136] on button "Clear All Meals" at bounding box center [323, 142] width 77 height 17
type input "0"
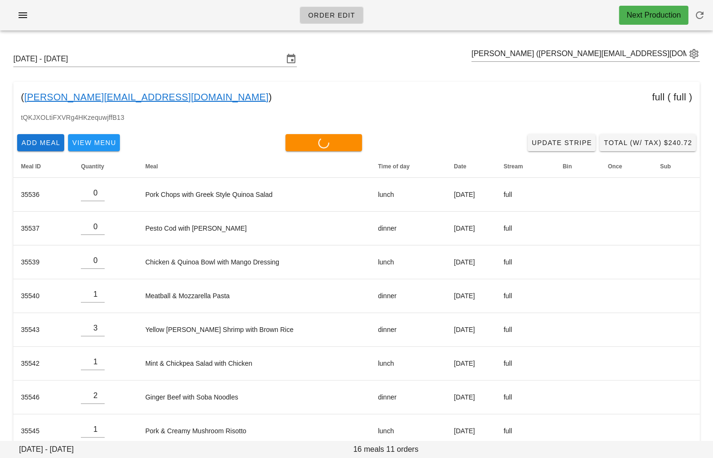
type input "0"
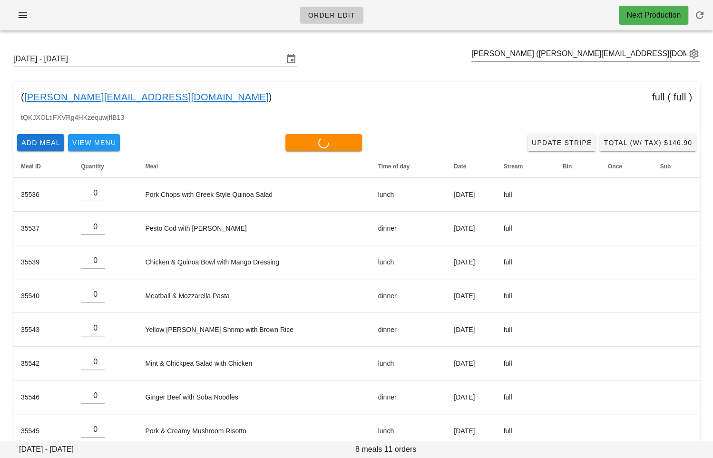
type input "0"
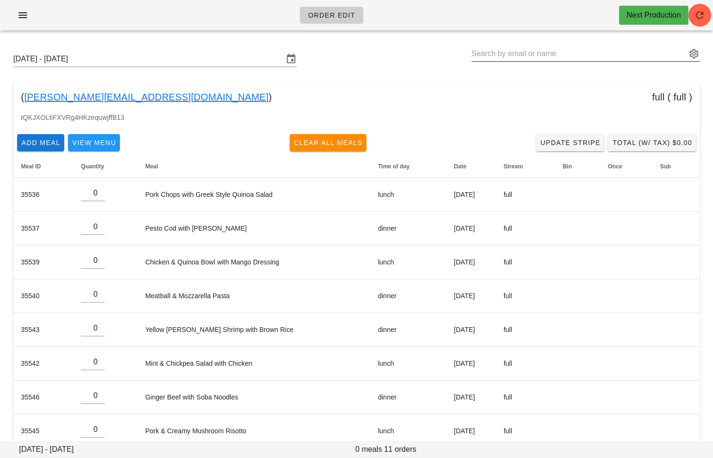
click at [507, 55] on input "text" at bounding box center [578, 53] width 215 height 15
paste input "[EMAIL_ADDRESS][DOMAIN_NAME]"
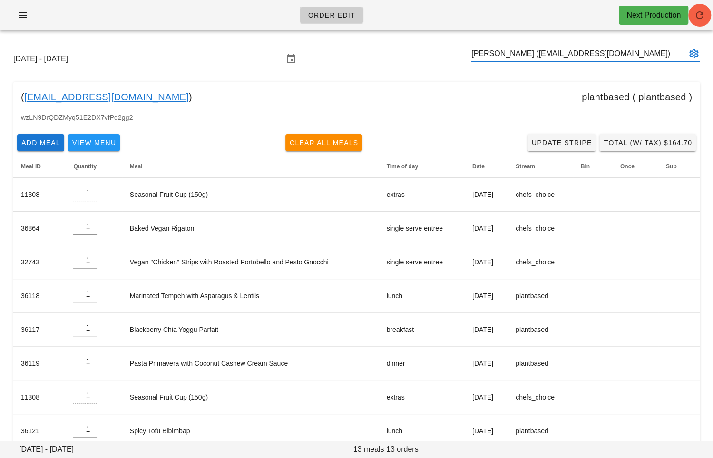
type input "[PERSON_NAME] ([EMAIL_ADDRESS][DOMAIN_NAME])"
click at [697, 17] on icon "button" at bounding box center [699, 15] width 11 height 11
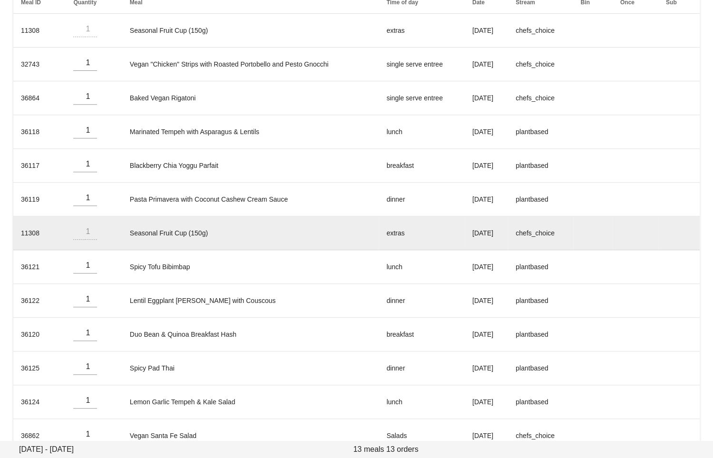
scroll to position [185, 0]
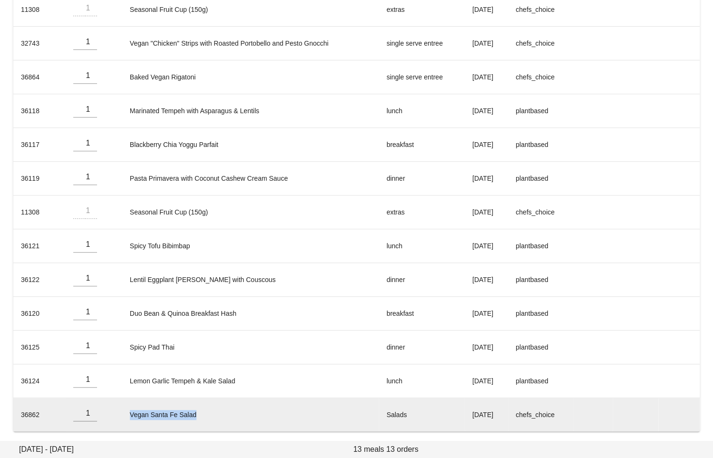
drag, startPoint x: 199, startPoint y: 410, endPoint x: 124, endPoint y: 412, distance: 75.6
click at [124, 412] on td "Vegan Santa Fe Salad" at bounding box center [250, 414] width 257 height 33
copy td "Vegan Santa Fe Salad"
type input "0"
click at [90, 414] on input "0" at bounding box center [85, 412] width 24 height 15
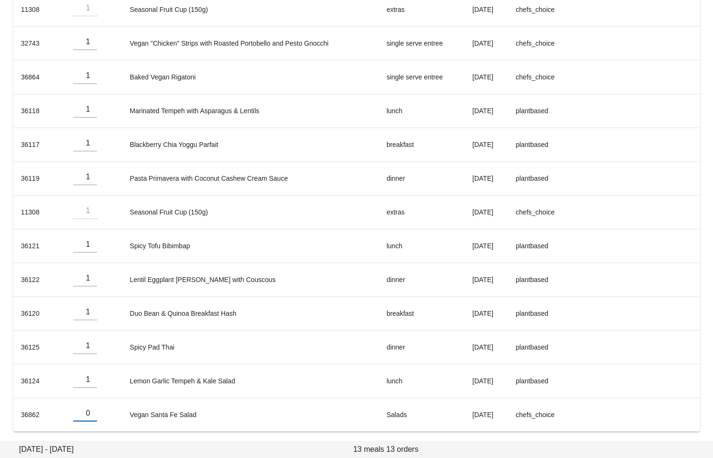
click at [101, 437] on div "[DATE] - [DATE] [PERSON_NAME] ([EMAIL_ADDRESS][DOMAIN_NAME]) ( [EMAIL_ADDRESS][…" at bounding box center [356, 148] width 713 height 591
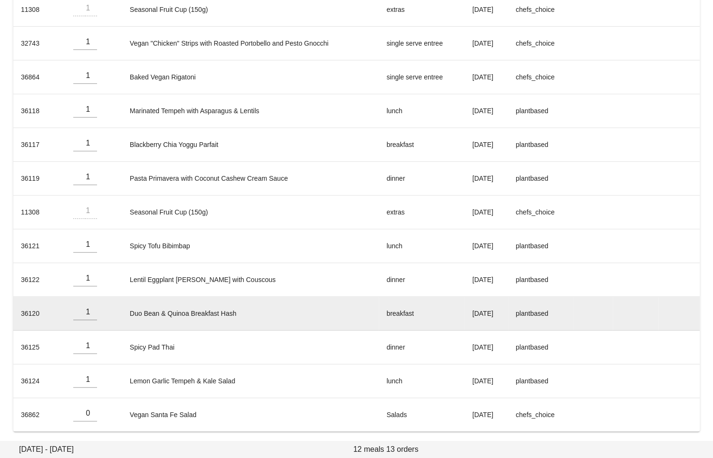
scroll to position [0, 0]
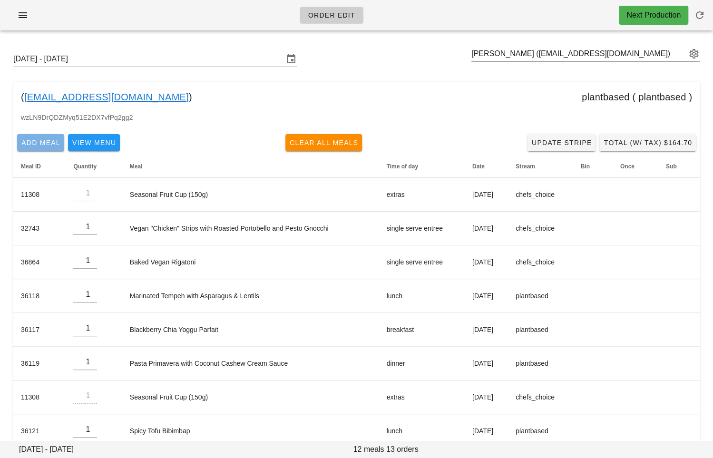
click at [42, 145] on span "Add Meal" at bounding box center [40, 143] width 39 height 8
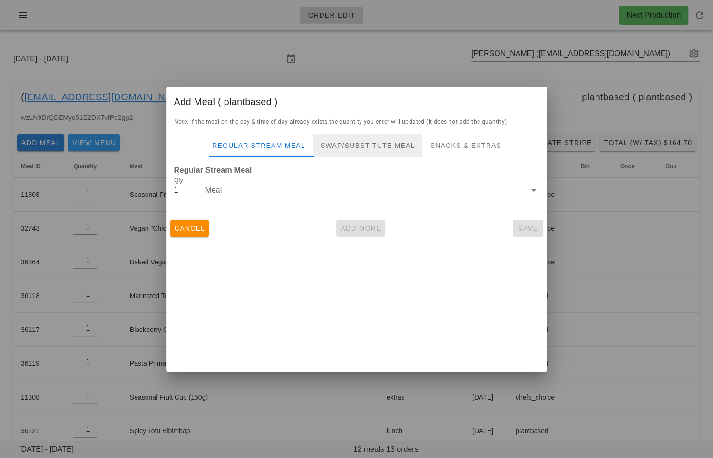
click at [380, 141] on div "Swap/Substitute Meal" at bounding box center [367, 145] width 110 height 23
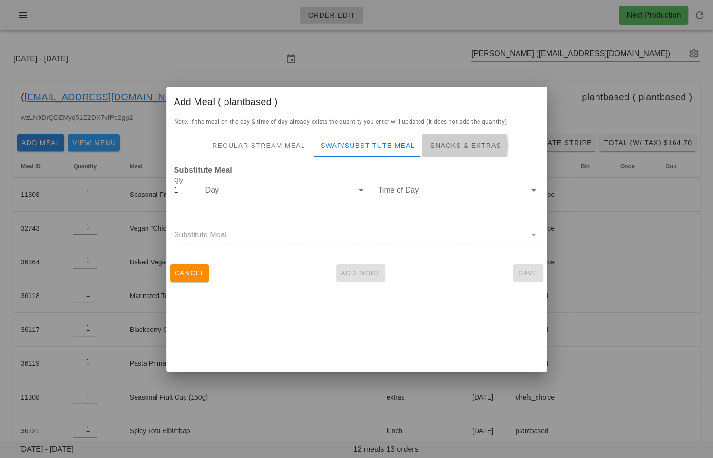
click at [451, 149] on div "Snacks & Extras" at bounding box center [465, 145] width 86 height 23
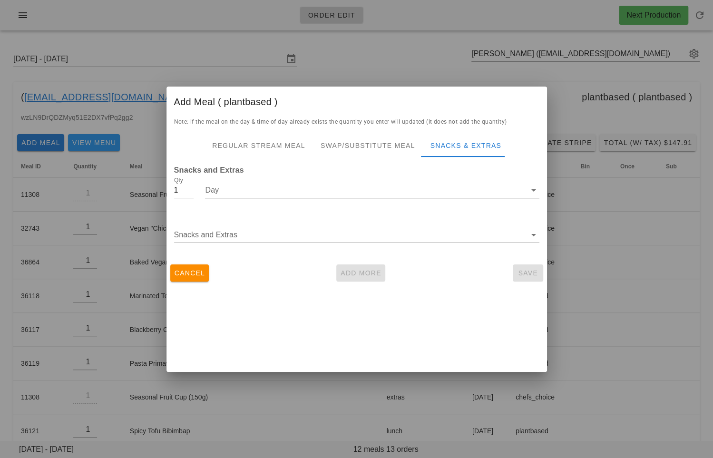
click at [299, 187] on input "Day" at bounding box center [365, 190] width 320 height 15
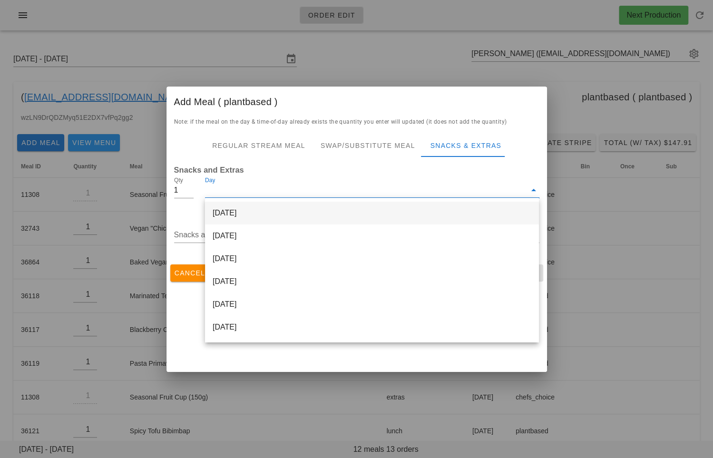
click at [294, 215] on div "[DATE]" at bounding box center [372, 213] width 334 height 23
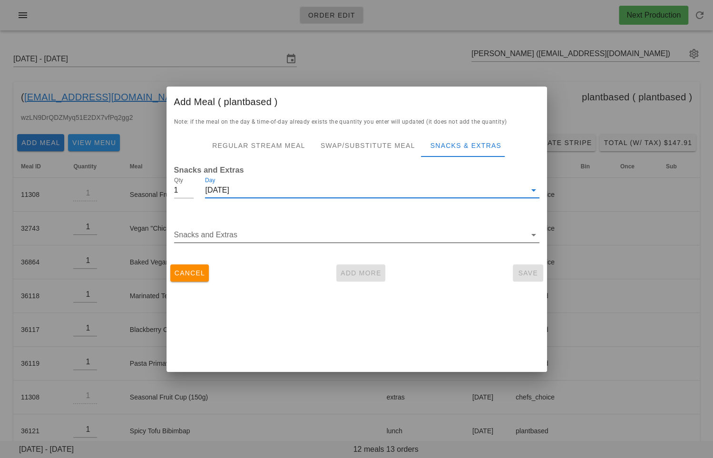
click at [277, 225] on div "Snacks and Extras" at bounding box center [356, 237] width 365 height 31
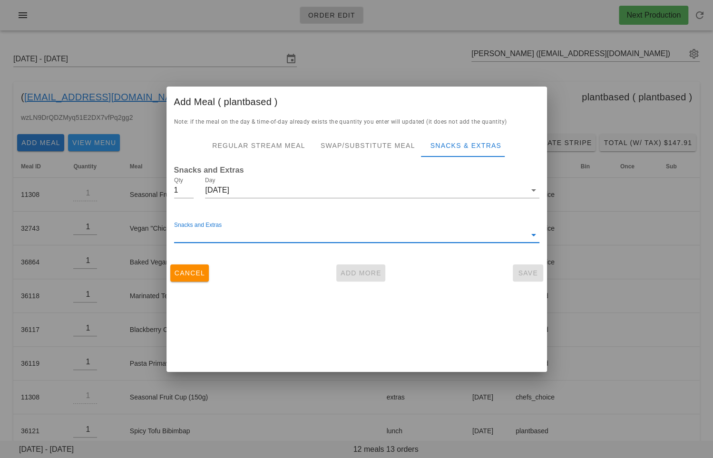
click at [266, 230] on input "Snacks and Extras" at bounding box center [350, 234] width 352 height 15
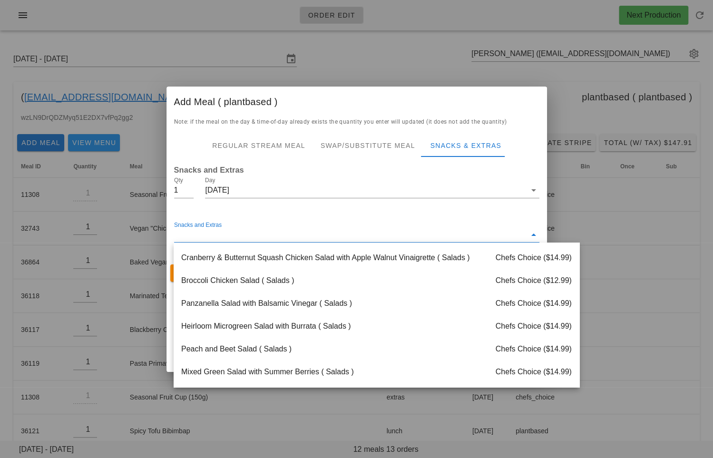
paste input "Vegan Santa Fe Salad"
type input "Vegan Santa Fe Salad"
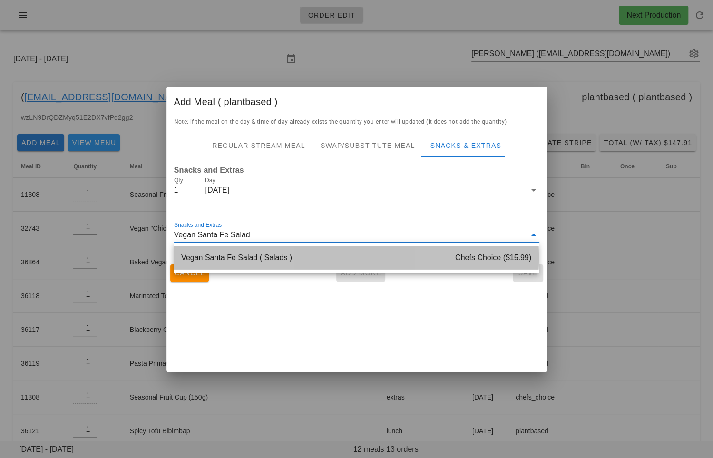
click at [280, 264] on div "Vegan Santa Fe Salad ( Salads ) Chefs Choice ($15.99)" at bounding box center [355, 257] width 365 height 23
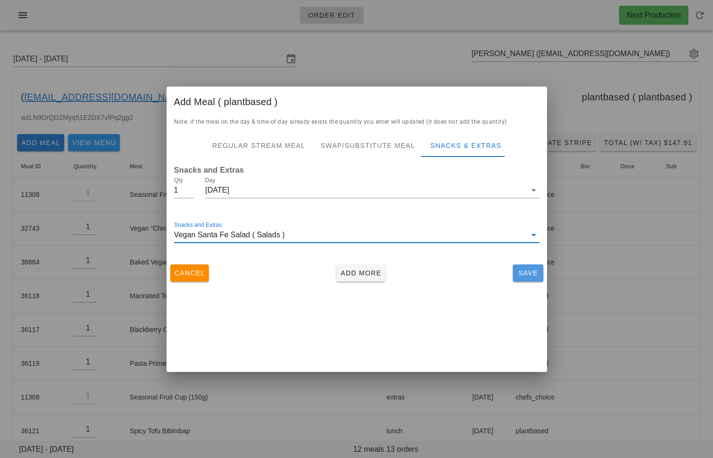
click at [531, 272] on span "Save" at bounding box center [527, 273] width 23 height 8
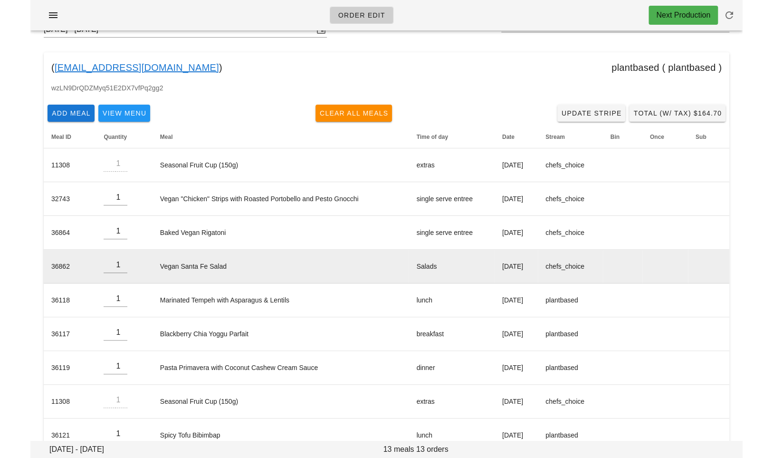
scroll to position [21, 0]
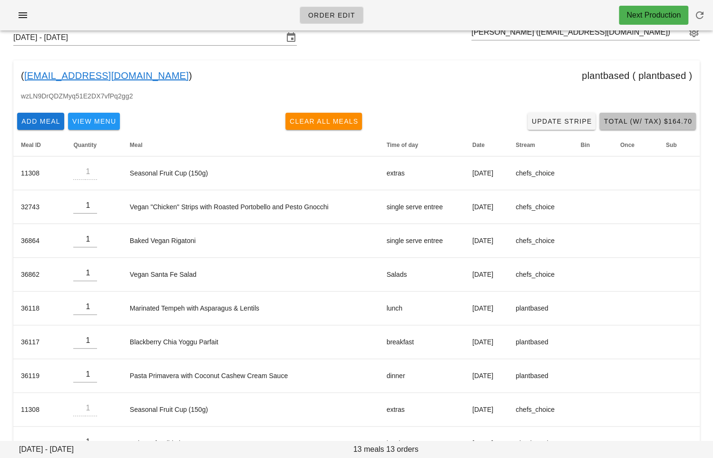
click at [646, 126] on button "Total (w/ Tax) $164.70" at bounding box center [647, 121] width 96 height 17
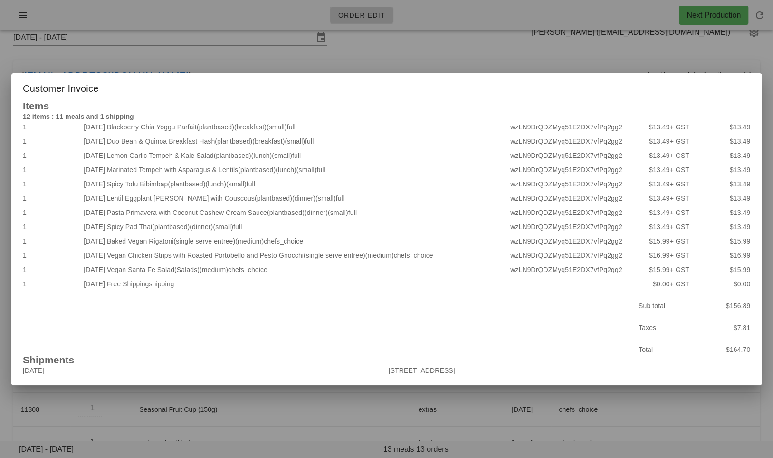
click at [479, 52] on div at bounding box center [386, 229] width 773 height 458
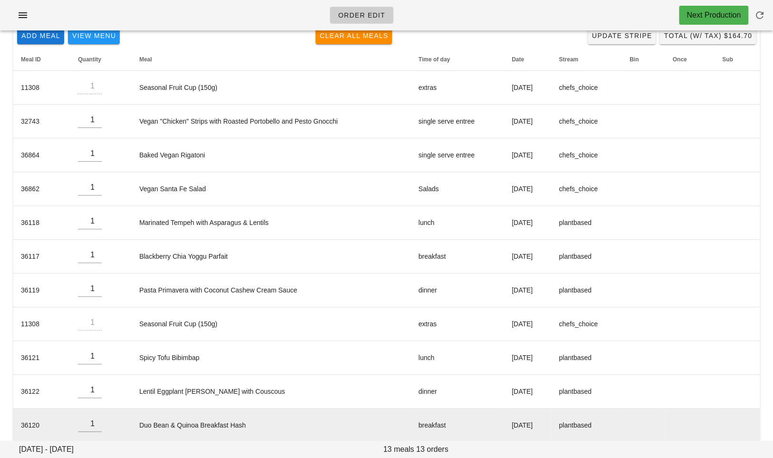
scroll to position [0, 0]
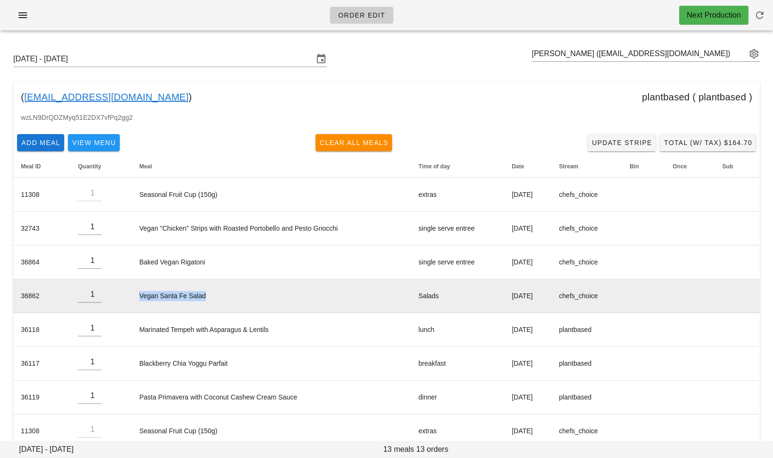
drag, startPoint x: 131, startPoint y: 291, endPoint x: 206, endPoint y: 292, distance: 74.6
click at [206, 292] on td "Vegan Santa Fe Salad" at bounding box center [272, 296] width 280 height 34
copy td "Vegan Santa Fe Salad"
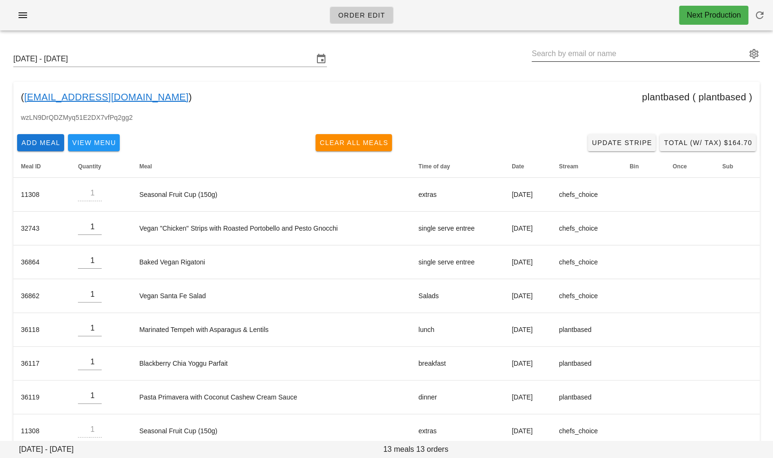
click at [554, 54] on input "text" at bounding box center [639, 53] width 215 height 15
paste input "[EMAIL_ADDRESS][DOMAIN_NAME]"
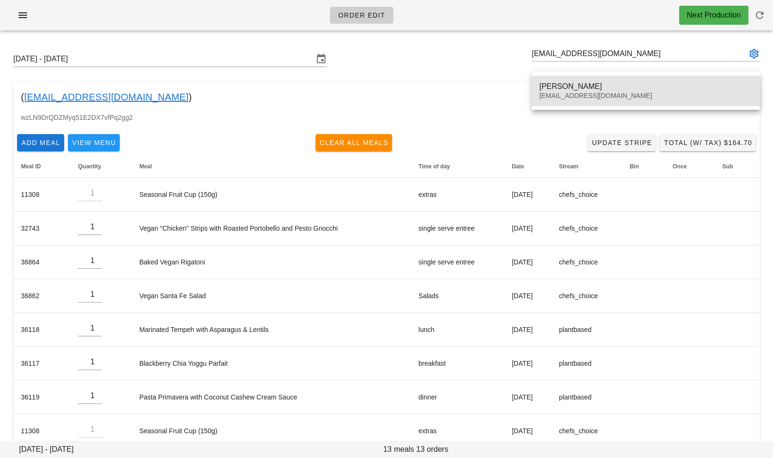
click at [559, 83] on div "[PERSON_NAME]" at bounding box center [646, 86] width 213 height 9
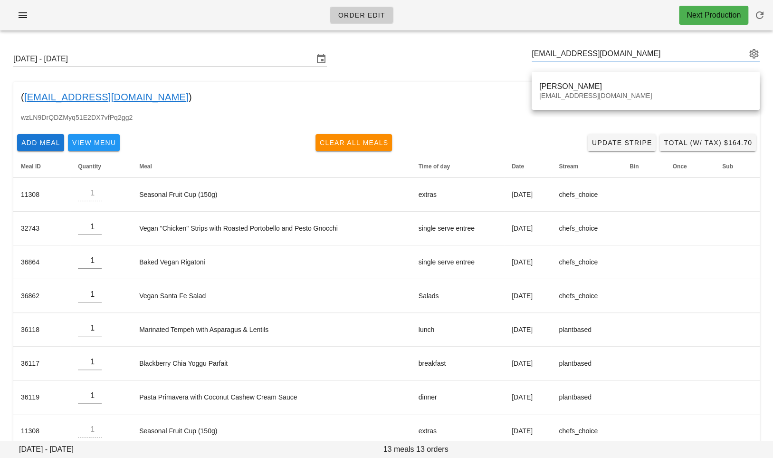
type input "Max Whiffin (maxwhiffin@gmail.com)"
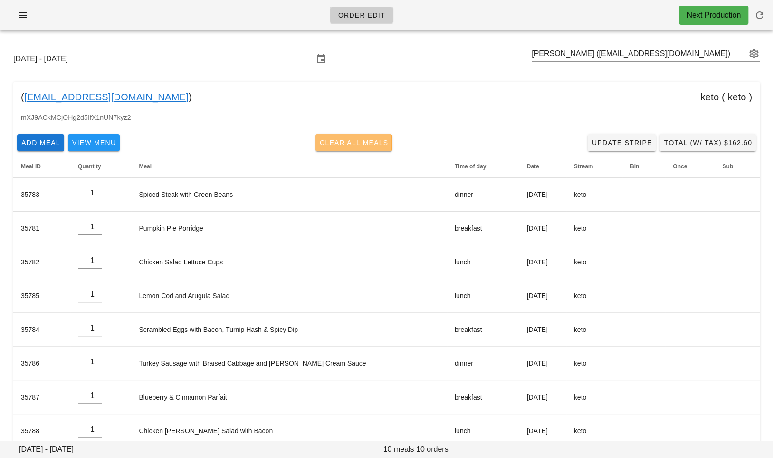
click at [352, 145] on span "Clear All Meals" at bounding box center [353, 143] width 69 height 8
type input "0"
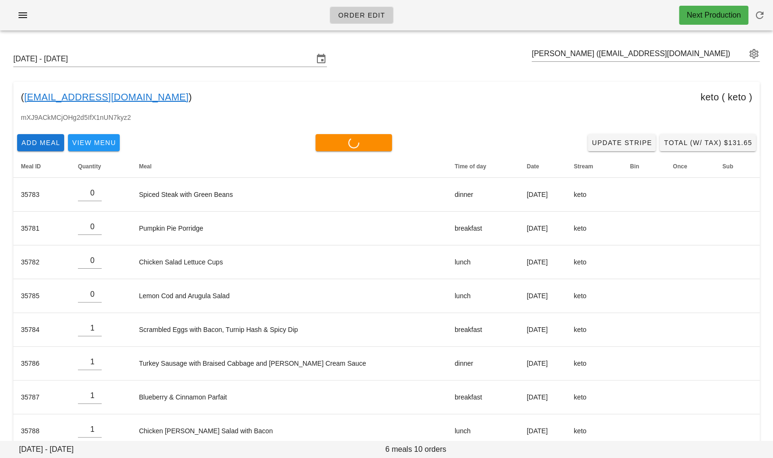
type input "0"
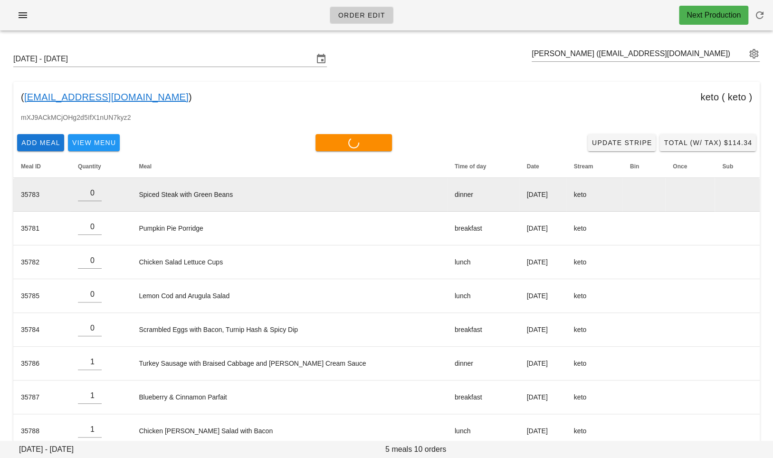
scroll to position [84, 0]
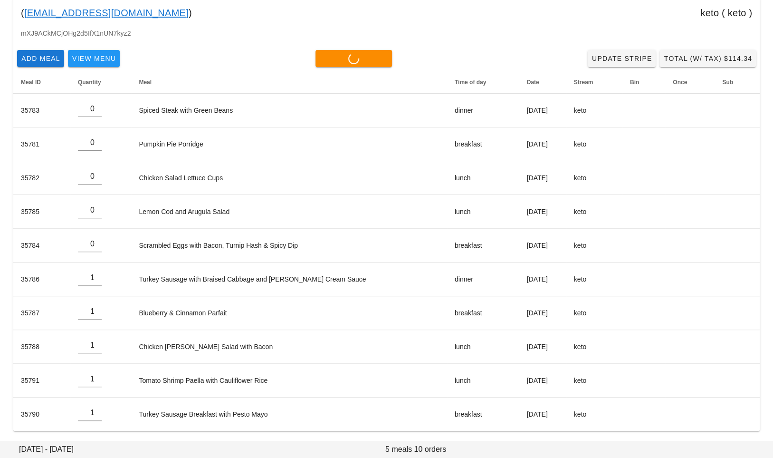
type input "0"
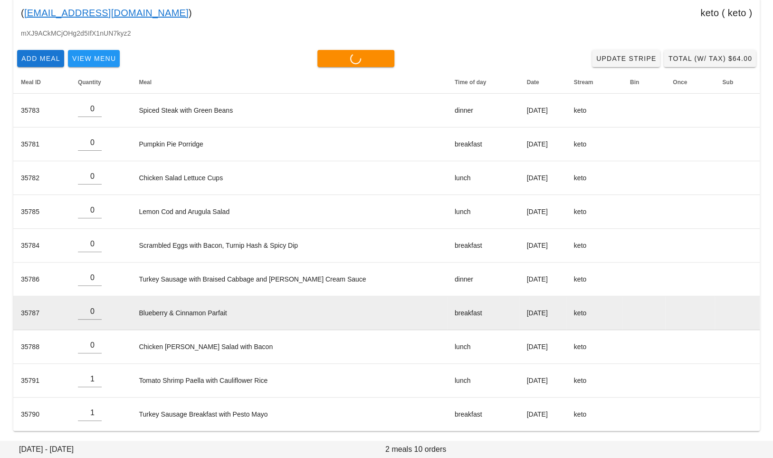
type input "0"
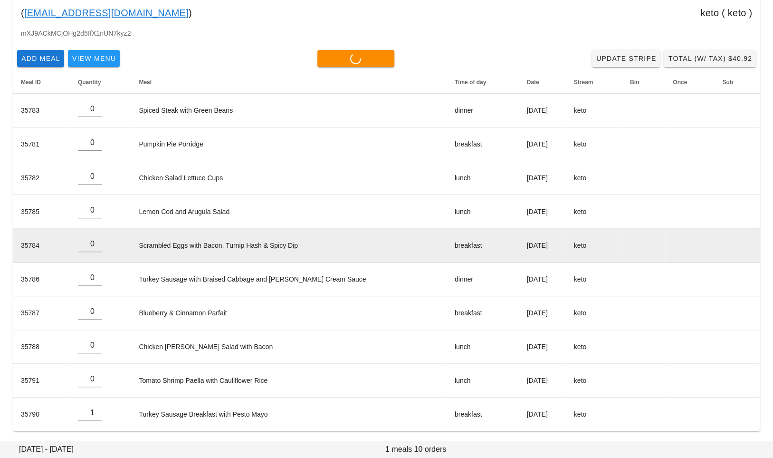
type input "0"
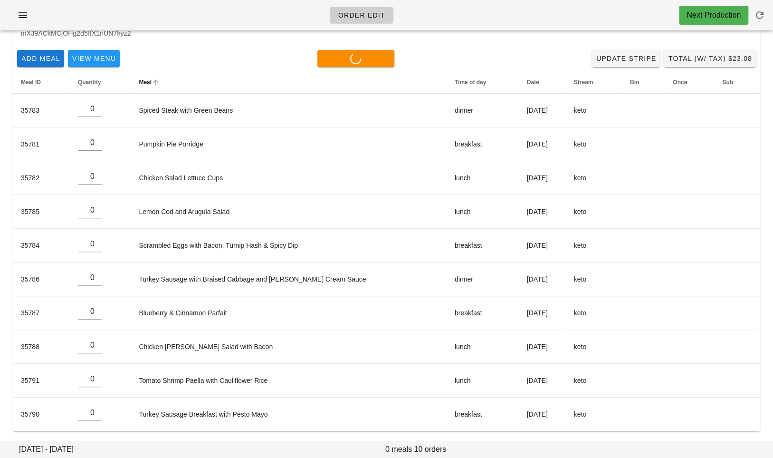
scroll to position [0, 0]
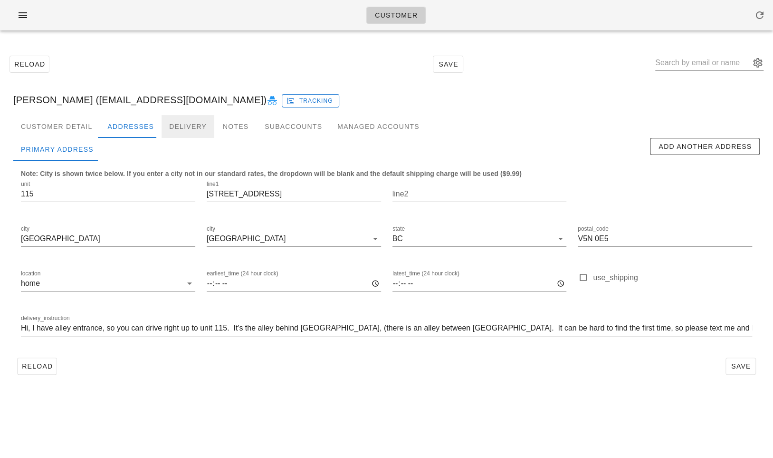
click at [186, 125] on div "Delivery" at bounding box center [188, 126] width 53 height 23
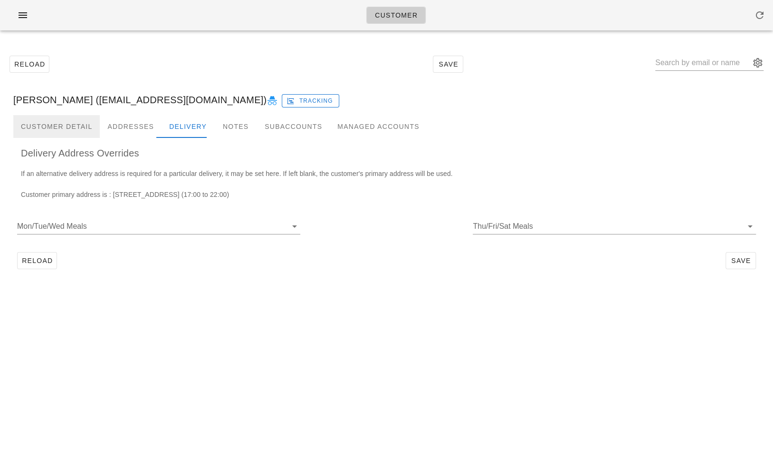
click at [73, 127] on div "Customer Detail" at bounding box center [56, 126] width 87 height 23
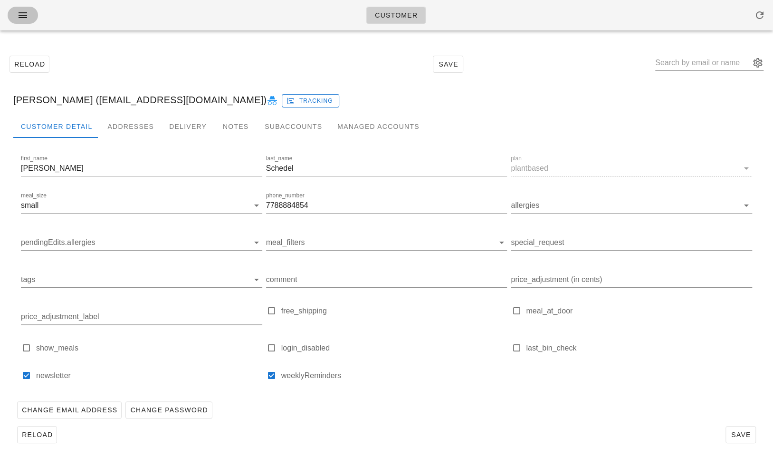
click at [23, 14] on icon "button" at bounding box center [22, 15] width 11 height 11
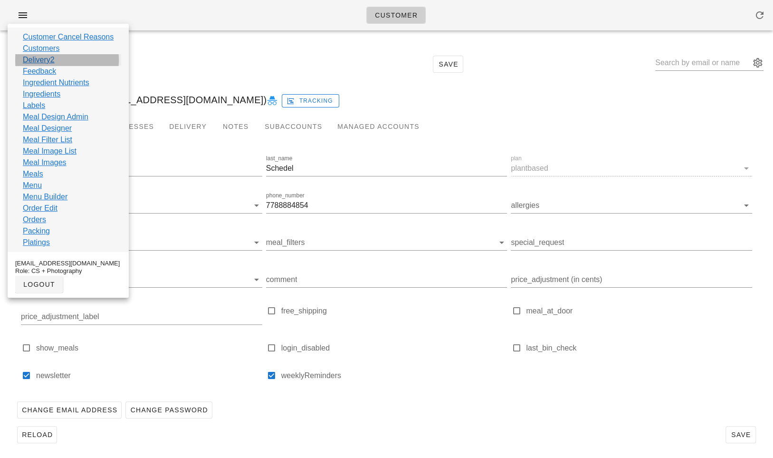
click at [39, 56] on link "Delivery2" at bounding box center [39, 59] width 32 height 11
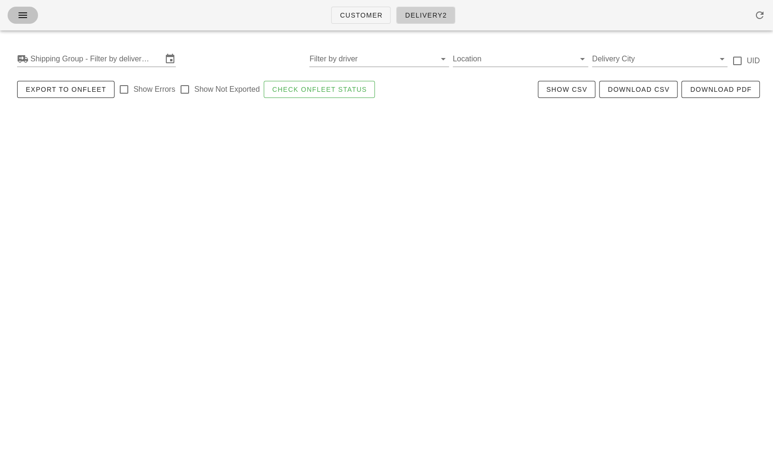
click at [24, 16] on icon "button" at bounding box center [22, 15] width 11 height 11
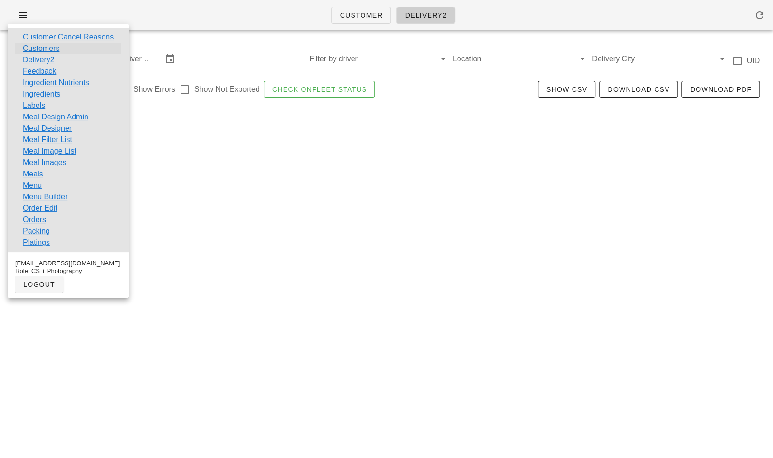
click at [38, 45] on link "Customers" at bounding box center [41, 48] width 37 height 11
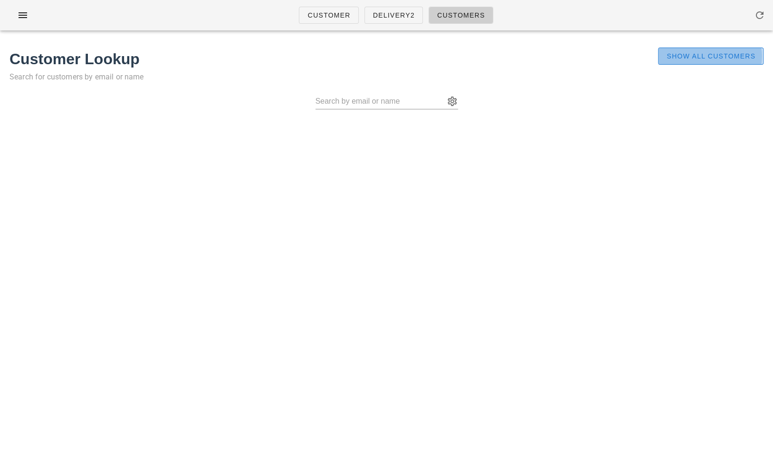
click at [691, 48] on button "Show All Customers" at bounding box center [711, 56] width 106 height 17
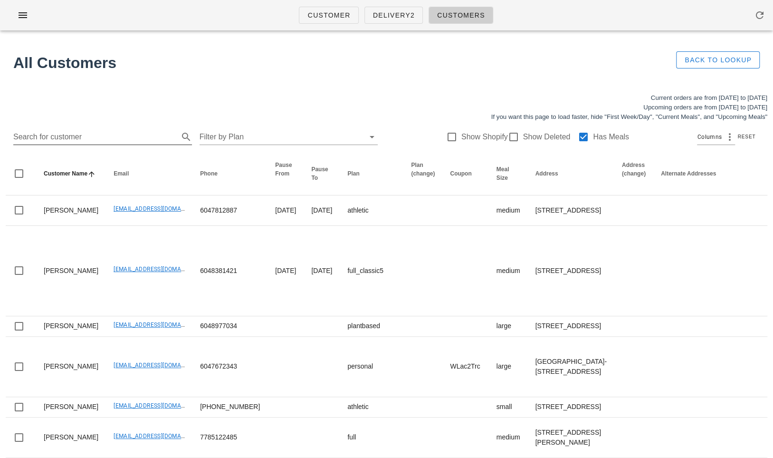
click at [131, 140] on input "Search for customer" at bounding box center [95, 136] width 164 height 15
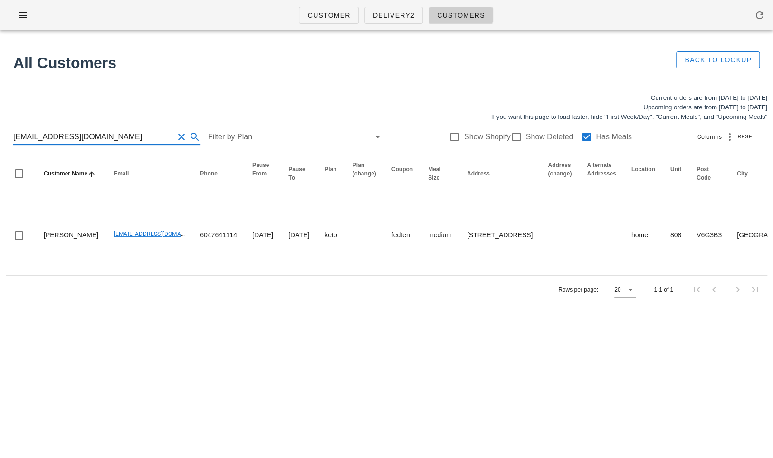
drag, startPoint x: 113, startPoint y: 135, endPoint x: -19, endPoint y: 130, distance: 132.7
click at [0, 130] on html "Customer Delivery2 Customers All Customers Back to Lookup Current orders are fr…" at bounding box center [386, 229] width 773 height 458
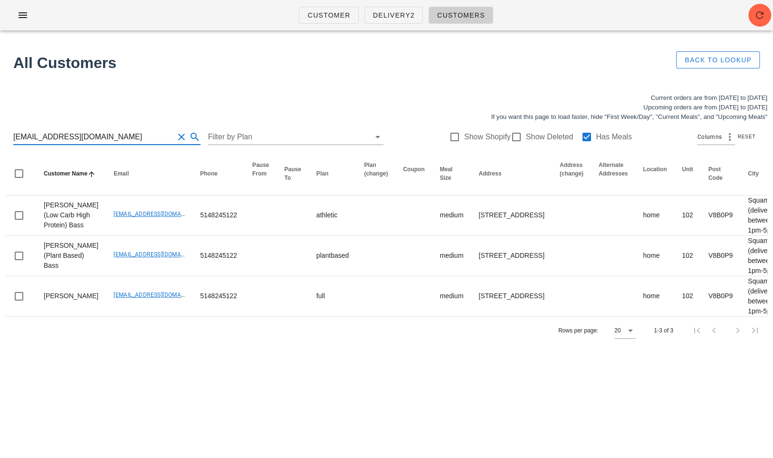
click at [133, 136] on input "sbass86@gmail.com" at bounding box center [93, 136] width 161 height 15
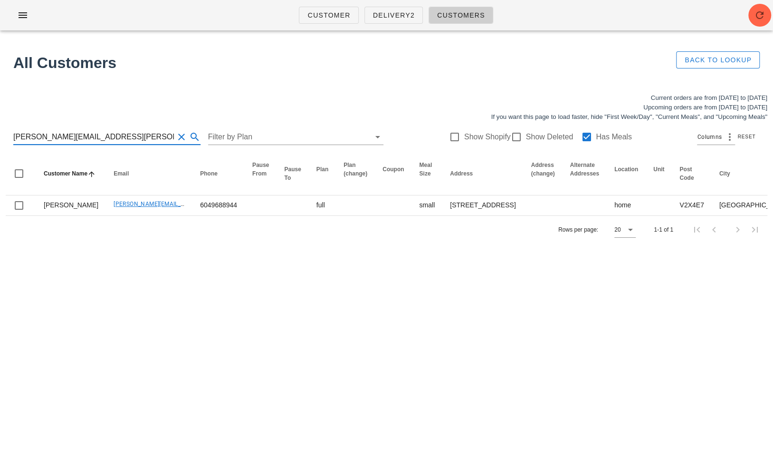
click at [113, 130] on input "ashley.b.fields@icloud.com" at bounding box center [93, 136] width 161 height 15
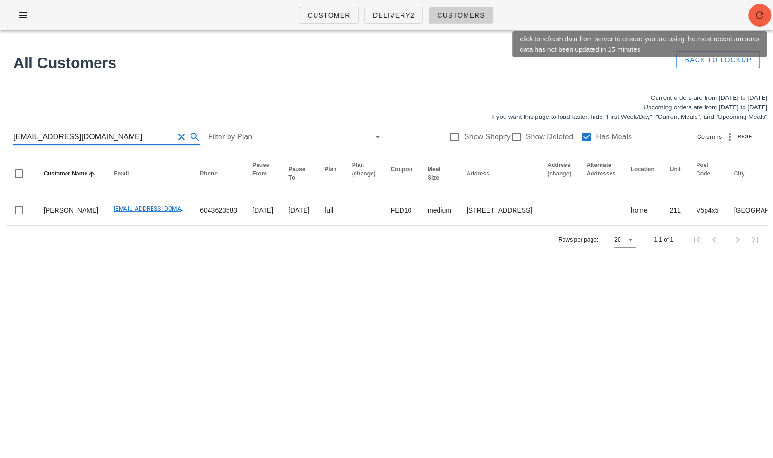
type input "[EMAIL_ADDRESS][DOMAIN_NAME]"
click at [758, 14] on icon "button" at bounding box center [759, 15] width 11 height 11
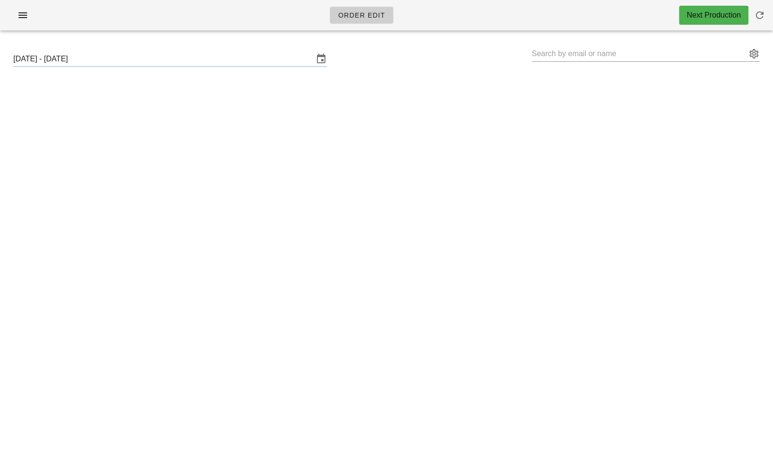
type input "[PERSON_NAME] ([EMAIL_ADDRESS][DOMAIN_NAME])"
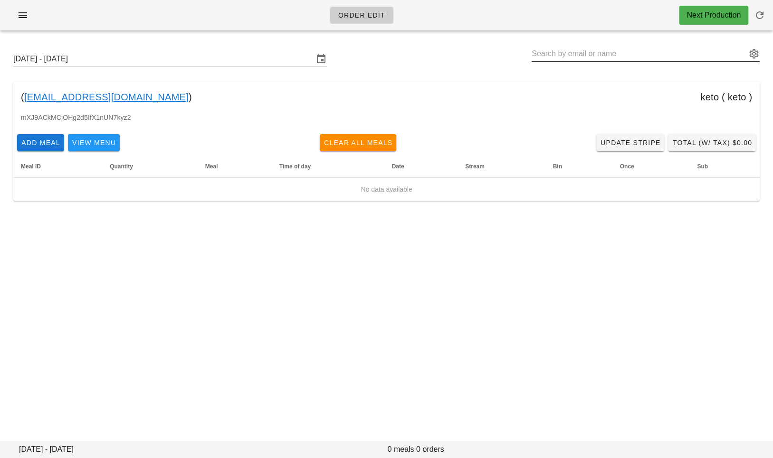
click at [588, 50] on input "text" at bounding box center [639, 53] width 215 height 15
paste input "[EMAIL_ADDRESS][DOMAIN_NAME]"
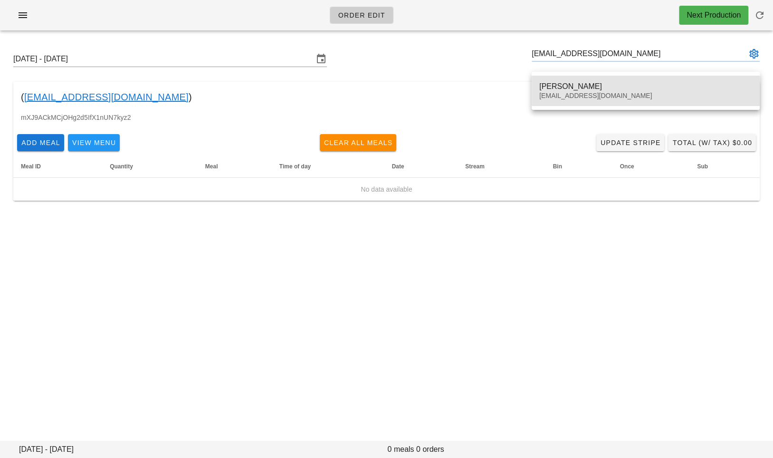
click at [576, 86] on div "[PERSON_NAME]" at bounding box center [646, 86] width 213 height 9
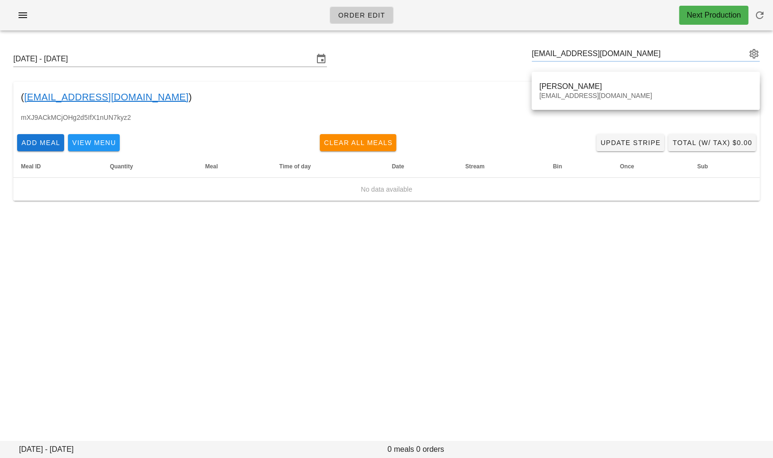
type input "[PERSON_NAME] ([PERSON_NAME][EMAIL_ADDRESS][DOMAIN_NAME])"
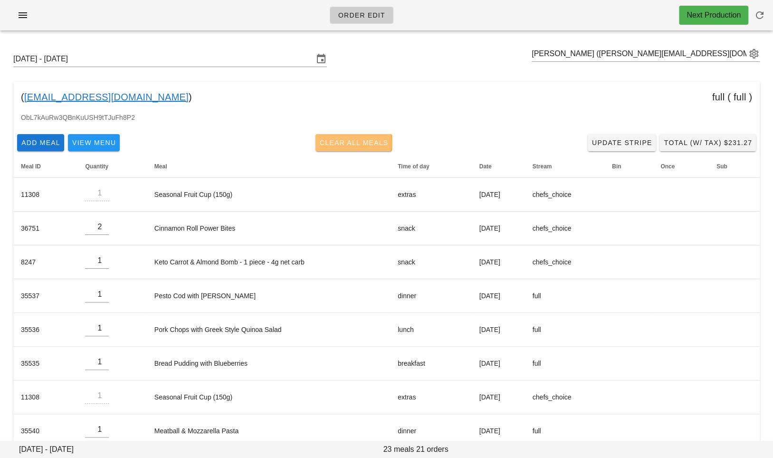
click at [351, 142] on span "Clear All Meals" at bounding box center [353, 143] width 69 height 8
type input "0"
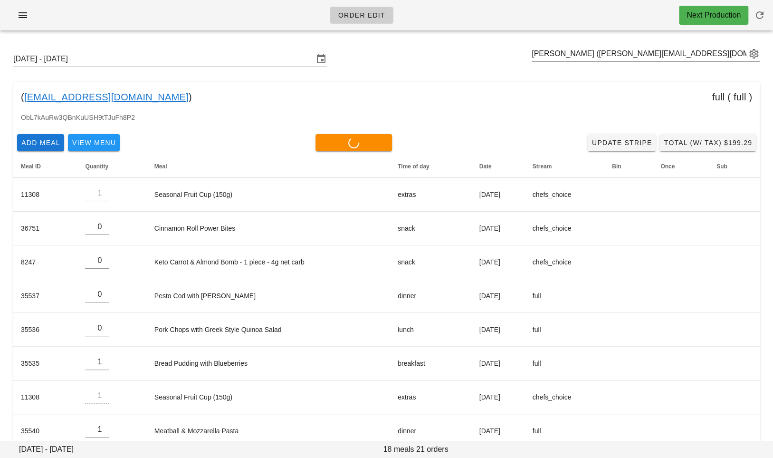
type input "0"
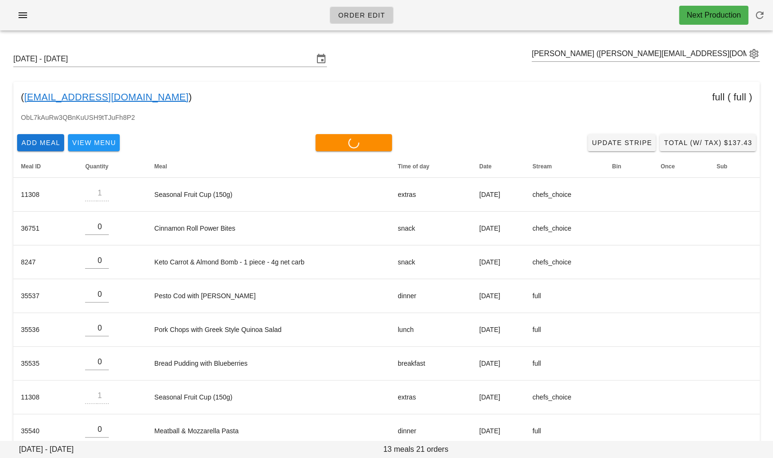
type input "0"
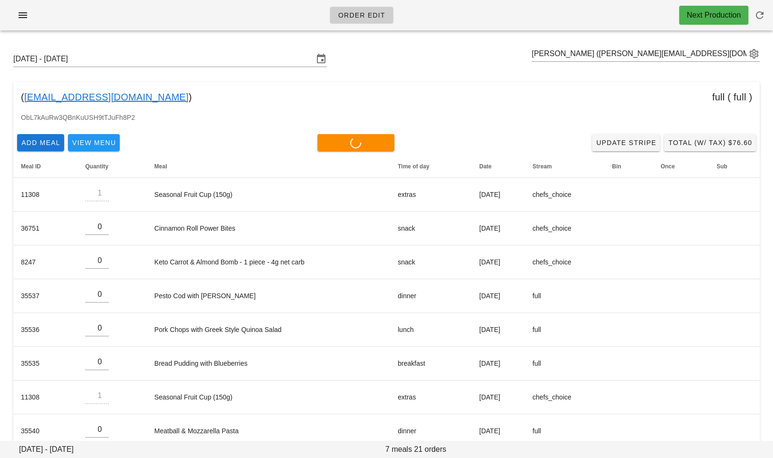
type input "0"
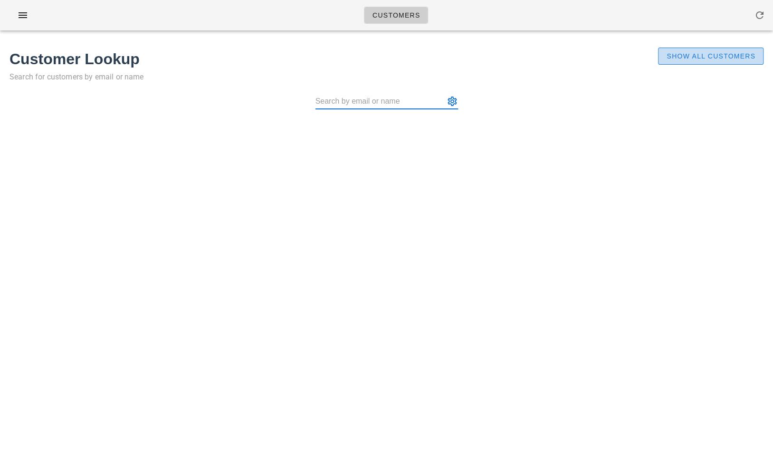
click at [708, 54] on span "Show All Customers" at bounding box center [710, 56] width 89 height 8
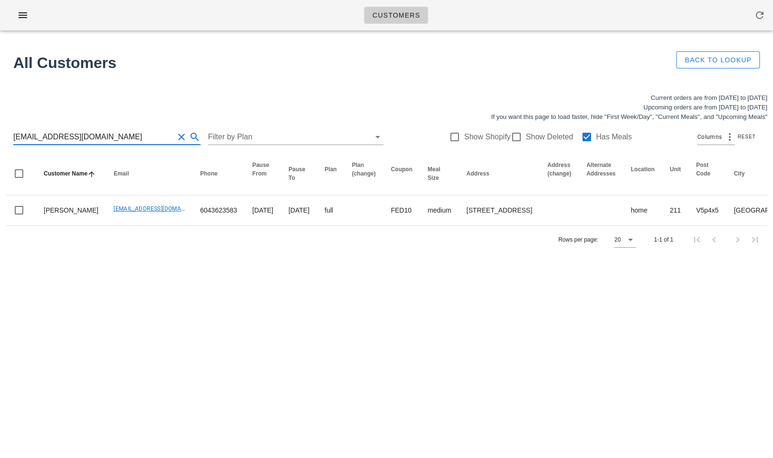
drag, startPoint x: 97, startPoint y: 137, endPoint x: -7, endPoint y: 138, distance: 103.6
click at [0, 138] on html "Customers Found 1 customer All Customers Back to Lookup Current orders are from…" at bounding box center [386, 229] width 773 height 458
click at [176, 136] on button "Clear Search for customer" at bounding box center [181, 136] width 11 height 11
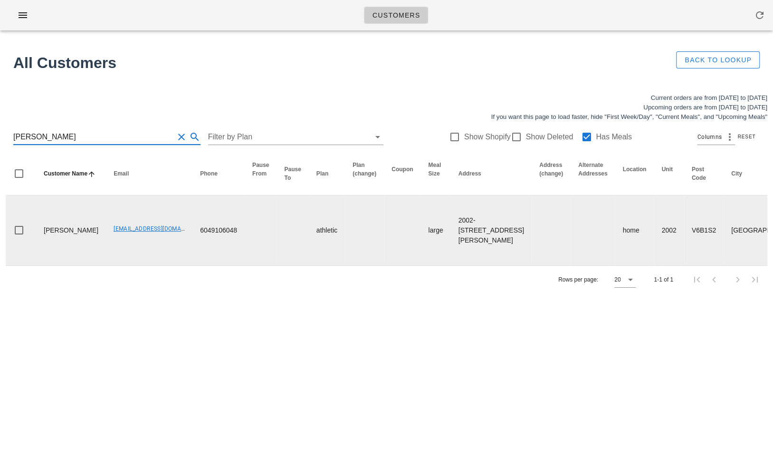
type input "Bryce Martens"
drag, startPoint x: 80, startPoint y: 232, endPoint x: 158, endPoint y: 234, distance: 77.5
click at [158, 234] on td "Brycemartens08@gmail.com" at bounding box center [149, 230] width 87 height 70
copy link "Brycemartens08@gmail.com"
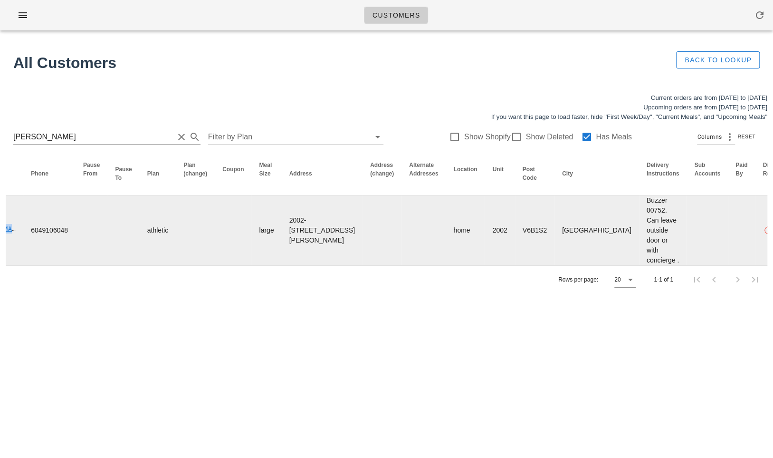
scroll to position [0, 393]
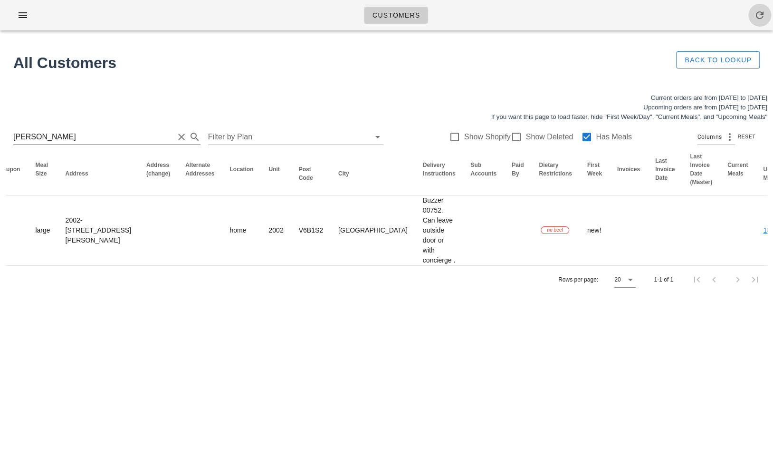
click at [761, 18] on icon "button" at bounding box center [759, 15] width 11 height 11
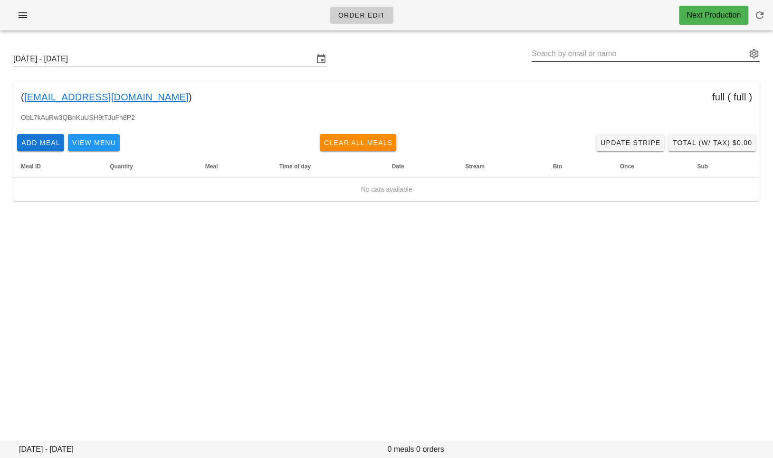
click at [546, 53] on input "text" at bounding box center [639, 53] width 215 height 15
paste input "[EMAIL_ADDRESS][DOMAIN_NAME]"
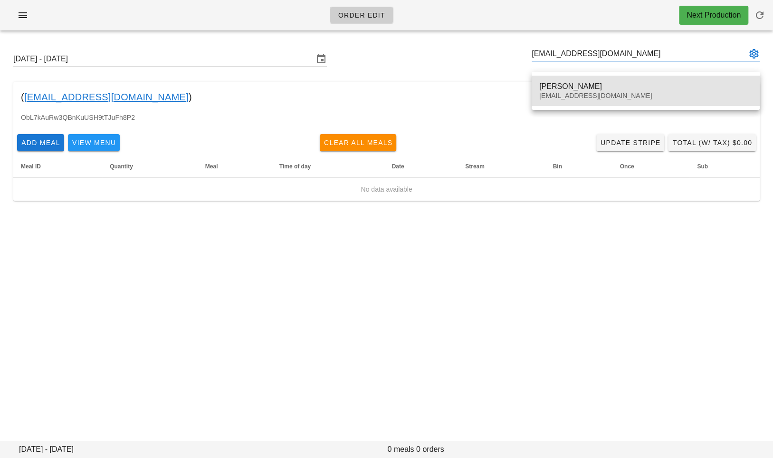
click at [560, 83] on div "[PERSON_NAME]" at bounding box center [646, 86] width 213 height 9
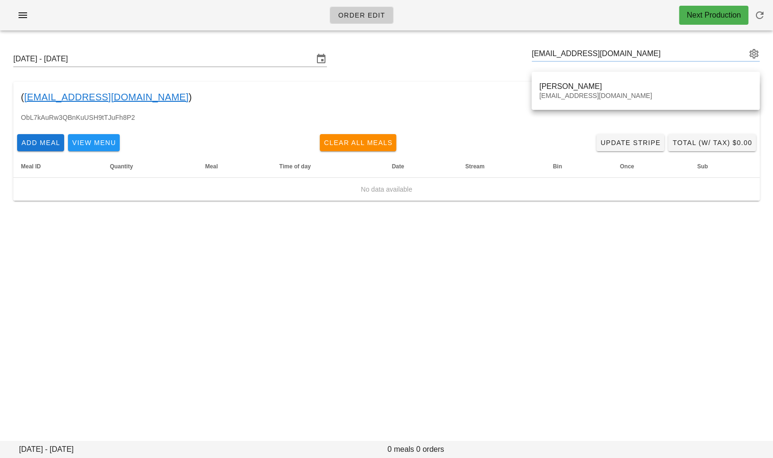
type input "[PERSON_NAME] ([EMAIL_ADDRESS][DOMAIN_NAME])"
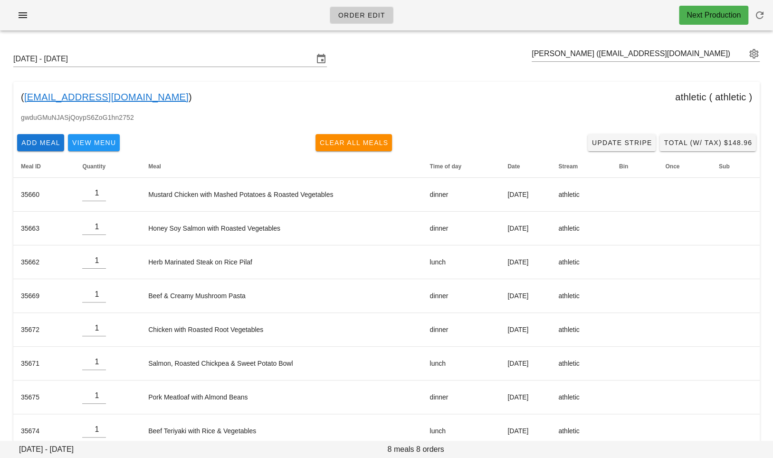
click at [494, 93] on div "( mejameson@yahoo.com ) athletic ( athletic )" at bounding box center [386, 97] width 747 height 30
click at [342, 140] on span "Clear All Meals" at bounding box center [353, 143] width 69 height 8
type input "0"
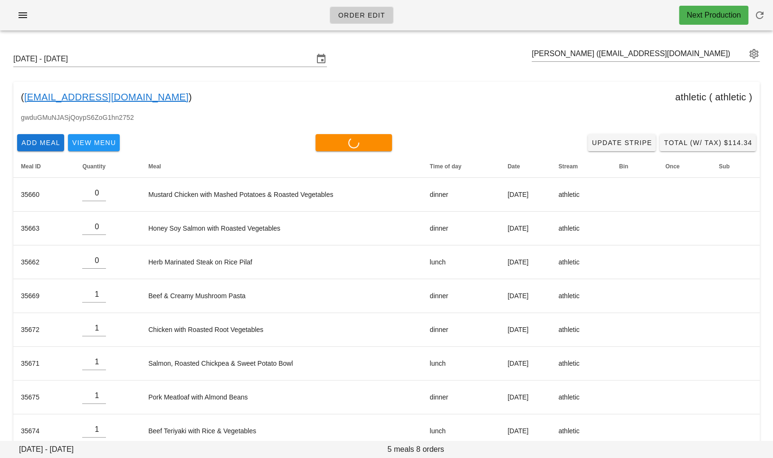
type input "0"
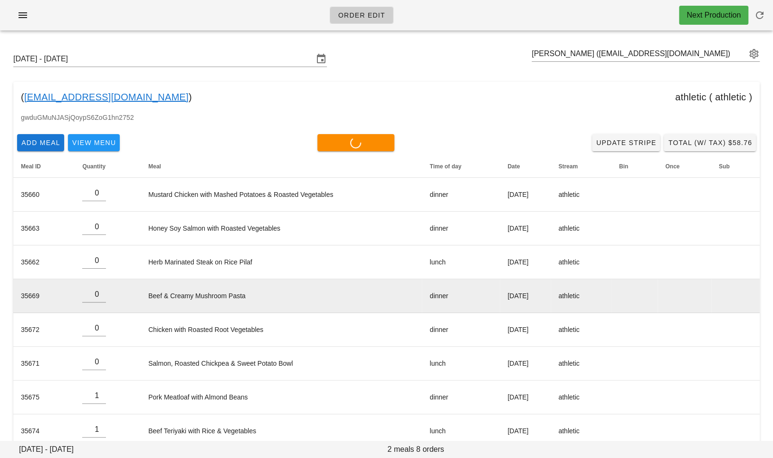
type input "0"
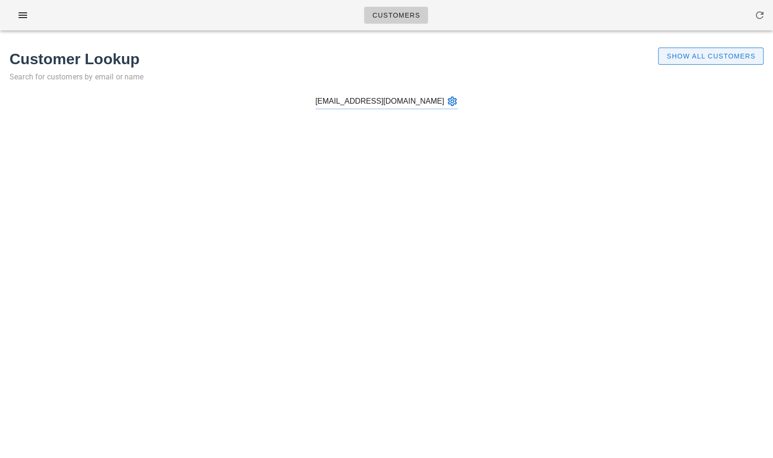
type input "[EMAIL_ADDRESS][DOMAIN_NAME]"
click at [715, 59] on span "Show All Customers" at bounding box center [710, 56] width 89 height 8
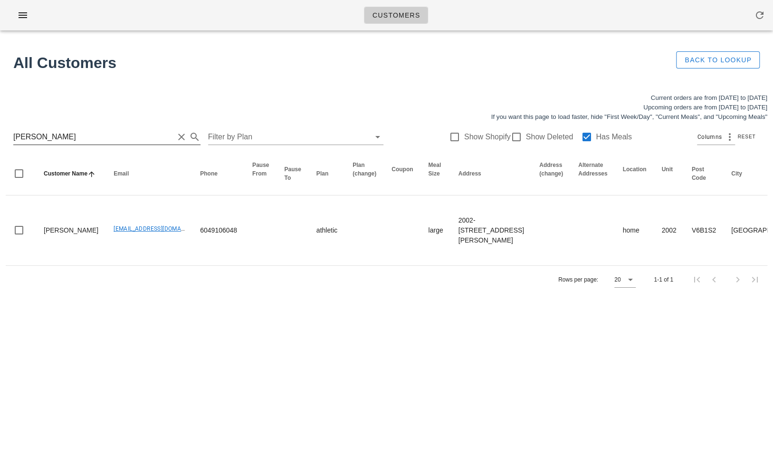
click at [141, 138] on input "Bryce Martens" at bounding box center [93, 136] width 161 height 15
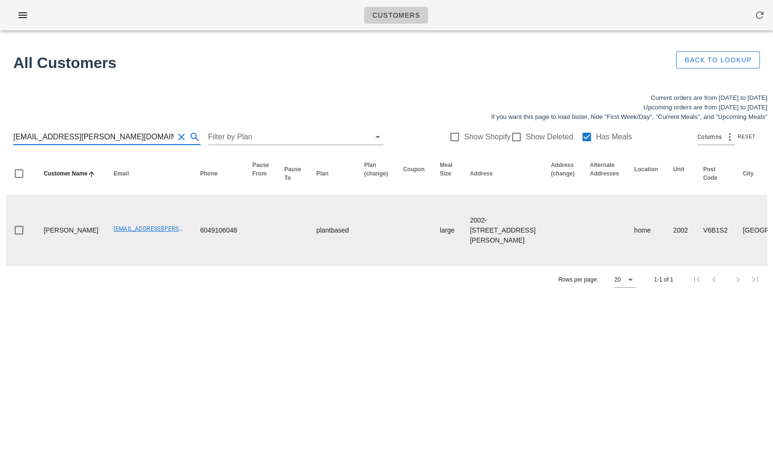
scroll to position [0, 404]
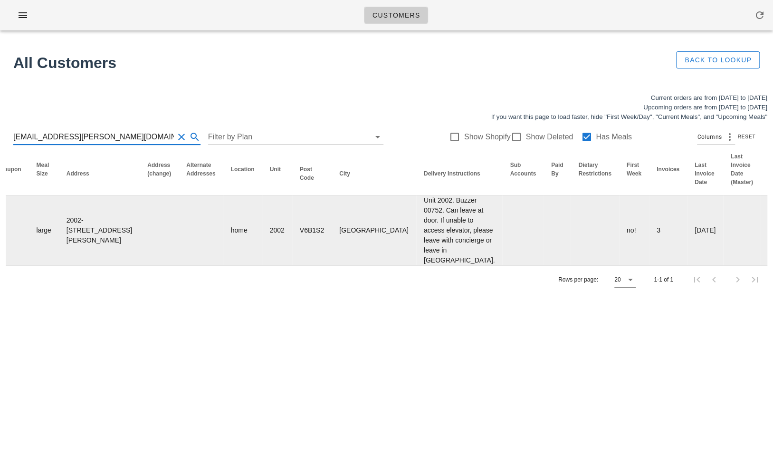
type input "martens.rosanna@gmail.com"
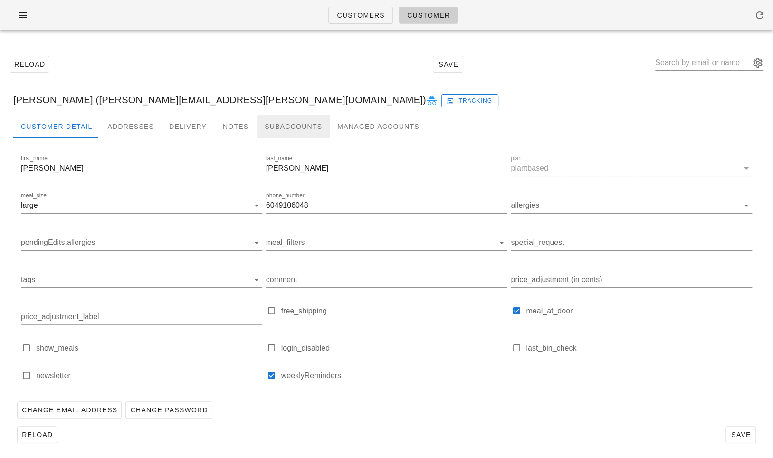
click at [280, 124] on div "Subaccounts" at bounding box center [293, 126] width 73 height 23
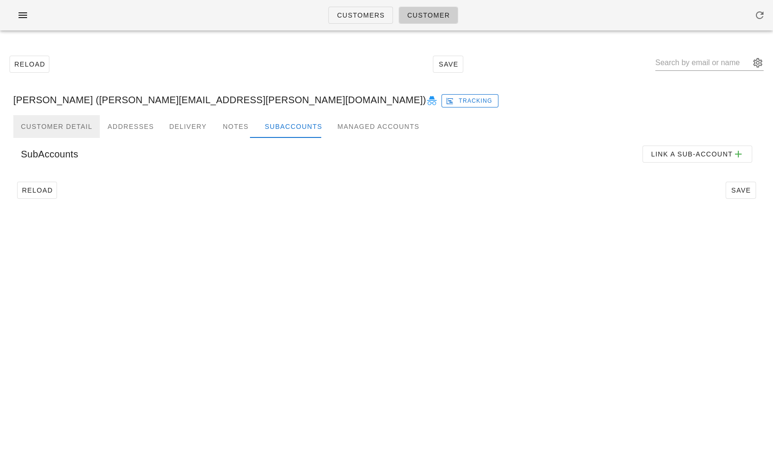
click at [57, 130] on div "Customer Detail" at bounding box center [56, 126] width 87 height 23
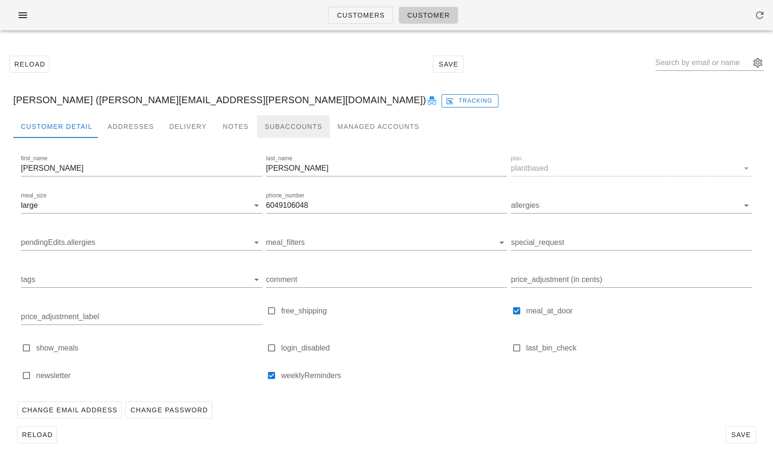
click at [292, 122] on div "Subaccounts" at bounding box center [293, 126] width 73 height 23
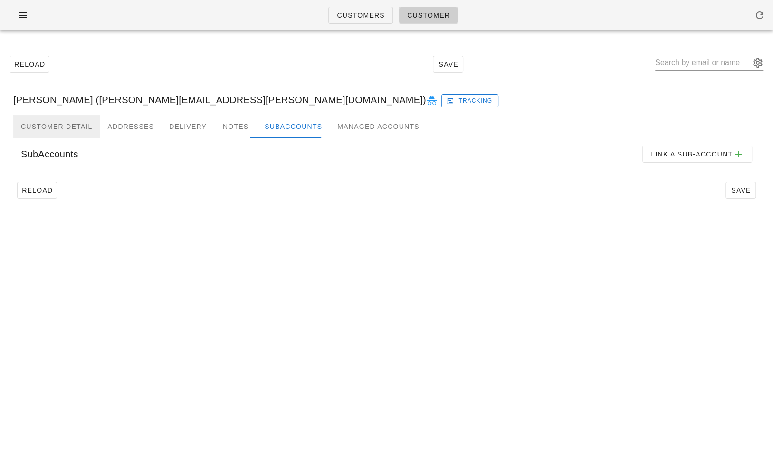
click at [74, 125] on div "Customer Detail" at bounding box center [56, 126] width 87 height 23
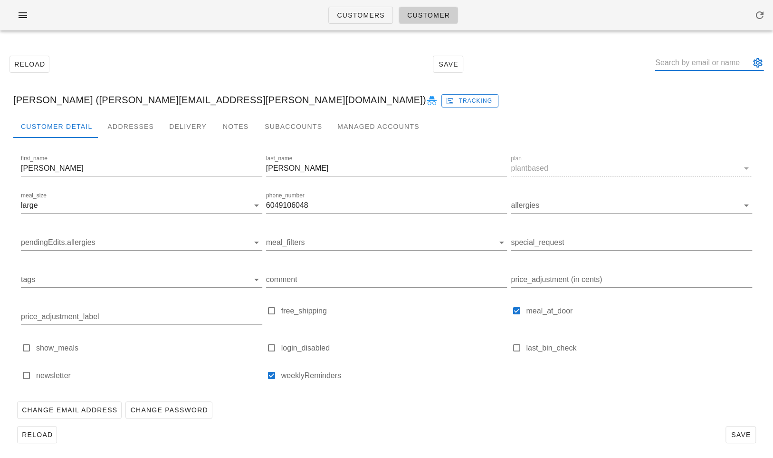
click at [691, 59] on input "text" at bounding box center [702, 62] width 95 height 15
paste input "Bryce Martens"
type input "Bryce Martens"
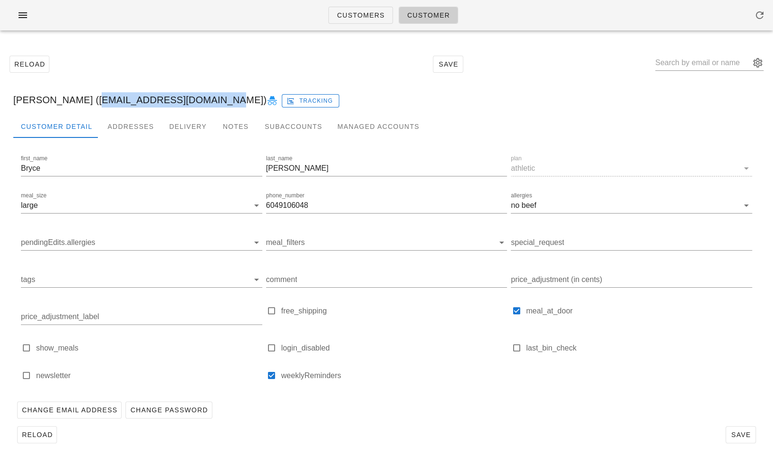
drag, startPoint x: 83, startPoint y: 98, endPoint x: 205, endPoint y: 100, distance: 121.7
click at [205, 100] on div "Bryce Martens (Brycemartens08@gmail.com) Tracking" at bounding box center [387, 100] width 762 height 30
copy div "Brycemartens08@gmail.com"
click at [352, 17] on span "Customers" at bounding box center [361, 15] width 48 height 8
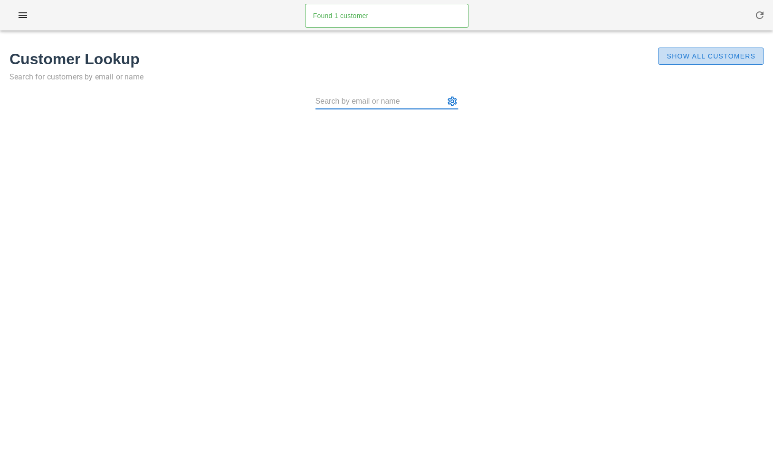
click at [718, 55] on span "Show All Customers" at bounding box center [710, 56] width 89 height 8
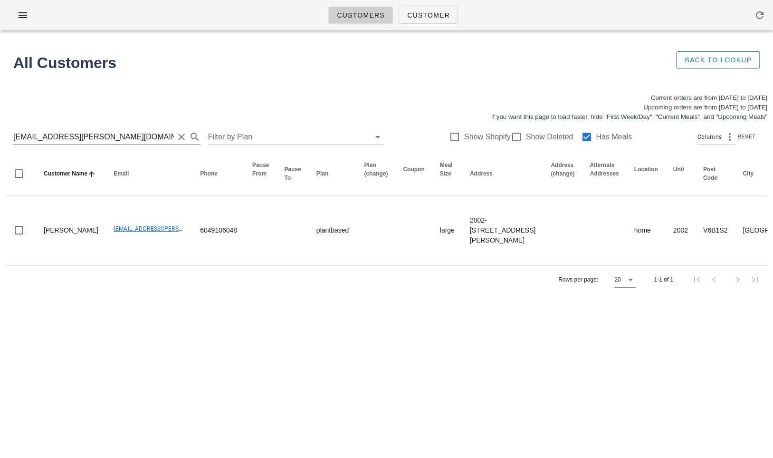
click at [131, 133] on input "martens.rosanna@gmail.com" at bounding box center [93, 136] width 161 height 15
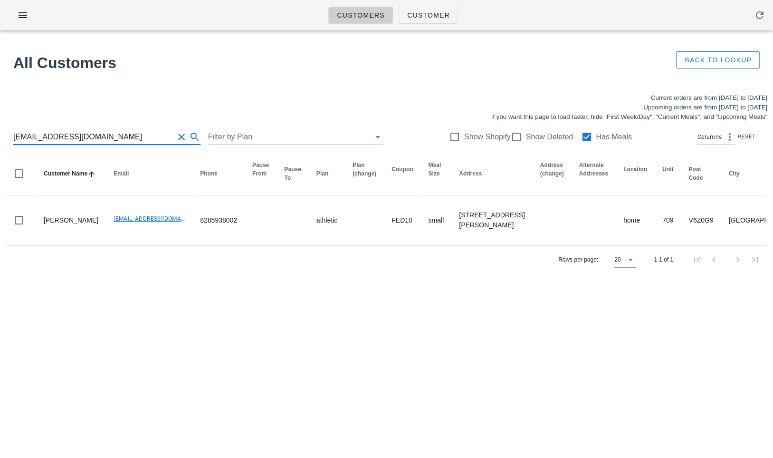
drag, startPoint x: 121, startPoint y: 141, endPoint x: -22, endPoint y: 141, distance: 143.1
click at [0, 141] on html "Customers Customer Found 1 customer All Customers Back to Lookup Current orders…" at bounding box center [386, 229] width 773 height 458
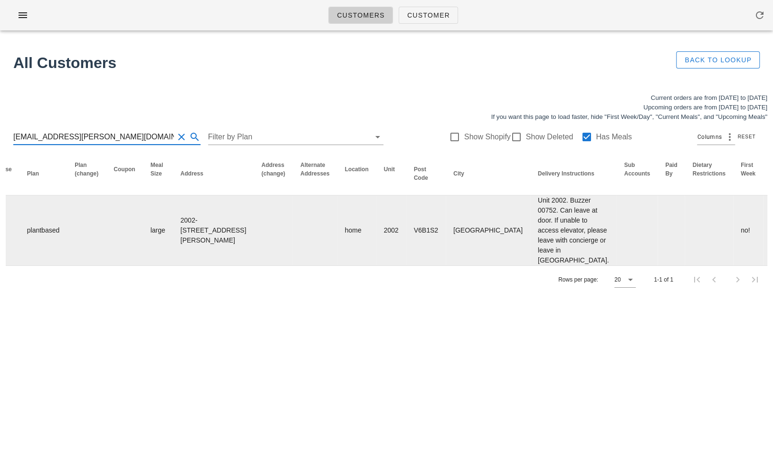
scroll to position [0, 404]
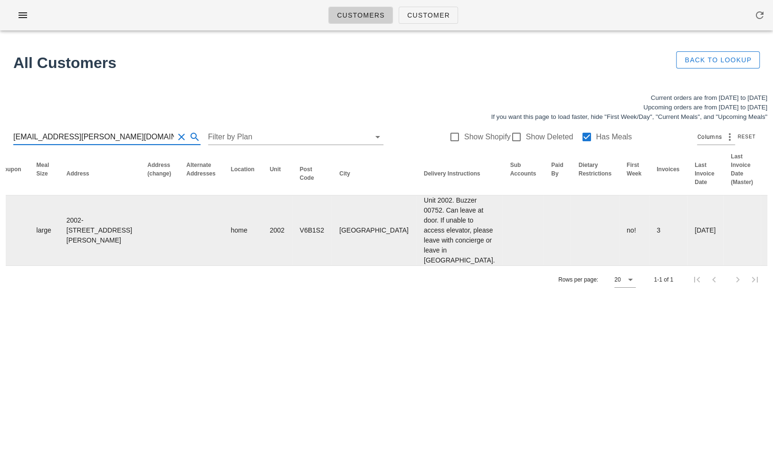
type input "martens.rosanna@gmail.com"
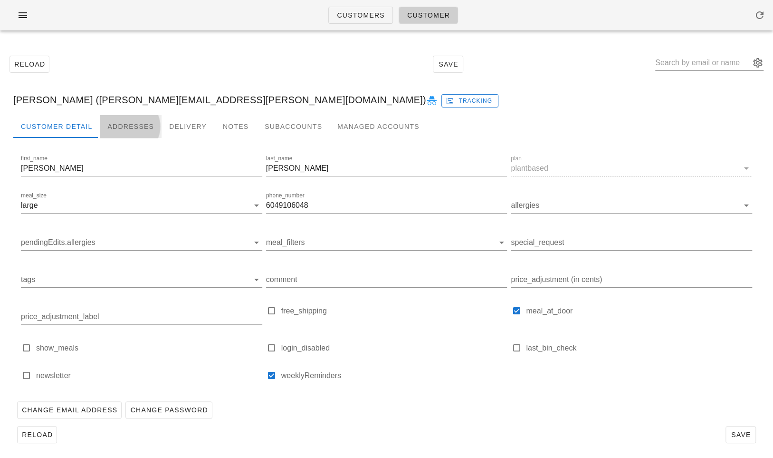
click at [133, 124] on div "Addresses" at bounding box center [131, 126] width 62 height 23
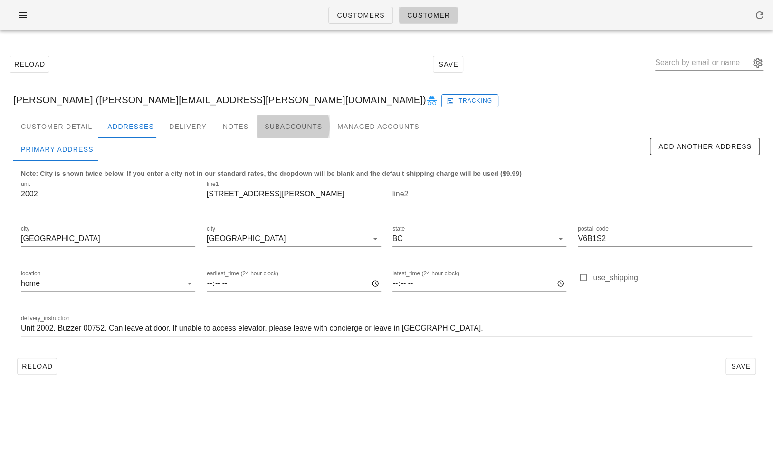
click at [287, 127] on div "Subaccounts" at bounding box center [293, 126] width 73 height 23
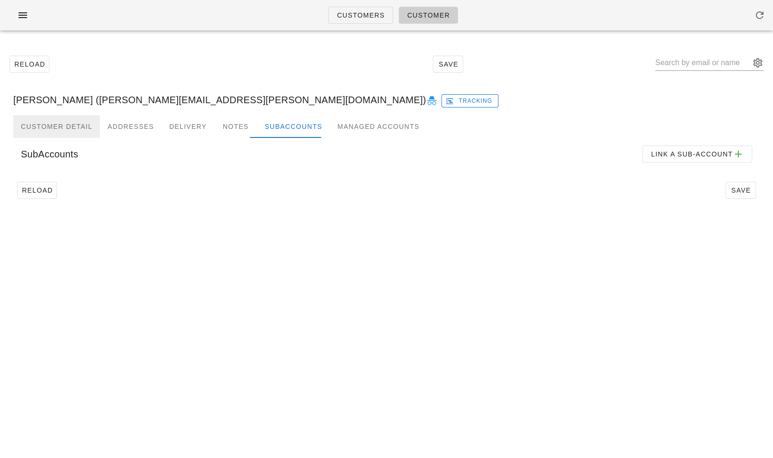
click at [61, 126] on div "Customer Detail" at bounding box center [56, 126] width 87 height 23
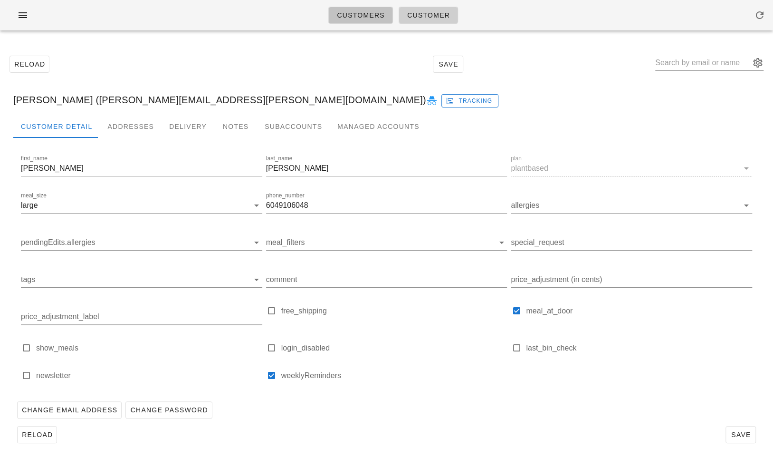
click at [349, 20] on link "Customers" at bounding box center [360, 15] width 65 height 17
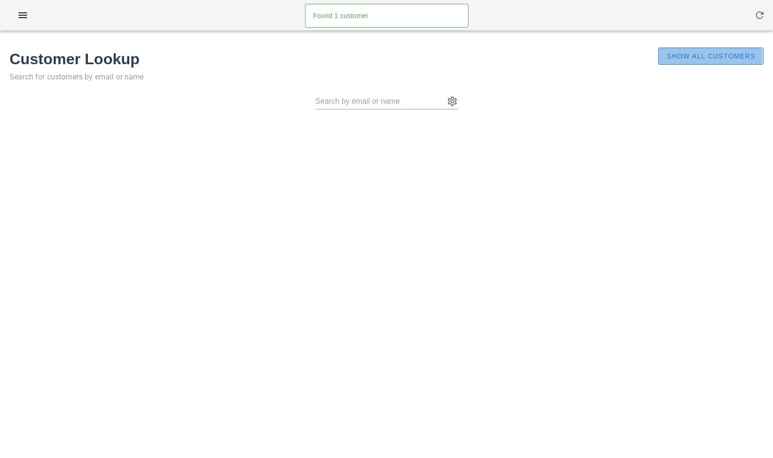
click at [682, 50] on button "Show All Customers" at bounding box center [711, 56] width 106 height 17
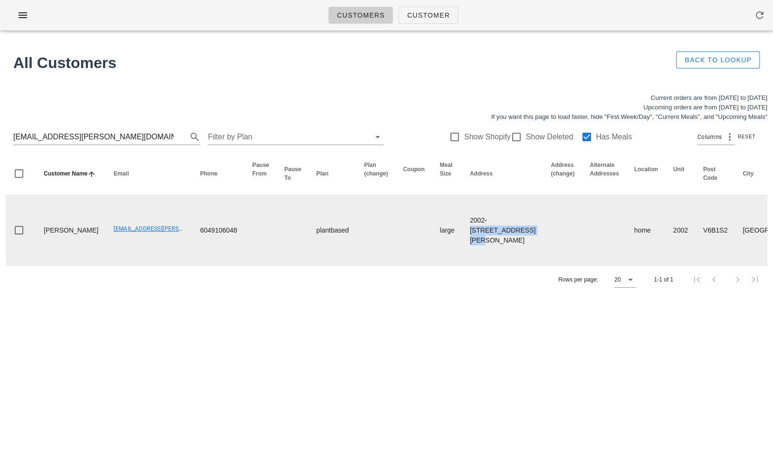
drag, startPoint x: 456, startPoint y: 241, endPoint x: 454, endPoint y: 259, distance: 17.2
click at [463, 259] on td "2002-1280 Richards Street, Vancouver, V6B1S2" at bounding box center [503, 230] width 81 height 70
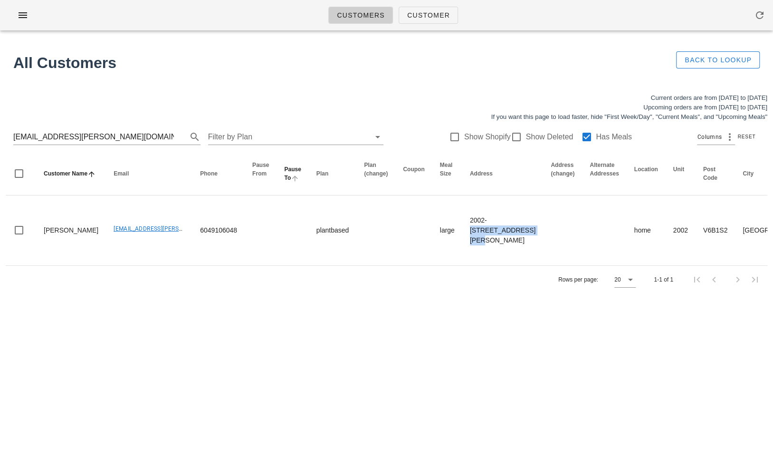
copy td "1280 Richards Street"
click at [177, 136] on button "Clear Search for customer" at bounding box center [181, 136] width 11 height 11
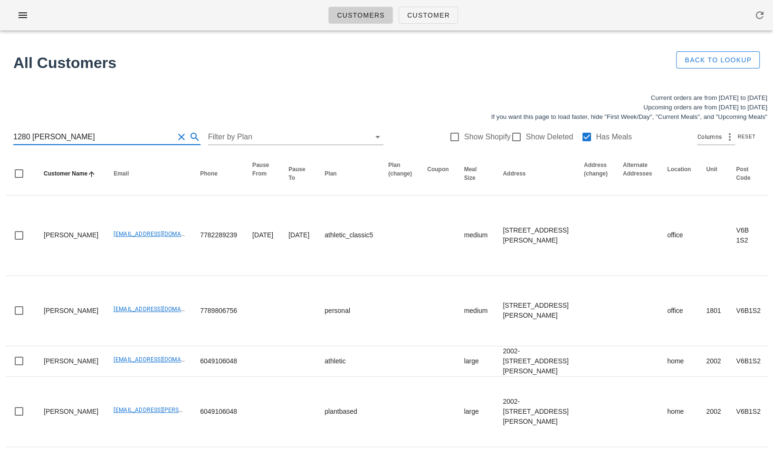
click at [14, 139] on input "1280 Richards S" at bounding box center [93, 136] width 161 height 15
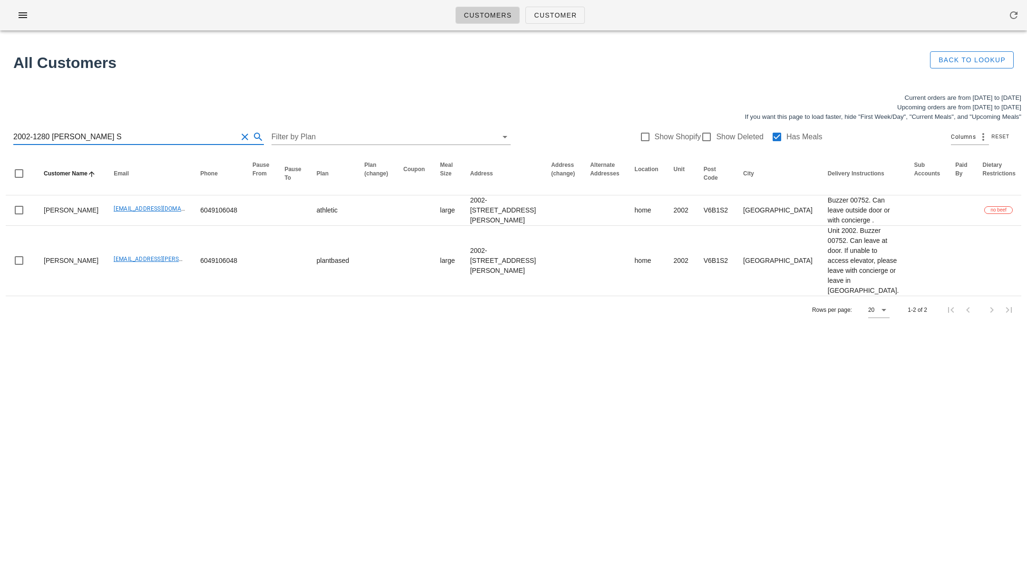
type input "2002-1280 Richards S"
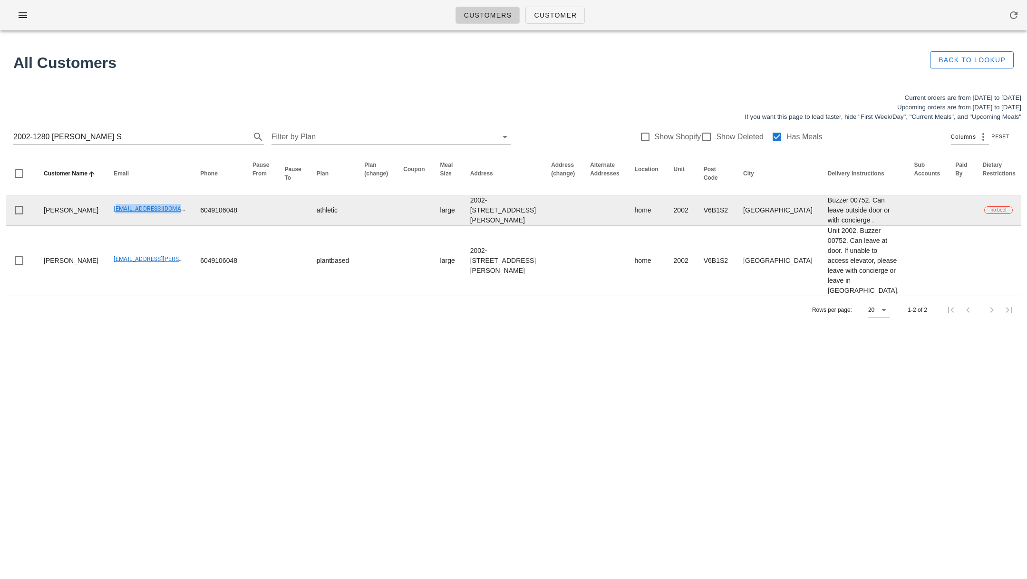
drag, startPoint x: 83, startPoint y: 228, endPoint x: 160, endPoint y: 234, distance: 77.3
click at [160, 226] on td "Brycemartens08@gmail.com" at bounding box center [149, 210] width 87 height 30
copy link "Brycemartens08@gmail.com"
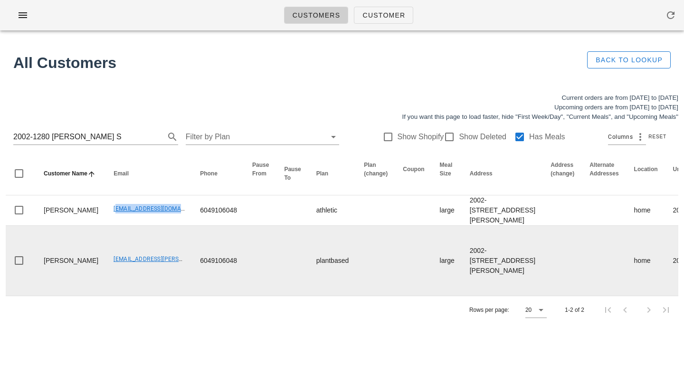
click at [114, 262] on link "martens.rosanna@gmail.com" at bounding box center [184, 259] width 140 height 7
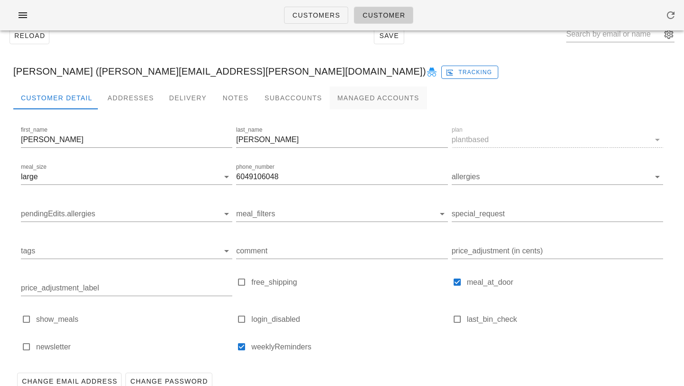
scroll to position [26, 0]
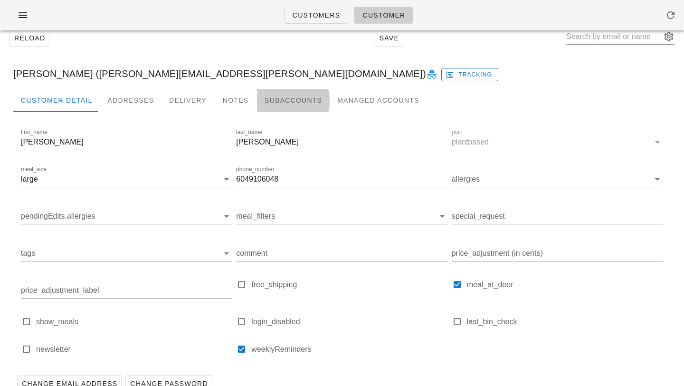
click at [287, 101] on div "Subaccounts" at bounding box center [293, 100] width 73 height 23
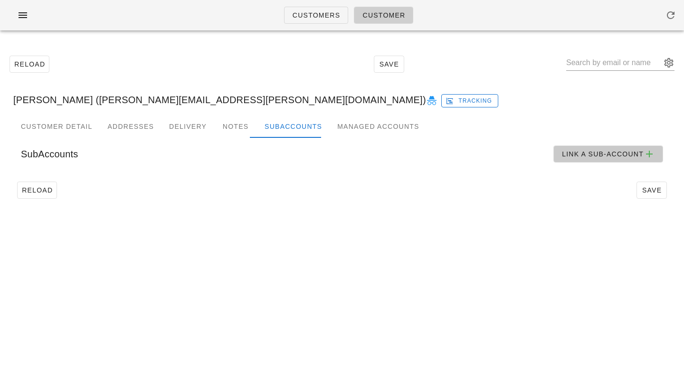
click at [602, 154] on span "Link a sub-account" at bounding box center [609, 153] width 94 height 11
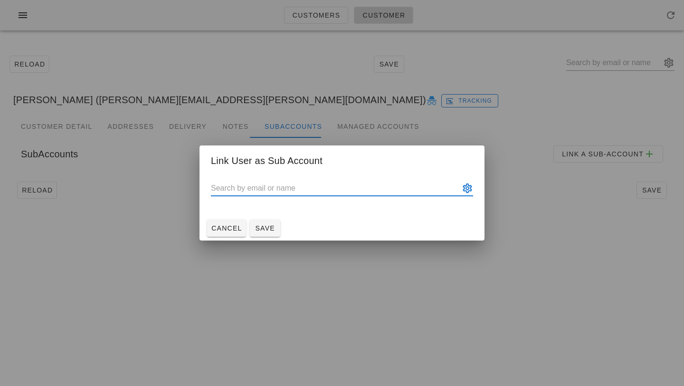
click at [233, 188] on input "text" at bounding box center [335, 188] width 249 height 15
paste input "Brycemartens08@gmail.com"
type input "Bryce Martens (Brycemartens08@gmail.com)"
click at [267, 227] on span "Save" at bounding box center [265, 228] width 23 height 8
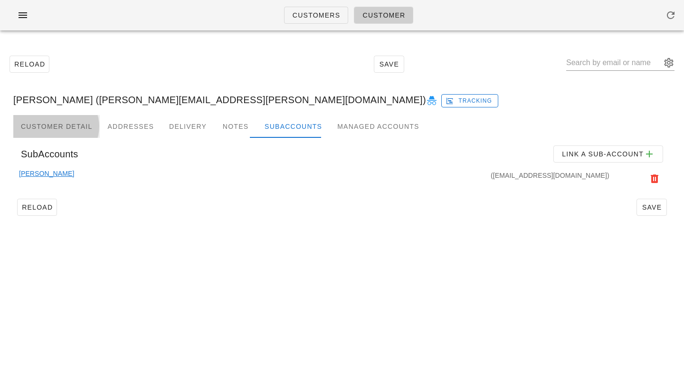
click at [64, 130] on div "Customer Detail" at bounding box center [56, 126] width 87 height 23
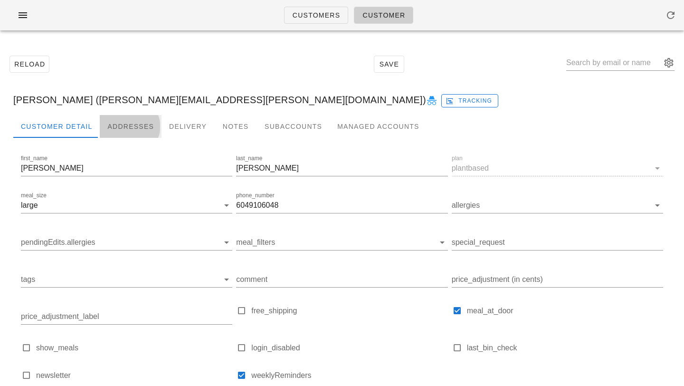
click at [133, 123] on div "Addresses" at bounding box center [131, 126] width 62 height 23
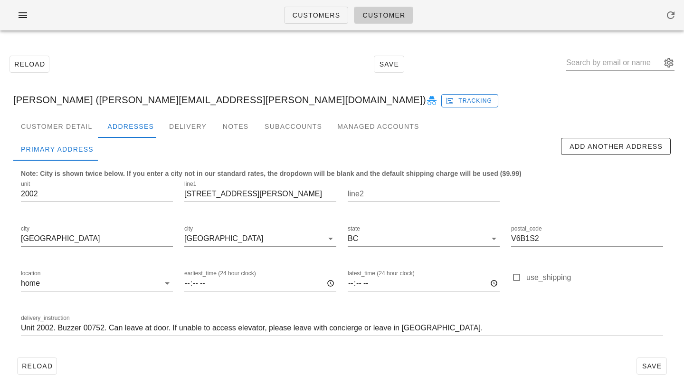
click at [197, 369] on div "Reload Save" at bounding box center [342, 366] width 658 height 25
click at [133, 333] on input "Unit 2002. Buzzer 00752. Can leave at door. If unable to access elevator, pleas…" at bounding box center [342, 327] width 643 height 15
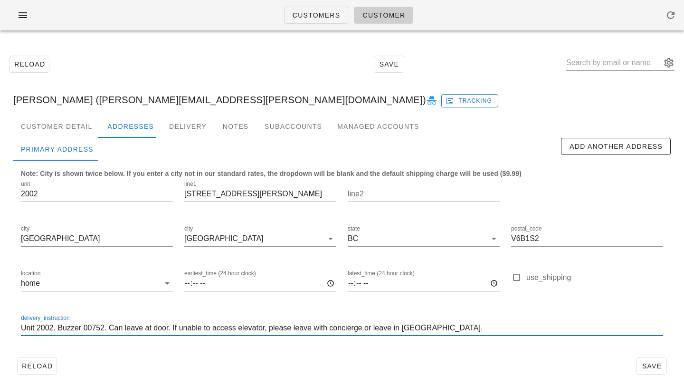
click at [133, 333] on input "Unit 2002. Buzzer 00752. Can leave at door. If unable to access elevator, pleas…" at bounding box center [342, 327] width 643 height 15
click at [293, 129] on div "Subaccounts" at bounding box center [293, 126] width 73 height 23
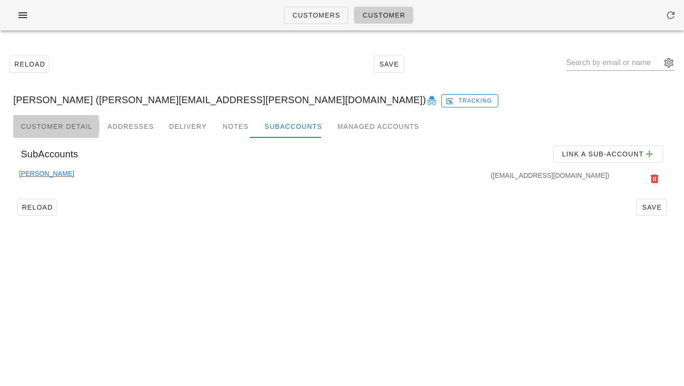
click at [69, 123] on div "Customer Detail" at bounding box center [56, 126] width 87 height 23
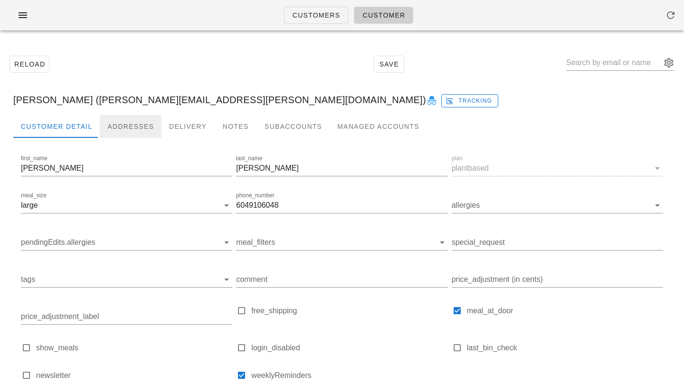
click at [129, 123] on div "Addresses" at bounding box center [131, 126] width 62 height 23
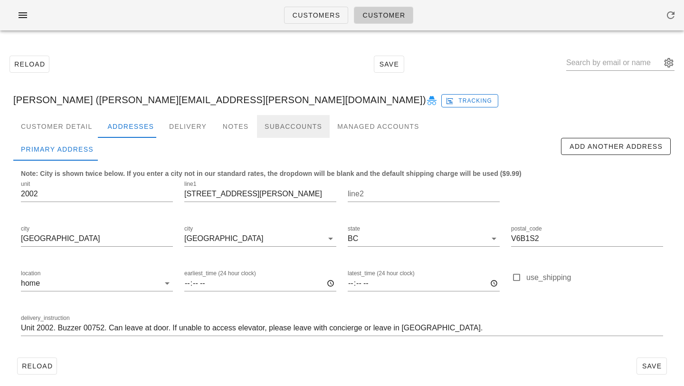
click at [284, 126] on div "Subaccounts" at bounding box center [293, 126] width 73 height 23
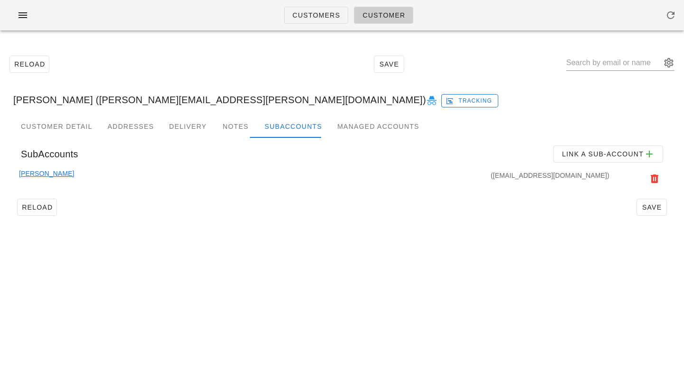
click at [61, 172] on div "Bryce Martens (Brycemartens08@gmail.com)" at bounding box center [342, 178] width 646 height 21
click at [46, 174] on link "Bryce Martens" at bounding box center [46, 178] width 55 height 21
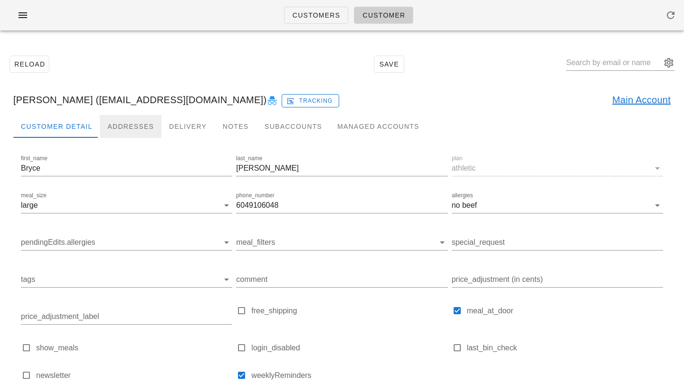
click at [125, 120] on div "Addresses" at bounding box center [131, 126] width 62 height 23
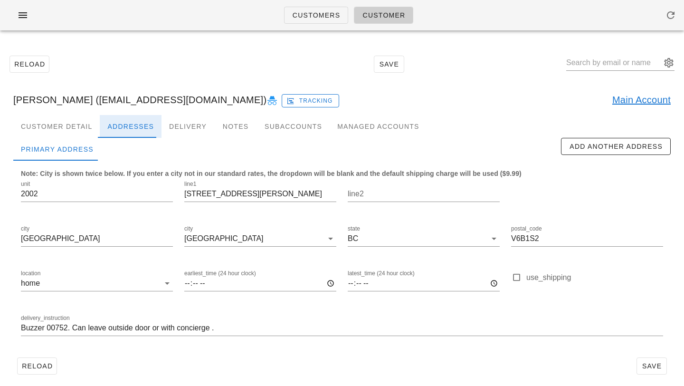
scroll to position [6, 0]
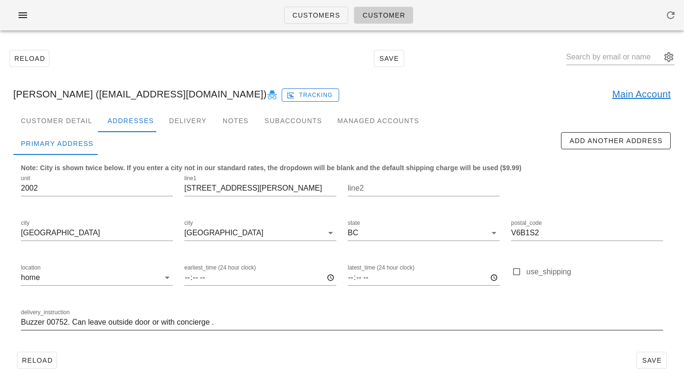
click at [83, 321] on input "Buzzer 00752. Can leave outside door or with concierge ." at bounding box center [342, 322] width 643 height 15
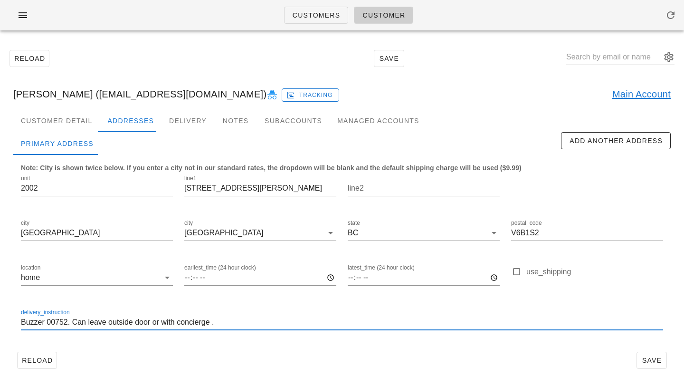
click at [83, 321] on input "Buzzer 00752. Can leave outside door or with concierge ." at bounding box center [342, 322] width 643 height 15
paste input "Unit 2002. Buzzer 00752. Can leave at door. If unable to access elevator, pleas…"
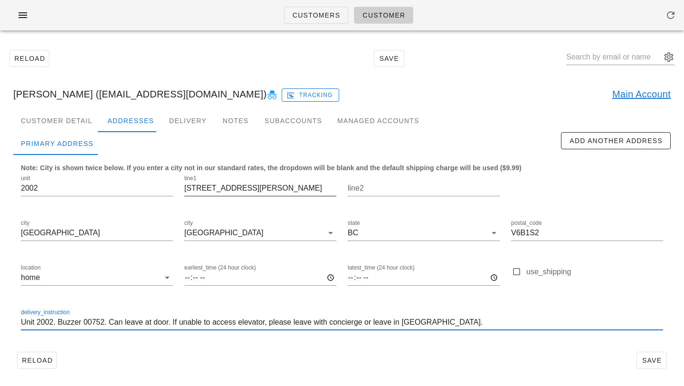
type input "Unit 2002. Buzzer 00752. Can leave at door. If unable to access elevator, pleas…"
click at [250, 186] on input "1280 Richards St" at bounding box center [260, 188] width 152 height 15
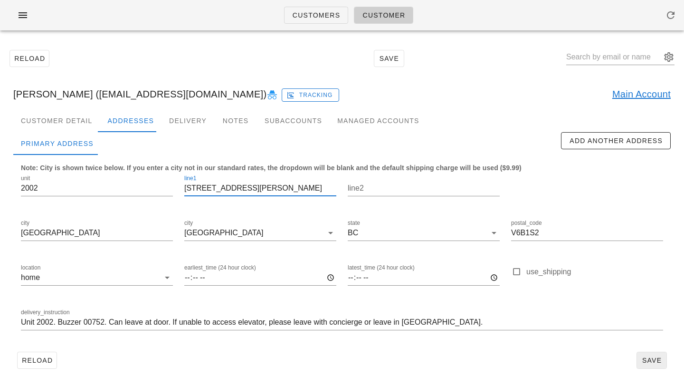
type input "1280 Richards Street"
click at [647, 363] on span "Save" at bounding box center [652, 361] width 22 height 8
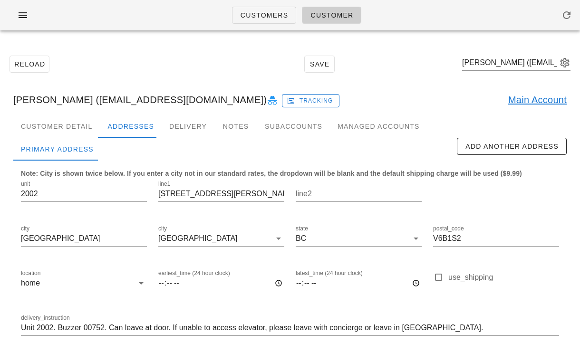
scroll to position [48, 0]
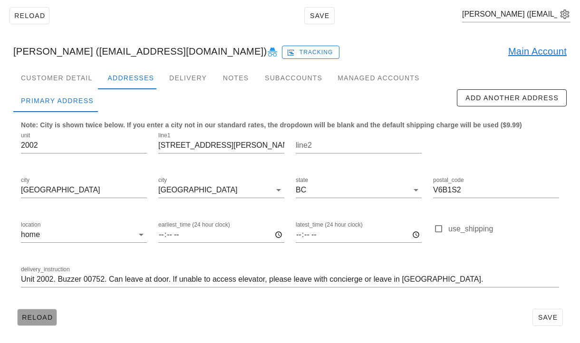
click at [36, 314] on span "Reload" at bounding box center [36, 318] width 31 height 8
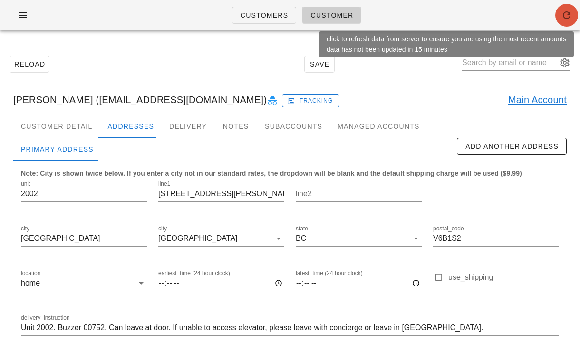
click at [560, 16] on span "button" at bounding box center [566, 15] width 23 height 11
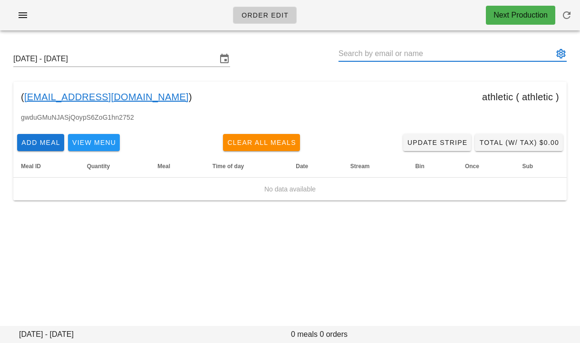
click at [358, 49] on input "text" at bounding box center [445, 53] width 215 height 15
paste input "[EMAIL_ADDRESS][DOMAIN_NAME]"
type input "[EMAIL_ADDRESS][DOMAIN_NAME]"
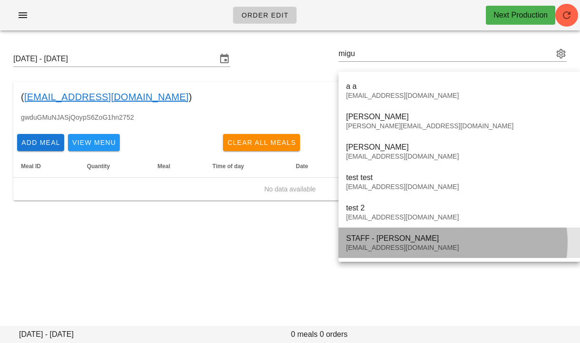
click at [365, 237] on div "STAFF - [PERSON_NAME]" at bounding box center [459, 238] width 226 height 9
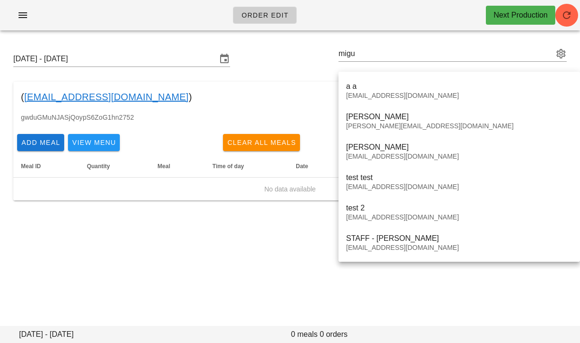
type input "STAFF - [PERSON_NAME] ([EMAIL_ADDRESS][DOMAIN_NAME])"
click at [360, 252] on div "Order Edit Next Production [DATE] - [DATE] STAFF - [PERSON_NAME] ([EMAIL_ADDRES…" at bounding box center [290, 171] width 580 height 343
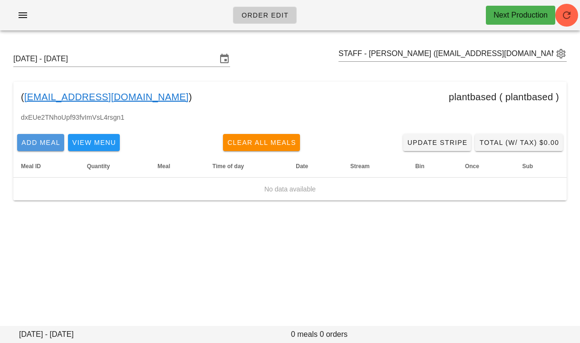
click at [43, 137] on button "Add Meal" at bounding box center [40, 142] width 47 height 17
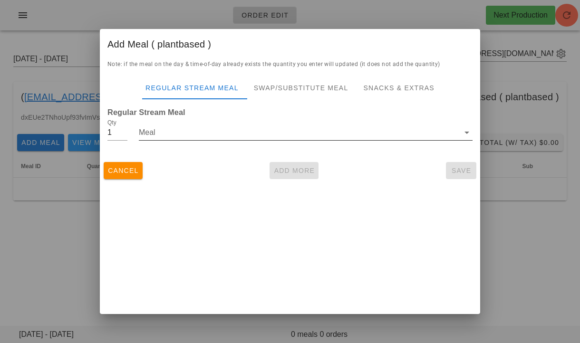
click at [182, 130] on input "Meal" at bounding box center [299, 132] width 320 height 15
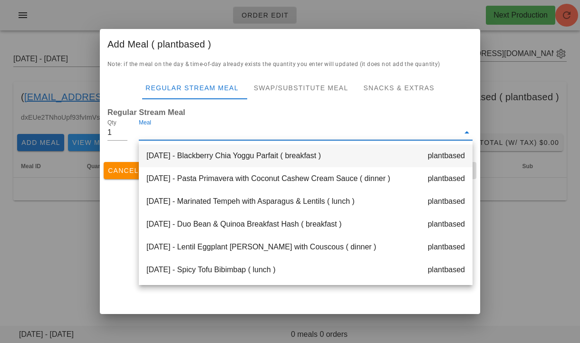
click at [181, 155] on div "Monday Sep 22 - Blackberry Chia Yoggu Parfait ( breakfast ) plantbased" at bounding box center [306, 156] width 334 height 23
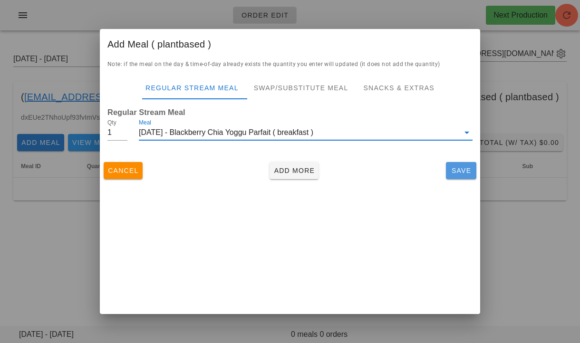
click at [454, 167] on span "Save" at bounding box center [461, 171] width 23 height 8
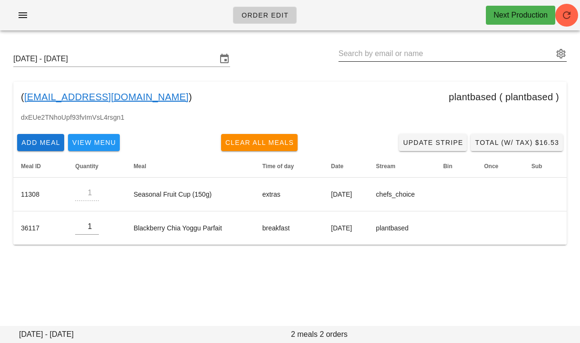
click at [457, 56] on input "text" at bounding box center [445, 53] width 215 height 15
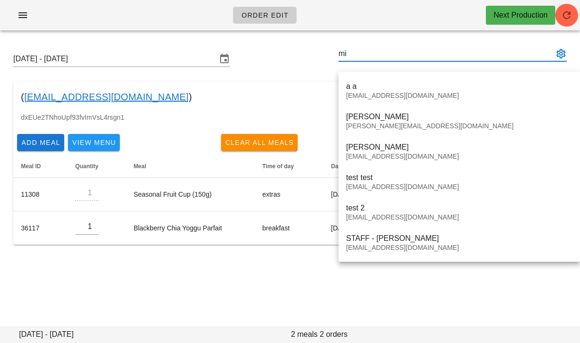
type input "m"
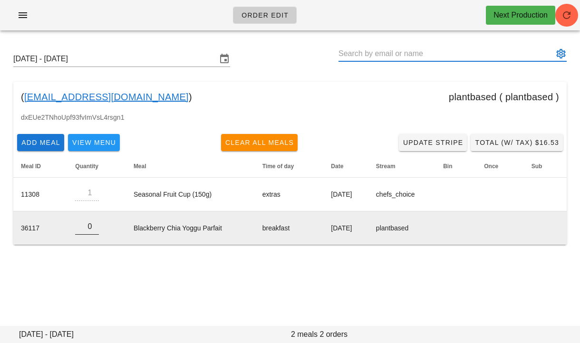
type input "0"
click at [94, 228] on input "0" at bounding box center [87, 226] width 24 height 15
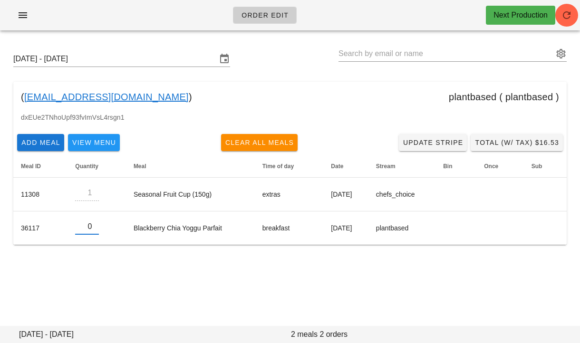
click at [88, 257] on div "Sunday September 21 - Saturday September 27 ( miguellelagera@gmail.com ) plantb…" at bounding box center [290, 148] width 580 height 220
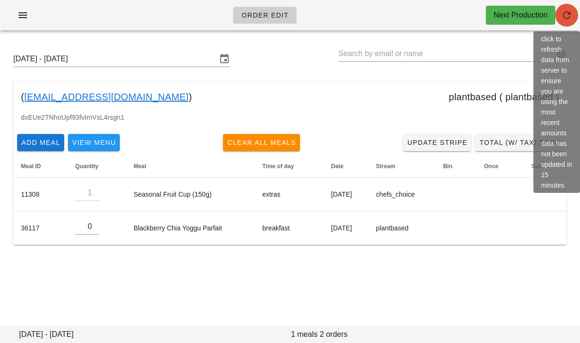
click at [568, 15] on icon "button" at bounding box center [566, 15] width 11 height 11
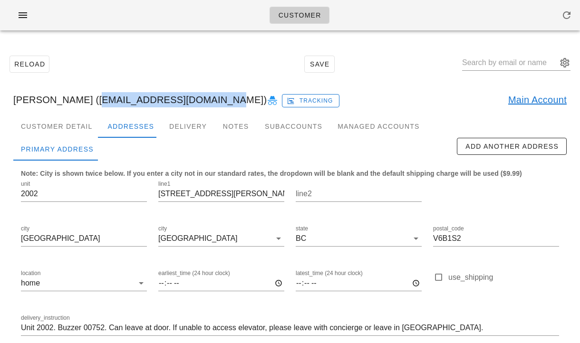
drag, startPoint x: 83, startPoint y: 99, endPoint x: 205, endPoint y: 98, distance: 122.2
click at [205, 98] on div "Bryce Martens (Brycemartens08@gmail.com) Tracking Main Account" at bounding box center [290, 100] width 569 height 30
copy div "Brycemartens08@gmail.com"
click at [22, 14] on icon "button" at bounding box center [22, 15] width 11 height 11
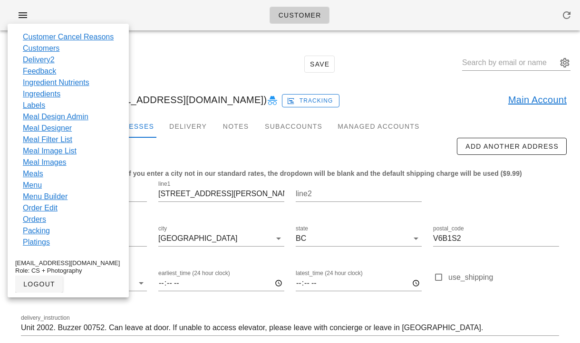
click at [172, 56] on div "Reload Save" at bounding box center [290, 64] width 569 height 41
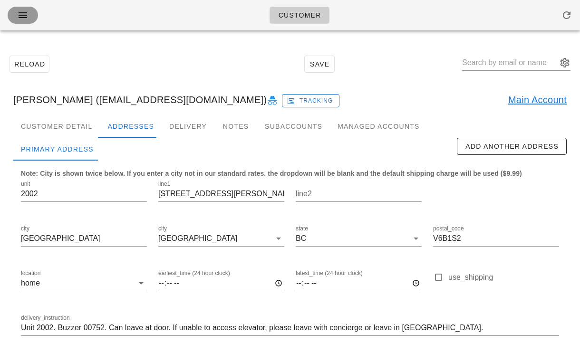
click at [28, 10] on icon "button" at bounding box center [22, 15] width 11 height 11
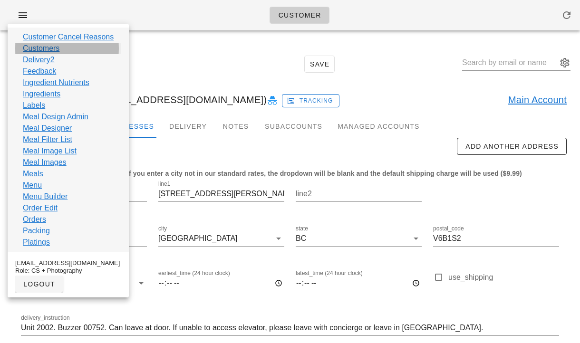
click at [40, 47] on link "Customers" at bounding box center [41, 48] width 37 height 11
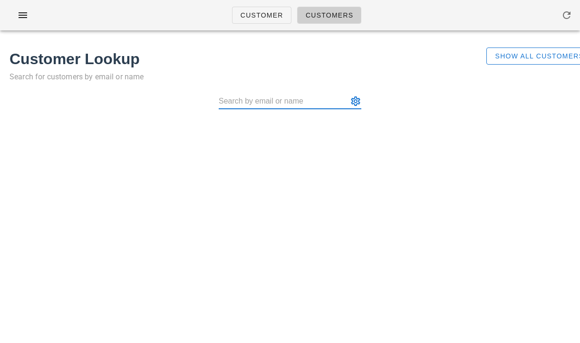
paste input "[EMAIL_ADDRESS][DOMAIN_NAME]"
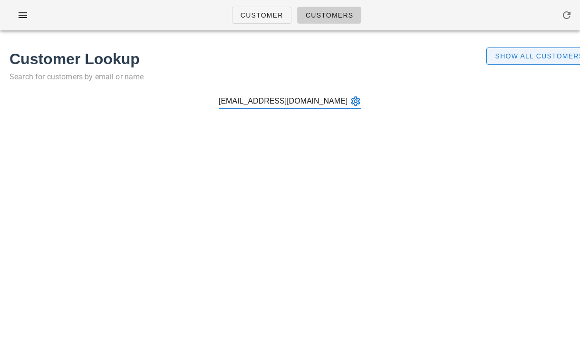
type input "[EMAIL_ADDRESS][DOMAIN_NAME]"
click at [491, 59] on button "Show All Customers" at bounding box center [539, 56] width 106 height 17
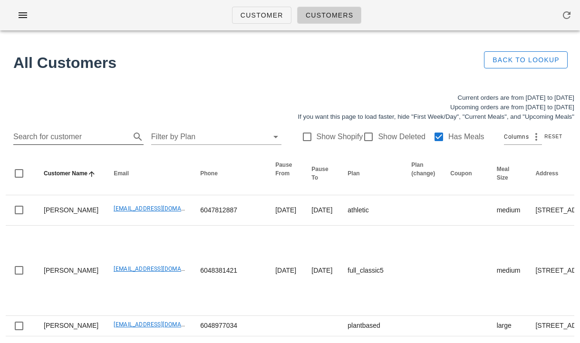
click at [97, 131] on input "Search for customer" at bounding box center [70, 136] width 115 height 15
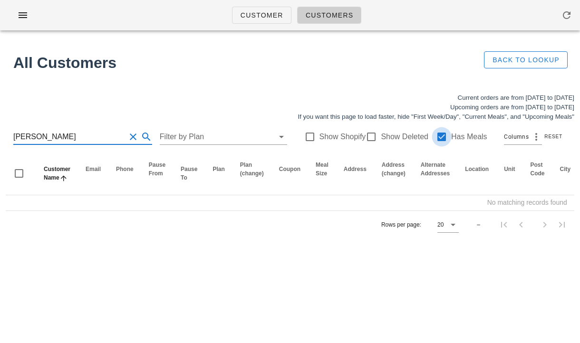
type input "Sajay Sunny"
click at [436, 135] on div at bounding box center [442, 137] width 16 height 16
click at [127, 135] on button "Clear Search for customer" at bounding box center [132, 136] width 11 height 11
type input "[EMAIL_ADDRESS][DOMAIN_NAME]"
click at [127, 135] on button "Clear Search for customer" at bounding box center [132, 136] width 11 height 11
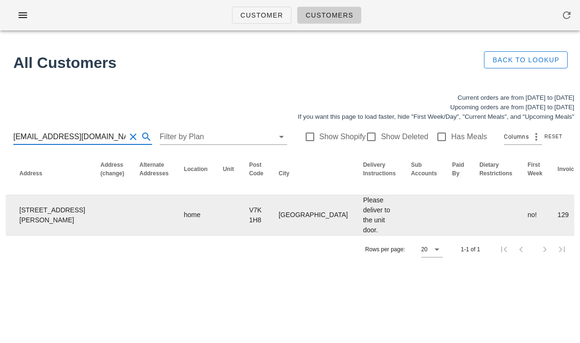
scroll to position [0, 602]
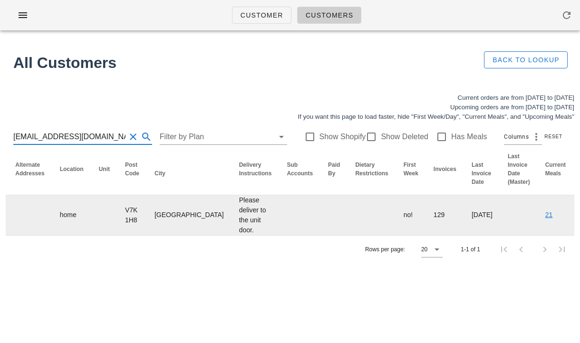
type input "leeannwhitlock@gmail.com"
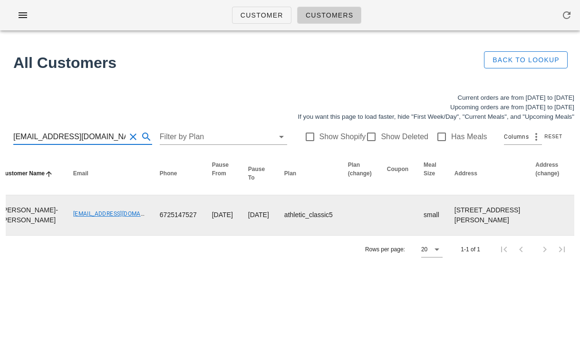
scroll to position [0, 0]
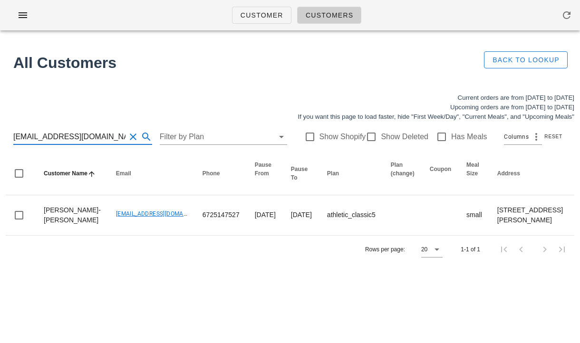
click at [127, 136] on button "Clear Search for customer" at bounding box center [132, 136] width 11 height 11
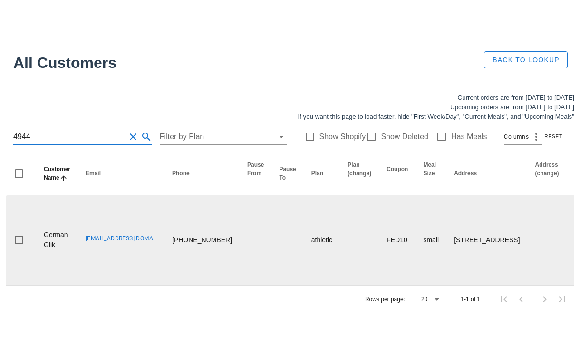
scroll to position [66, 0]
drag, startPoint x: 83, startPoint y: 217, endPoint x: 149, endPoint y: 221, distance: 66.2
click at [149, 221] on td "germanglik@gmail.com" at bounding box center [121, 240] width 87 height 90
copy link "germanglik@gmail.com"
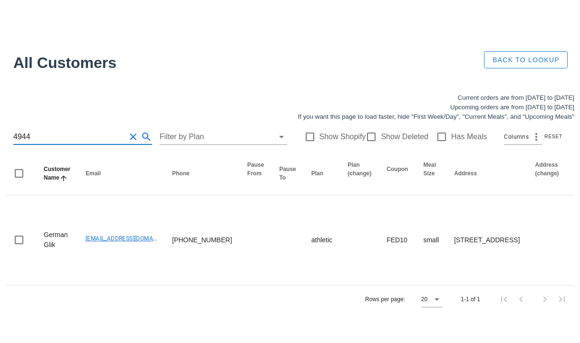
scroll to position [0, 0]
drag, startPoint x: 75, startPoint y: 76, endPoint x: -9, endPoint y: 76, distance: 84.1
click at [0, 76] on html "Customer Customers All Customers Back to Lookup Current orders are from Sunday …" at bounding box center [290, 171] width 580 height 343
drag, startPoint x: 39, startPoint y: 69, endPoint x: 2, endPoint y: 69, distance: 37.1
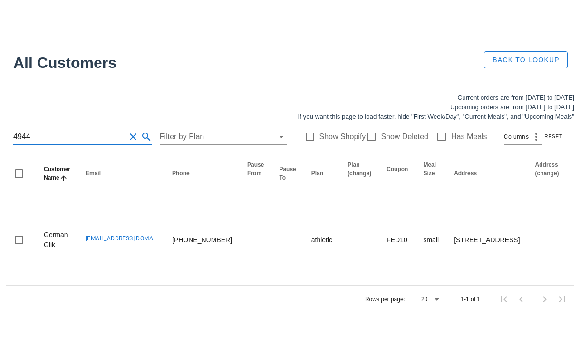
click at [2, 87] on div "Current orders are from Sunday Sep 14 to Saturday Sep 20 Upcoming orders are fr…" at bounding box center [290, 202] width 580 height 231
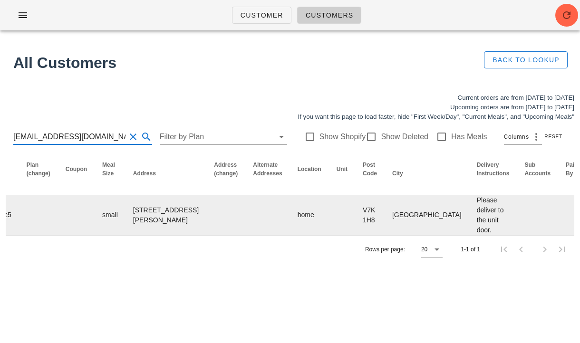
scroll to position [0, 602]
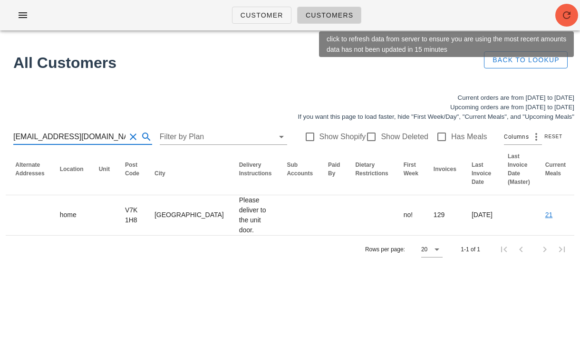
type input "leeannwhitlock@gmail.com"
click at [570, 20] on icon "button" at bounding box center [566, 15] width 11 height 11
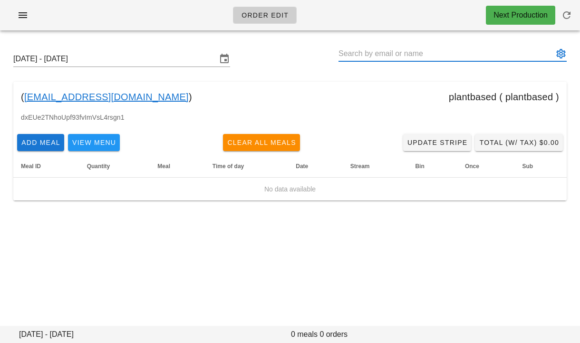
click at [401, 57] on input "text" at bounding box center [445, 53] width 215 height 15
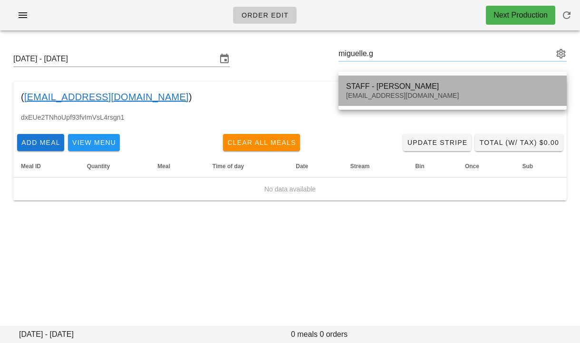
click at [401, 96] on div "[EMAIL_ADDRESS][DOMAIN_NAME]" at bounding box center [452, 96] width 213 height 8
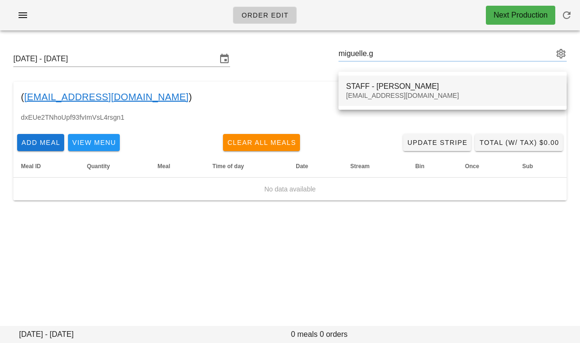
type input "STAFF - [PERSON_NAME] ([EMAIL_ADDRESS][DOMAIN_NAME])"
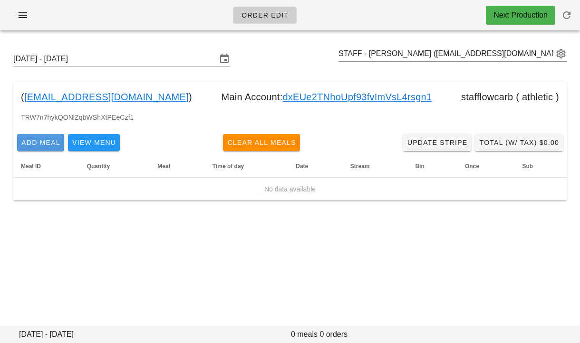
click at [39, 146] on span "Add Meal" at bounding box center [40, 143] width 39 height 8
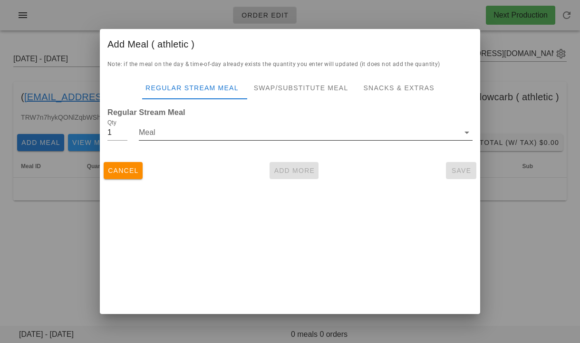
click at [175, 138] on input "Meal" at bounding box center [299, 132] width 320 height 15
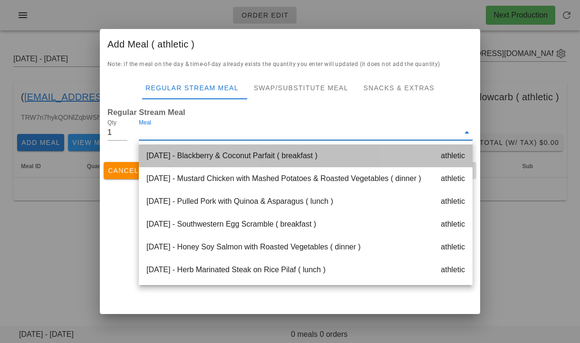
click at [194, 154] on div "[DATE] - Blackberry & Coconut Parfait ( breakfast ) athletic" at bounding box center [306, 156] width 334 height 23
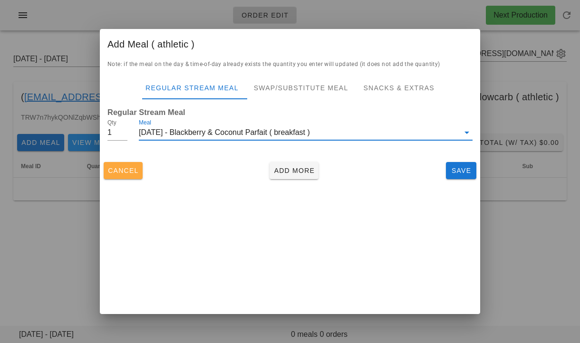
click at [130, 167] on span "Cancel" at bounding box center [122, 171] width 31 height 8
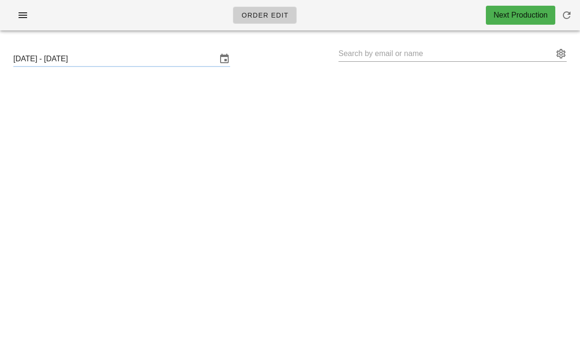
type input "STAFF - [PERSON_NAME] ([EMAIL_ADDRESS][DOMAIN_NAME])"
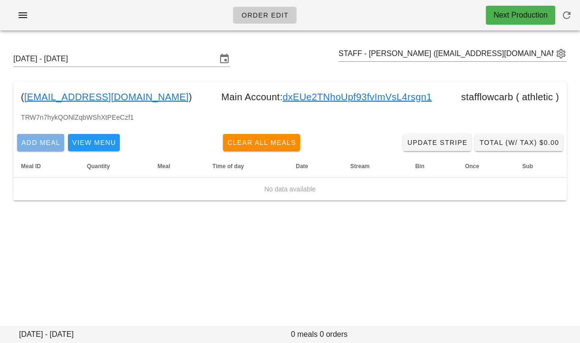
click at [38, 139] on span "Add Meal" at bounding box center [40, 143] width 39 height 8
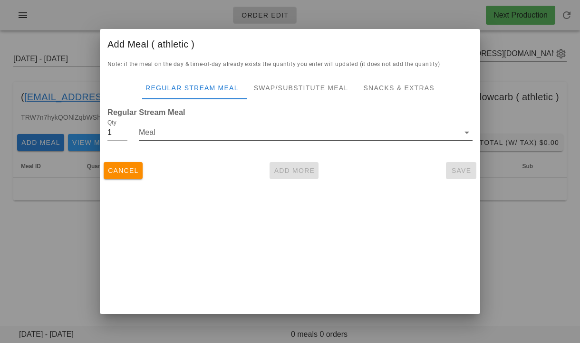
click at [148, 131] on input "Meal" at bounding box center [299, 132] width 320 height 15
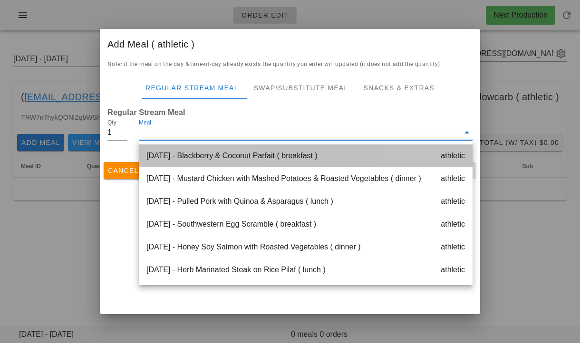
click at [187, 158] on div "Monday Sep 22 - Blackberry & Coconut Parfait ( breakfast ) athletic" at bounding box center [306, 156] width 334 height 23
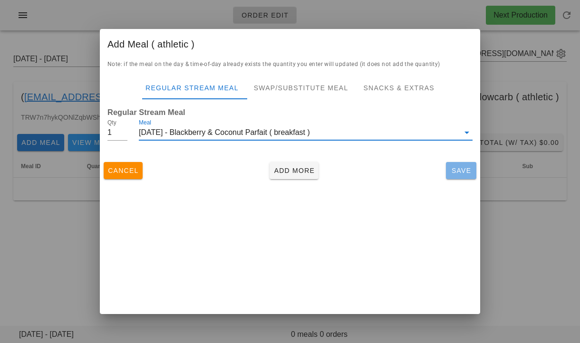
click at [471, 173] on span "Save" at bounding box center [461, 171] width 23 height 8
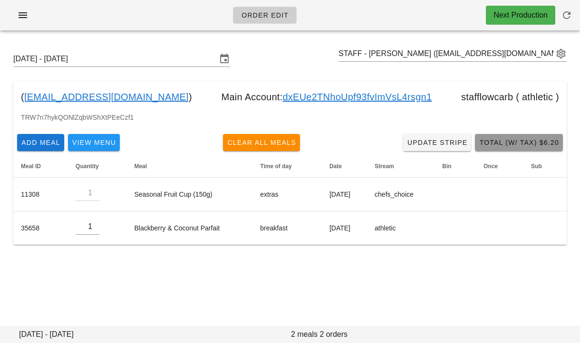
click at [536, 145] on span "Total (w/ Tax) $6.20" at bounding box center [519, 143] width 80 height 8
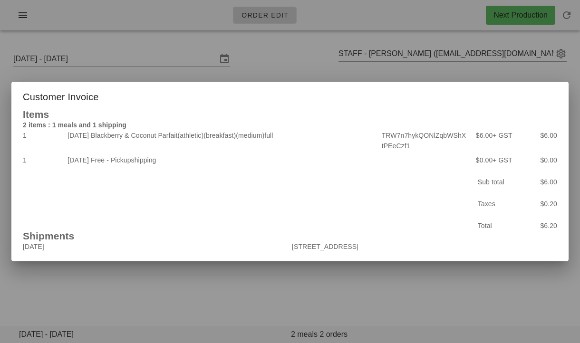
click at [406, 300] on div at bounding box center [290, 171] width 580 height 343
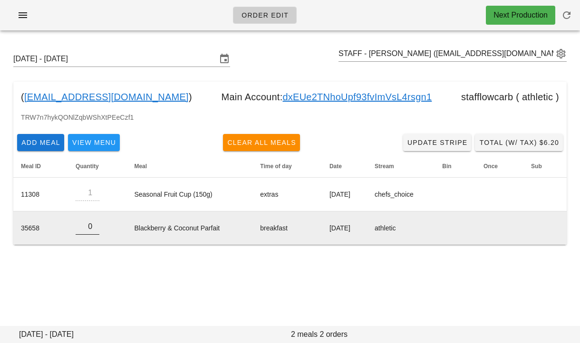
type input "0"
click at [94, 228] on input "0" at bounding box center [88, 226] width 24 height 15
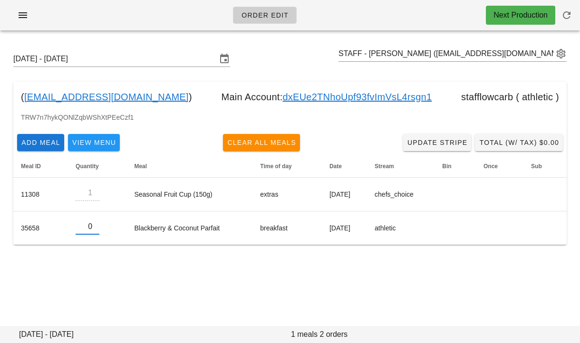
click at [129, 282] on div "Order Edit Next Production Sunday September 21 - Saturday September 27 STAFF - …" at bounding box center [290, 171] width 580 height 343
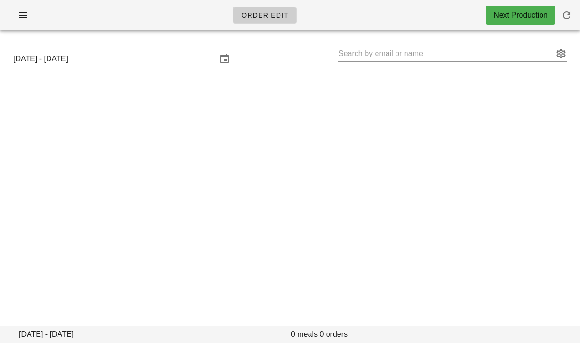
type input "STAFF - [PERSON_NAME] ([EMAIL_ADDRESS][DOMAIN_NAME])"
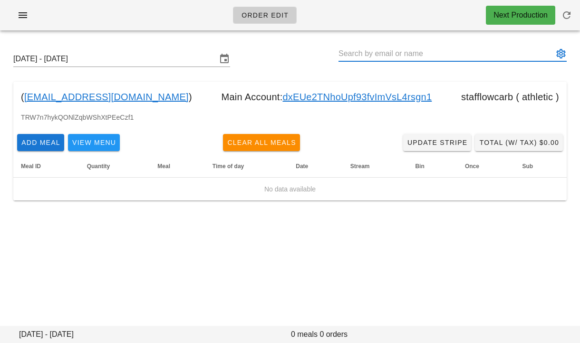
click at [404, 55] on input "text" at bounding box center [445, 53] width 215 height 15
paste input "[EMAIL_ADDRESS][DOMAIN_NAME]"
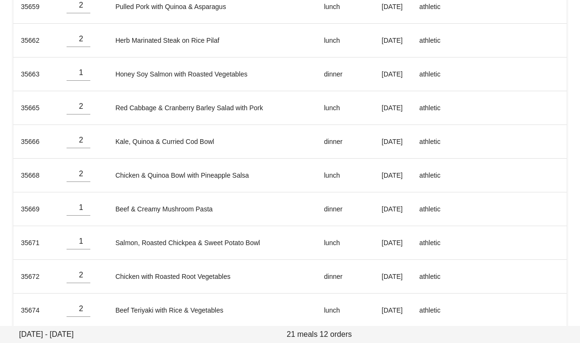
scroll to position [268, 0]
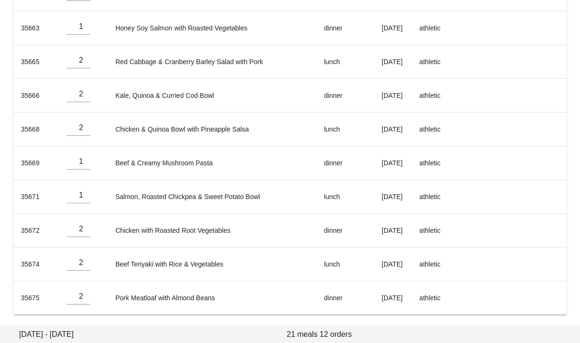
type input "[PERSON_NAME]-[PERSON_NAME] ([EMAIL_ADDRESS][DOMAIN_NAME])"
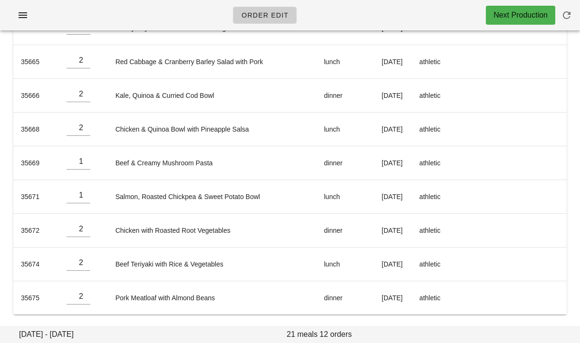
scroll to position [0, 0]
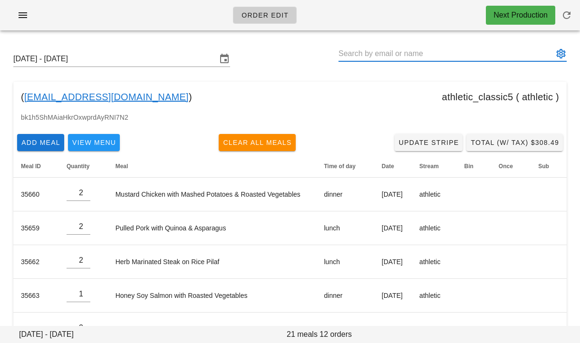
click at [350, 56] on input "text" at bounding box center [445, 53] width 215 height 15
paste input "[EMAIL_ADDRESS][DOMAIN_NAME]"
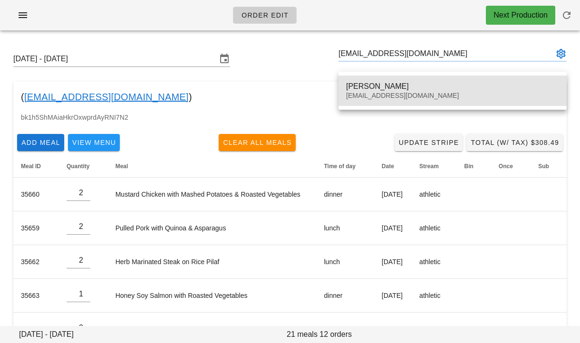
click at [369, 89] on div "[PERSON_NAME]" at bounding box center [452, 86] width 213 height 9
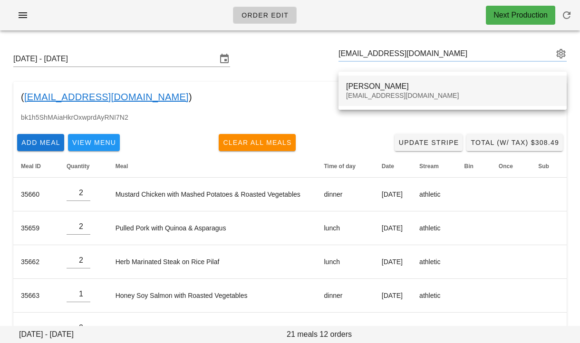
type input "[PERSON_NAME] ([EMAIL_ADDRESS][DOMAIN_NAME])"
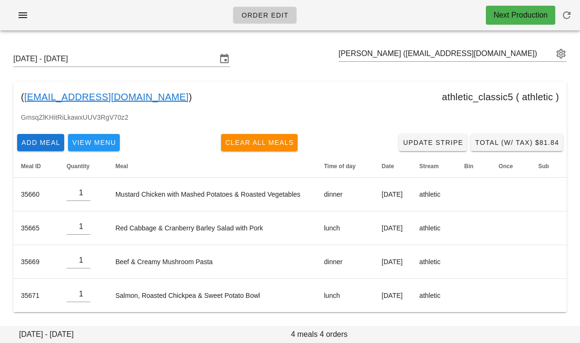
click at [145, 107] on div "( [EMAIL_ADDRESS][DOMAIN_NAME] ) athletic_classic5 ( athletic )" at bounding box center [289, 97] width 553 height 30
click at [4, 238] on div "[DATE] - [DATE] [PERSON_NAME] ([EMAIL_ADDRESS][DOMAIN_NAME]) ( [EMAIL_ADDRESS][…" at bounding box center [290, 182] width 580 height 288
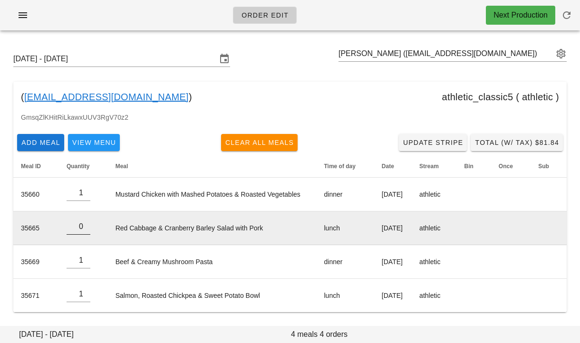
type input "0"
click at [87, 230] on input "0" at bounding box center [79, 226] width 24 height 15
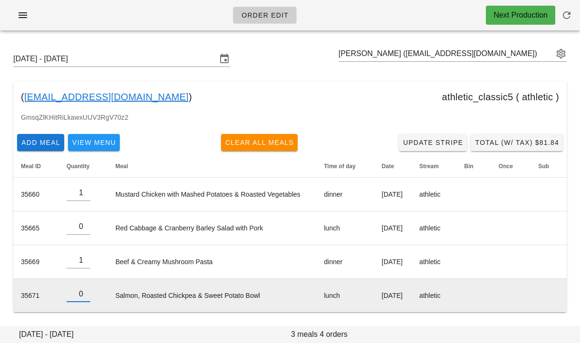
type input "0"
click at [86, 297] on input "0" at bounding box center [79, 294] width 24 height 15
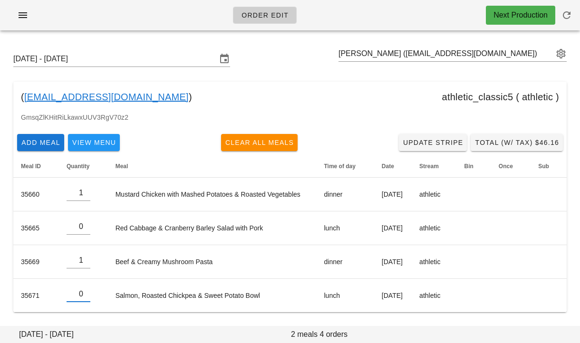
click at [185, 106] on div "( [EMAIL_ADDRESS][DOMAIN_NAME] ) athletic_classic5 ( athletic )" at bounding box center [289, 97] width 553 height 30
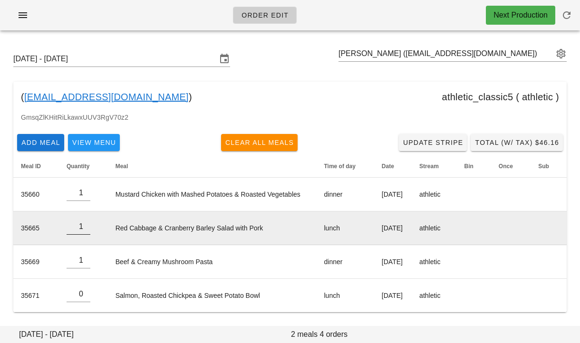
type input "1"
click at [85, 223] on input "1" at bounding box center [79, 226] width 24 height 15
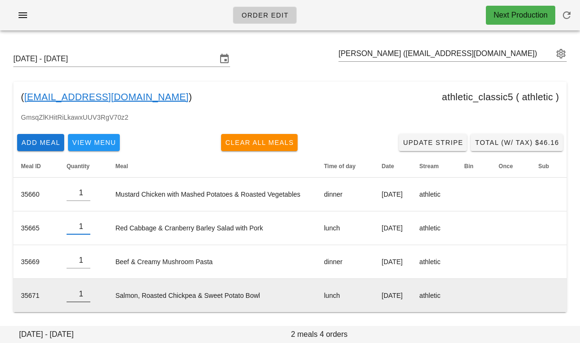
type input "1"
click at [85, 292] on input "1" at bounding box center [79, 294] width 24 height 15
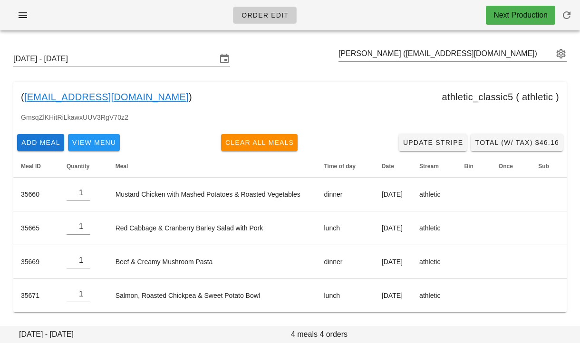
click at [77, 317] on div "[DATE] - [DATE] [PERSON_NAME] ([EMAIL_ADDRESS][DOMAIN_NAME]) ( [EMAIL_ADDRESS][…" at bounding box center [290, 182] width 580 height 288
click at [214, 106] on div "( [EMAIL_ADDRESS][DOMAIN_NAME] ) athletic_classic5 ( athletic )" at bounding box center [289, 97] width 553 height 30
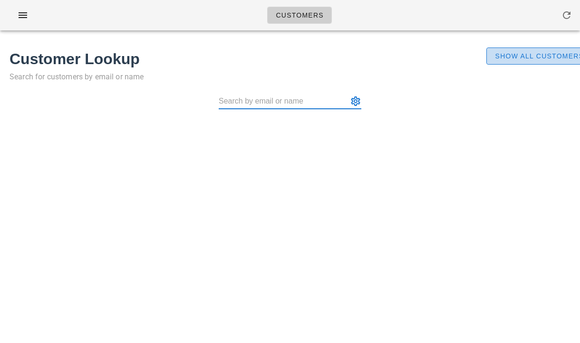
click at [538, 57] on span "Show All Customers" at bounding box center [538, 56] width 89 height 8
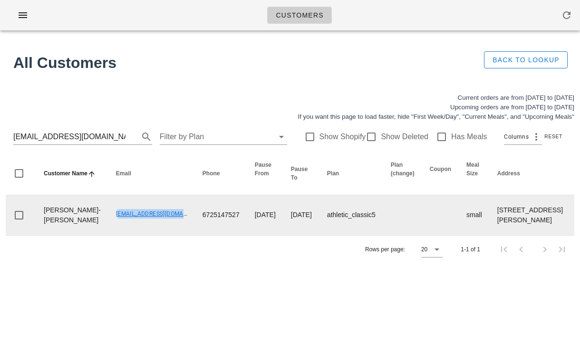
drag, startPoint x: 82, startPoint y: 222, endPoint x: 159, endPoint y: 223, distance: 77.0
click at [159, 223] on td "Leeannwhitlock@gmail.com" at bounding box center [151, 215] width 87 height 40
copy link "Leeannwhitlock@gmail.com"
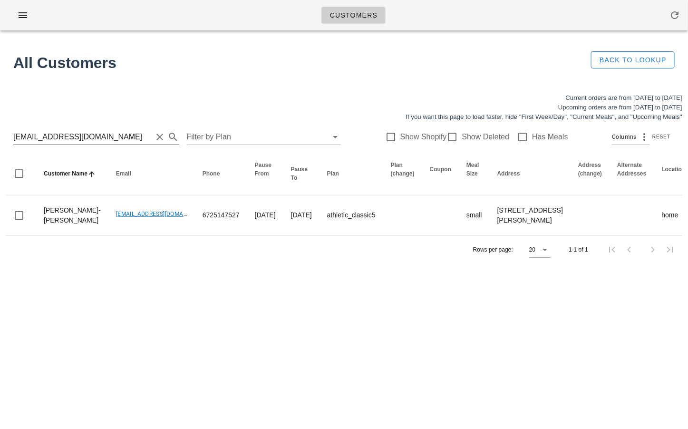
click at [115, 136] on input "leeannwhitlock@gmail.com" at bounding box center [82, 136] width 139 height 15
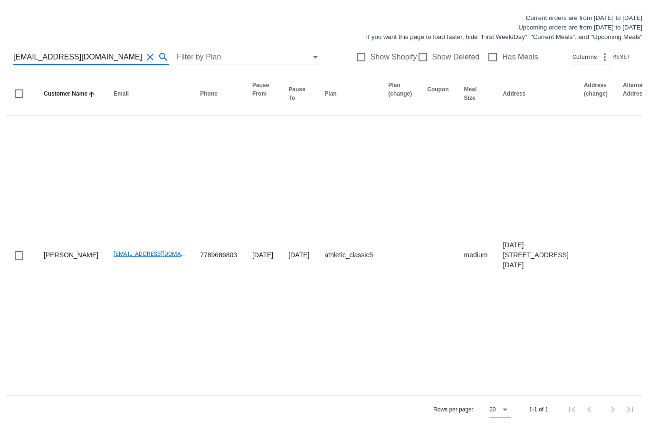
drag, startPoint x: 99, startPoint y: 24, endPoint x: 9, endPoint y: 24, distance: 90.3
click at [9, 42] on div "edwangpdt@gmail.com Filter by Plan Show Shopify Show Deleted Has Meals Columns …" at bounding box center [324, 57] width 637 height 30
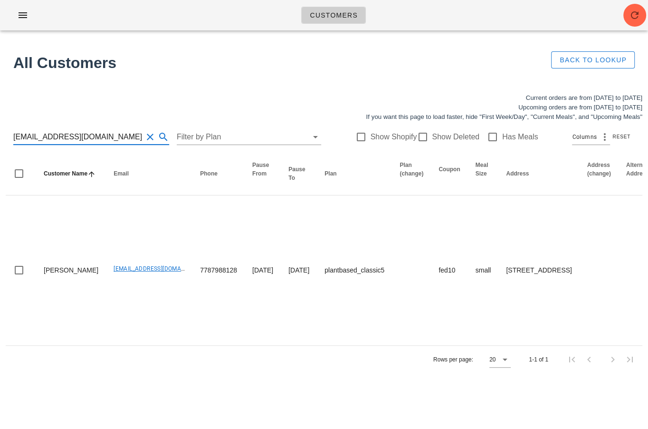
click at [94, 134] on input "[EMAIL_ADDRESS][DOMAIN_NAME]" at bounding box center [77, 136] width 129 height 15
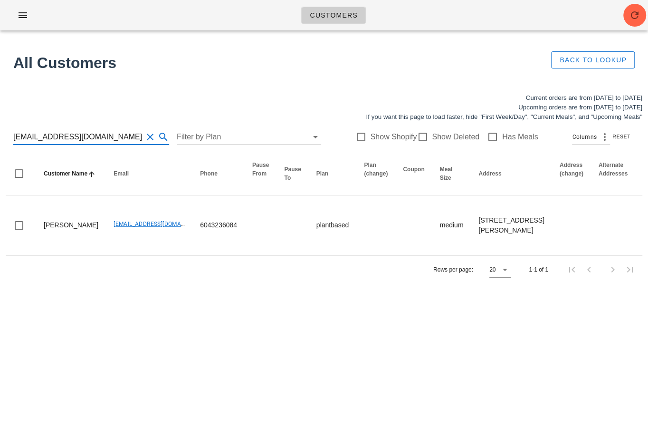
click at [107, 138] on input "jeniflood@gmail.com" at bounding box center [77, 136] width 129 height 15
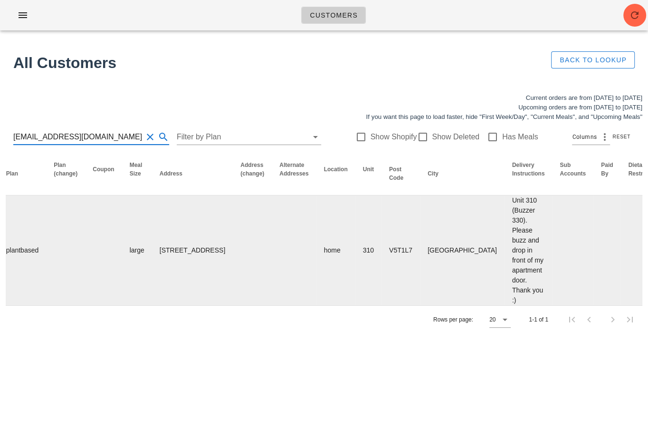
scroll to position [0, 391]
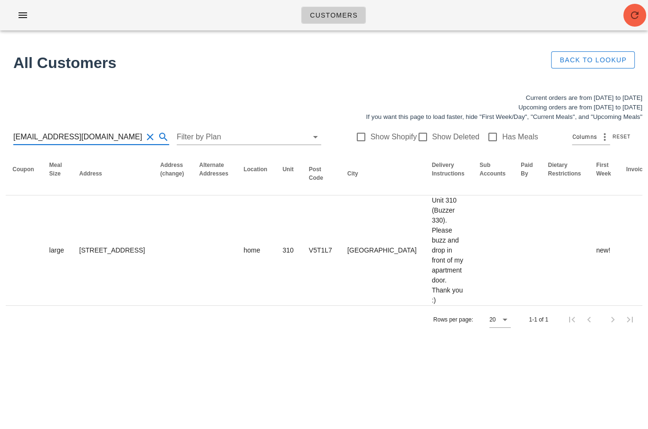
type input "[EMAIL_ADDRESS][DOMAIN_NAME]"
click at [579, 16] on icon "button" at bounding box center [634, 15] width 11 height 11
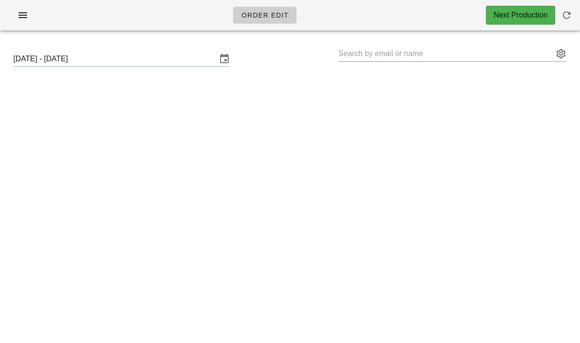
type input "[PERSON_NAME] ([EMAIL_ADDRESS][DOMAIN_NAME])"
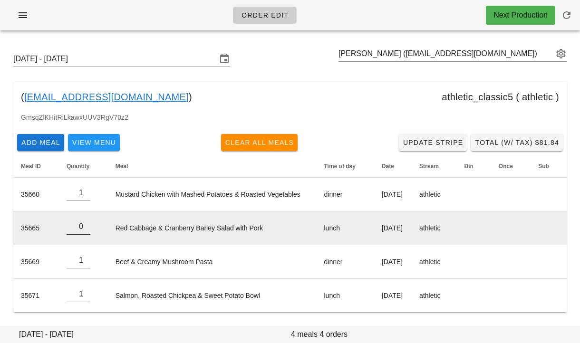
type input "0"
click at [85, 231] on input "0" at bounding box center [79, 226] width 24 height 15
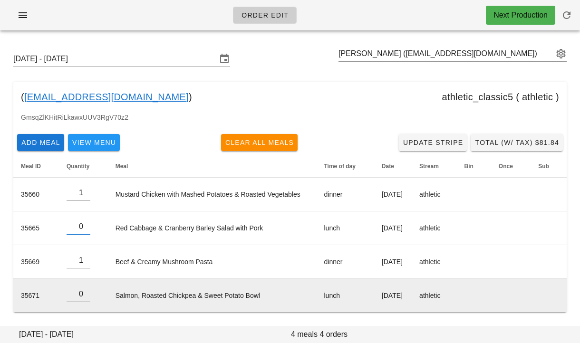
type input "0"
click at [84, 296] on input "0" at bounding box center [79, 294] width 24 height 15
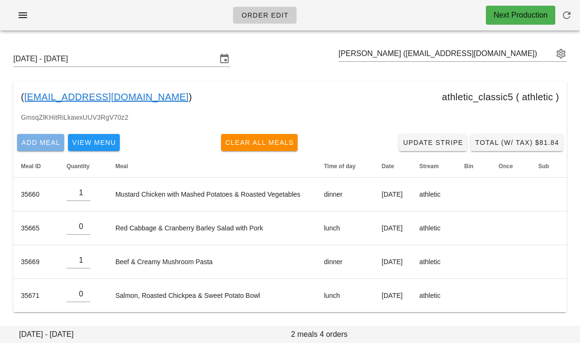
click at [46, 146] on span "Add Meal" at bounding box center [40, 143] width 39 height 8
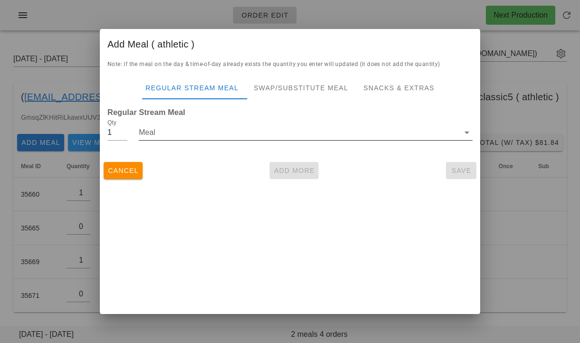
click at [182, 133] on input "Meal" at bounding box center [299, 132] width 320 height 15
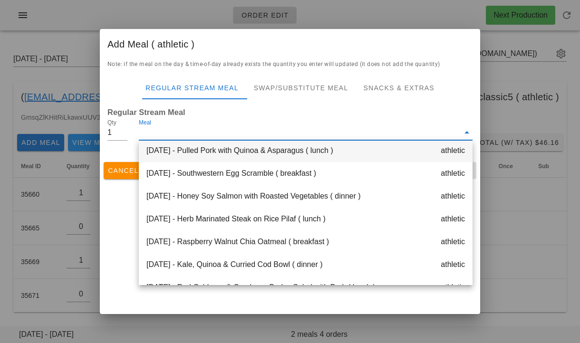
scroll to position [56, 0]
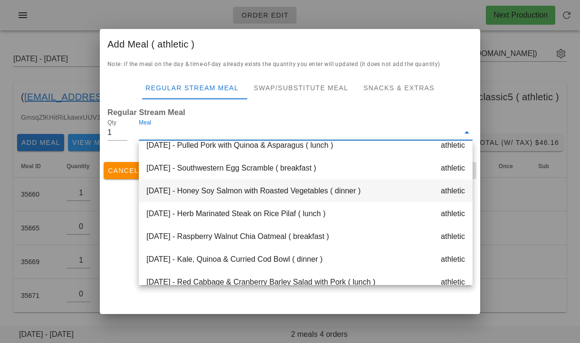
click at [192, 192] on div "[DATE] - Honey Soy Salmon with Roasted Vegetables ( dinner ) athletic" at bounding box center [306, 191] width 334 height 23
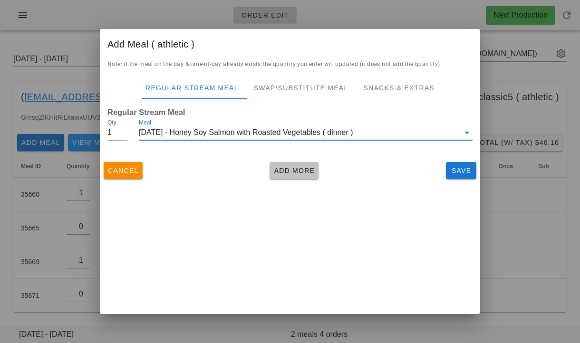
click at [298, 171] on span "Add More" at bounding box center [293, 171] width 41 height 8
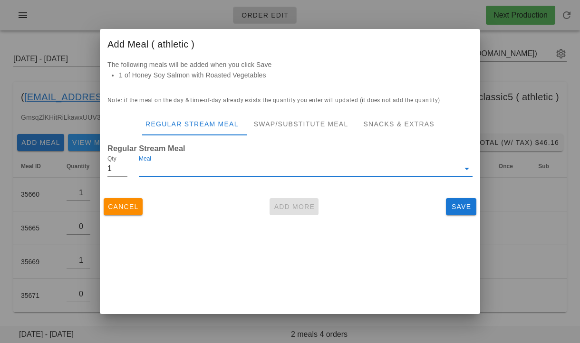
click at [278, 170] on input "Meal" at bounding box center [299, 168] width 320 height 15
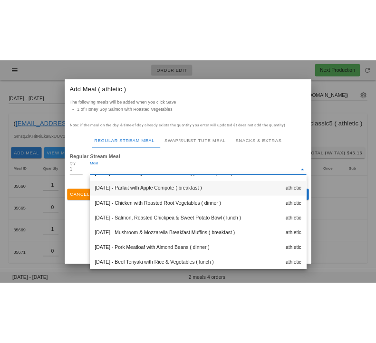
scroll to position [274, 0]
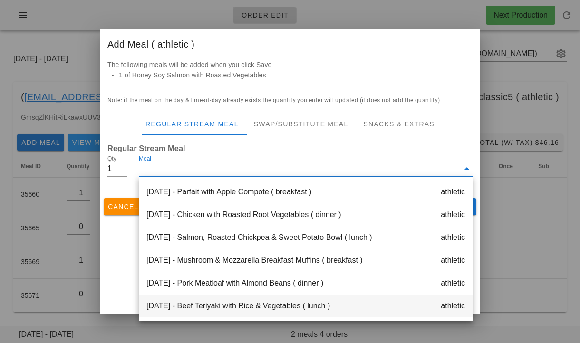
click at [319, 304] on div "[DATE] - Beef Teriyaki with Rice & Vegetables ( lunch ) athletic" at bounding box center [306, 306] width 334 height 23
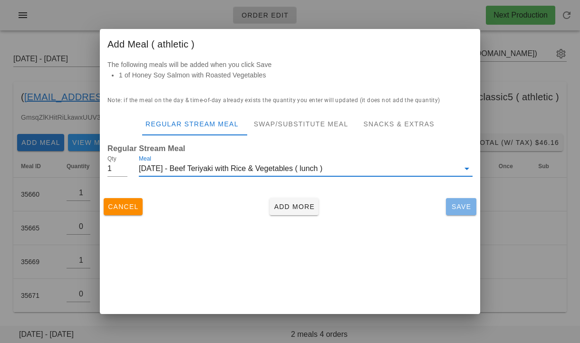
click at [458, 203] on span "Save" at bounding box center [461, 207] width 23 height 8
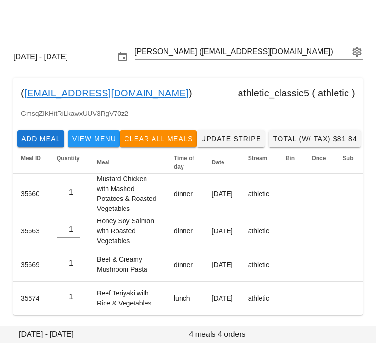
scroll to position [17, 0]
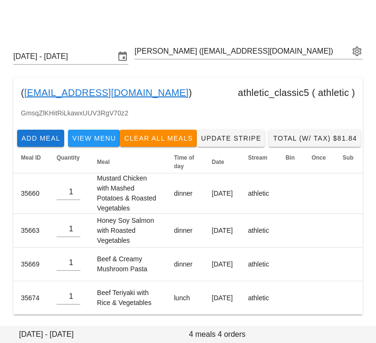
click at [116, 320] on div "[DATE] - [DATE] [PERSON_NAME] ([EMAIL_ADDRESS][DOMAIN_NAME]) ( [EMAIL_ADDRESS][…" at bounding box center [188, 183] width 376 height 290
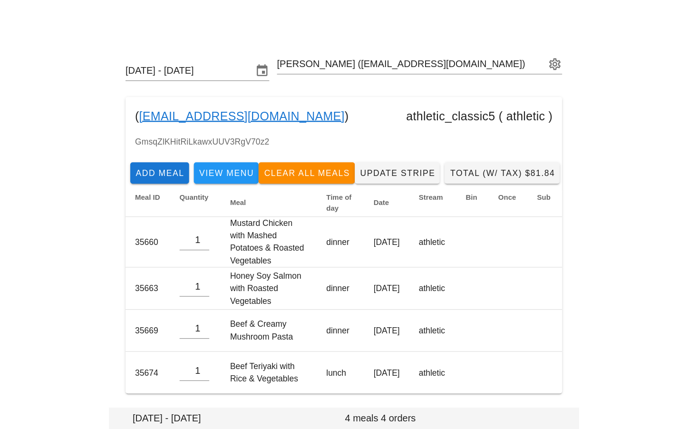
scroll to position [0, 0]
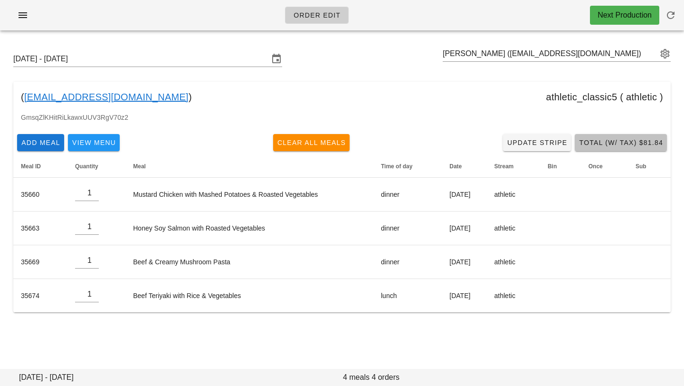
click at [579, 142] on span "Total (w/ Tax) $81.84" at bounding box center [621, 143] width 85 height 8
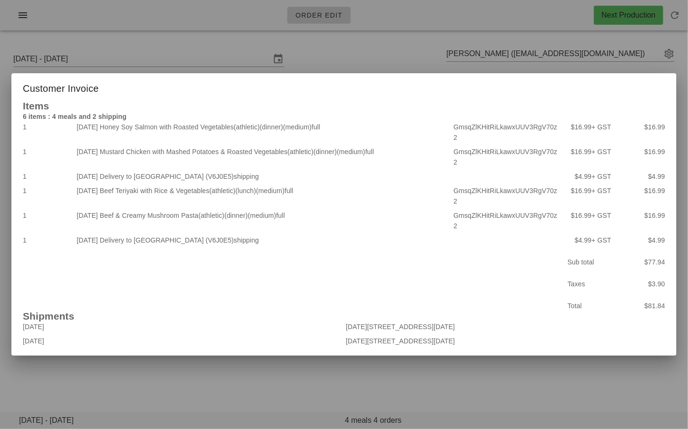
click at [367, 59] on div at bounding box center [344, 214] width 688 height 429
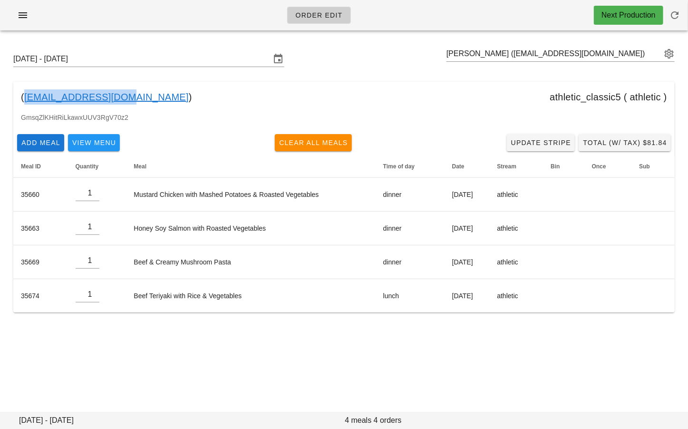
drag, startPoint x: 127, startPoint y: 98, endPoint x: 25, endPoint y: 102, distance: 102.8
click at [25, 102] on div "( [EMAIL_ADDRESS][DOMAIN_NAME] ) athletic_classic5 ( athletic )" at bounding box center [343, 97] width 661 height 30
copy link "[EMAIL_ADDRESS][DOMAIN_NAME]"
click at [481, 55] on input "text" at bounding box center [553, 53] width 215 height 15
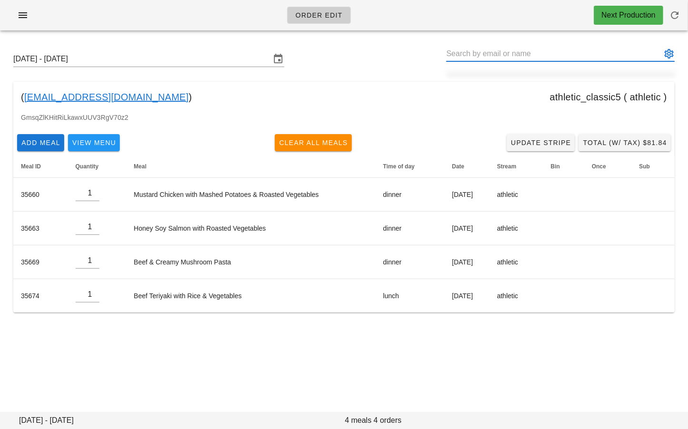
paste input "[EMAIL_ADDRESS][DOMAIN_NAME]"
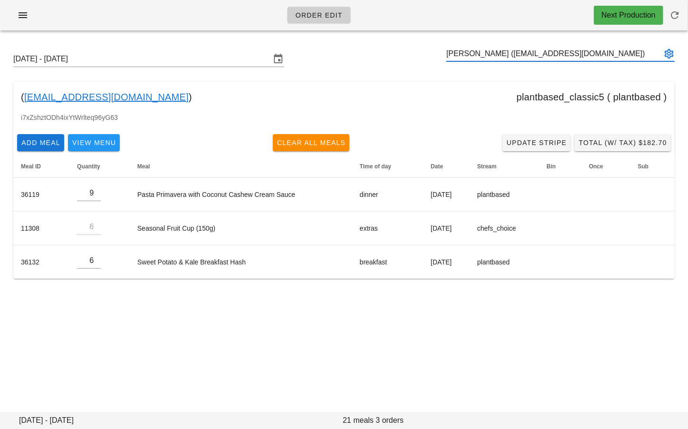
type input "[PERSON_NAME] ([EMAIL_ADDRESS][DOMAIN_NAME])"
click at [316, 143] on span "Clear All Meals" at bounding box center [311, 143] width 69 height 8
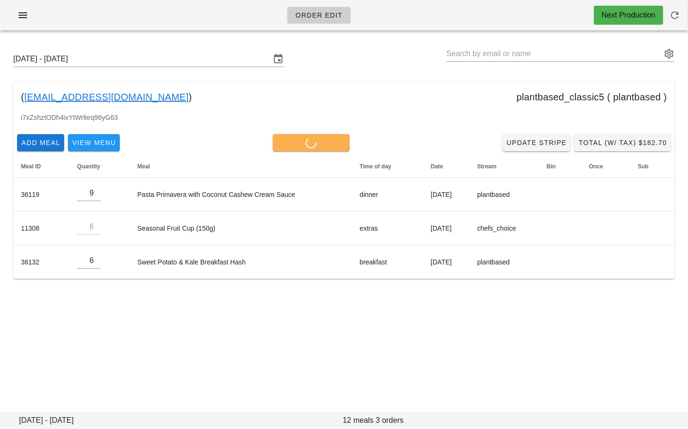
type input "0"
click at [48, 141] on span "Add Meal" at bounding box center [40, 143] width 39 height 8
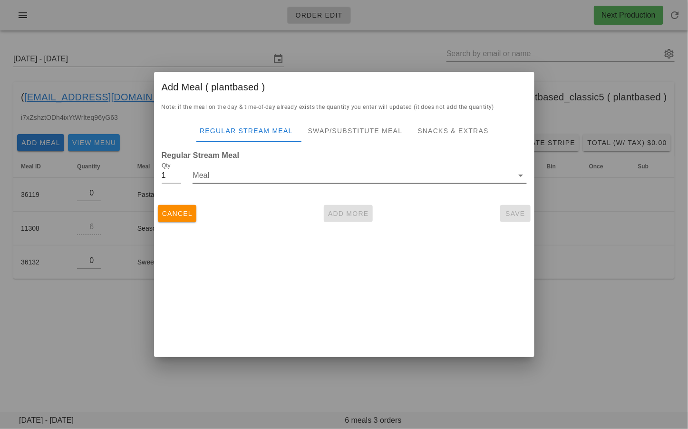
click at [280, 177] on input "Meal" at bounding box center [353, 175] width 320 height 15
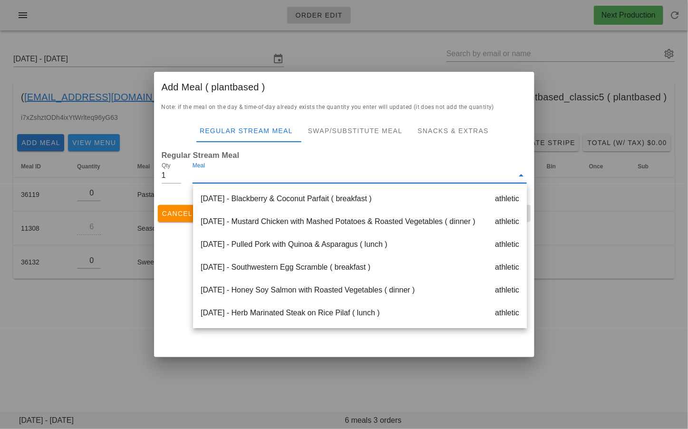
click at [107, 302] on div at bounding box center [344, 214] width 688 height 429
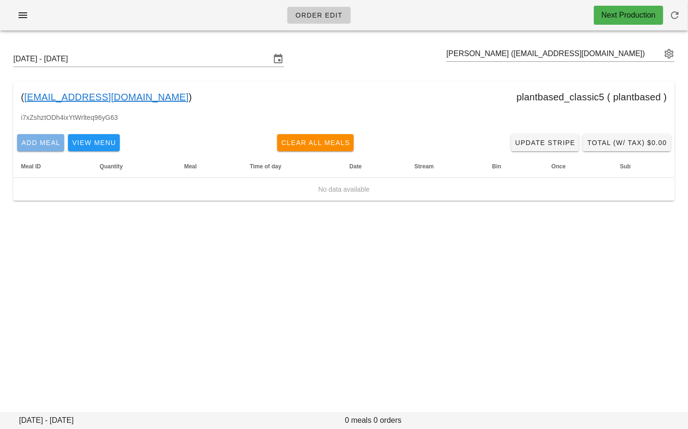
click at [45, 142] on span "Add Meal" at bounding box center [40, 143] width 39 height 8
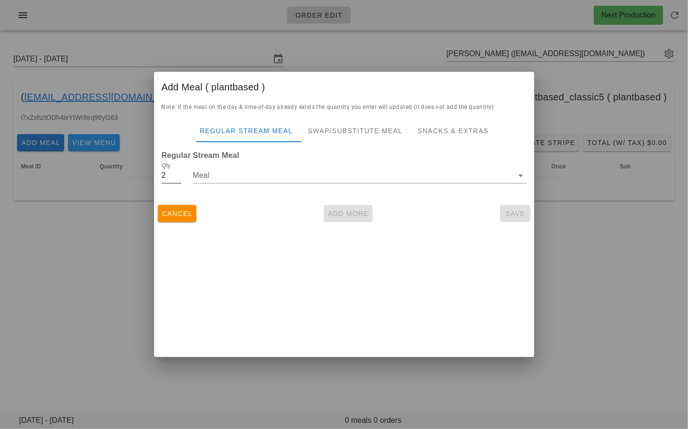
click at [180, 173] on input "2" at bounding box center [172, 175] width 20 height 15
click at [180, 173] on input "3" at bounding box center [172, 175] width 20 height 15
click at [180, 173] on input "4" at bounding box center [172, 175] width 20 height 15
click at [180, 173] on input "5" at bounding box center [172, 175] width 20 height 15
click at [180, 173] on input "6" at bounding box center [172, 175] width 20 height 15
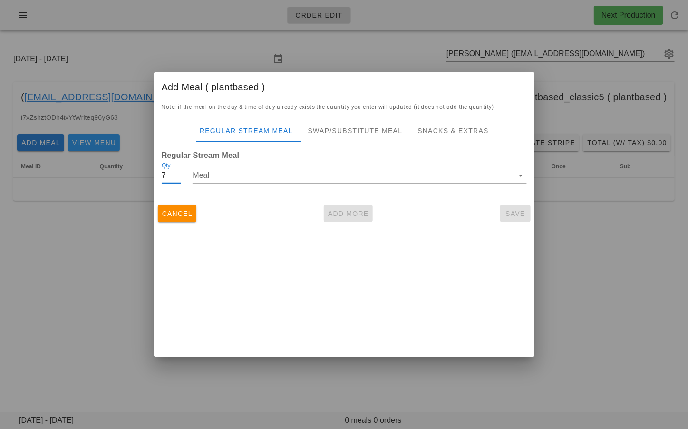
click at [180, 173] on input "7" at bounding box center [172, 175] width 20 height 15
click at [180, 173] on input "8" at bounding box center [172, 175] width 20 height 15
click at [180, 173] on input "9" at bounding box center [172, 175] width 20 height 15
click at [212, 176] on input "Meal" at bounding box center [353, 175] width 320 height 15
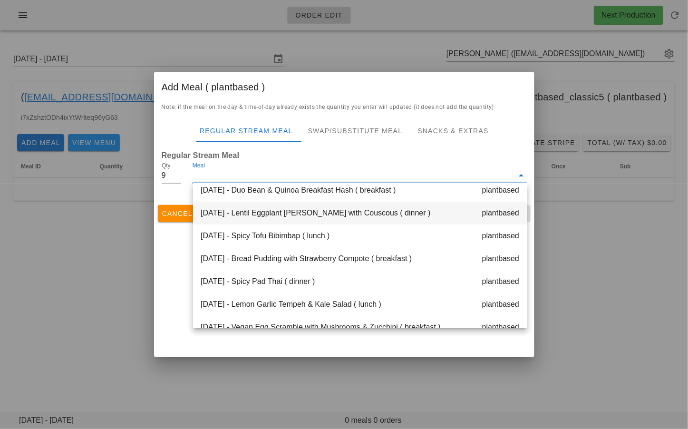
scroll to position [77, 0]
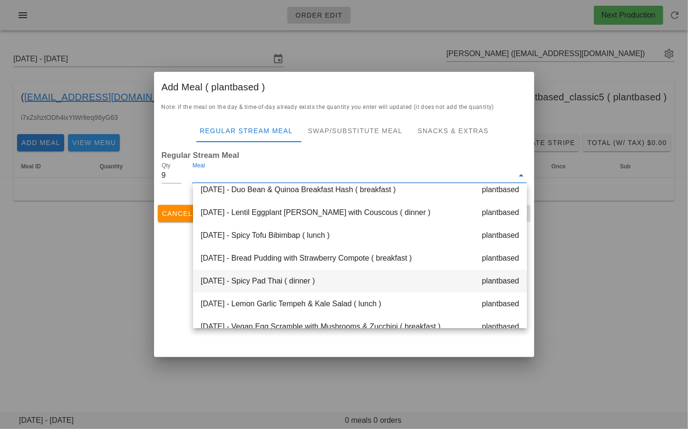
click at [364, 281] on div "[DATE] - Spicy Pad Thai ( dinner ) plantbased" at bounding box center [360, 281] width 334 height 23
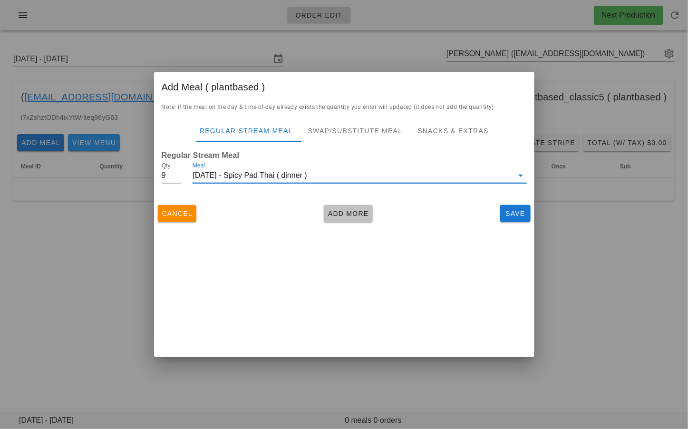
click at [345, 212] on span "Add More" at bounding box center [348, 214] width 41 height 8
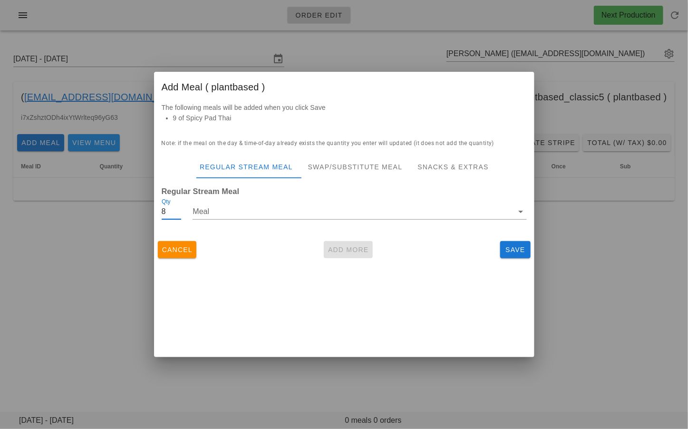
click at [178, 213] on input "8" at bounding box center [172, 211] width 20 height 15
click at [178, 213] on input "7" at bounding box center [172, 211] width 20 height 15
click at [178, 213] on input "6" at bounding box center [172, 211] width 20 height 15
click at [178, 213] on input "5" at bounding box center [172, 211] width 20 height 15
click at [178, 213] on input "4" at bounding box center [172, 211] width 20 height 15
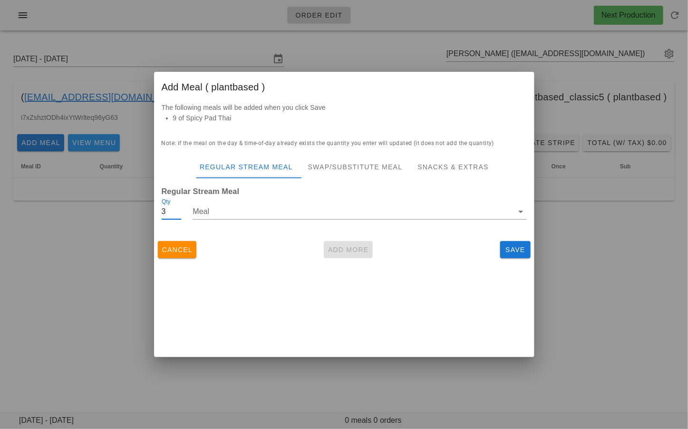
click at [178, 213] on input "3" at bounding box center [172, 211] width 20 height 15
click at [178, 213] on input "2" at bounding box center [172, 211] width 20 height 15
click at [178, 213] on input "1" at bounding box center [172, 211] width 20 height 15
click at [223, 213] on input "Meal" at bounding box center [353, 211] width 320 height 15
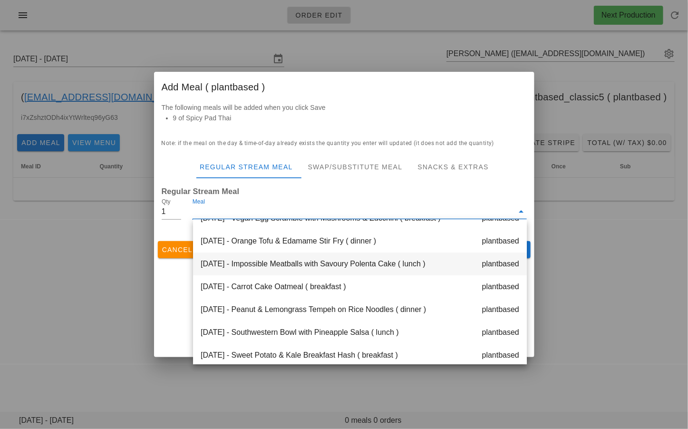
scroll to position [200, 0]
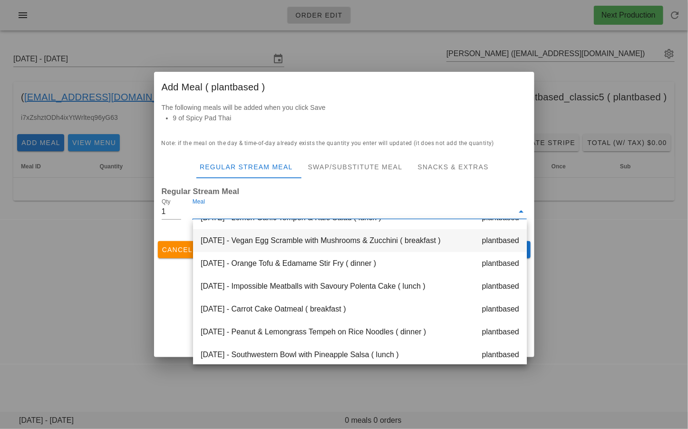
click at [376, 239] on div "[DATE] - Vegan Egg Scramble with Mushrooms & Zucchini ( breakfast ) plantbased" at bounding box center [360, 240] width 334 height 23
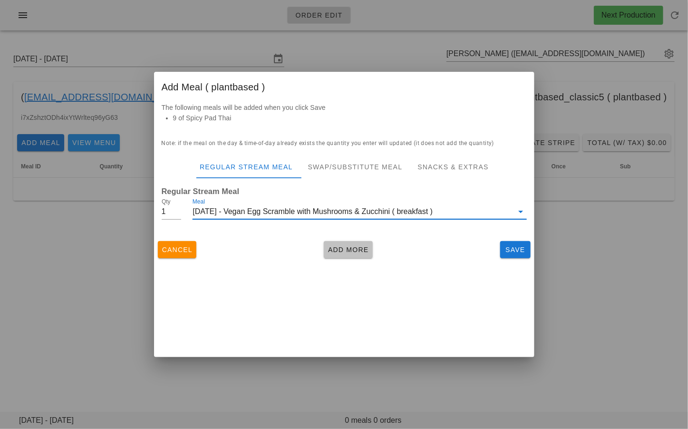
click at [344, 248] on span "Add More" at bounding box center [348, 250] width 41 height 8
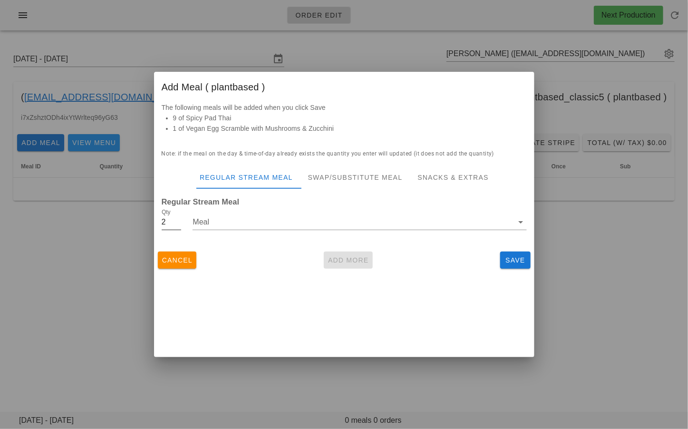
click at [179, 220] on input "2" at bounding box center [172, 221] width 20 height 15
click at [220, 229] on input "Meal" at bounding box center [353, 221] width 320 height 15
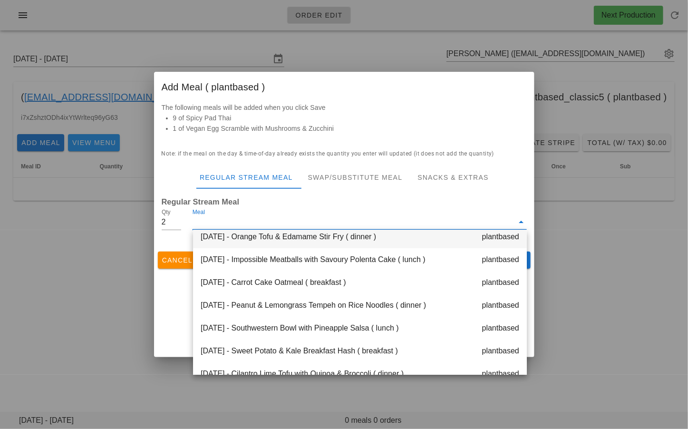
scroll to position [232, 0]
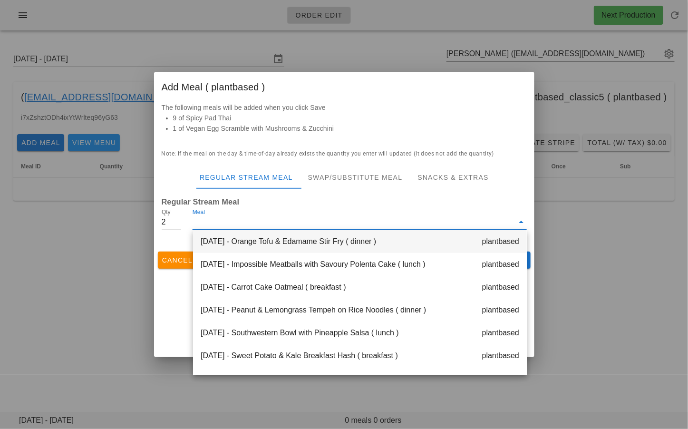
click at [244, 243] on div "[DATE] - Orange Tofu & Edamame Stir Fry ( dinner ) plantbased" at bounding box center [360, 241] width 334 height 23
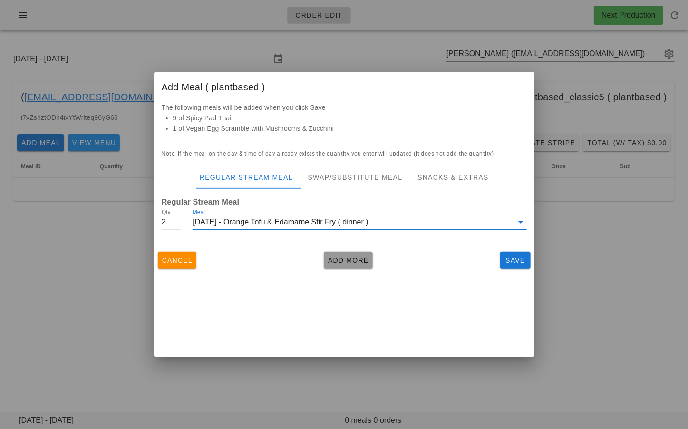
click at [337, 263] on span "Add More" at bounding box center [348, 260] width 41 height 8
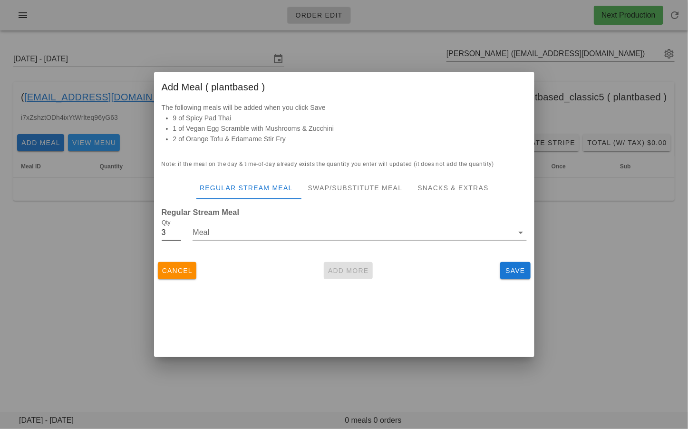
type input "3"
click at [177, 229] on input "3" at bounding box center [172, 232] width 20 height 15
click at [211, 229] on input "Meal" at bounding box center [353, 232] width 320 height 15
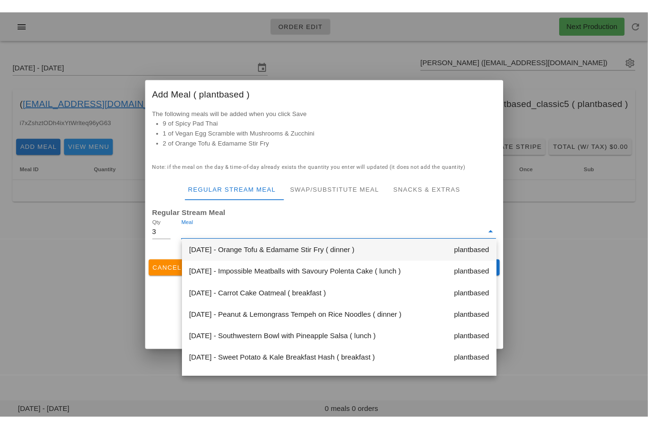
scroll to position [274, 0]
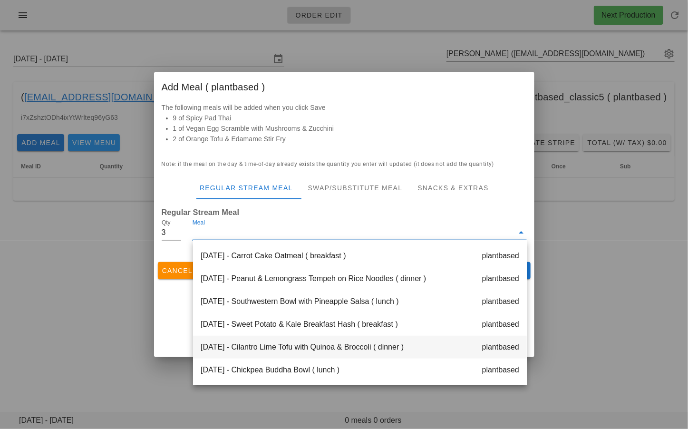
click at [243, 347] on div "[DATE] - Cilantro Lime Tofu with Quinoa & Broccoli ( dinner ) plantbased" at bounding box center [360, 347] width 334 height 23
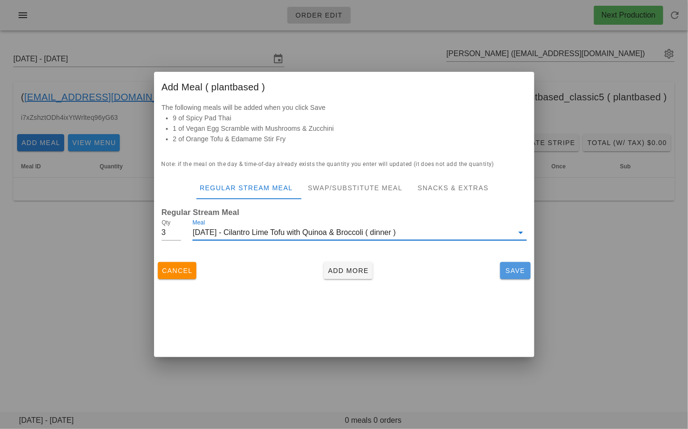
click at [511, 276] on button "Save" at bounding box center [515, 270] width 30 height 17
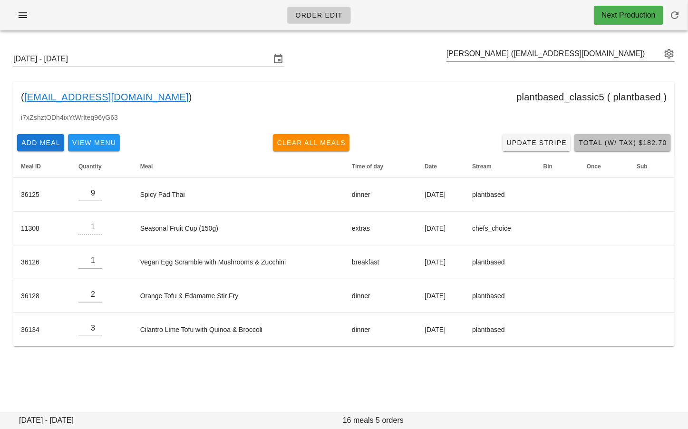
click at [596, 146] on span "Total (w/ Tax) $182.70" at bounding box center [622, 143] width 89 height 8
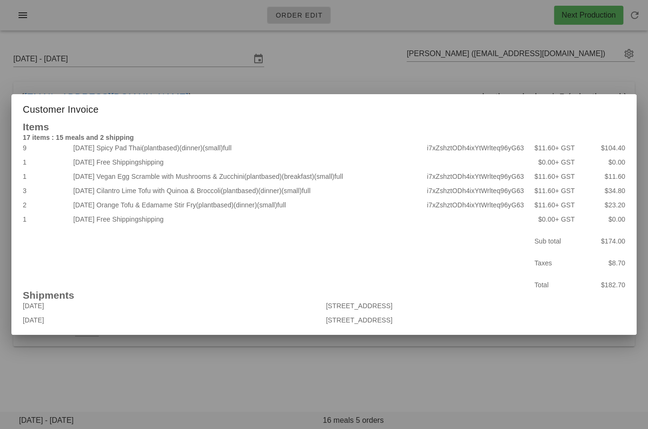
click at [363, 80] on div at bounding box center [324, 214] width 648 height 429
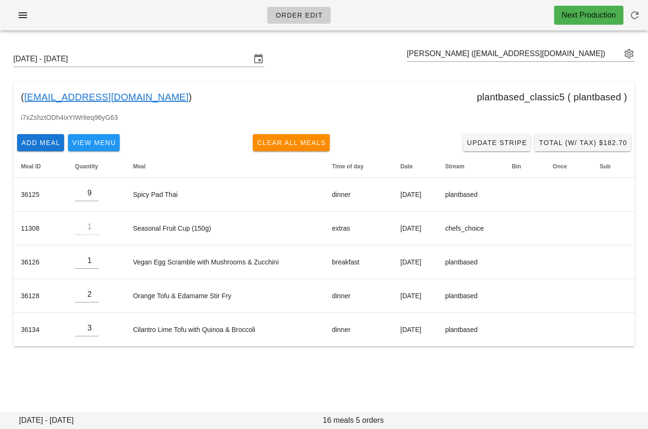
click at [331, 66] on div "[DATE] - [DATE] [PERSON_NAME] ([EMAIL_ADDRESS][DOMAIN_NAME])" at bounding box center [324, 59] width 637 height 30
drag, startPoint x: 151, startPoint y: 96, endPoint x: 23, endPoint y: 99, distance: 127.9
click at [23, 99] on div "( [EMAIL_ADDRESS][DOMAIN_NAME] ) plantbased_classic5 ( plantbased )" at bounding box center [324, 97] width 622 height 30
copy div "[EMAIL_ADDRESS][DOMAIN_NAME] )"
click at [438, 48] on input "text" at bounding box center [514, 53] width 215 height 15
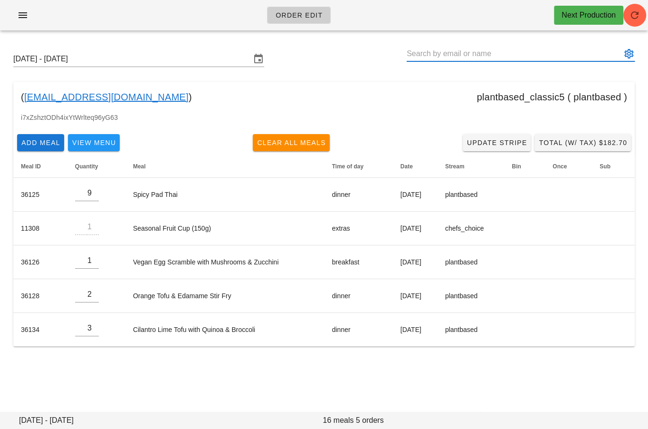
paste input "[PERSON_NAME][EMAIL_ADDRESS][PERSON_NAME][DOMAIN_NAME]"
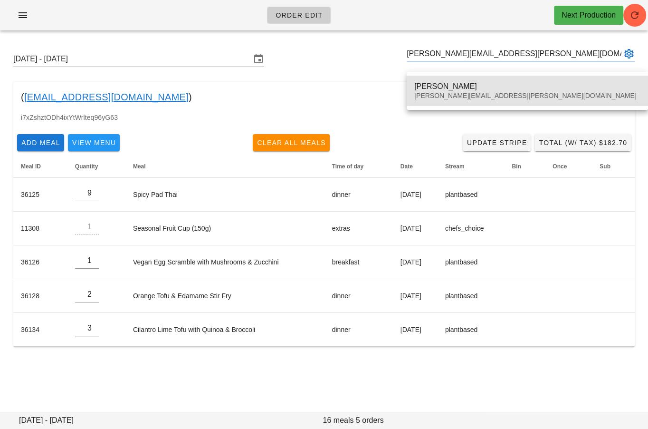
click at [430, 94] on div "[PERSON_NAME][EMAIL_ADDRESS][PERSON_NAME][DOMAIN_NAME]" at bounding box center [527, 96] width 226 height 8
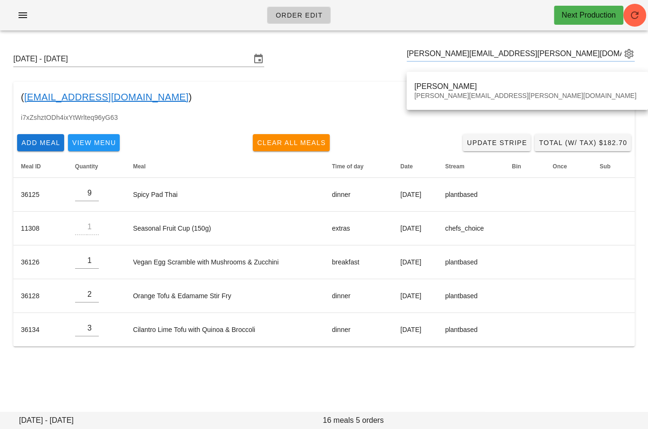
type input "[PERSON_NAME] ([PERSON_NAME][EMAIL_ADDRESS][PERSON_NAME][DOMAIN_NAME])"
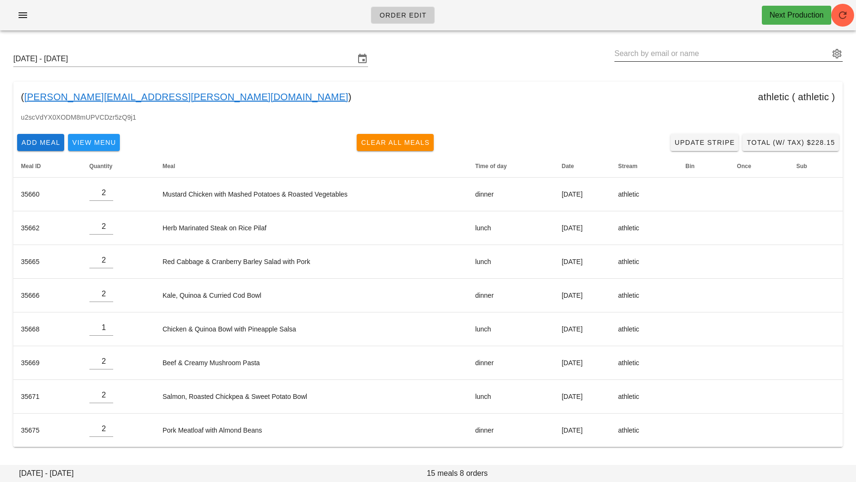
click at [655, 53] on input "text" at bounding box center [721, 53] width 215 height 15
paste input "[EMAIL_ADDRESS][DOMAIN_NAME]"
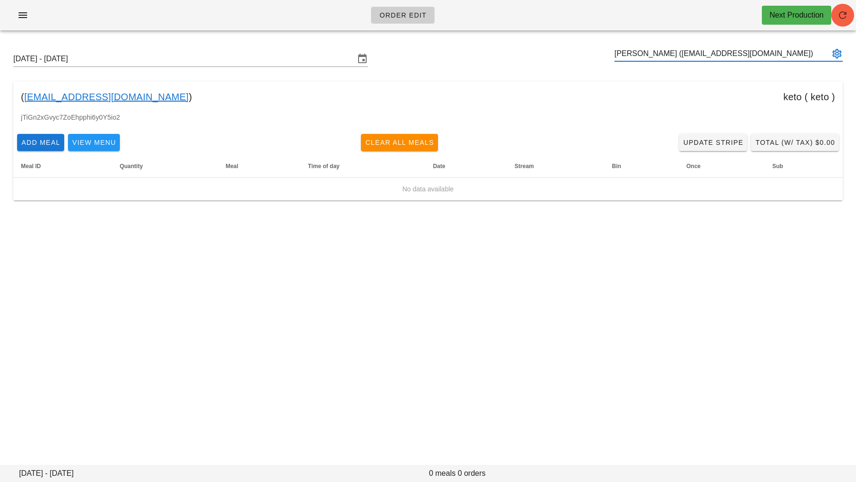
type input "[PERSON_NAME] ([EMAIL_ADDRESS][DOMAIN_NAME])"
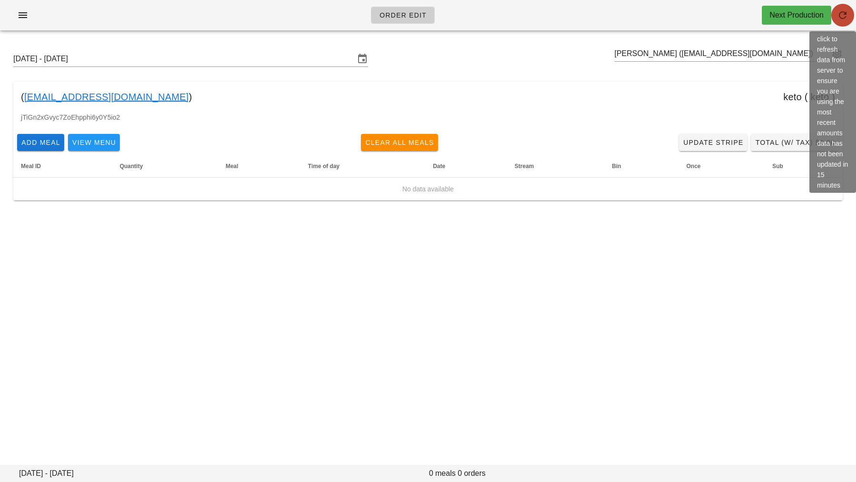
click at [687, 21] on button "button" at bounding box center [842, 15] width 23 height 23
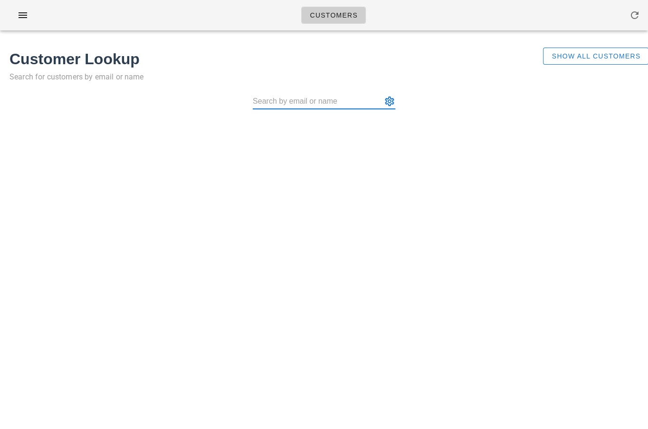
paste input "[EMAIL_ADDRESS][DOMAIN_NAME]"
type input "[EMAIL_ADDRESS][DOMAIN_NAME]"
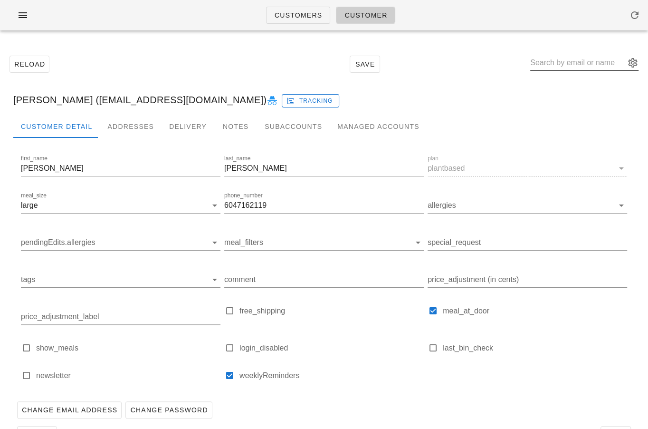
click at [559, 58] on input "text" at bounding box center [577, 62] width 95 height 15
paste input "[EMAIL_ADDRESS][DOMAIN_NAME]"
type input "[EMAIL_ADDRESS][DOMAIN_NAME]"
click at [137, 126] on div "Addresses" at bounding box center [131, 126] width 62 height 23
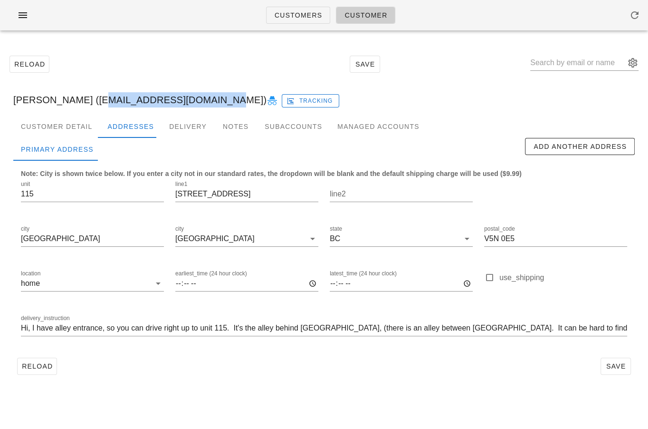
drag, startPoint x: 87, startPoint y: 103, endPoint x: 204, endPoint y: 99, distance: 116.5
click at [204, 99] on div "[PERSON_NAME] ([EMAIL_ADDRESS][DOMAIN_NAME]) Tracking" at bounding box center [324, 100] width 637 height 30
copy div "[EMAIL_ADDRESS][DOMAIN_NAME]"
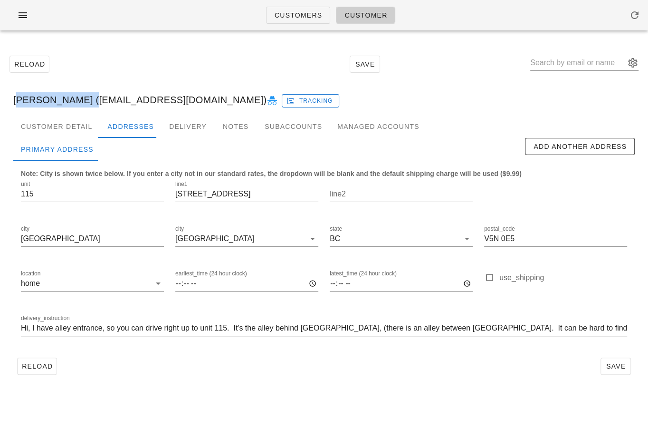
drag, startPoint x: 11, startPoint y: 96, endPoint x: 82, endPoint y: 101, distance: 70.5
click at [82, 101] on div "[PERSON_NAME] ([EMAIL_ADDRESS][DOMAIN_NAME]) Tracking" at bounding box center [324, 100] width 637 height 30
copy div "[PERSON_NAME]"
click at [333, 285] on input "latest_time (24 hour clock)" at bounding box center [401, 283] width 143 height 15
click at [381, 397] on div "Customers Customer Reload Save [PERSON_NAME] ([EMAIL_ADDRESS][DOMAIN_NAME]) Tra…" at bounding box center [324, 214] width 648 height 429
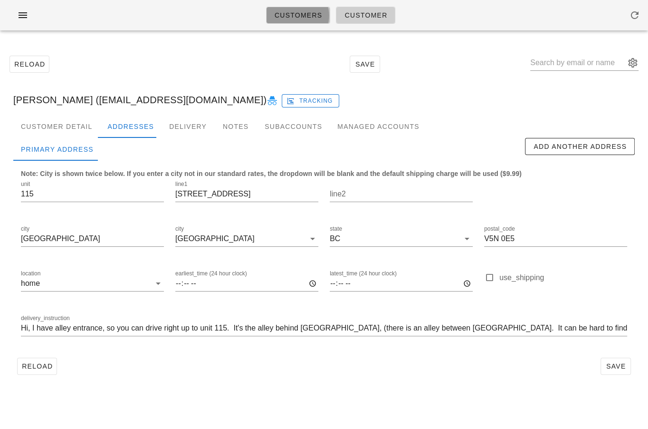
click at [301, 11] on span "Customers" at bounding box center [298, 15] width 48 height 8
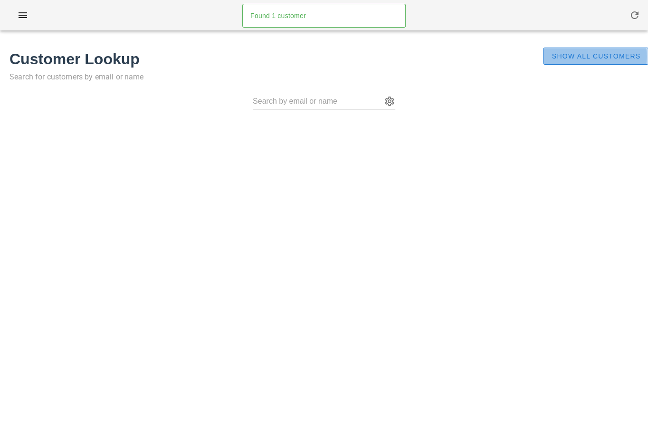
click at [563, 57] on span "Show All Customers" at bounding box center [595, 56] width 89 height 8
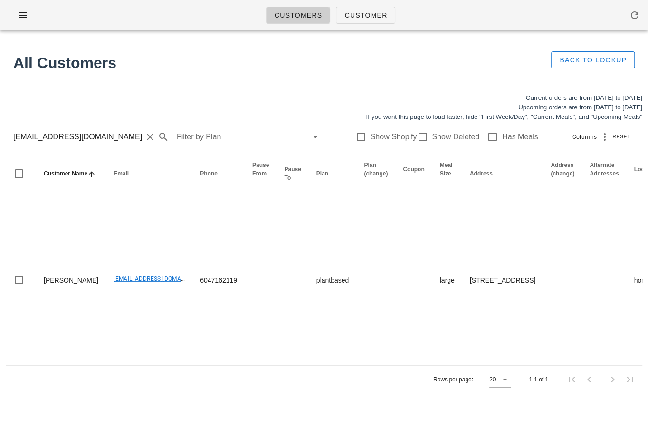
click at [145, 137] on button "Clear Search for customer" at bounding box center [150, 136] width 11 height 11
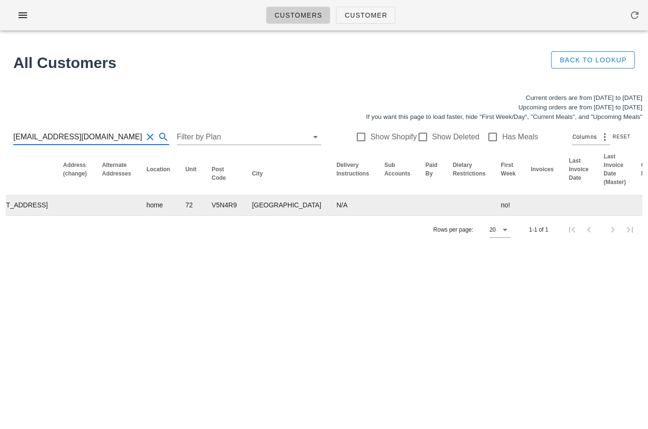
scroll to position [0, 524]
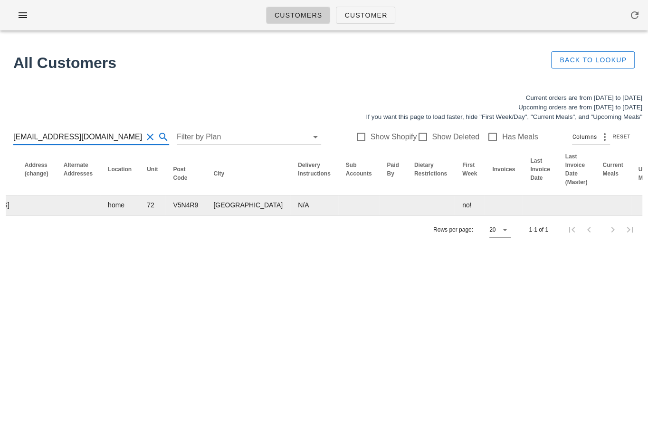
type input "[EMAIL_ADDRESS][DOMAIN_NAME]"
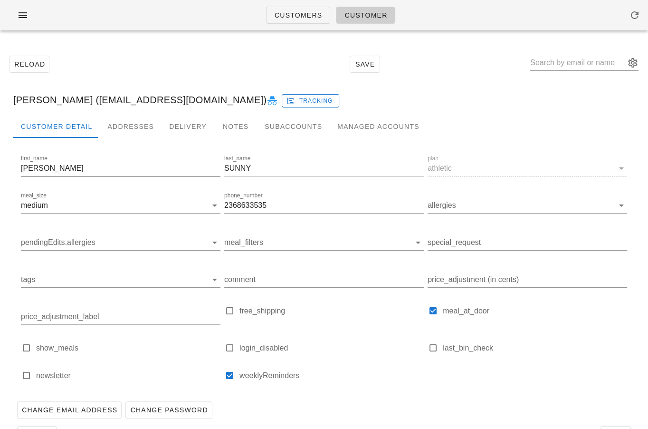
click at [30, 169] on input "[PERSON_NAME]" at bounding box center [121, 168] width 200 height 15
click at [21, 169] on input "[PERSON_NAME]" at bounding box center [121, 168] width 200 height 15
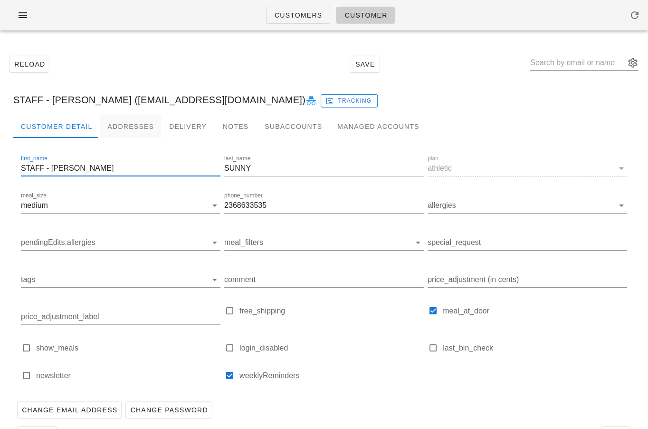
type input "STAFF - [PERSON_NAME]"
click at [134, 126] on div "Addresses" at bounding box center [131, 126] width 62 height 23
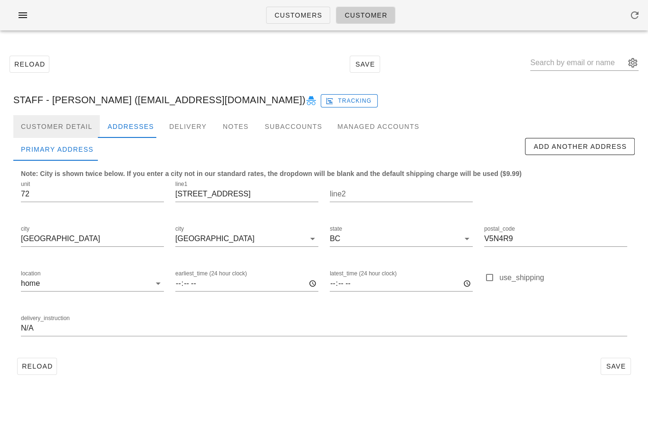
click at [80, 123] on div "Customer Detail" at bounding box center [56, 126] width 87 height 23
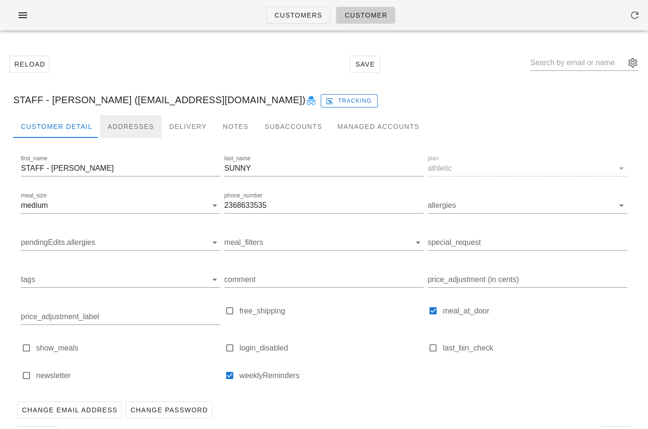
click at [137, 126] on div "Addresses" at bounding box center [131, 126] width 62 height 23
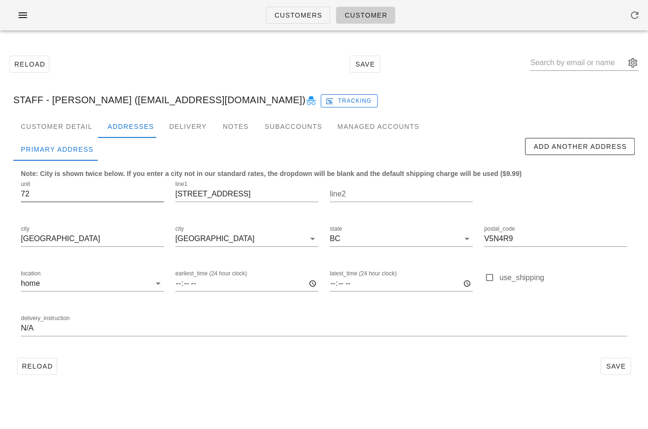
click at [106, 192] on input "72" at bounding box center [92, 193] width 143 height 15
type input "7"
click at [186, 202] on div "line1 [STREET_ADDRESS]" at bounding box center [246, 193] width 143 height 15
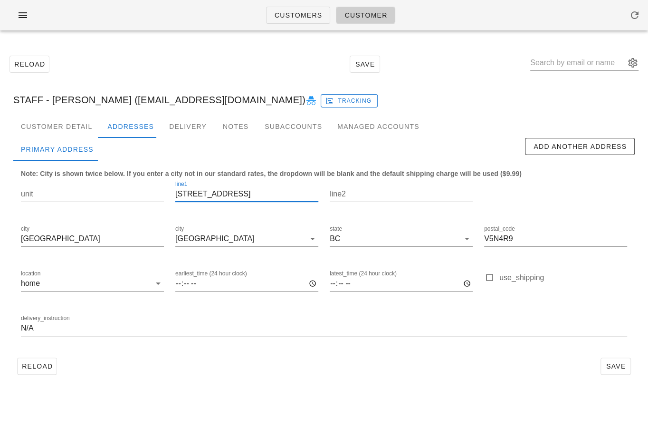
click at [182, 197] on input "[STREET_ADDRESS]" at bounding box center [246, 193] width 143 height 15
type input "[STREET_ADDRESS]"
click at [499, 240] on input "V5N4R9" at bounding box center [555, 238] width 143 height 15
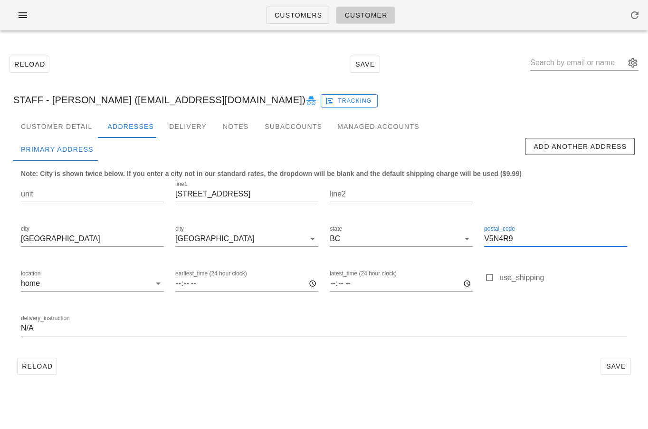
click at [499, 240] on input "V5N4R9" at bounding box center [555, 238] width 143 height 15
paste input "V6A 2M9"
type input "V6A 2M9"
click at [88, 324] on input "N/A" at bounding box center [324, 327] width 607 height 15
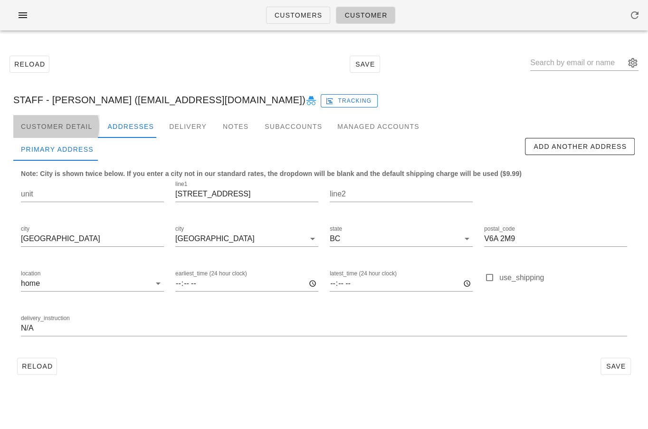
click at [75, 126] on div "Customer Detail" at bounding box center [56, 126] width 87 height 23
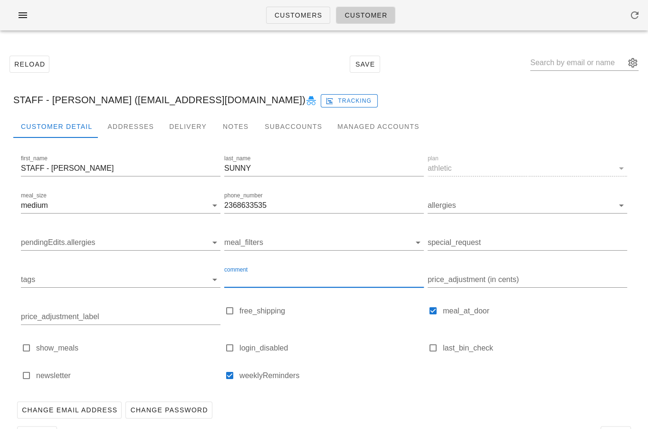
click at [246, 280] on div "comment" at bounding box center [324, 279] width 200 height 15
paste input "Please pack up order & put in the 'TAKE HOME' staff fridge"
type input "Please pack up order & put in the 'TAKE HOME' staff fridge"
type input "STAFF - [PERSON_NAME] ([EMAIL_ADDRESS][DOMAIN_NAME])"
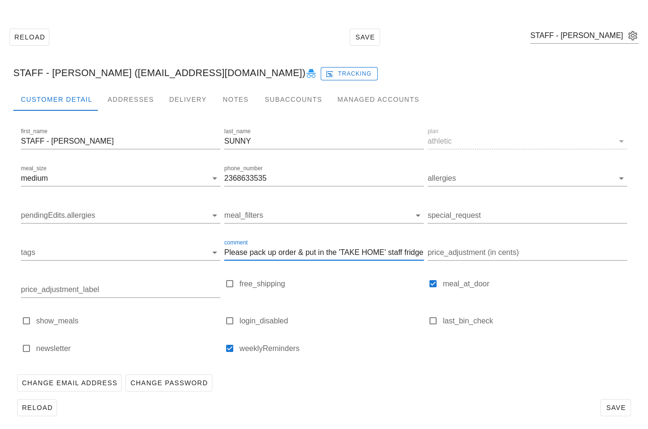
scroll to position [31, 0]
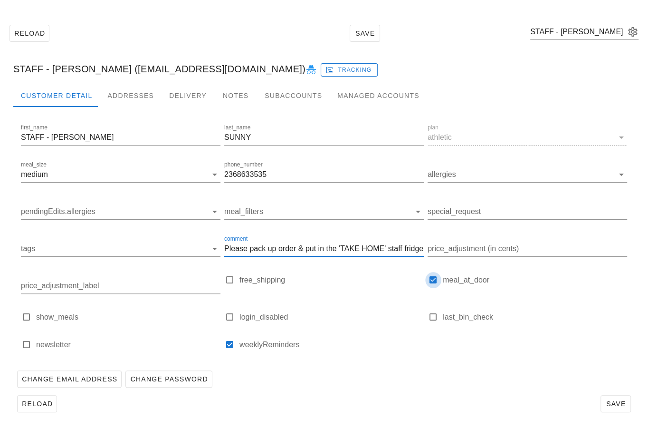
type input "Please pack up order & put in the 'TAKE HOME' staff fridge"
click at [432, 282] on div at bounding box center [433, 279] width 13 height 13
checkbox input "false"
click at [608, 406] on span "Save" at bounding box center [616, 404] width 22 height 8
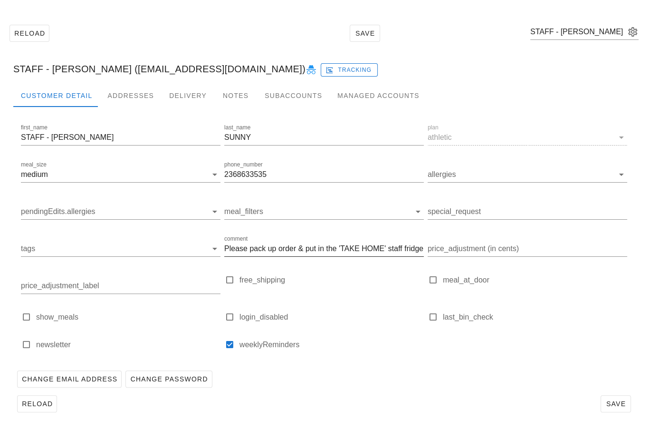
click at [333, 251] on input "Please pack up order & put in the 'TAKE HOME' staff fridge" at bounding box center [324, 248] width 200 height 15
click at [372, 356] on div at bounding box center [324, 355] width 200 height 7
click at [125, 94] on div "Addresses" at bounding box center [131, 95] width 62 height 23
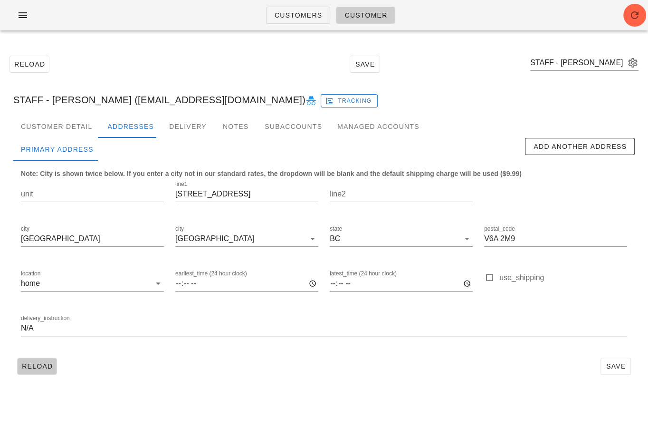
click at [36, 368] on span "Reload" at bounding box center [36, 366] width 31 height 8
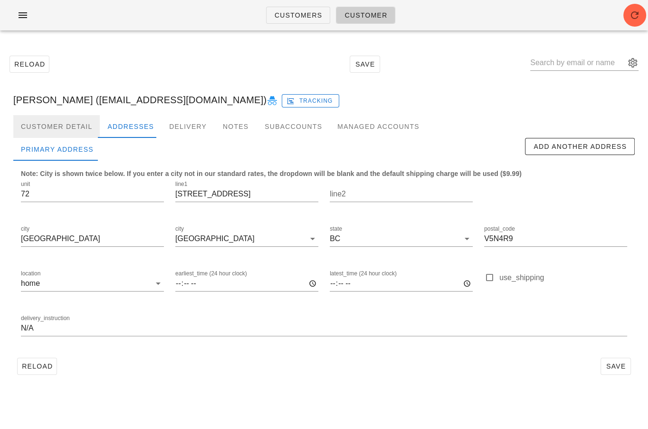
click at [63, 134] on div "Customer Detail" at bounding box center [56, 126] width 87 height 23
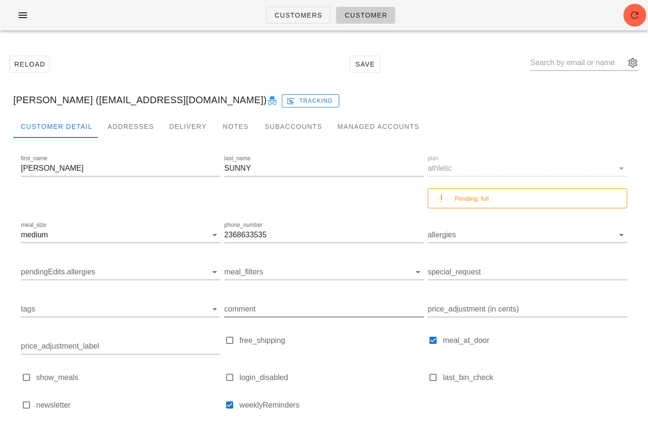
click at [251, 310] on input "comment" at bounding box center [324, 308] width 200 height 15
paste input "Please pack up order & put in the 'TAKE HOME' staff fridge"
type input "Please pack up order & put in the 'TAKE HOME' staff fridge"
type input "[PERSON_NAME] ([EMAIL_ADDRESS][DOMAIN_NAME])"
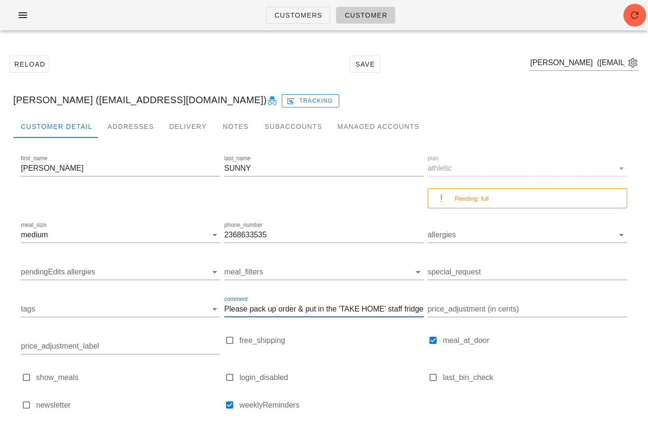
scroll to position [0, 2]
type input "Please pack up order & put in the 'TAKE HOME' staff fridge"
click at [118, 126] on div "Addresses" at bounding box center [131, 126] width 62 height 23
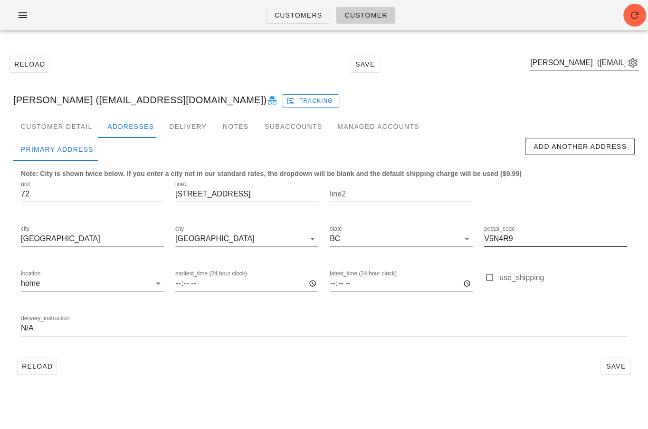
click at [500, 242] on input "V5N4R9" at bounding box center [555, 238] width 143 height 15
click at [498, 241] on input "V5N4R9" at bounding box center [555, 238] width 143 height 15
click at [503, 239] on input "V5N4R9" at bounding box center [555, 238] width 143 height 15
click at [499, 238] on input "V5N4R9" at bounding box center [555, 238] width 143 height 15
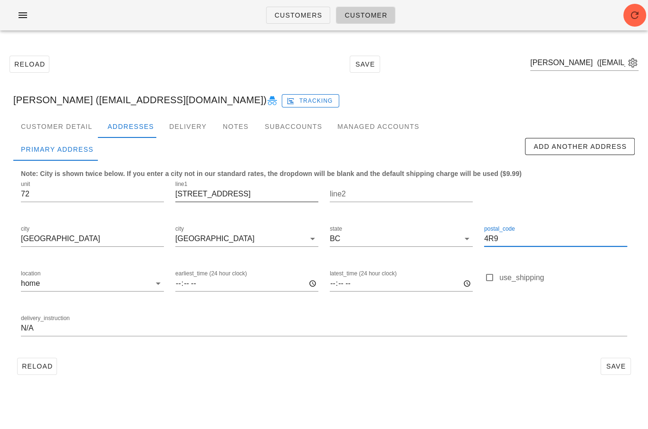
type input "4R9"
click at [202, 193] on input "[STREET_ADDRESS]" at bounding box center [246, 193] width 143 height 15
type input "[STREET_ADDRESS]"
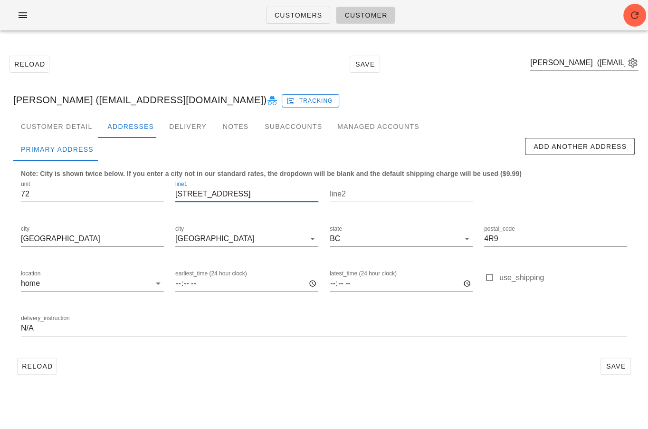
click at [84, 198] on input "72" at bounding box center [92, 193] width 143 height 15
type input "7"
click at [493, 236] on input "4R9" at bounding box center [555, 238] width 143 height 15
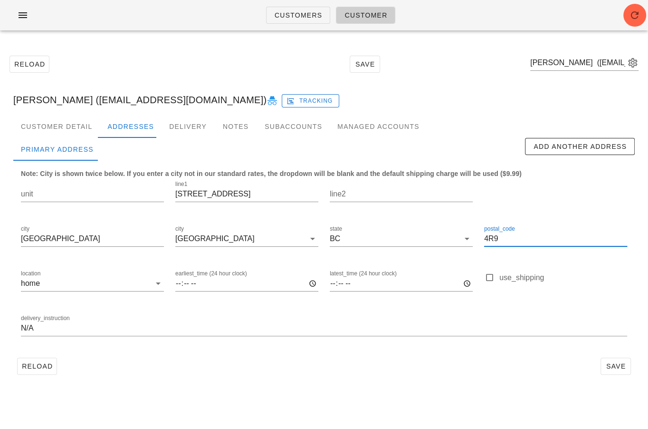
paste input "V6A 2M"
type input "V6A 2M9"
click at [612, 365] on span "Save" at bounding box center [616, 366] width 22 height 8
click at [49, 364] on span "Reload" at bounding box center [36, 366] width 31 height 8
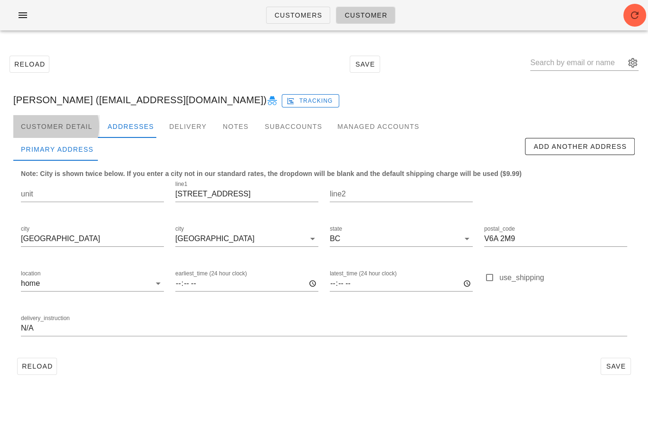
click at [73, 125] on div "Customer Detail" at bounding box center [56, 126] width 87 height 23
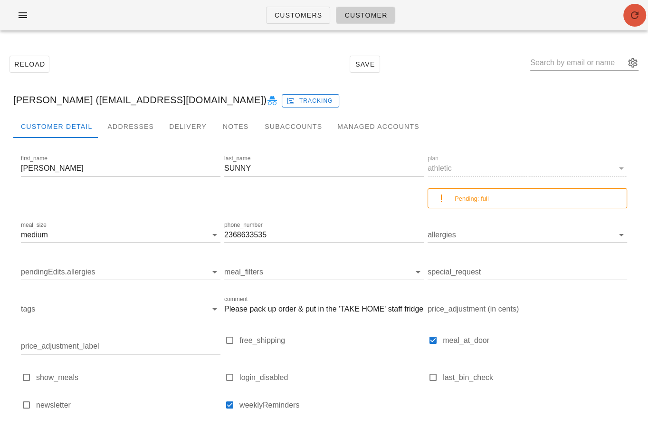
click at [631, 12] on icon "button" at bounding box center [634, 15] width 11 height 11
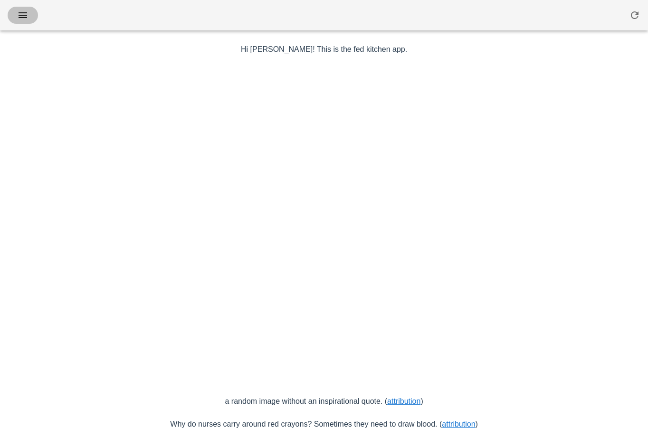
click at [21, 21] on button "button" at bounding box center [23, 15] width 30 height 17
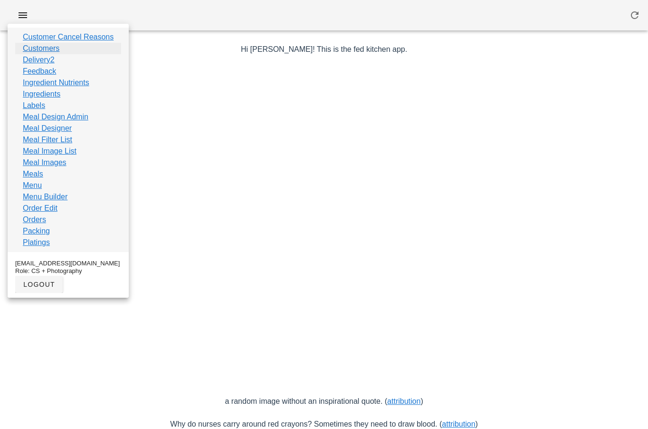
click at [42, 49] on link "Customers" at bounding box center [41, 48] width 37 height 11
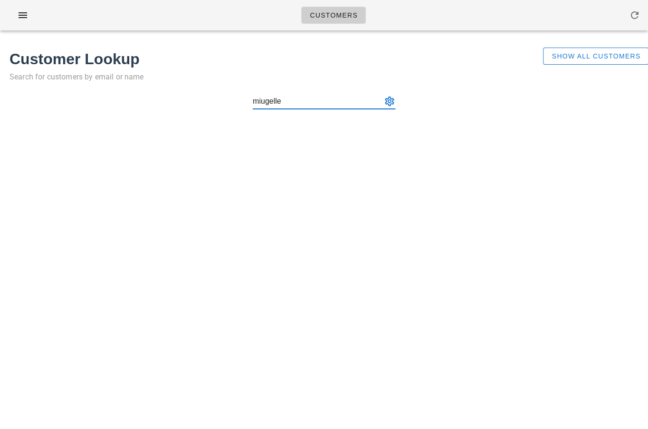
click at [262, 103] on input "miugelle" at bounding box center [317, 101] width 129 height 15
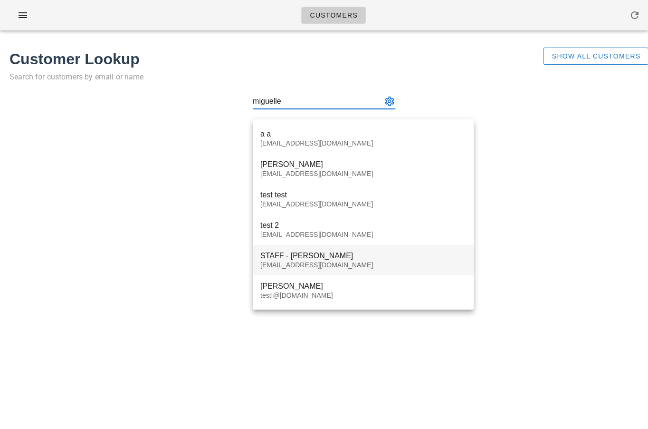
type input "miguelle"
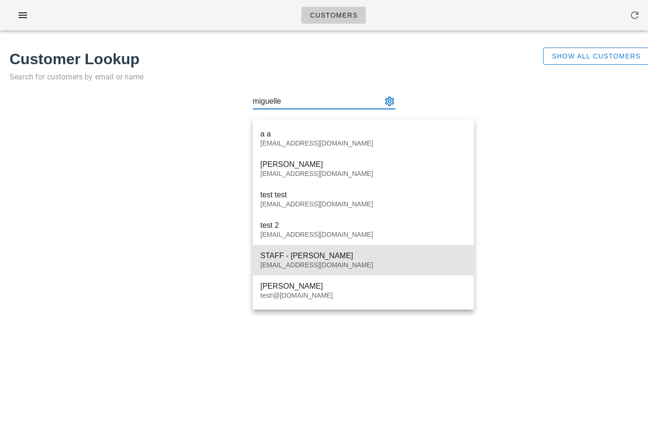
click at [303, 257] on div "STAFF - Miguelle Lagera" at bounding box center [363, 255] width 206 height 9
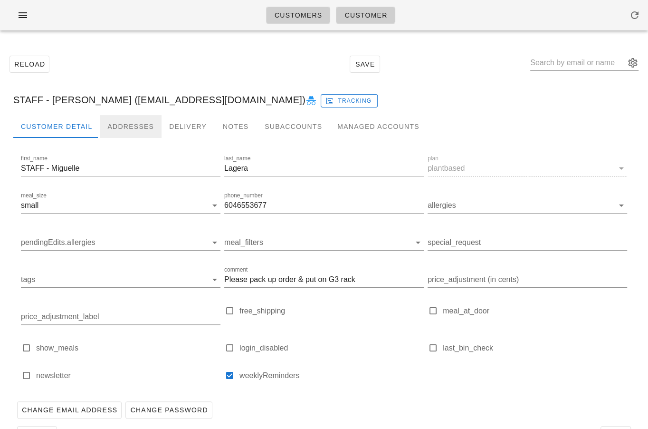
click at [138, 126] on div "Addresses" at bounding box center [131, 126] width 62 height 23
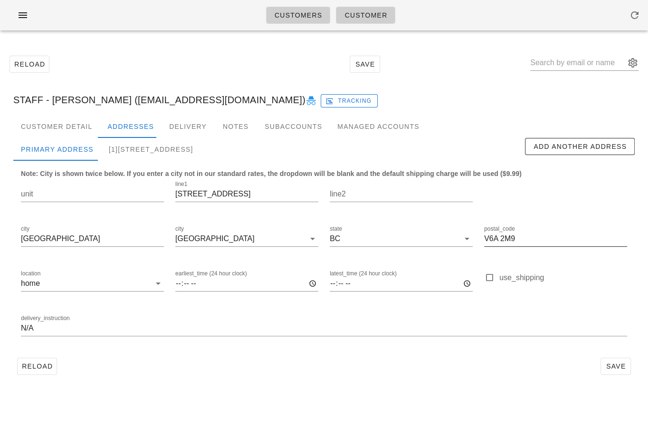
click at [505, 235] on input "V6A 2M9" at bounding box center [555, 238] width 143 height 15
click at [21, 14] on icon "button" at bounding box center [22, 15] width 11 height 11
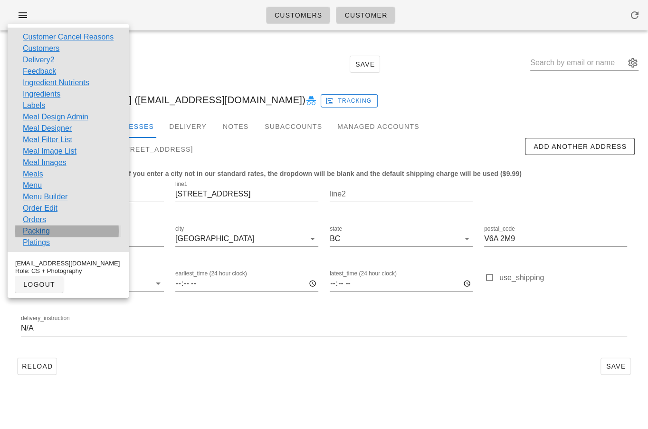
click at [30, 229] on link "Packing" at bounding box center [36, 230] width 27 height 11
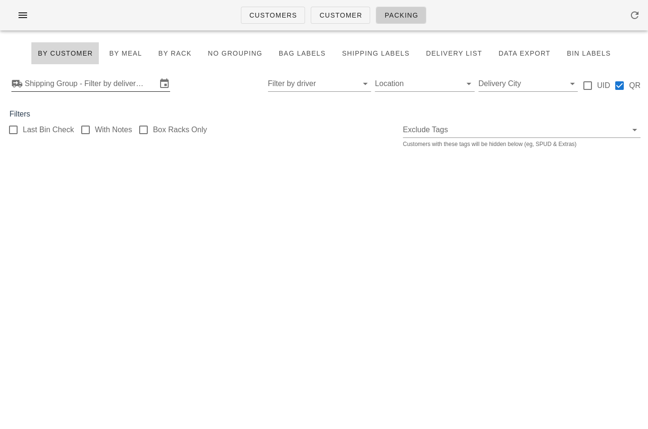
click at [121, 82] on input "Shipping Group - Filter by delivery logistics" at bounding box center [91, 83] width 132 height 15
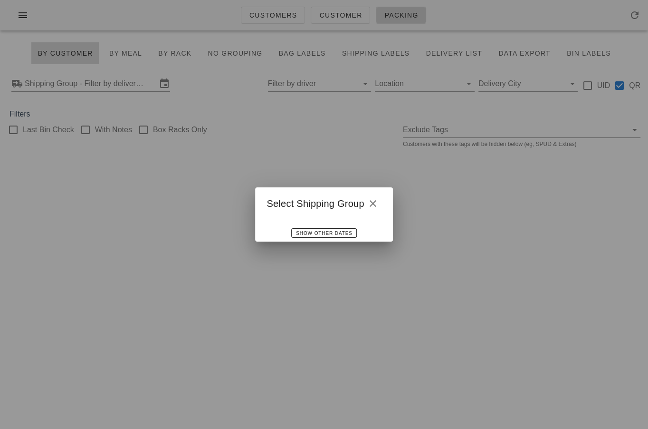
click at [175, 218] on div at bounding box center [324, 214] width 648 height 429
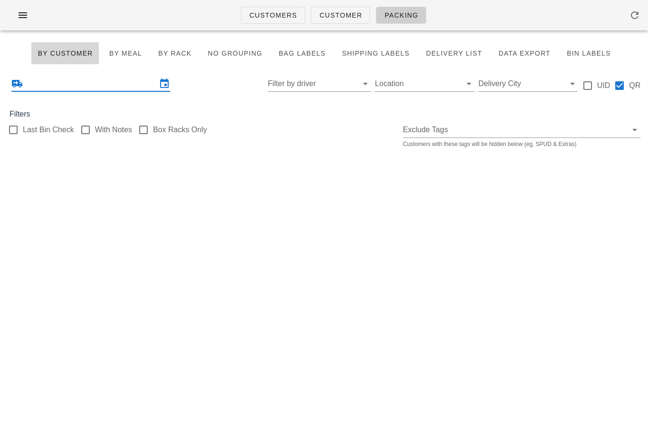
click at [134, 84] on input "text" at bounding box center [91, 83] width 132 height 15
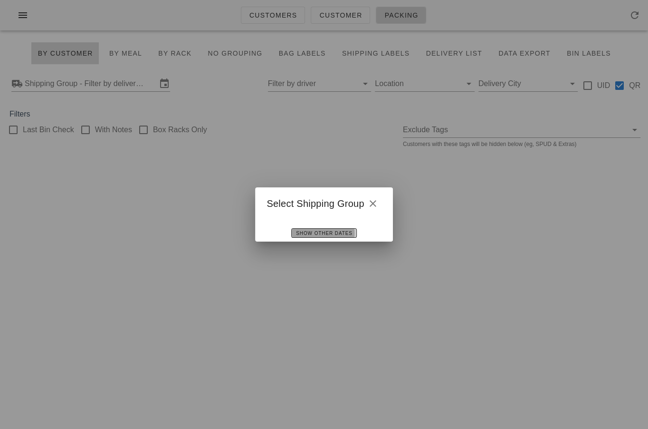
click at [297, 232] on span "Show Other Dates" at bounding box center [324, 233] width 57 height 5
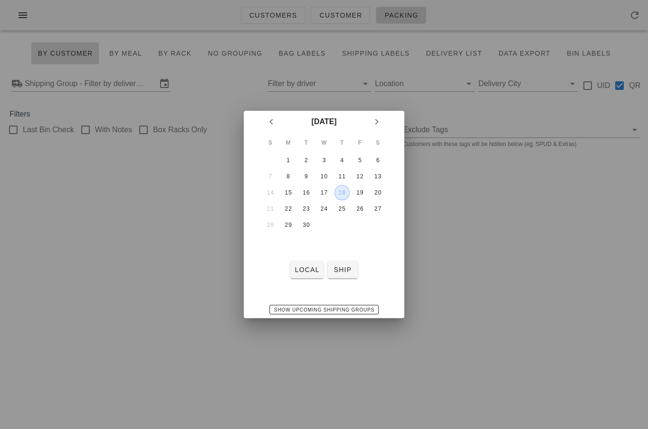
click at [343, 192] on div "18" at bounding box center [342, 192] width 14 height 7
click at [301, 267] on span "local" at bounding box center [306, 270] width 25 height 8
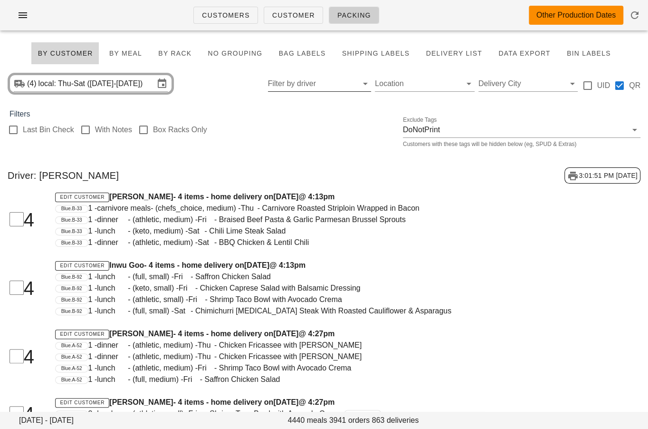
click at [320, 84] on input "Filter by driver" at bounding box center [312, 83] width 88 height 15
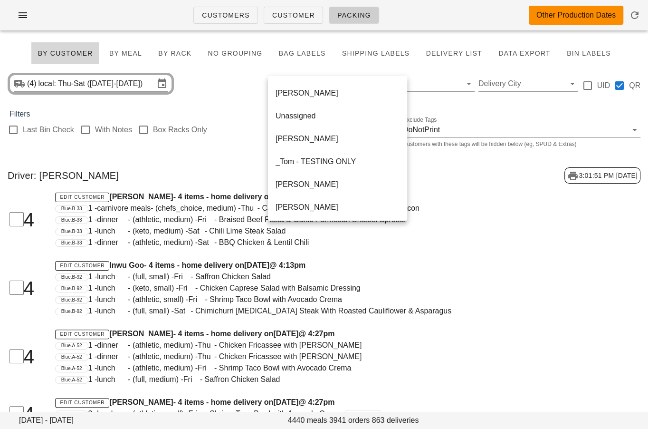
scroll to position [616, 0]
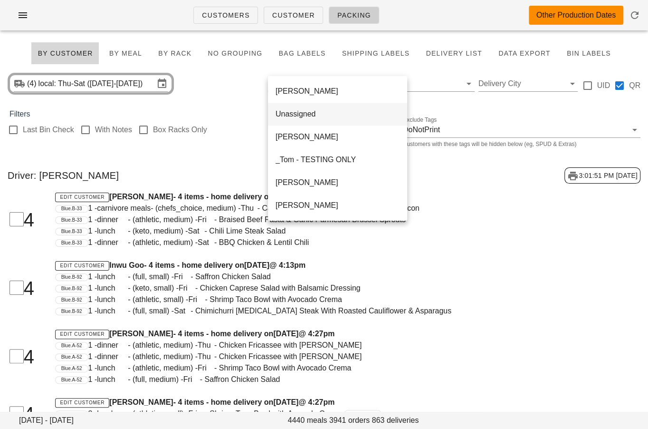
click at [298, 113] on div "Unassigned" at bounding box center [338, 113] width 124 height 9
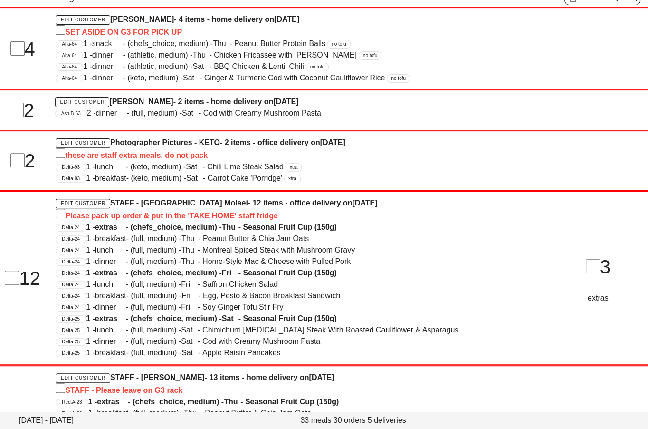
scroll to position [185, 0]
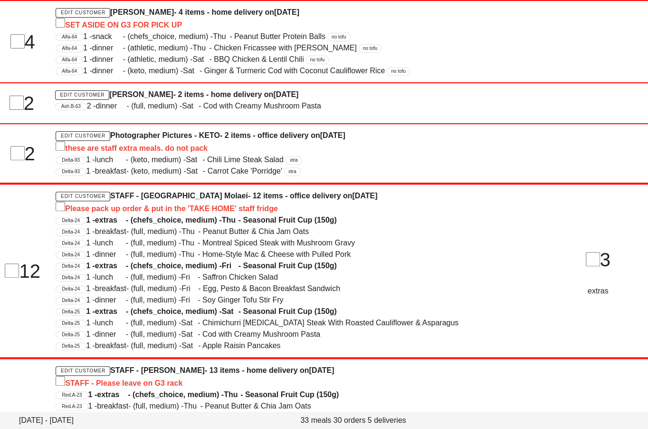
drag, startPoint x: 288, startPoint y: 204, endPoint x: 67, endPoint y: 211, distance: 221.6
click at [67, 211] on div "Please pack up order & put in the 'TAKE HOME' staff fridge" at bounding box center [297, 208] width 482 height 13
copy div "Please pack up order & put in the 'TAKE HOME' staff fridge"
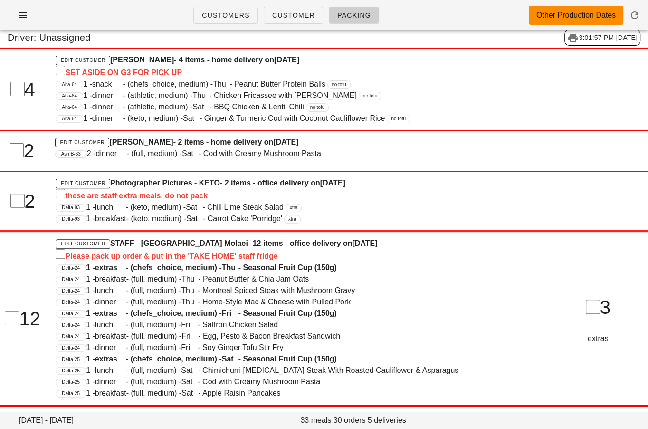
scroll to position [124, 0]
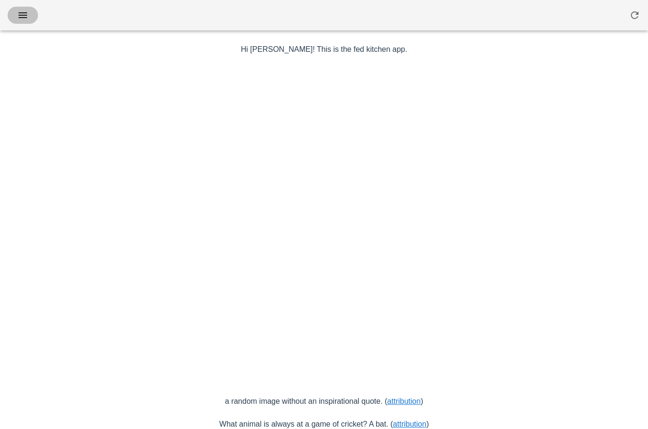
click at [25, 14] on icon "button" at bounding box center [22, 15] width 11 height 11
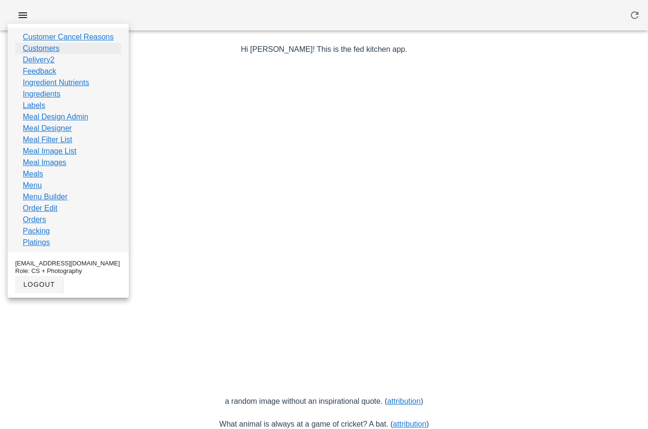
click at [33, 45] on link "Customers" at bounding box center [41, 48] width 37 height 11
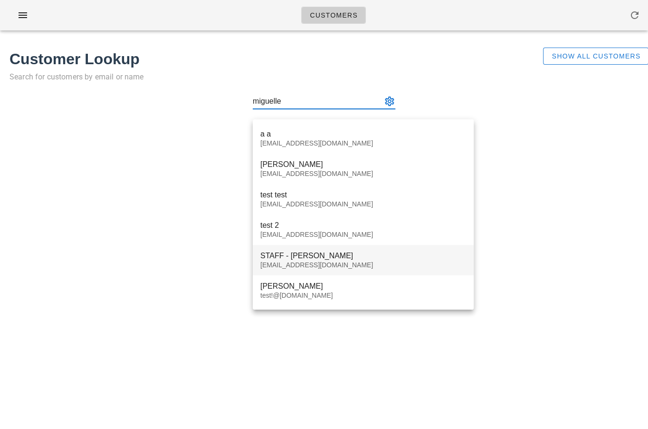
type input "miguelle"
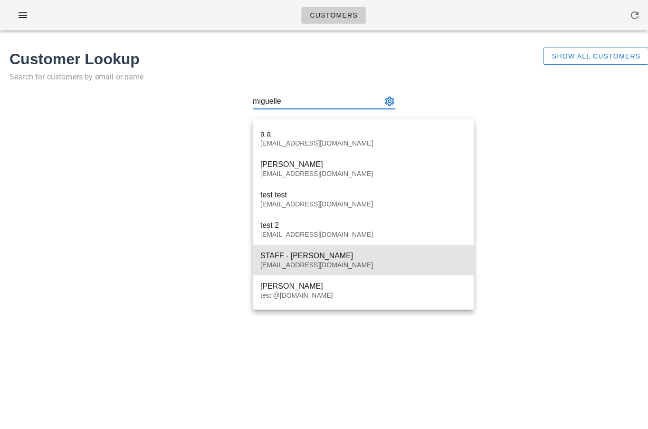
click at [327, 250] on div "STAFF - [PERSON_NAME] [PERSON_NAME][EMAIL_ADDRESS][DOMAIN_NAME]" at bounding box center [363, 259] width 206 height 29
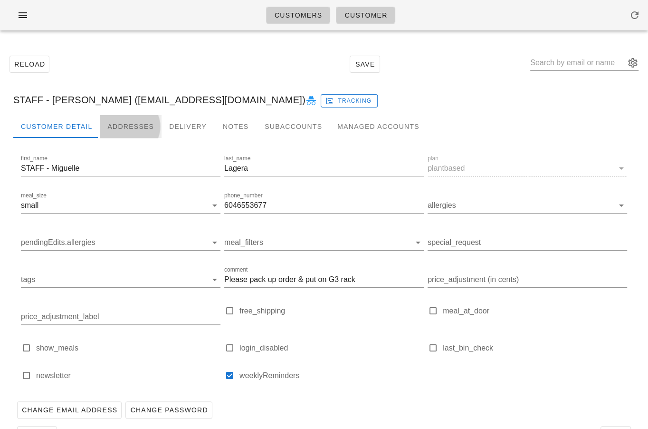
click at [137, 126] on div "Addresses" at bounding box center [131, 126] width 62 height 23
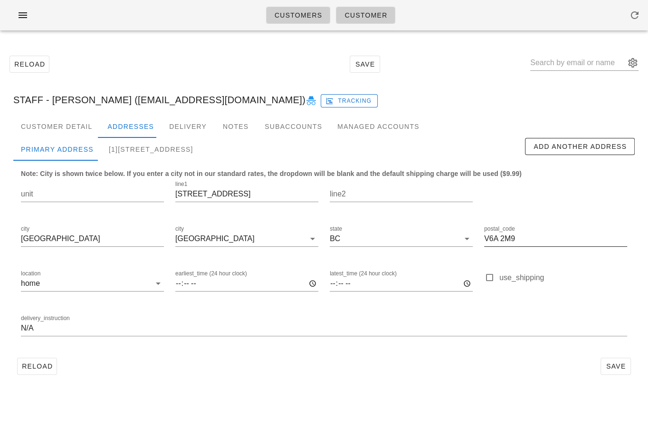
click at [509, 237] on input "V6A 2M9" at bounding box center [555, 238] width 143 height 15
click at [21, 19] on icon "button" at bounding box center [22, 15] width 11 height 11
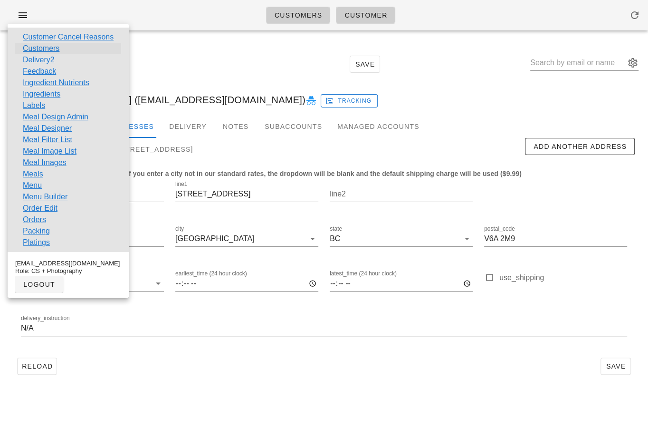
click at [37, 47] on link "Customers" at bounding box center [41, 48] width 37 height 11
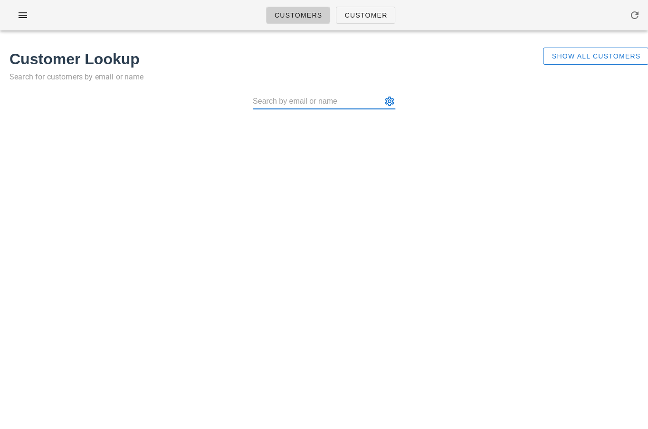
click at [555, 47] on div "Show All Customers" at bounding box center [591, 69] width 107 height 55
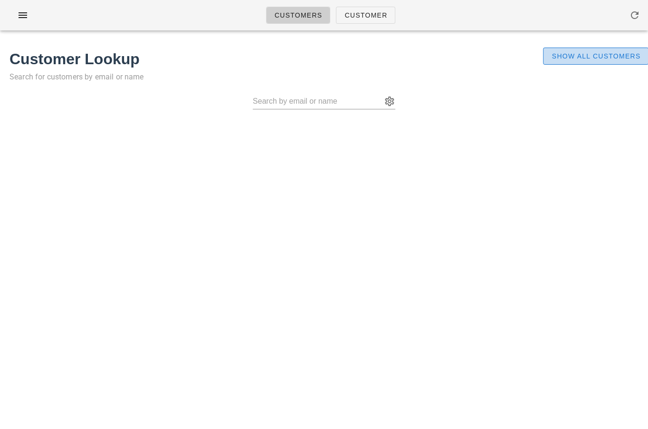
click at [557, 55] on span "Show All Customers" at bounding box center [595, 56] width 89 height 8
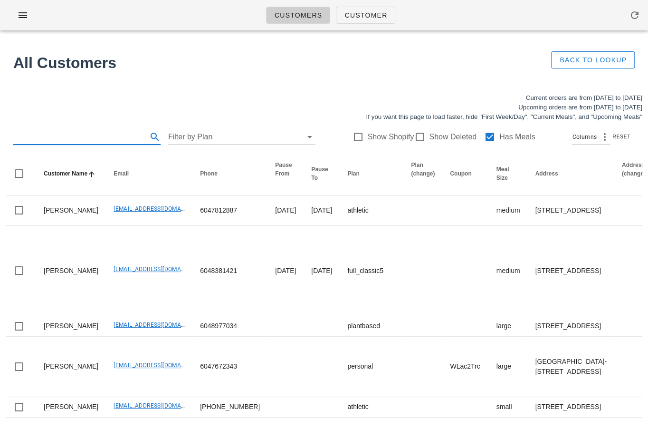
click at [67, 139] on input "text" at bounding box center [79, 136] width 132 height 15
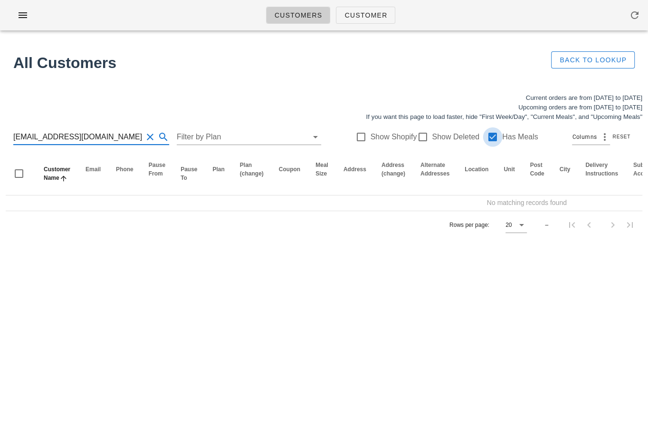
type input "marcbcad@gmail.com"
click at [485, 137] on div at bounding box center [493, 137] width 16 height 16
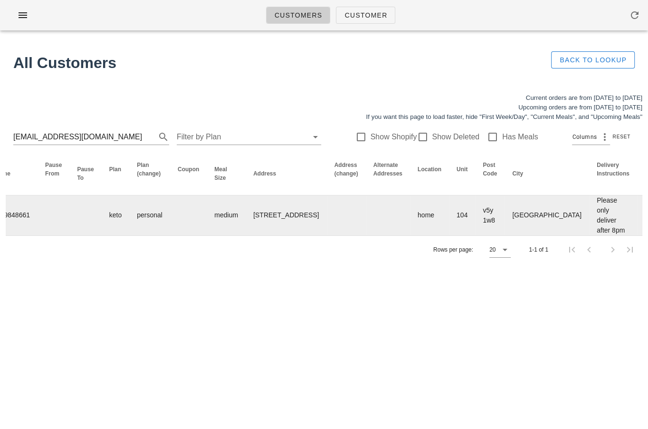
scroll to position [0, 499]
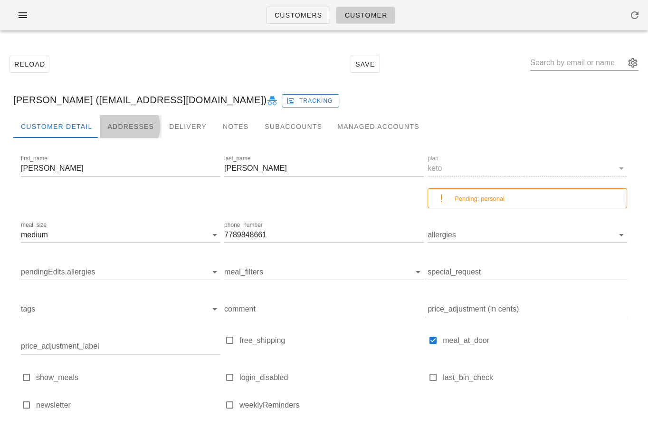
click at [138, 123] on div "Addresses" at bounding box center [131, 126] width 62 height 23
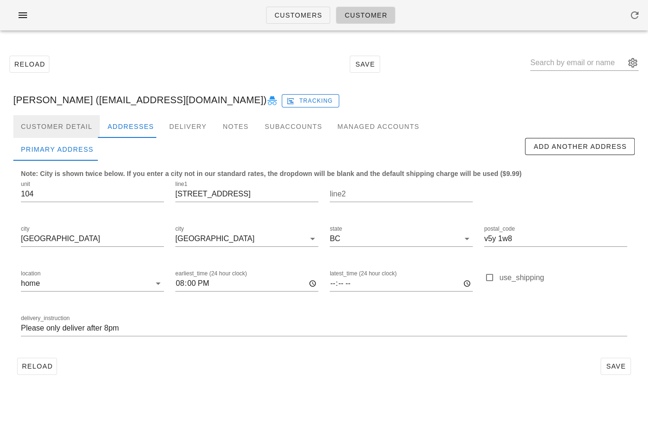
click at [56, 126] on div "Customer Detail" at bounding box center [56, 126] width 87 height 23
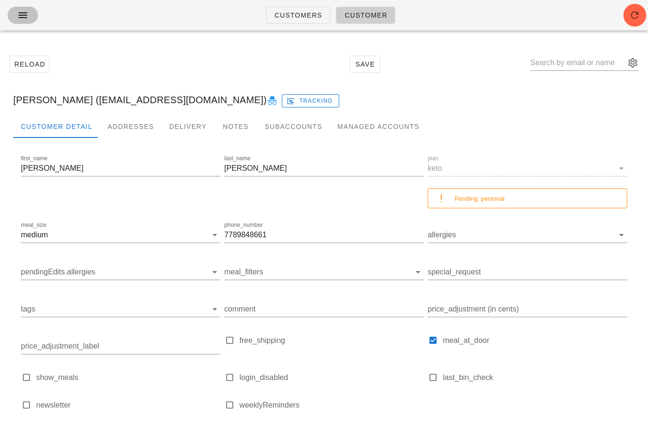
click at [19, 19] on icon "button" at bounding box center [22, 15] width 11 height 11
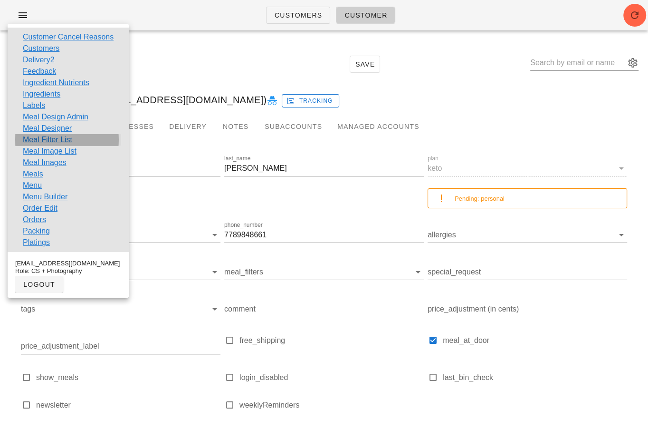
click at [46, 140] on link "Meal Filter List" at bounding box center [47, 139] width 49 height 11
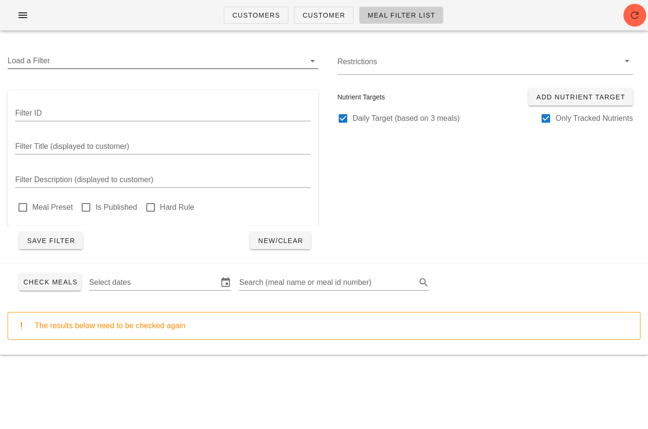
click at [79, 60] on input "Load a Filter" at bounding box center [157, 60] width 298 height 15
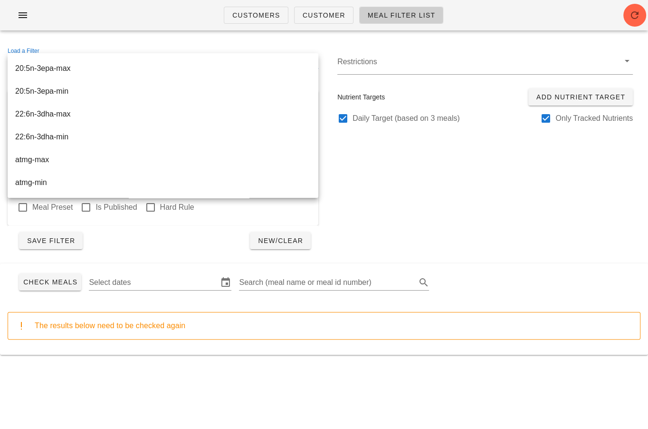
click at [383, 145] on div at bounding box center [485, 143] width 311 height 8
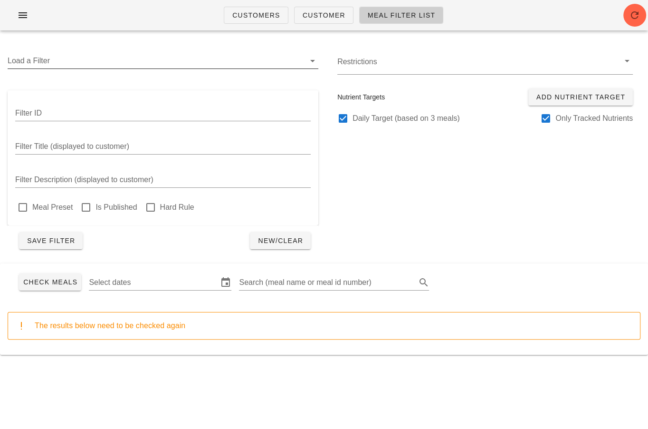
click at [54, 57] on input "Load a Filter" at bounding box center [157, 60] width 298 height 15
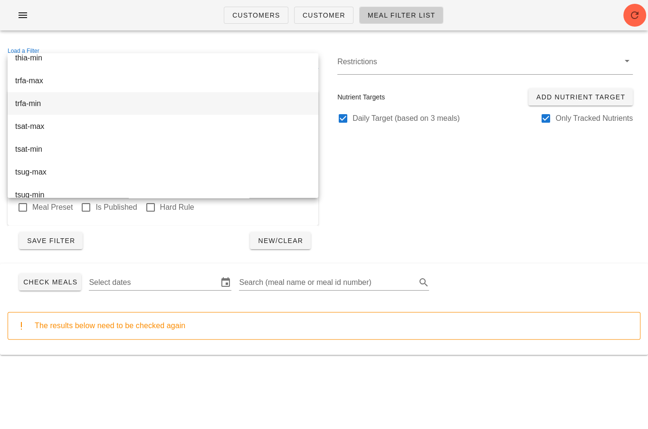
scroll to position [1545, 0]
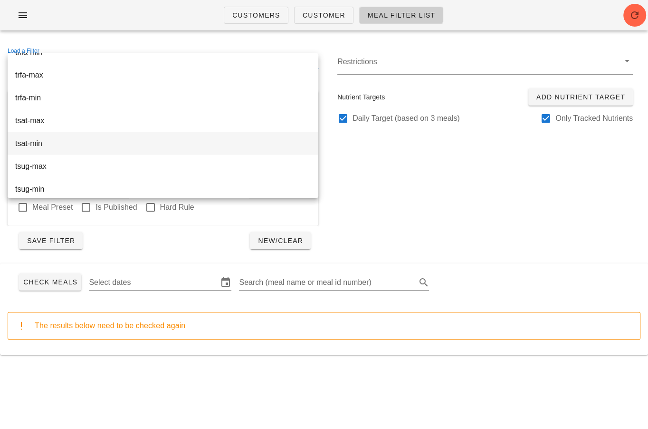
click at [57, 144] on div "tsat-min" at bounding box center [163, 143] width 296 height 9
type input "tsat-min"
type input "FATTY ACIDS, SATURATED, TOTAL"
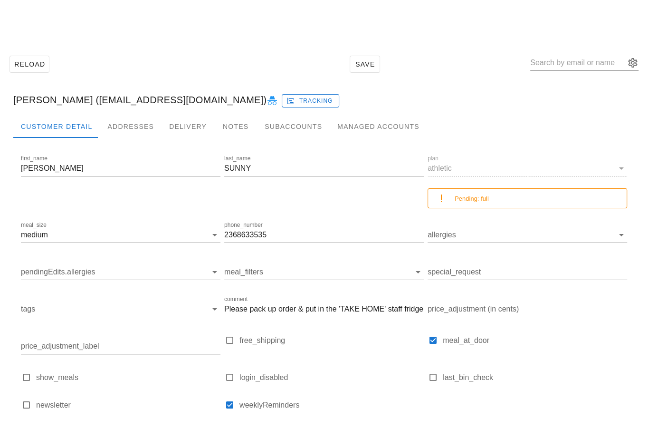
scroll to position [60, 0]
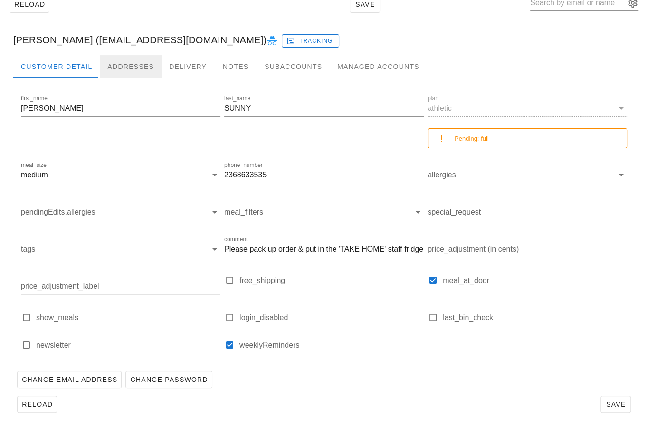
click at [132, 68] on div "Addresses" at bounding box center [131, 66] width 62 height 23
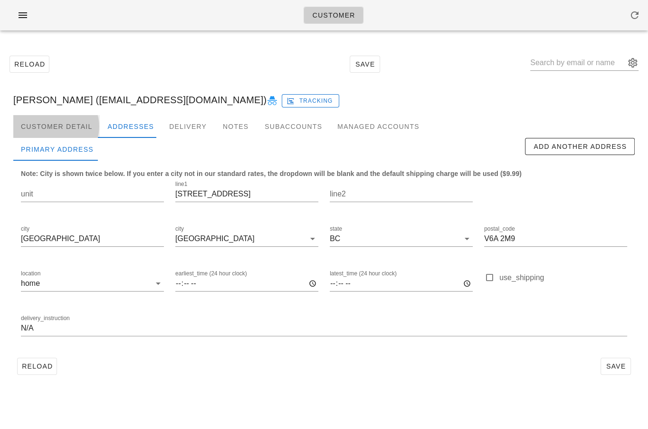
click at [75, 127] on div "Customer Detail" at bounding box center [56, 126] width 87 height 23
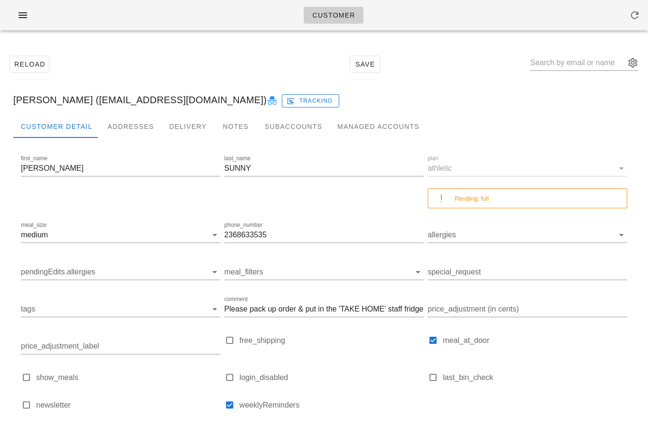
scroll to position [60, 0]
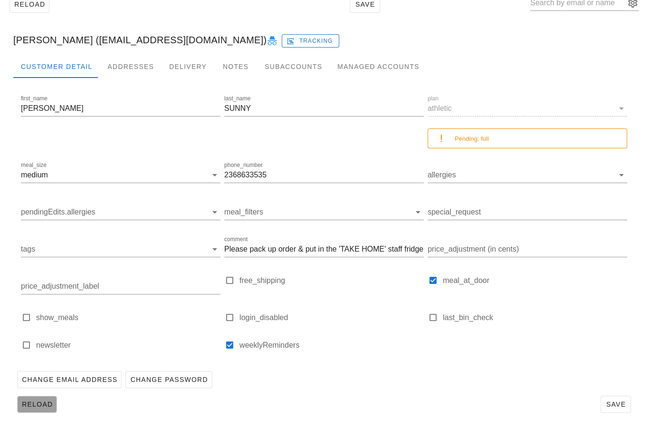
click at [32, 402] on span "Reload" at bounding box center [36, 404] width 31 height 8
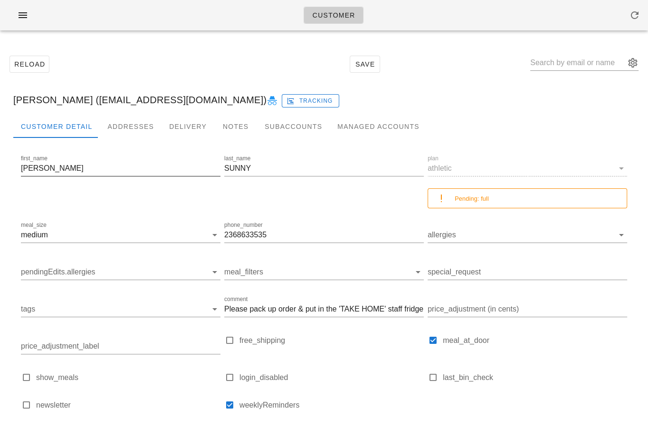
click at [21, 172] on input "[PERSON_NAME]" at bounding box center [121, 168] width 200 height 15
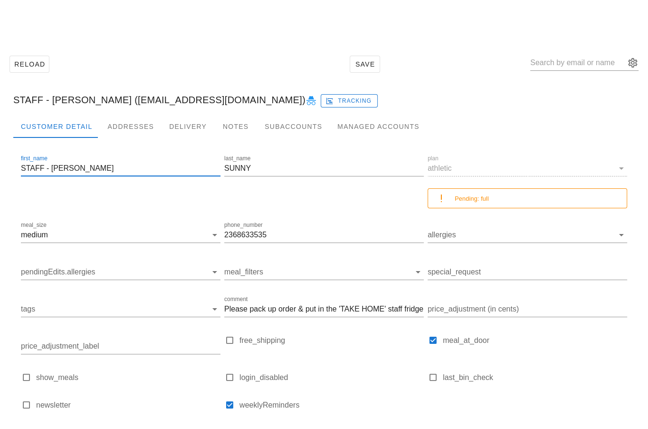
scroll to position [60, 0]
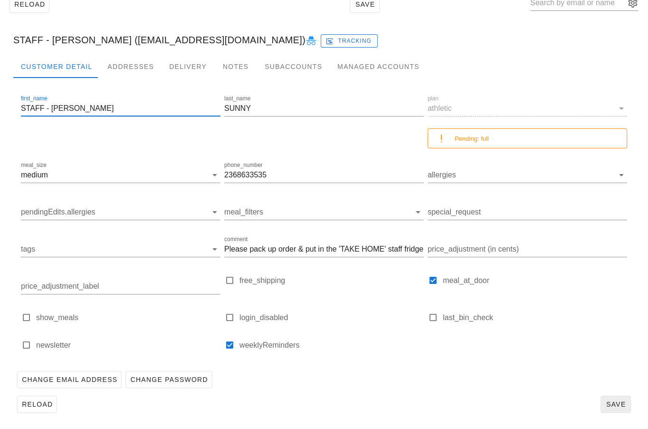
type input "STAFF - [PERSON_NAME]"
click at [608, 401] on span "Save" at bounding box center [616, 404] width 22 height 8
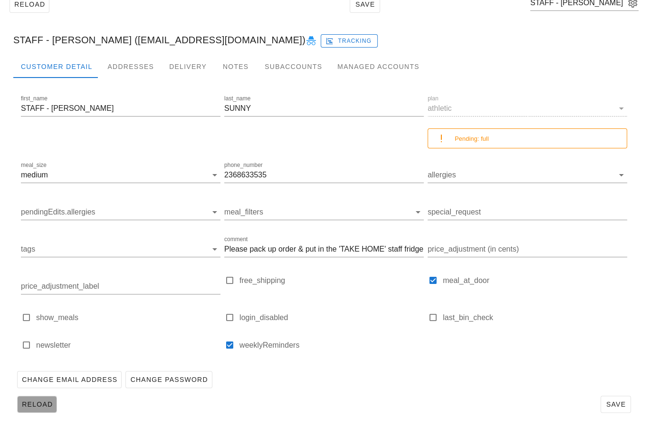
click at [45, 406] on span "Reload" at bounding box center [36, 404] width 31 height 8
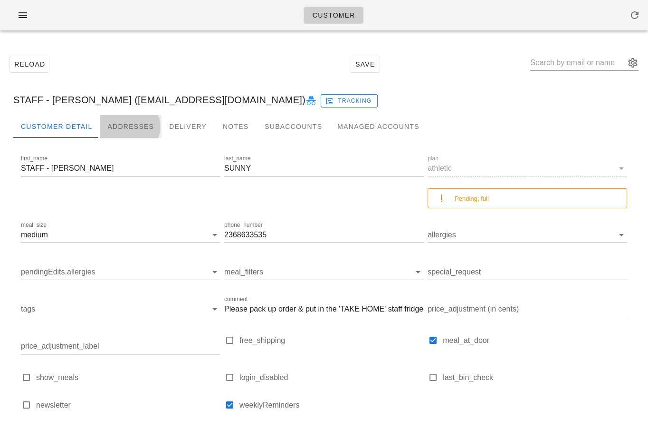
click at [126, 126] on div "Addresses" at bounding box center [131, 126] width 62 height 23
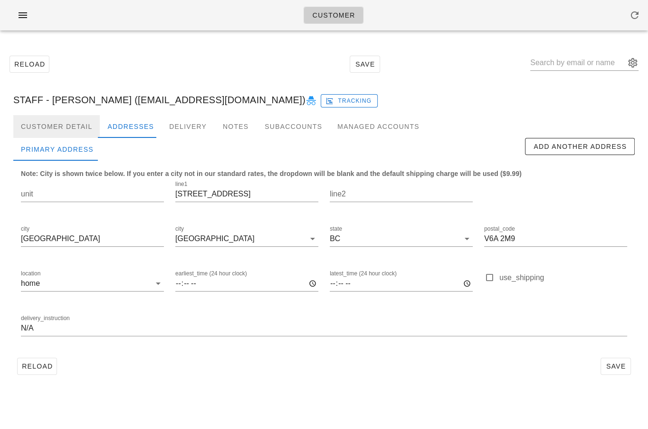
click at [58, 125] on div "Customer Detail" at bounding box center [56, 126] width 87 height 23
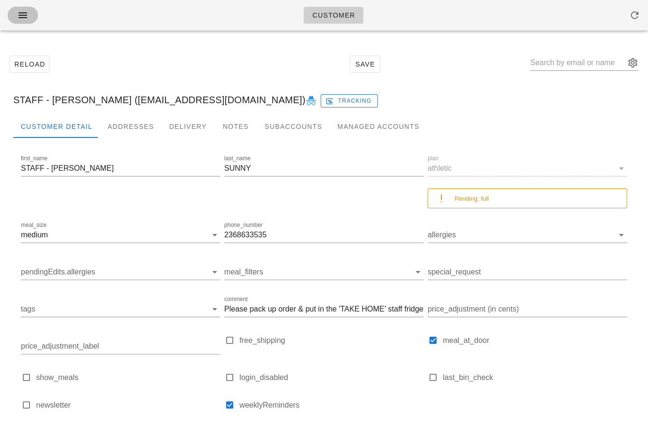
click at [16, 16] on span "button" at bounding box center [22, 15] width 15 height 11
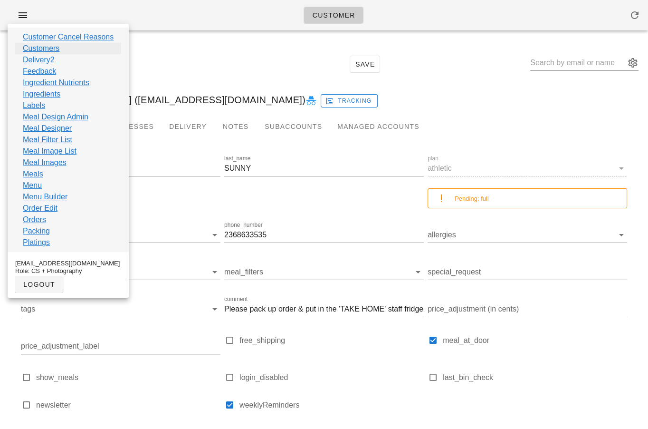
click at [51, 48] on link "Customers" at bounding box center [41, 48] width 37 height 11
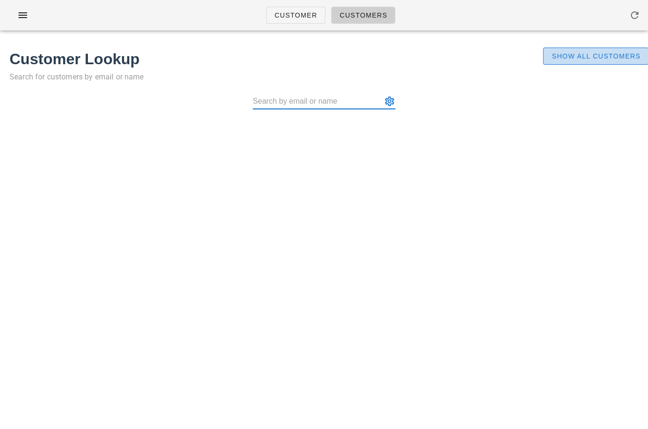
click at [573, 49] on button "Show All Customers" at bounding box center [596, 56] width 106 height 17
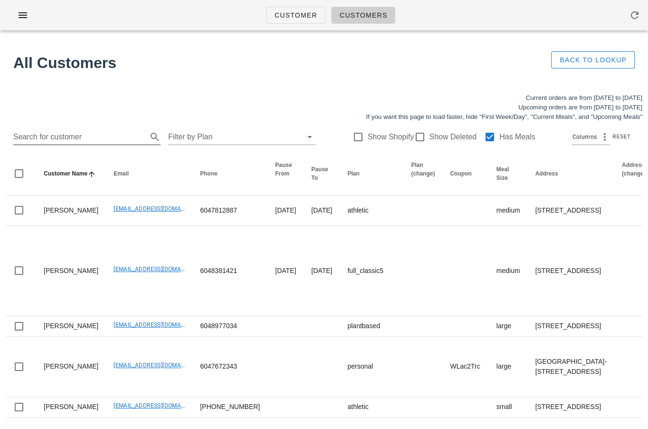
click at [104, 131] on input "Search for customer" at bounding box center [79, 136] width 132 height 15
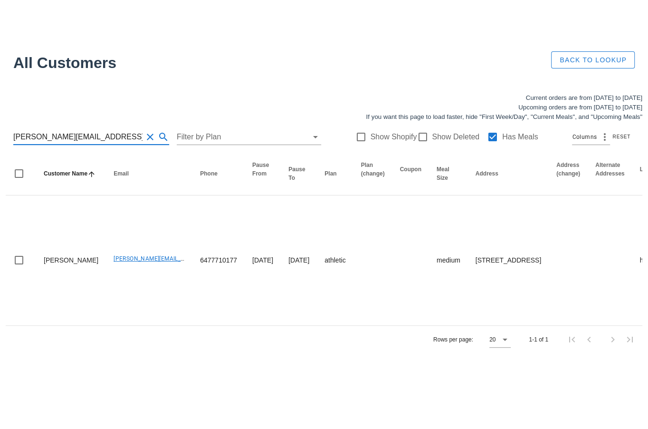
type input "jay.gomes@gmail.com"
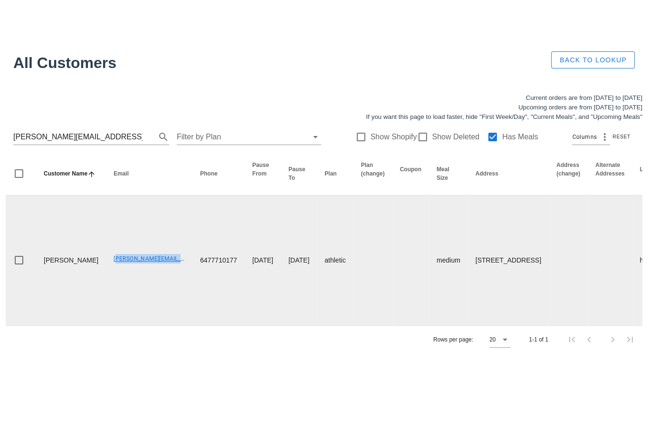
drag, startPoint x: 81, startPoint y: 278, endPoint x: 153, endPoint y: 278, distance: 71.8
copy link "jay.gomes@gmail.com"
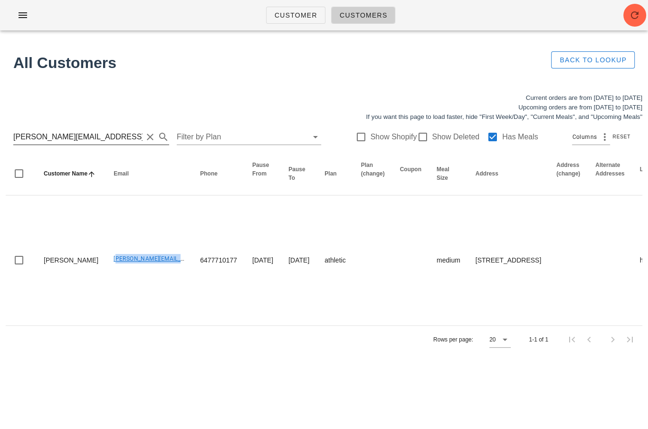
click at [89, 137] on input "jay.gomes@gmail.com" at bounding box center [77, 136] width 129 height 15
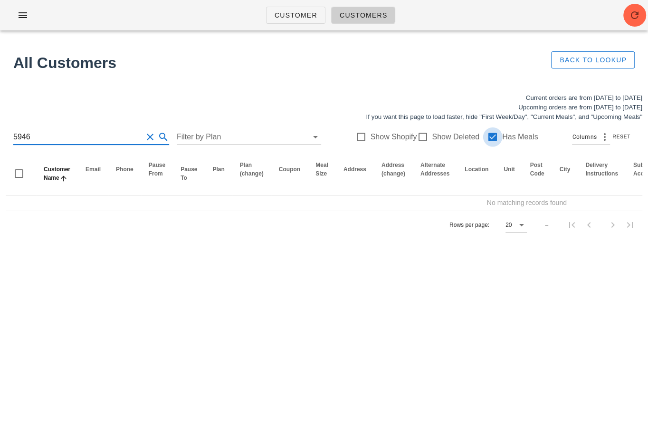
type input "5946"
click at [487, 138] on div at bounding box center [493, 137] width 16 height 16
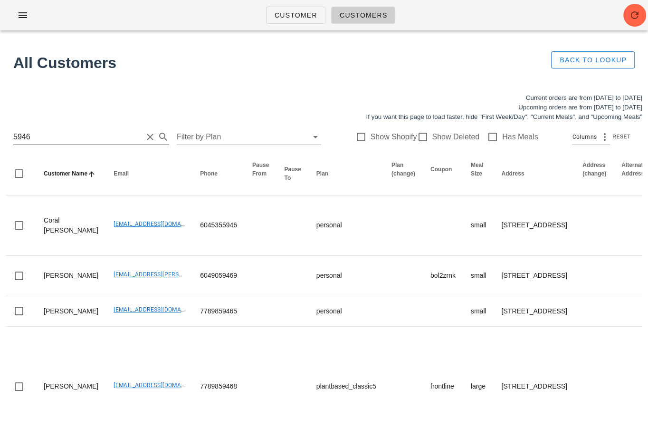
click at [76, 135] on input "5946" at bounding box center [77, 136] width 129 height 15
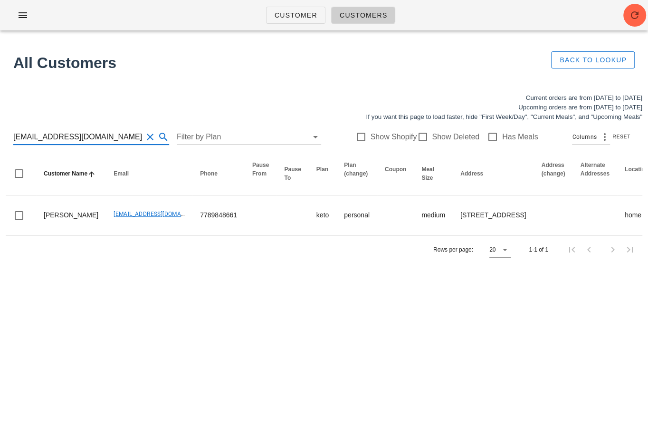
click at [81, 137] on input "[EMAIL_ADDRESS][DOMAIN_NAME]" at bounding box center [77, 136] width 129 height 15
click at [81, 137] on input "marcbcad@gmail.com" at bounding box center [77, 136] width 129 height 15
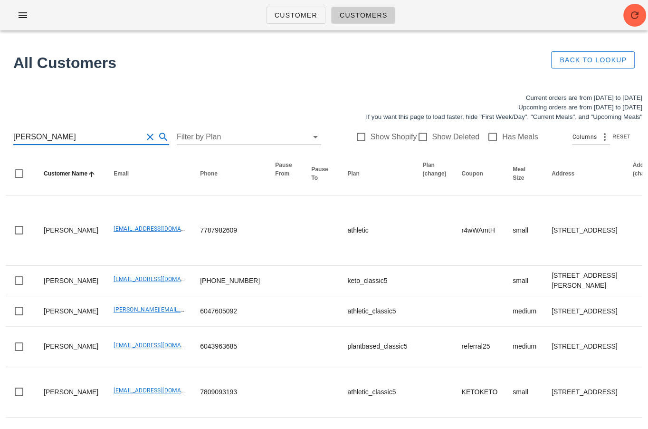
type input "miranda"
click at [635, 12] on icon "button" at bounding box center [634, 15] width 11 height 11
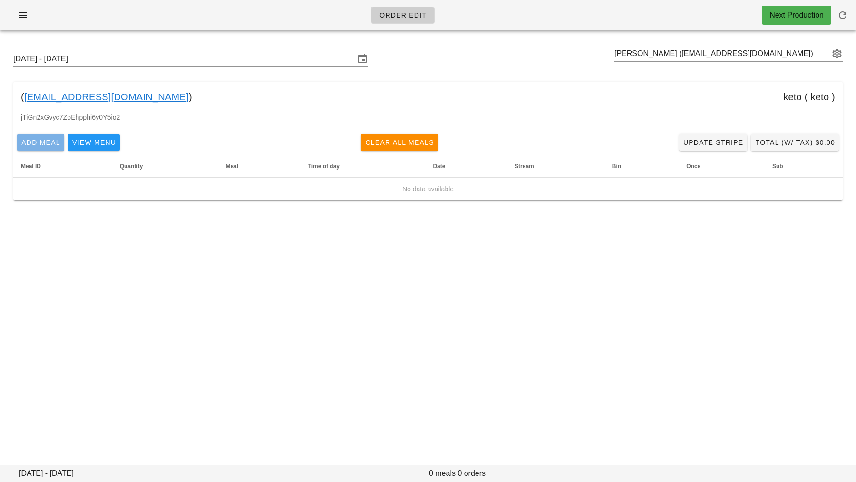
click at [27, 143] on span "Add Meal" at bounding box center [40, 143] width 39 height 8
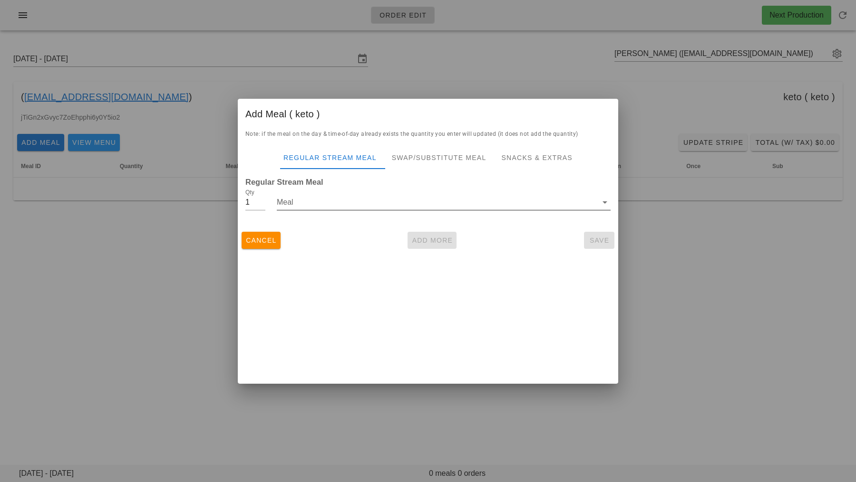
click at [344, 209] on input "Meal" at bounding box center [437, 202] width 320 height 15
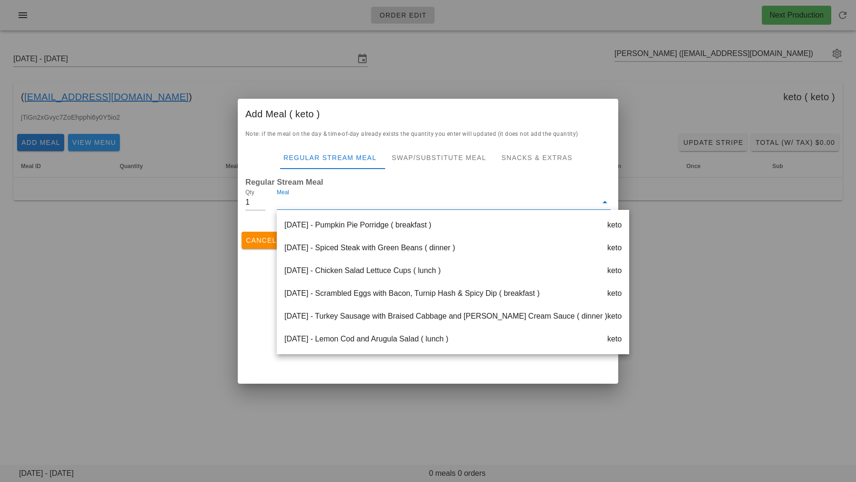
click at [136, 367] on div at bounding box center [428, 241] width 856 height 482
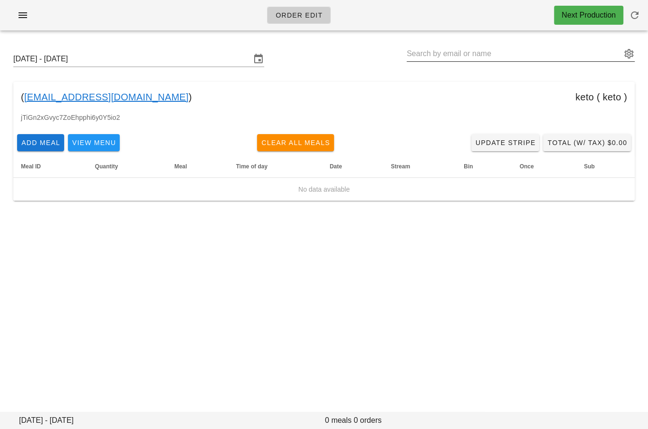
click at [475, 48] on input "text" at bounding box center [514, 53] width 215 height 15
click at [369, 56] on div "[DATE] - [DATE]" at bounding box center [324, 59] width 637 height 30
click at [352, 327] on div "Order Edit Next Production [DATE] - [DATE] ( [EMAIL_ADDRESS][DOMAIN_NAME] ) ket…" at bounding box center [324, 214] width 648 height 429
click at [423, 58] on input "text" at bounding box center [514, 53] width 215 height 15
paste input "[EMAIL_ADDRESS][DOMAIN_NAME]"
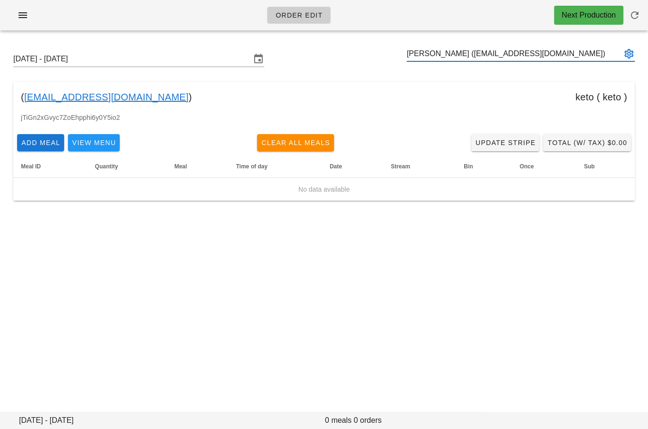
type input "[PERSON_NAME] ([EMAIL_ADDRESS][DOMAIN_NAME])"
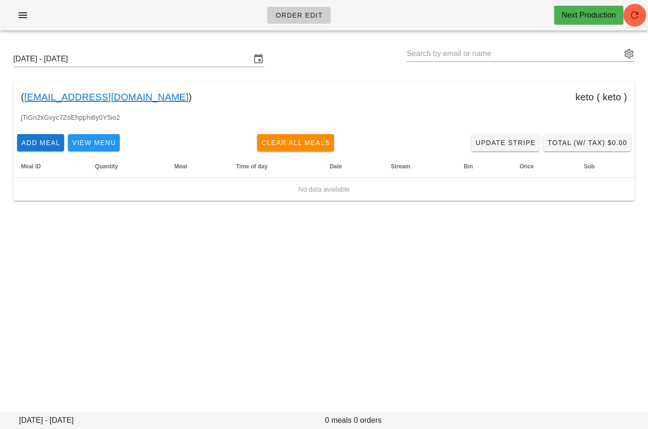
drag, startPoint x: 128, startPoint y: 100, endPoint x: 25, endPoint y: 101, distance: 103.6
click at [25, 101] on div "( [EMAIL_ADDRESS][DOMAIN_NAME] ) keto ( keto )" at bounding box center [324, 97] width 622 height 30
copy div "[EMAIL_ADDRESS][DOMAIN_NAME] )"
click at [413, 50] on input "text" at bounding box center [514, 53] width 215 height 15
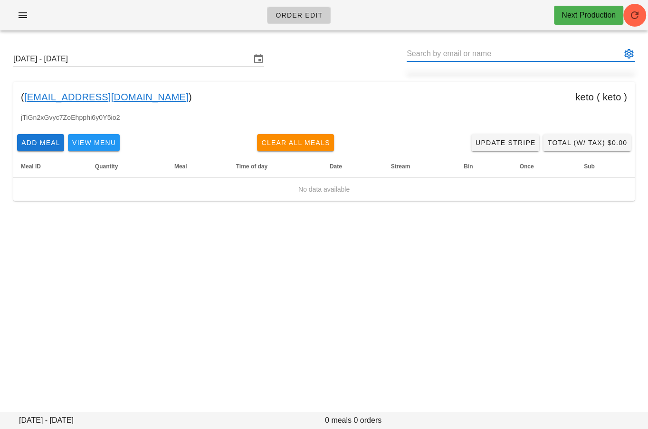
paste input "[EMAIL_ADDRESS][DOMAIN_NAME]"
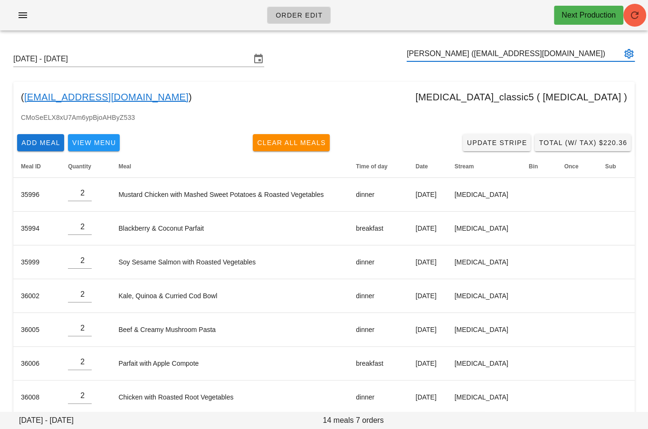
type input "[PERSON_NAME] ([EMAIL_ADDRESS][DOMAIN_NAME])"
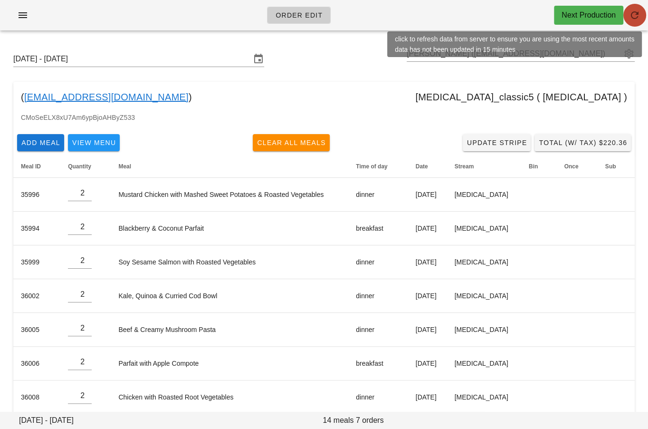
click at [639, 15] on icon "button" at bounding box center [634, 15] width 11 height 11
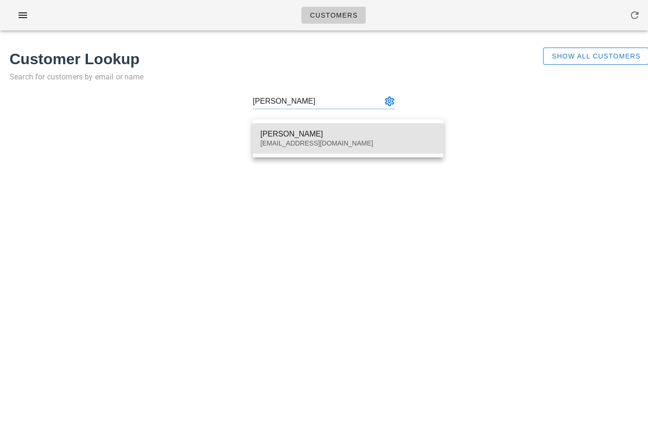
click at [352, 145] on div "[EMAIL_ADDRESS][DOMAIN_NAME]" at bounding box center [347, 143] width 175 height 8
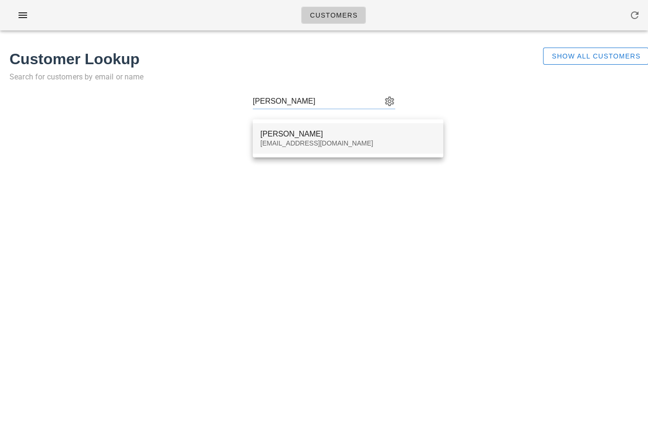
type input "[PERSON_NAME] ([EMAIL_ADDRESS][DOMAIN_NAME])"
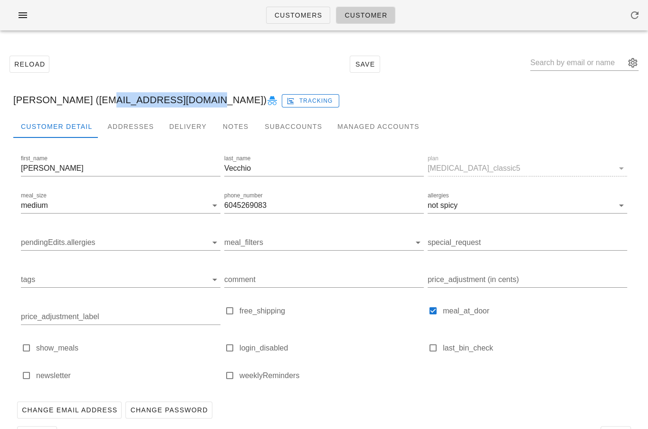
drag, startPoint x: 88, startPoint y: 101, endPoint x: 178, endPoint y: 101, distance: 90.3
click at [178, 101] on div "[PERSON_NAME] ([EMAIL_ADDRESS][DOMAIN_NAME]) Tracking" at bounding box center [324, 100] width 637 height 30
copy div "[EMAIL_ADDRESS][DOMAIN_NAME]"
click at [311, 88] on div "Richard Vecchio (rlvecchio@gmail.com) Tracking" at bounding box center [324, 100] width 637 height 30
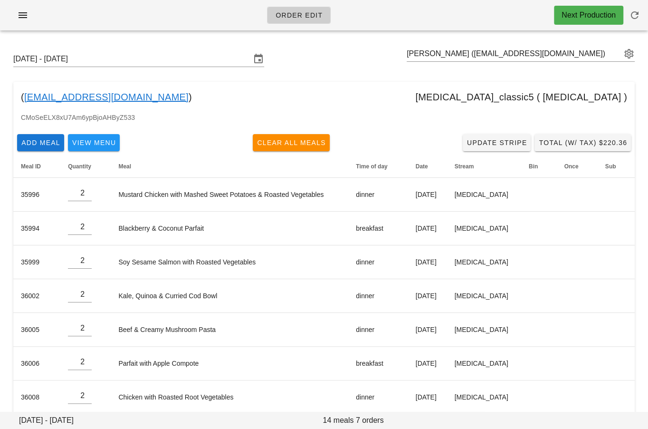
scroll to position [12, 0]
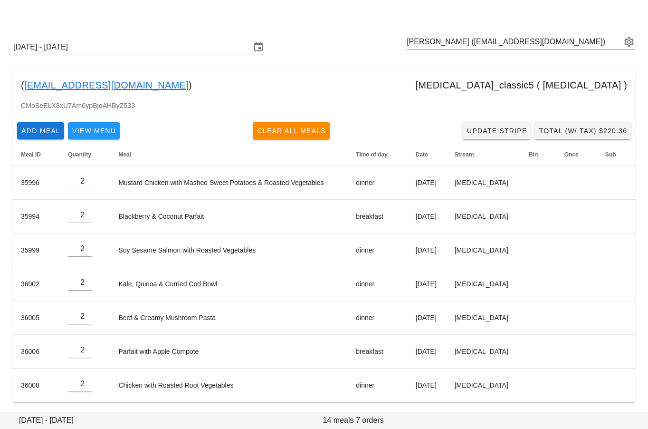
click at [302, 75] on div "( rlvecchio@gmail.com ) diabetes_classic5 ( diabetes )" at bounding box center [324, 85] width 622 height 30
click at [159, 82] on div "( rlvecchio@gmail.com ) diabetes_classic5 ( diabetes )" at bounding box center [324, 85] width 622 height 30
click at [159, 66] on div "Sunday September 21 - Saturday September 27 Richard Vecchio (rlvecchio@gmail.co…" at bounding box center [324, 220] width 648 height 389
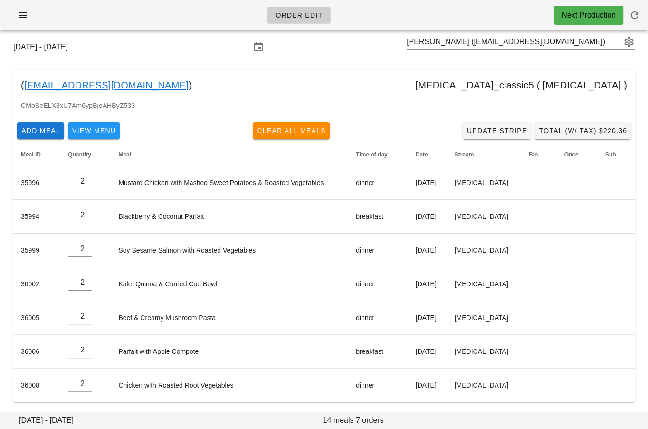
scroll to position [0, 0]
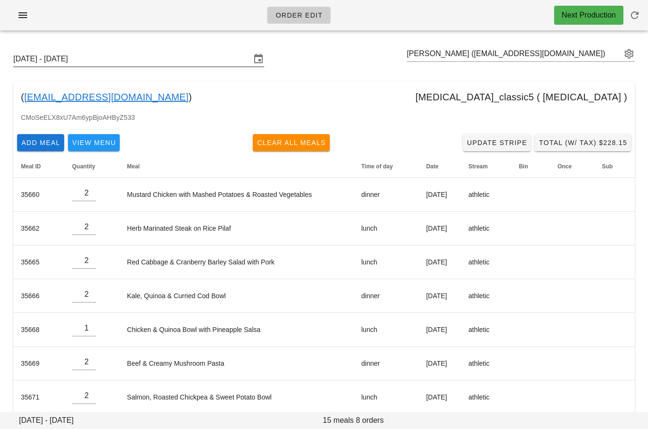
click at [64, 57] on input "[DATE] - [DATE]" at bounding box center [132, 58] width 238 height 15
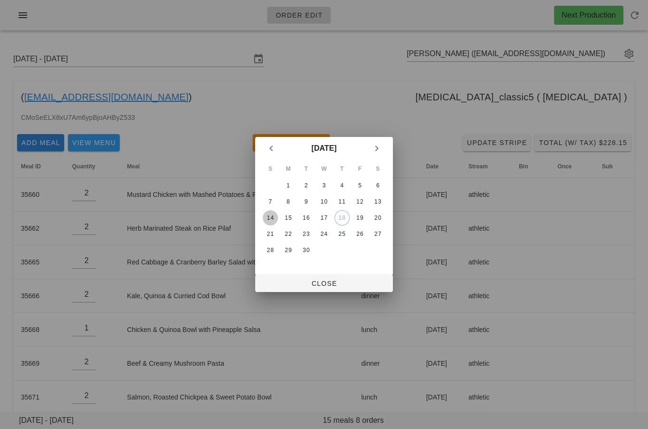
click at [271, 213] on button "14" at bounding box center [270, 217] width 15 height 15
click at [289, 277] on button "Close" at bounding box center [324, 283] width 138 height 17
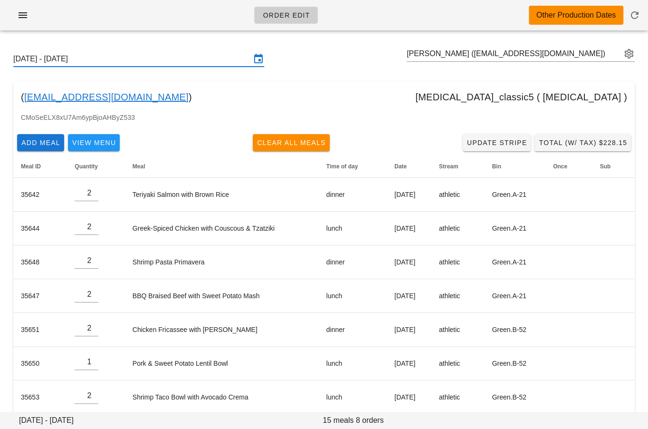
click at [187, 60] on input "Sunday September 14 - Saturday September 20" at bounding box center [132, 58] width 238 height 15
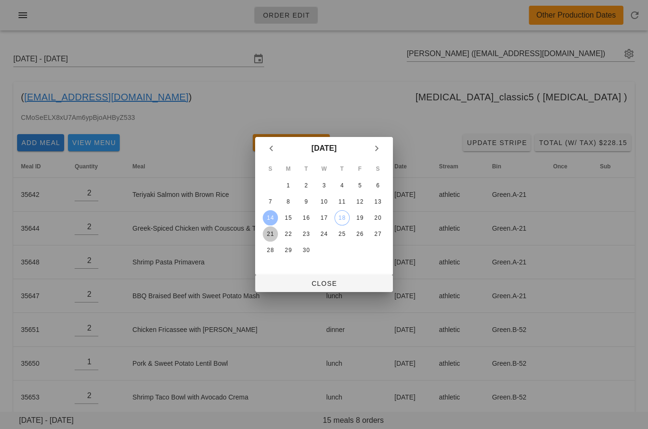
click at [274, 231] on div "21" at bounding box center [270, 234] width 15 height 7
click at [285, 279] on button "Close" at bounding box center [324, 283] width 138 height 17
type input "Sunday September 21 - Saturday September 27"
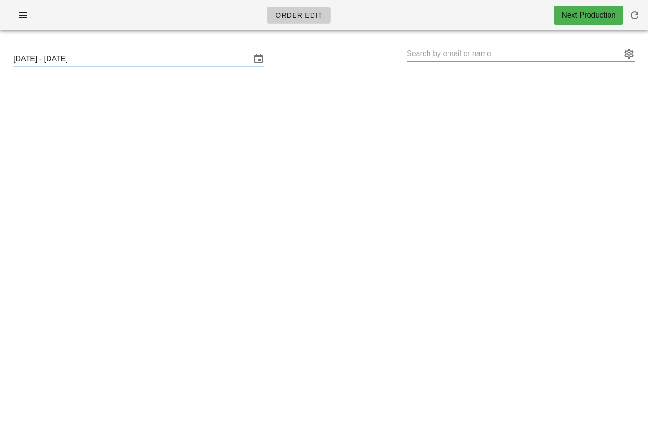
type input "[PERSON_NAME] ([PERSON_NAME][EMAIL_ADDRESS][PERSON_NAME][DOMAIN_NAME])"
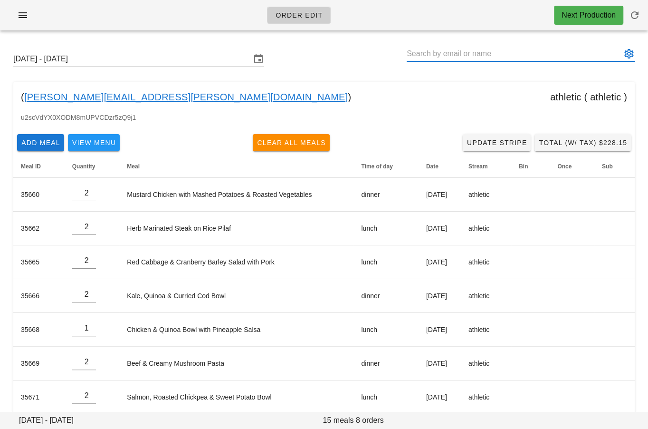
click at [438, 54] on input "text" at bounding box center [514, 53] width 215 height 15
paste input "[EMAIL_ADDRESS][DOMAIN_NAME]"
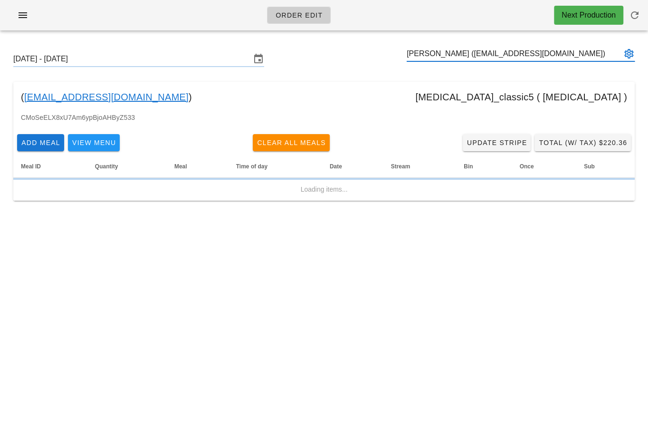
type input "[PERSON_NAME] ([EMAIL_ADDRESS][DOMAIN_NAME])"
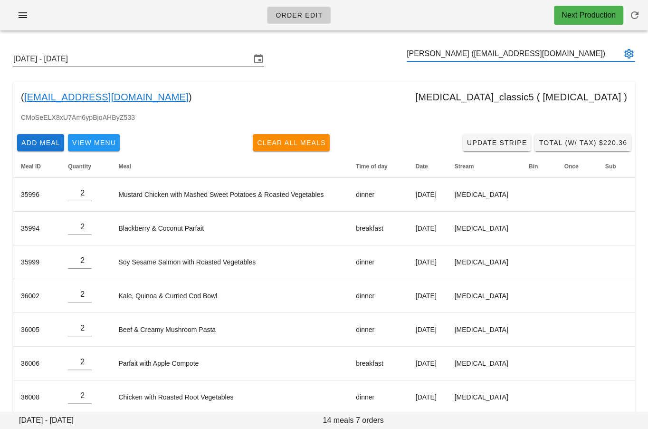
click at [175, 63] on input "[DATE] - [DATE]" at bounding box center [132, 58] width 238 height 15
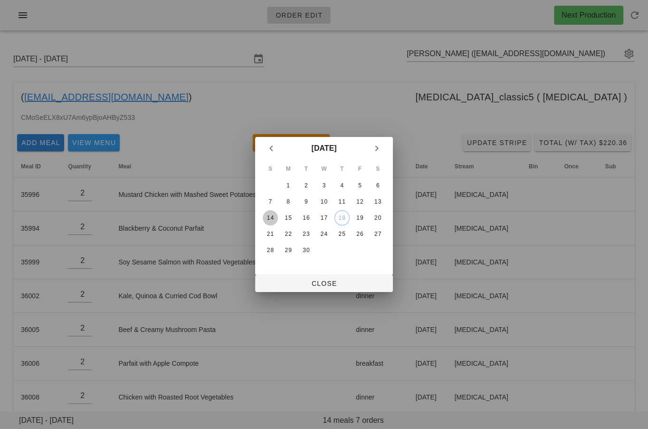
click at [269, 215] on div "14" at bounding box center [270, 217] width 15 height 7
click at [287, 281] on span "Close" at bounding box center [324, 284] width 123 height 8
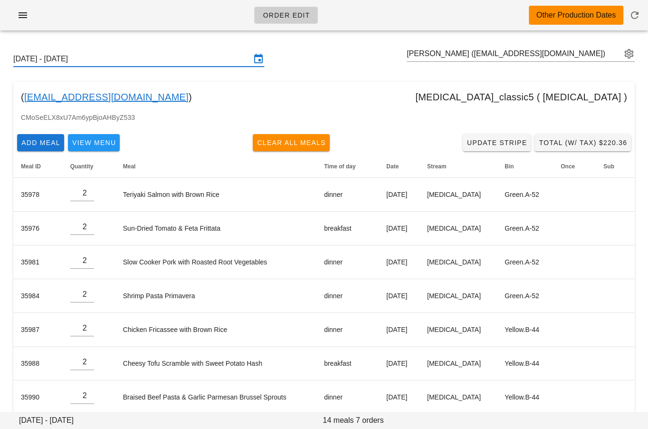
click at [201, 60] on input "[DATE] - [DATE]" at bounding box center [132, 58] width 238 height 15
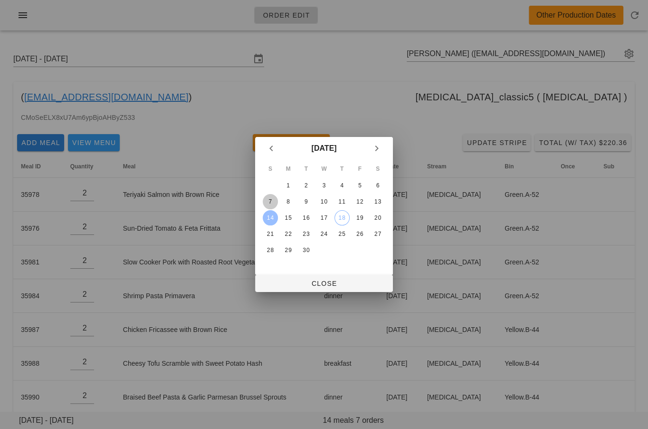
click at [268, 202] on div "7" at bounding box center [270, 201] width 15 height 7
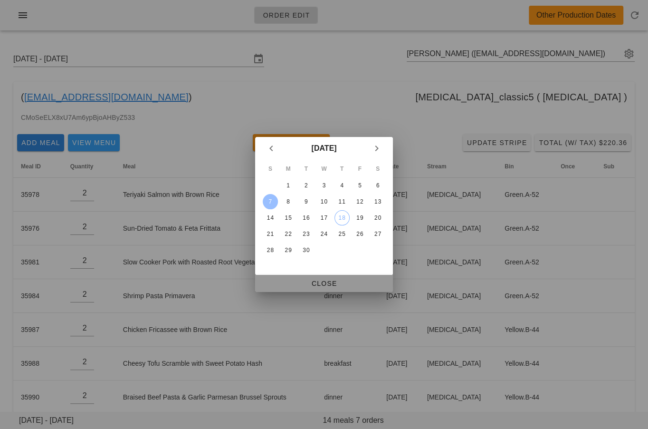
click at [289, 285] on span "Close" at bounding box center [324, 284] width 123 height 8
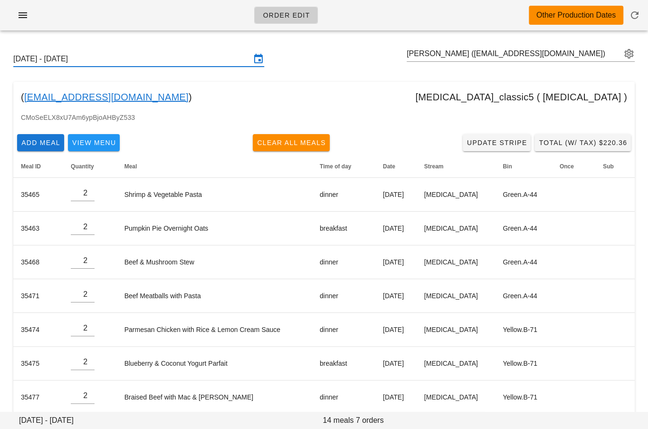
click at [202, 62] on input "[DATE] - [DATE]" at bounding box center [132, 58] width 238 height 15
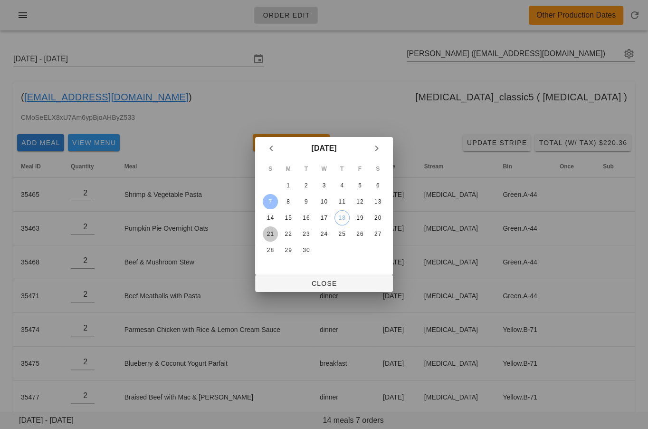
click at [268, 229] on button "21" at bounding box center [270, 233] width 15 height 15
click at [283, 280] on span "Close" at bounding box center [324, 284] width 123 height 8
type input "[DATE] - [DATE]"
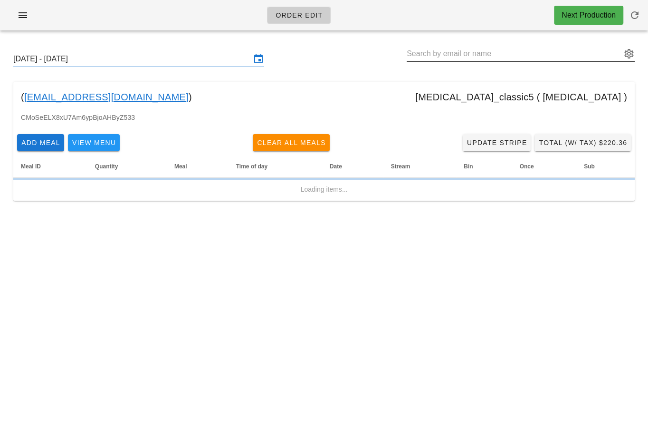
click at [450, 52] on input "text" at bounding box center [514, 53] width 215 height 15
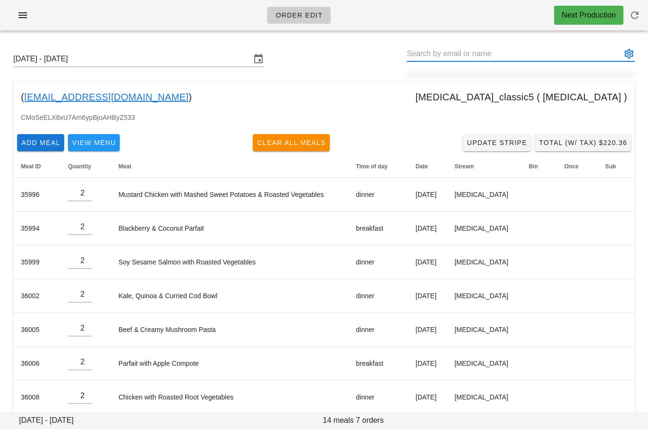
paste input "[EMAIL_ADDRESS][DOMAIN_NAME]"
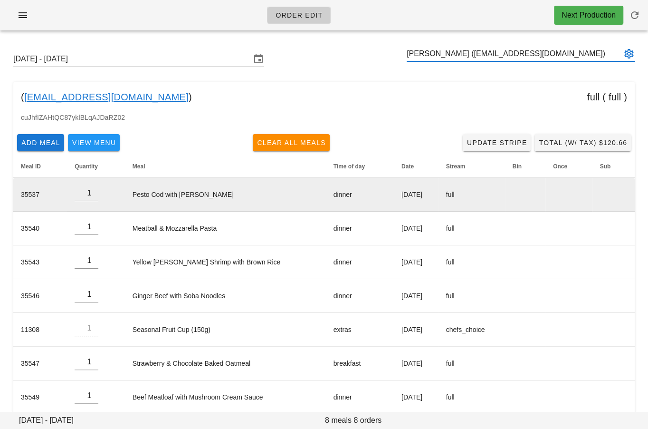
scroll to position [45, 0]
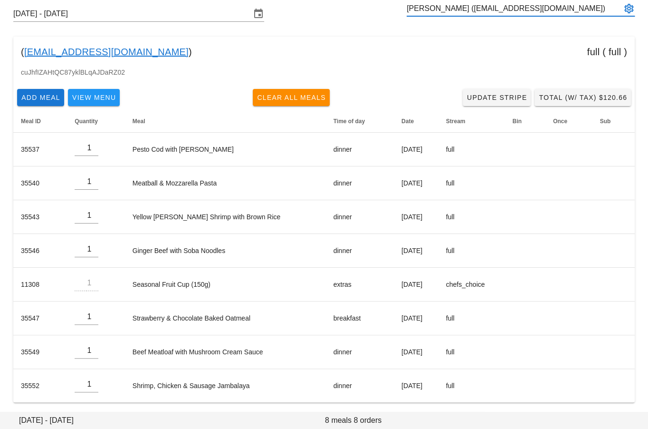
type input "[PERSON_NAME] ([EMAIL_ADDRESS][DOMAIN_NAME])"
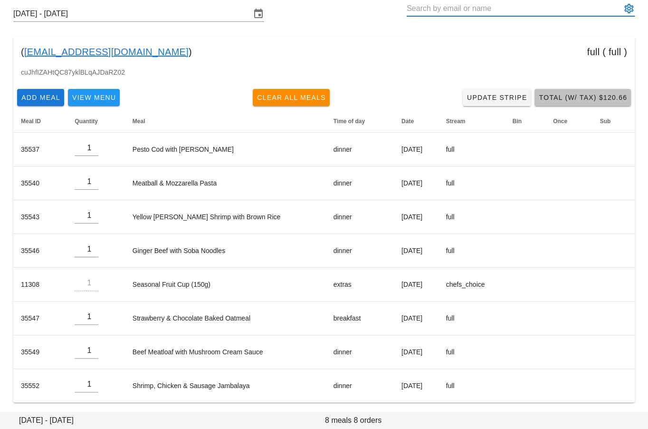
click at [607, 94] on span "Total (w/ Tax) $120.66" at bounding box center [583, 98] width 89 height 8
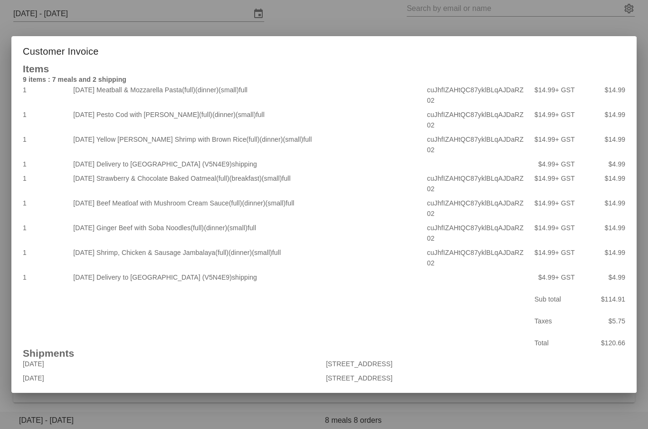
click at [465, 32] on div at bounding box center [324, 214] width 648 height 429
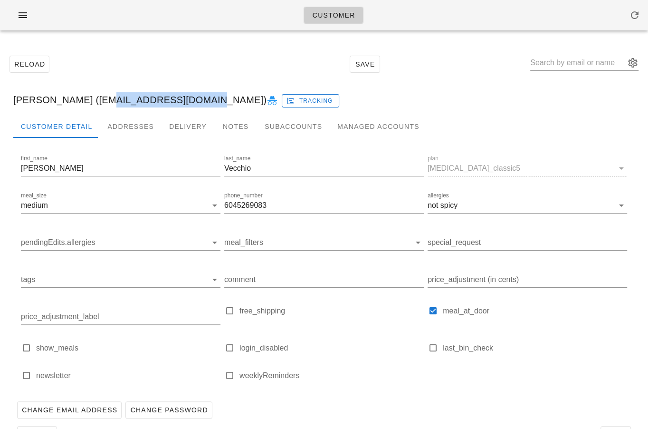
drag, startPoint x: 89, startPoint y: 102, endPoint x: 178, endPoint y: 103, distance: 88.9
click at [178, 103] on div "[PERSON_NAME] ([EMAIL_ADDRESS][DOMAIN_NAME]) Tracking" at bounding box center [324, 100] width 637 height 30
copy div "[EMAIL_ADDRESS][DOMAIN_NAME]"
click at [22, 11] on icon "button" at bounding box center [22, 15] width 11 height 11
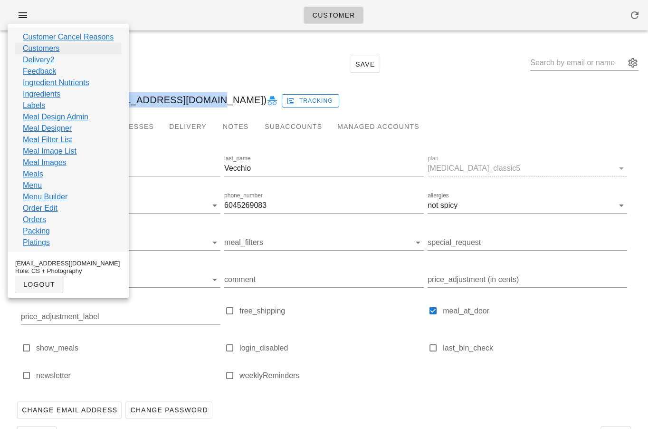
click at [40, 48] on link "Customers" at bounding box center [41, 48] width 37 height 11
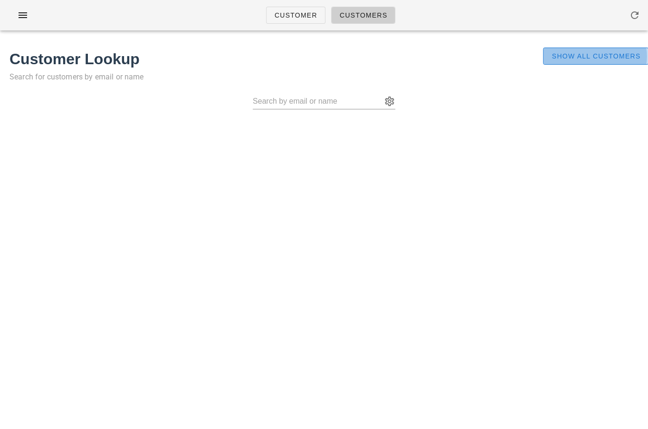
click at [573, 57] on span "Show All Customers" at bounding box center [595, 56] width 89 height 8
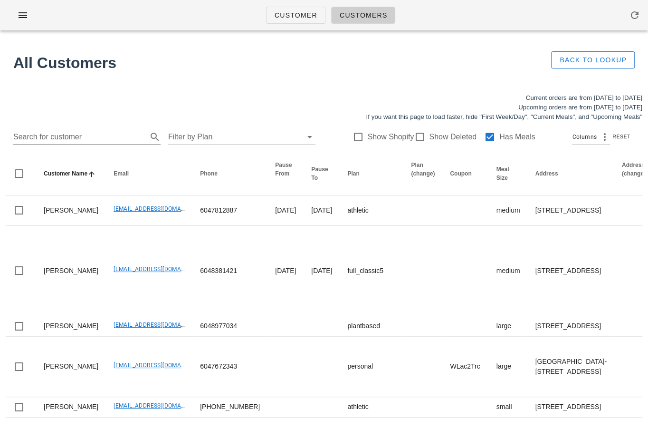
click at [89, 139] on input "Search for customer" at bounding box center [79, 136] width 132 height 15
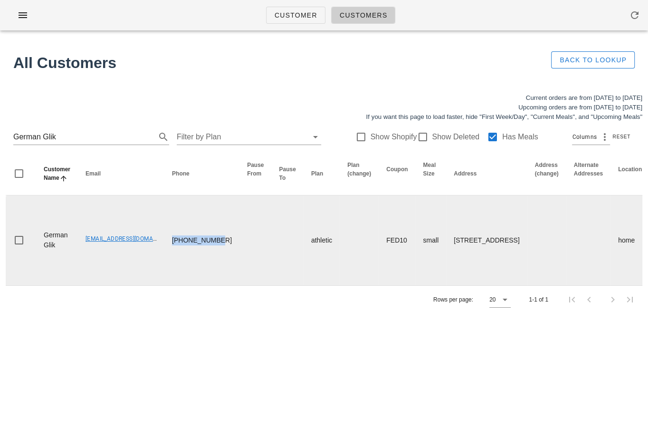
drag, startPoint x: 181, startPoint y: 299, endPoint x: 159, endPoint y: 272, distance: 34.4
click at [164, 272] on td "[PHONE_NUMBER]" at bounding box center [201, 240] width 75 height 90
copy td "[PHONE_NUMBER]"
drag, startPoint x: 81, startPoint y: 284, endPoint x: 150, endPoint y: 284, distance: 68.9
click at [150, 284] on td "[EMAIL_ADDRESS][DOMAIN_NAME]" at bounding box center [121, 240] width 87 height 90
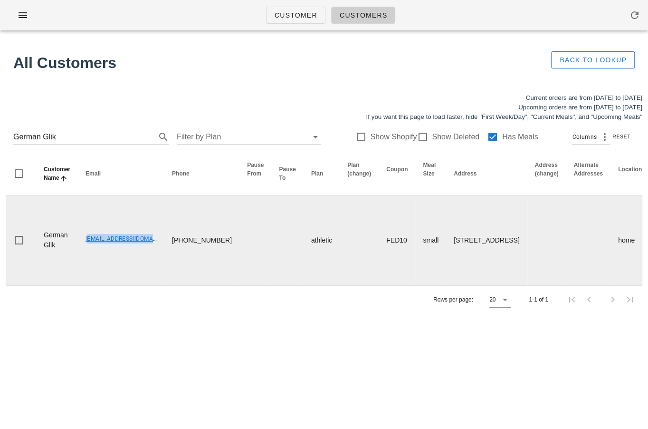
copy link "[EMAIL_ADDRESS][DOMAIN_NAME]"
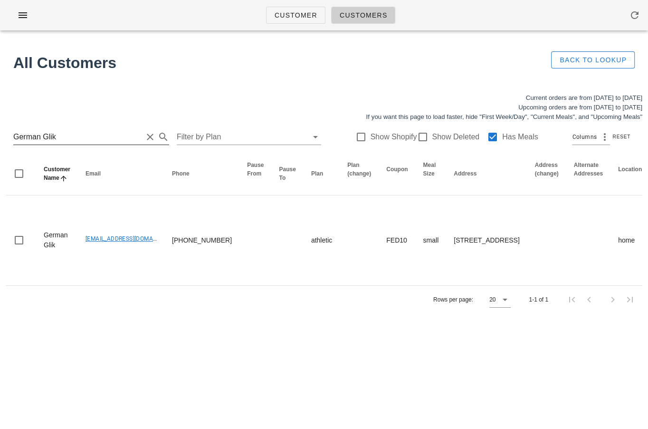
click at [68, 144] on div "German Glik" at bounding box center [91, 136] width 156 height 15
click at [60, 141] on input "German Glik" at bounding box center [77, 136] width 129 height 15
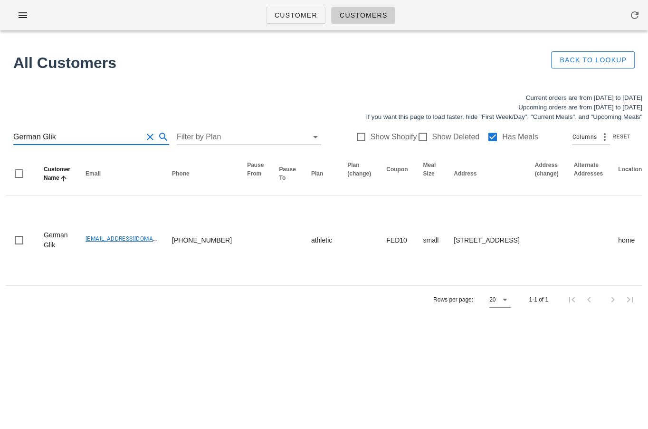
click at [60, 141] on input "German Glik" at bounding box center [77, 136] width 129 height 15
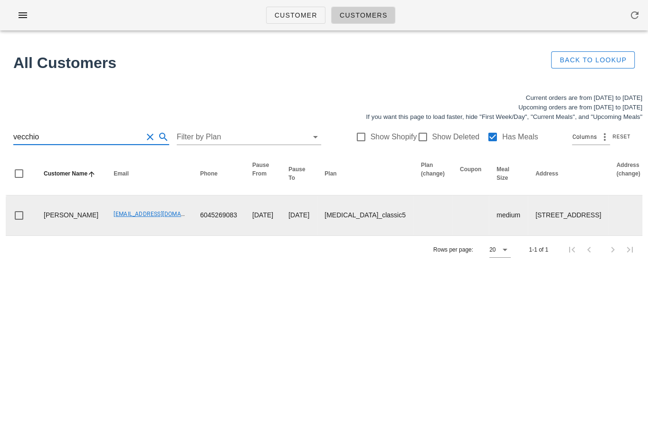
type input "vecchio"
drag, startPoint x: 79, startPoint y: 220, endPoint x: 142, endPoint y: 217, distance: 63.3
click at [142, 217] on td "[EMAIL_ADDRESS][DOMAIN_NAME]" at bounding box center [149, 215] width 87 height 40
copy link "[EMAIL_ADDRESS][DOMAIN_NAME]"
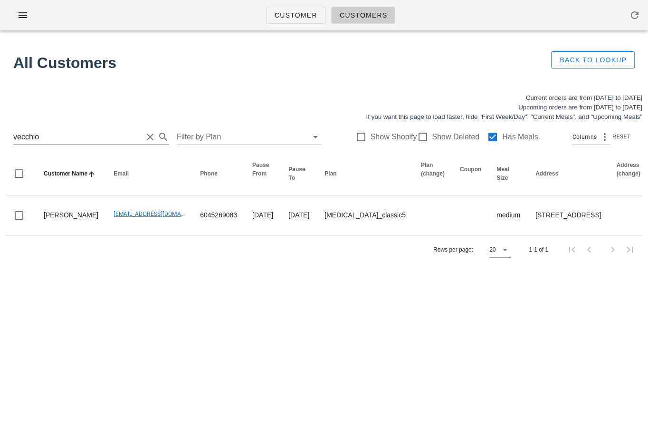
click at [80, 136] on input "vecchio" at bounding box center [77, 136] width 129 height 15
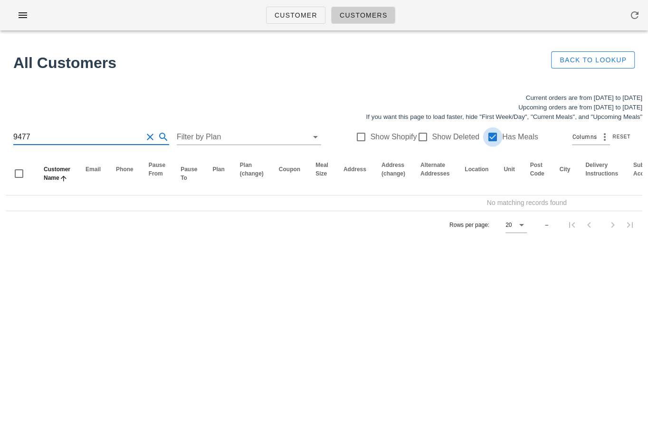
type input "9477"
click at [487, 137] on div at bounding box center [493, 137] width 16 height 16
